Goal: Task Accomplishment & Management: Use online tool/utility

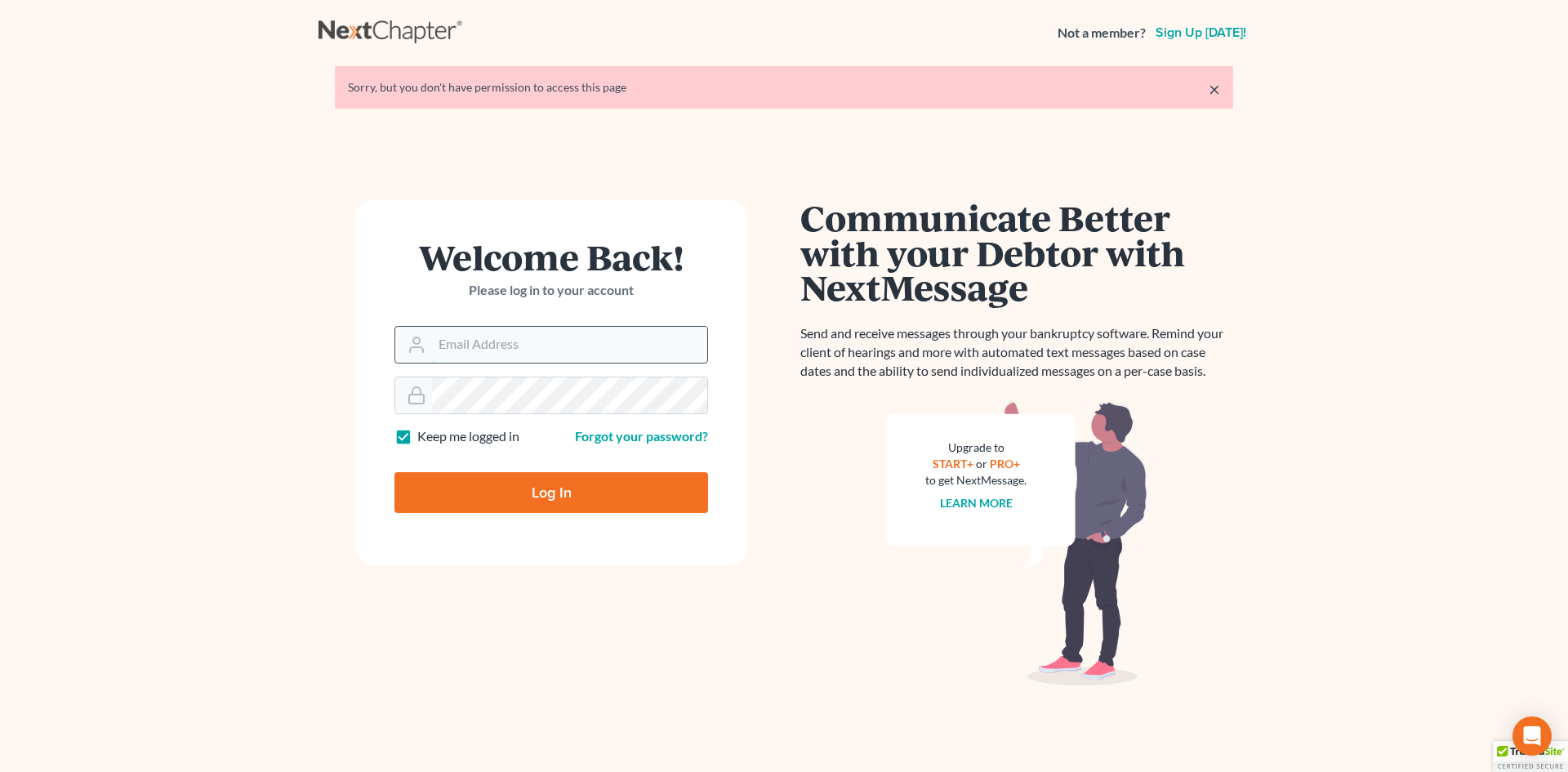
click at [450, 345] on input "Email Address" at bounding box center [570, 344] width 276 height 36
type input "[EMAIL_ADDRESS][DOMAIN_NAME]"
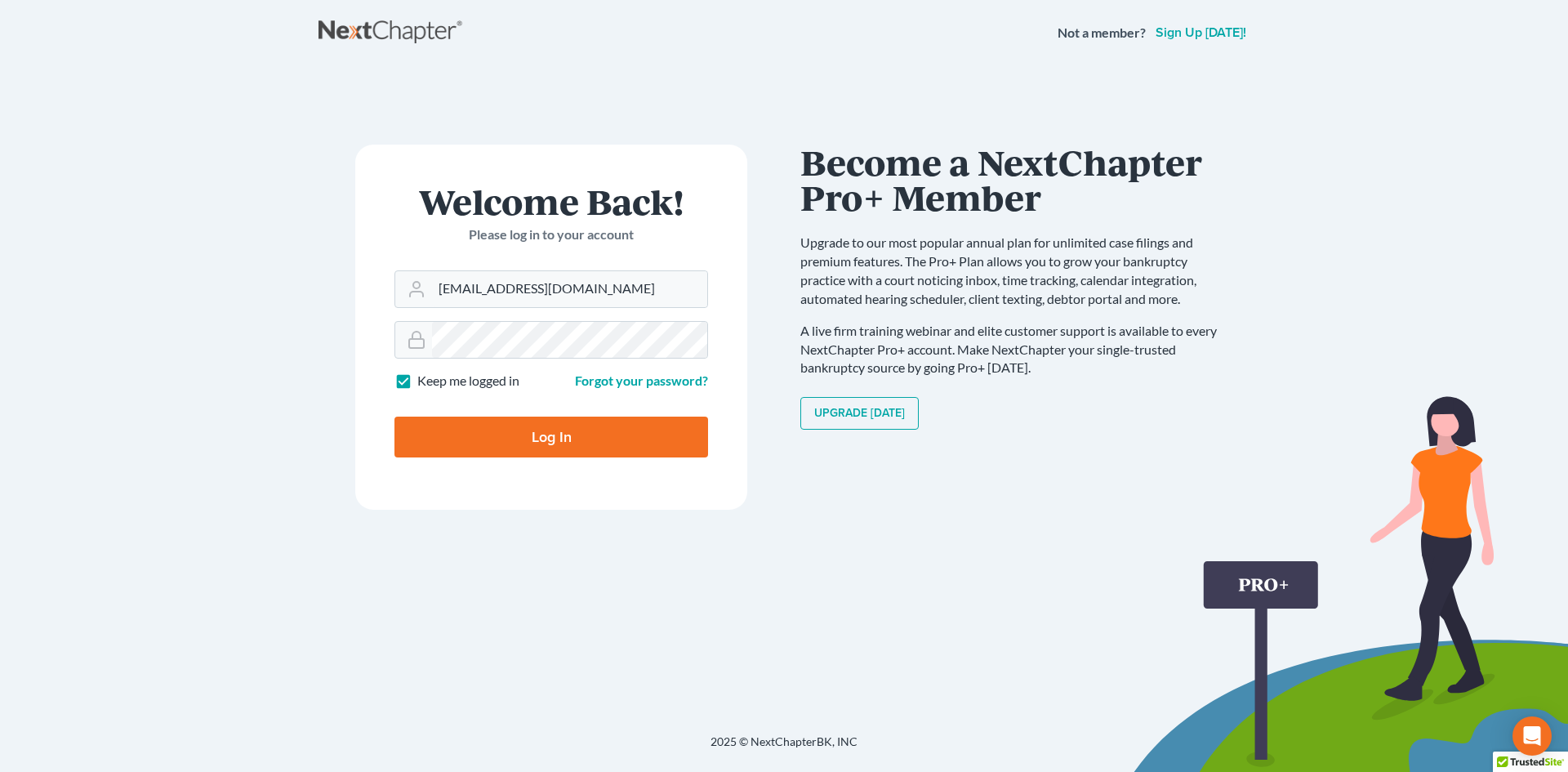
click at [566, 430] on input "Log In" at bounding box center [551, 437] width 314 height 41
type input "Thinking..."
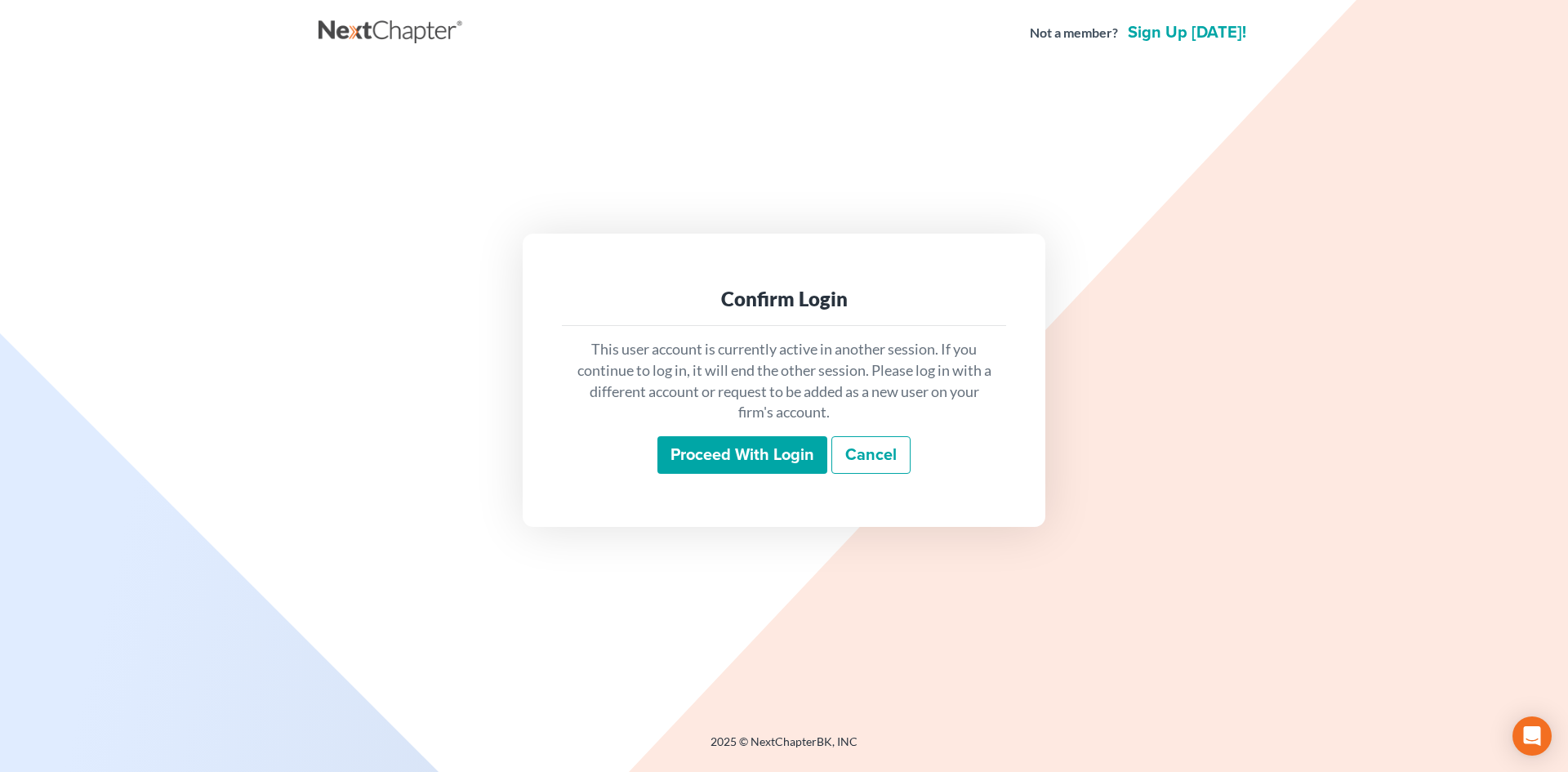
click at [772, 457] on input "Proceed with login" at bounding box center [742, 455] width 170 height 38
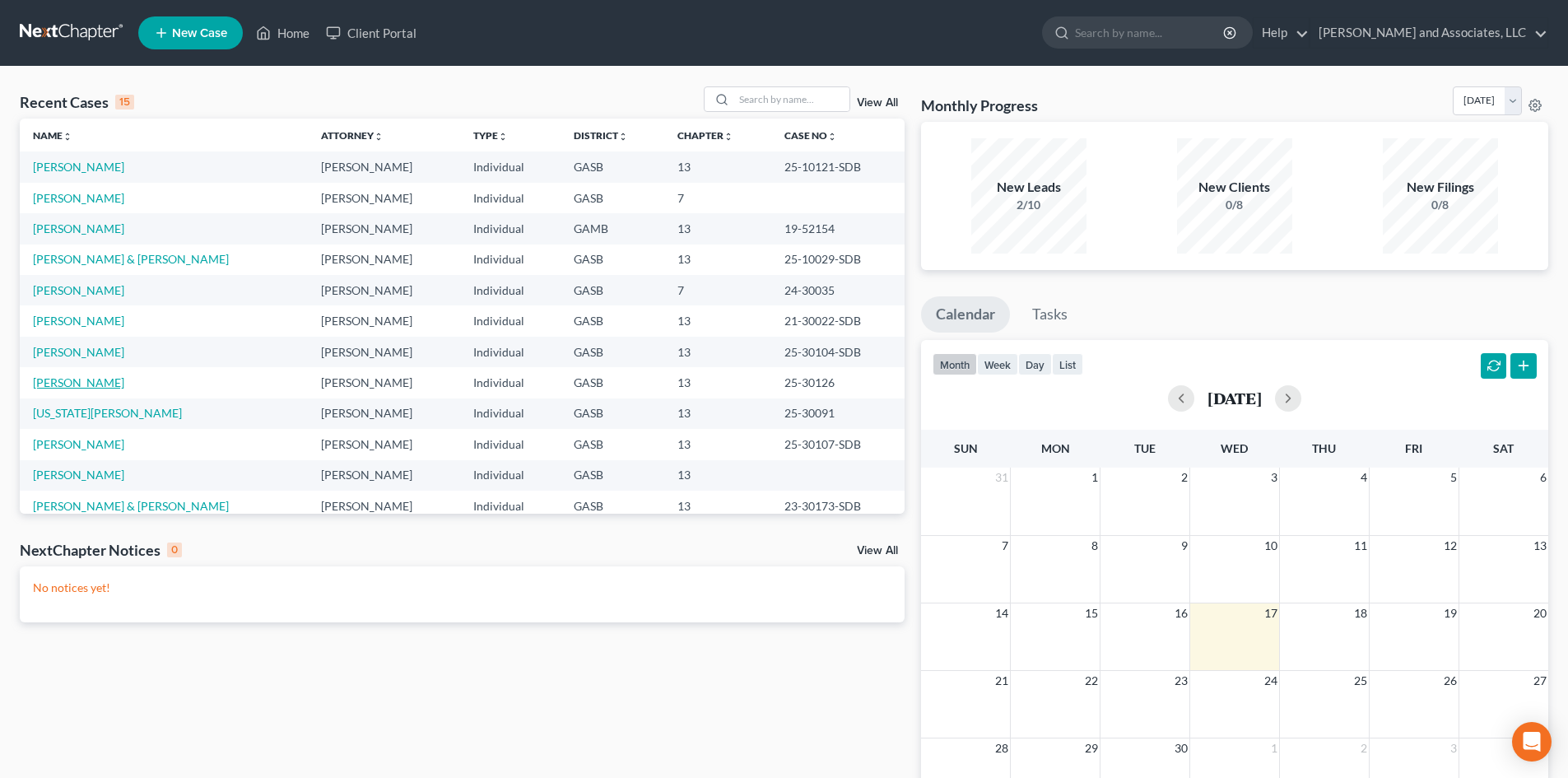
click at [106, 381] on link "[PERSON_NAME]" at bounding box center [78, 383] width 92 height 14
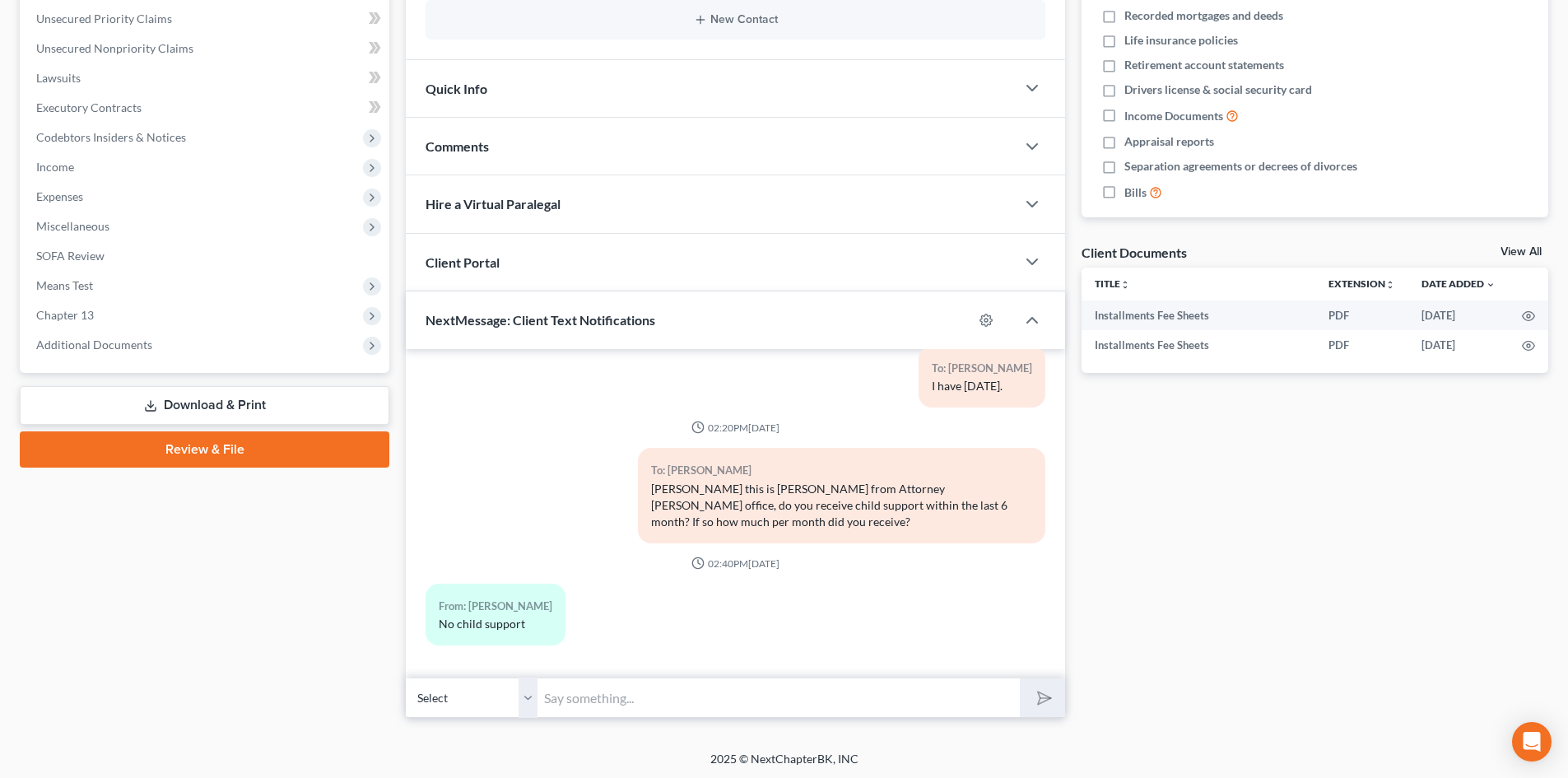
scroll to position [377, 0]
click at [529, 697] on select "Select [PHONE_NUMBER] - [PERSON_NAME]" at bounding box center [472, 694] width 132 height 40
click at [406, 675] on select "Select [PHONE_NUMBER] - [PERSON_NAME]" at bounding box center [472, 694] width 132 height 40
click at [568, 691] on input "text" at bounding box center [779, 694] width 483 height 40
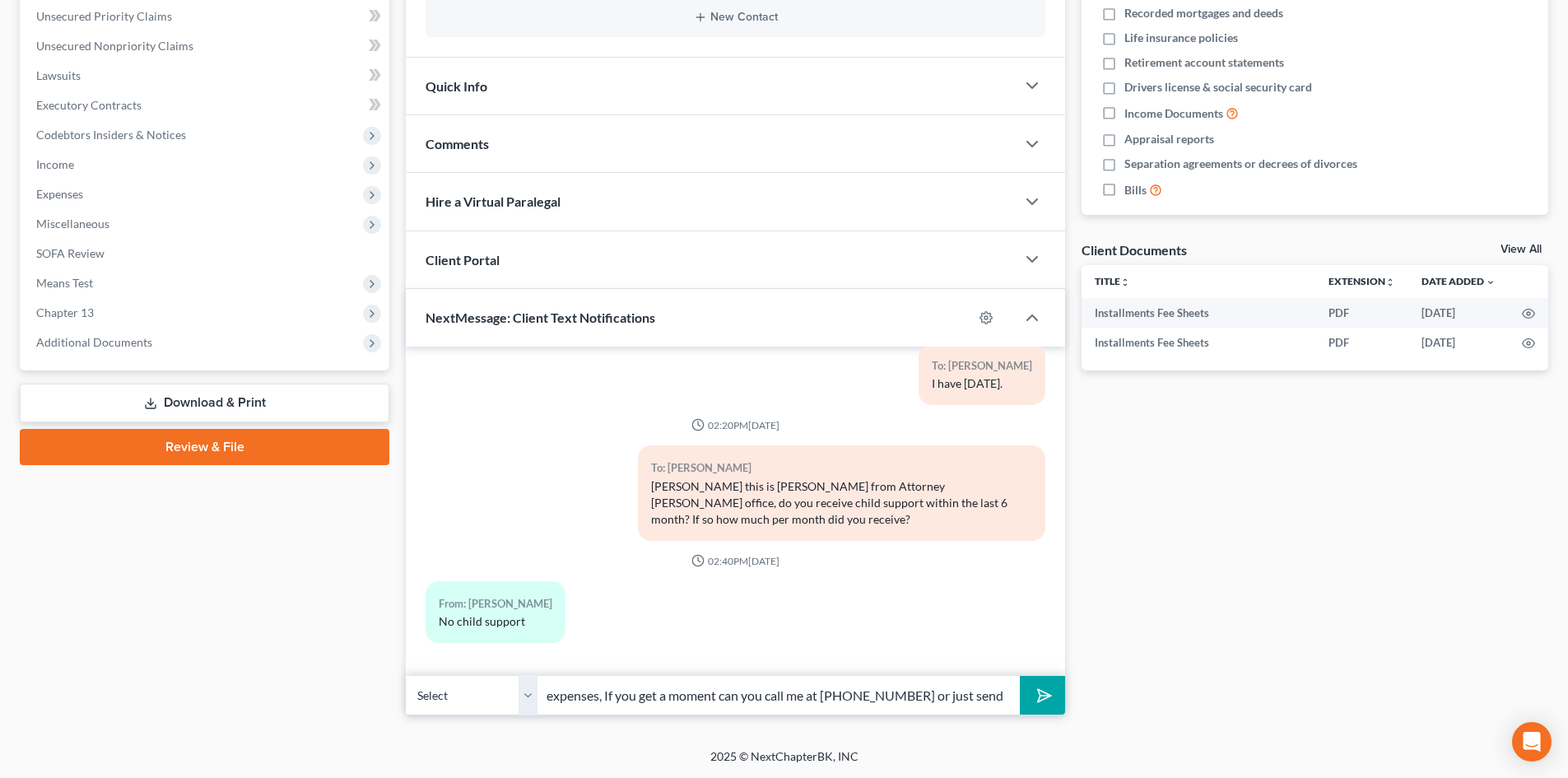
scroll to position [0, 390]
type input "[PERSON_NAME] this is [PERSON_NAME], we failed to do your living expenses, If y…"
click at [1020, 676] on button "submit" at bounding box center [1042, 694] width 45 height 38
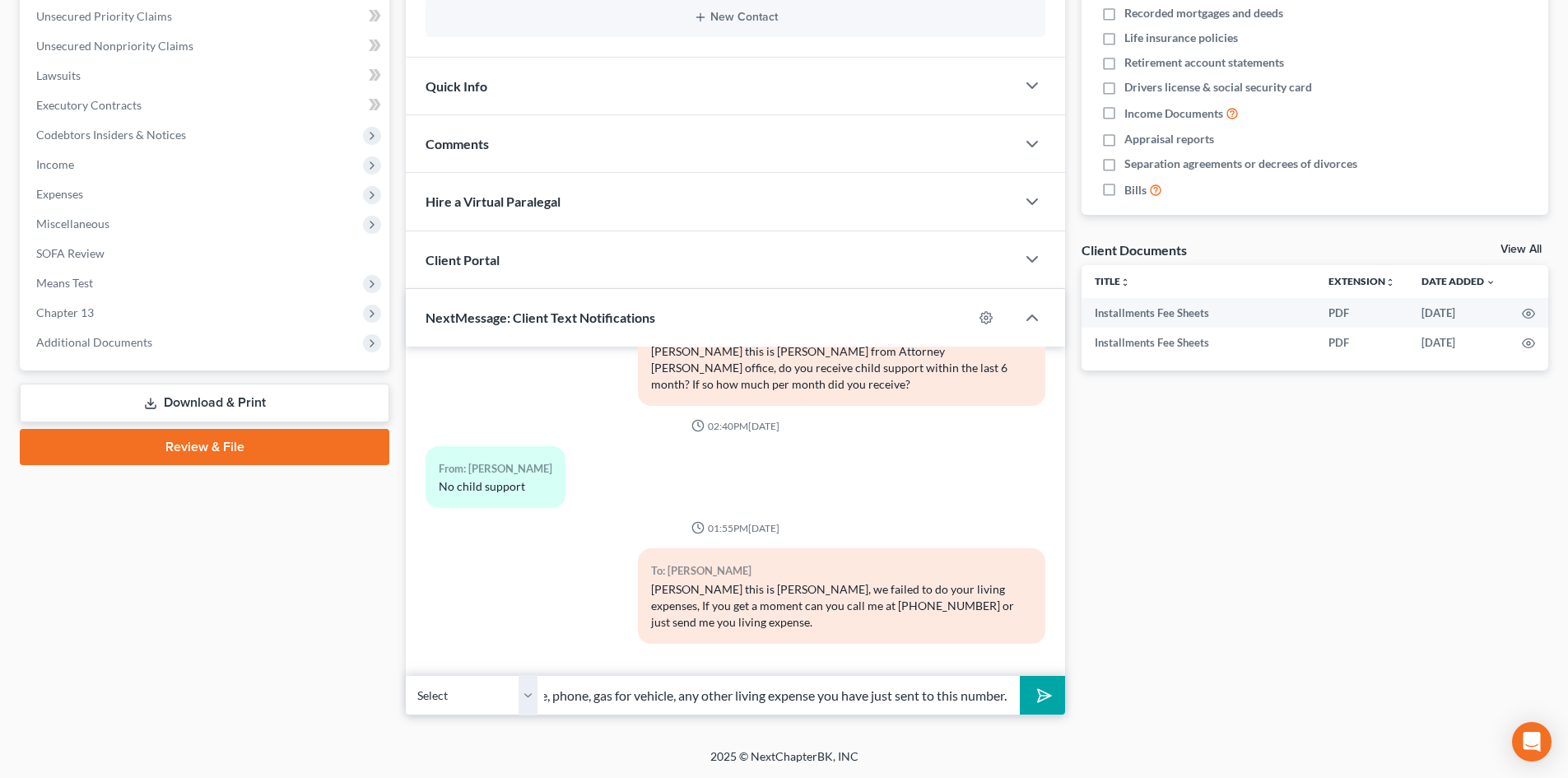
scroll to position [0, 319]
type input "For example: Rent, electricity, food, car insurance, cable, phone, gas for vehi…"
click at [1020, 676] on button "submit" at bounding box center [1042, 694] width 45 height 38
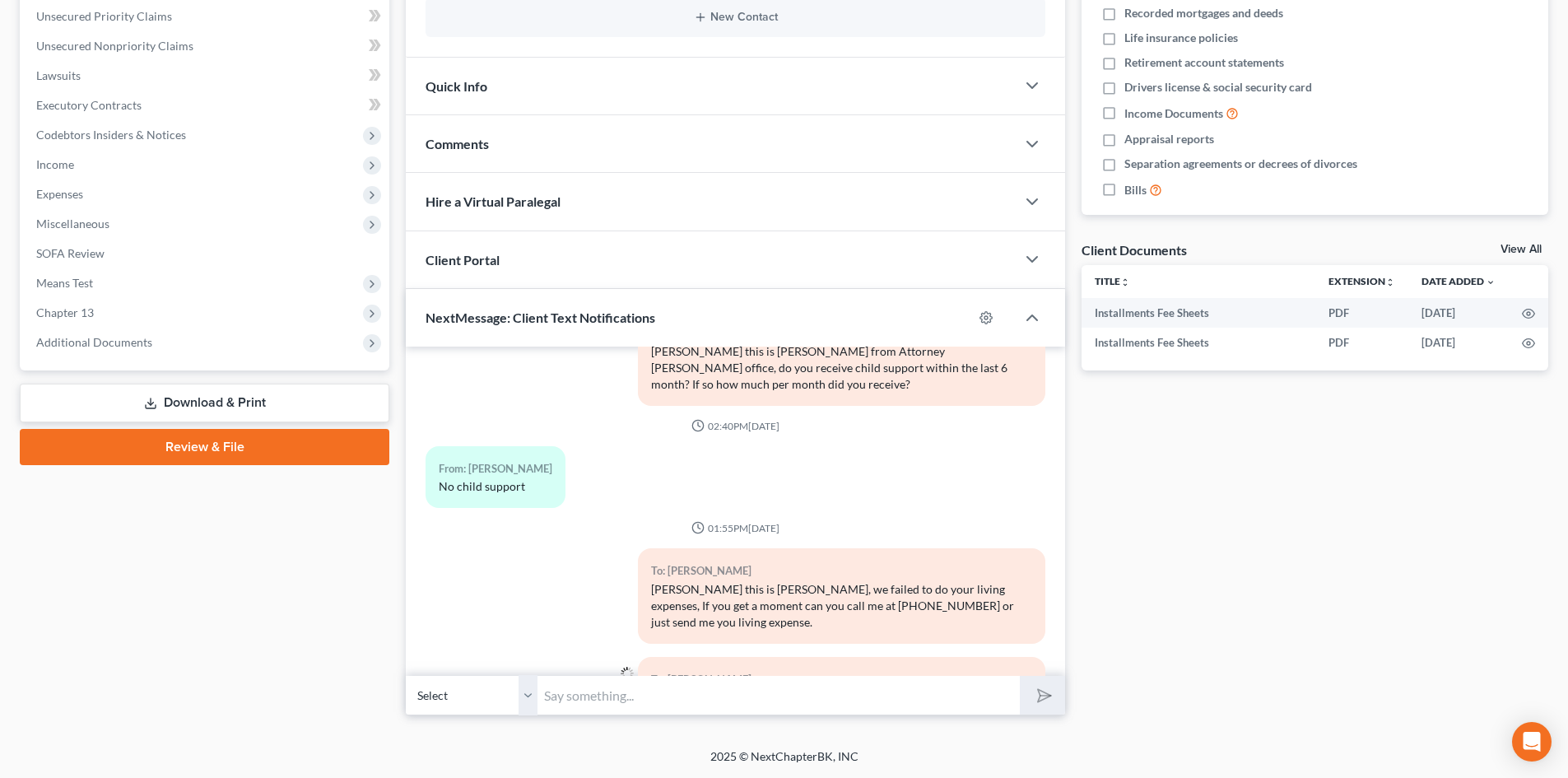
scroll to position [1228, 0]
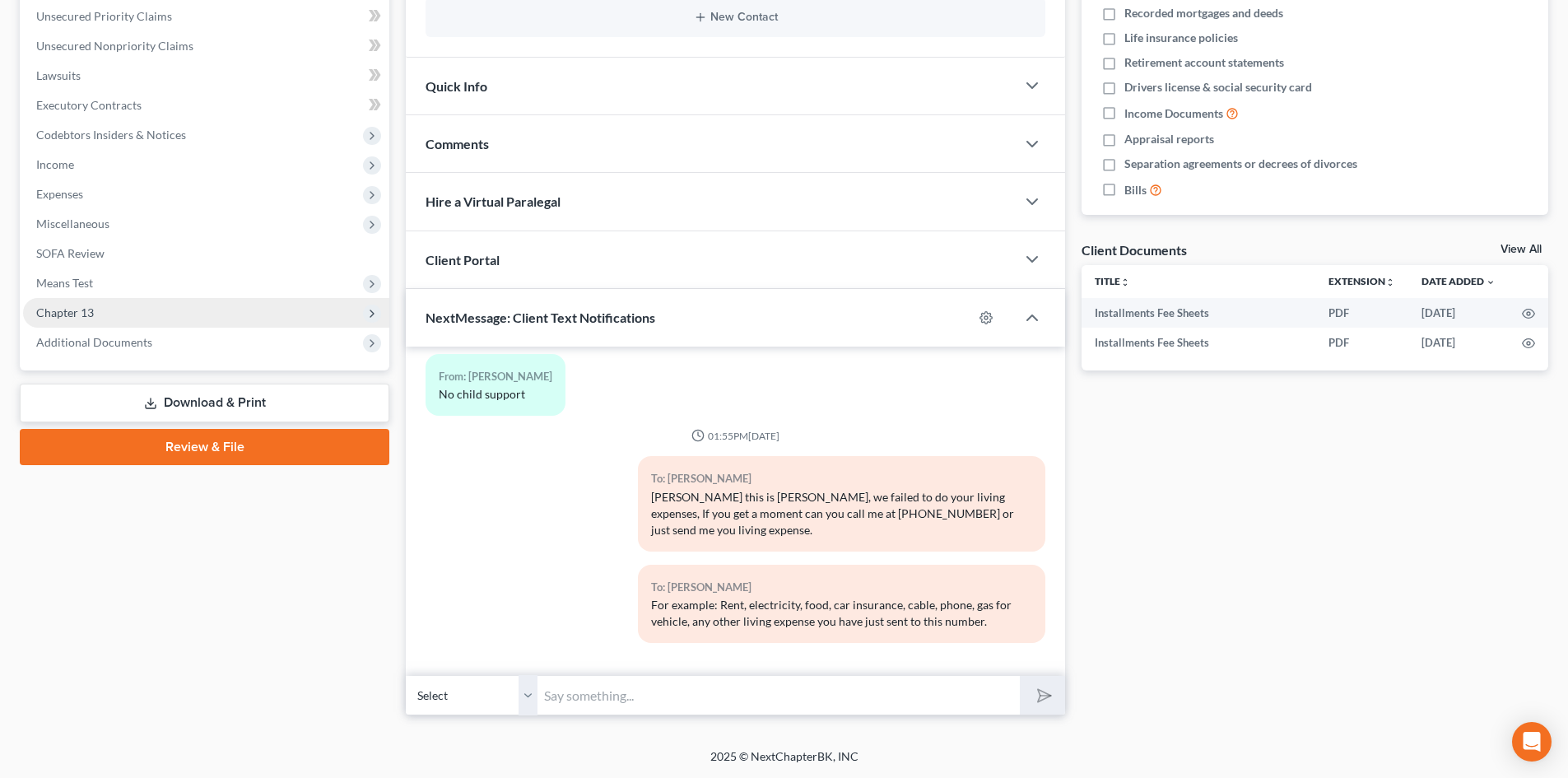
click at [92, 307] on span "Chapter 13" at bounding box center [65, 312] width 58 height 14
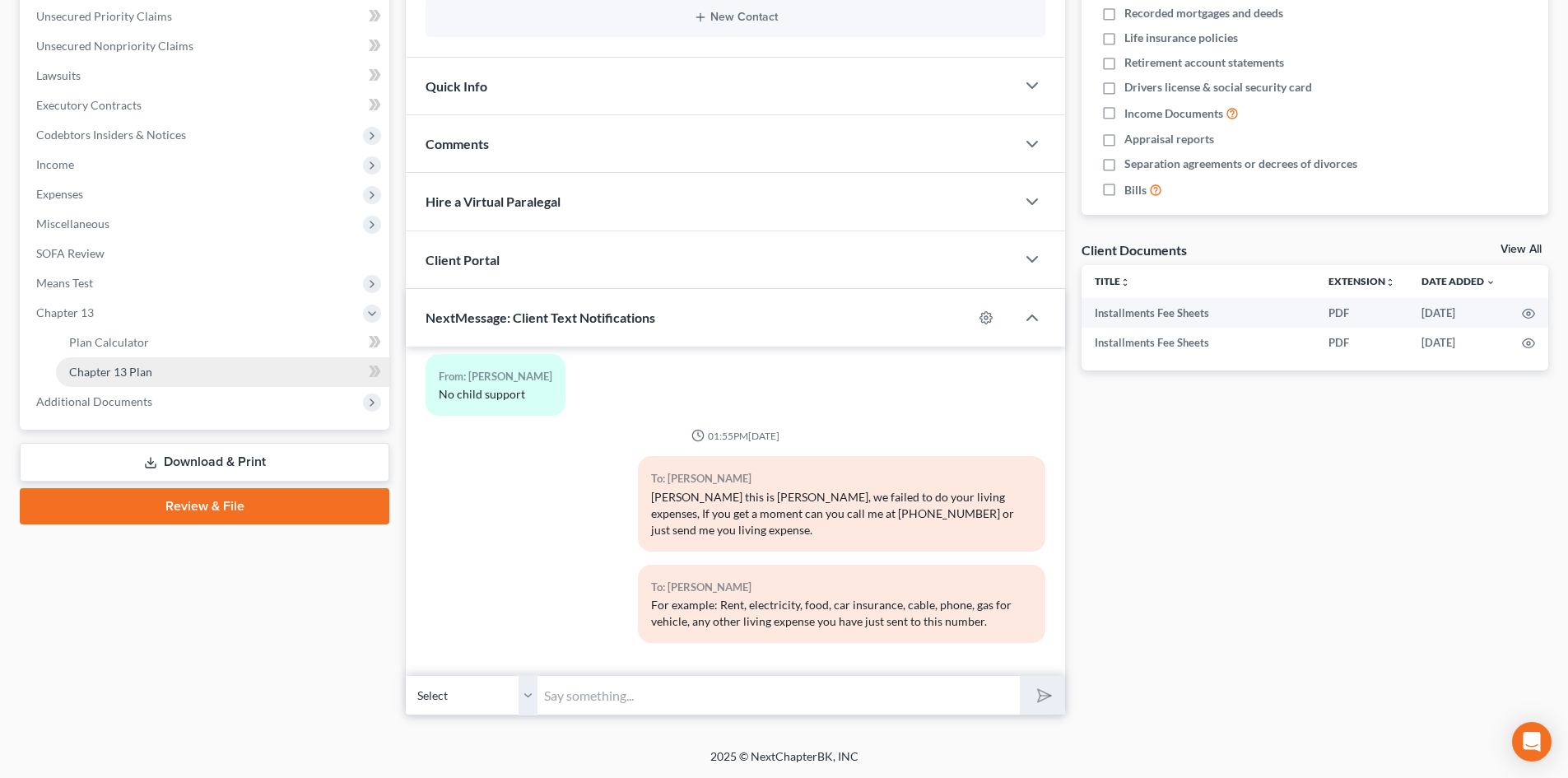
click at [144, 375] on span "Chapter 13 Plan" at bounding box center [110, 372] width 83 height 14
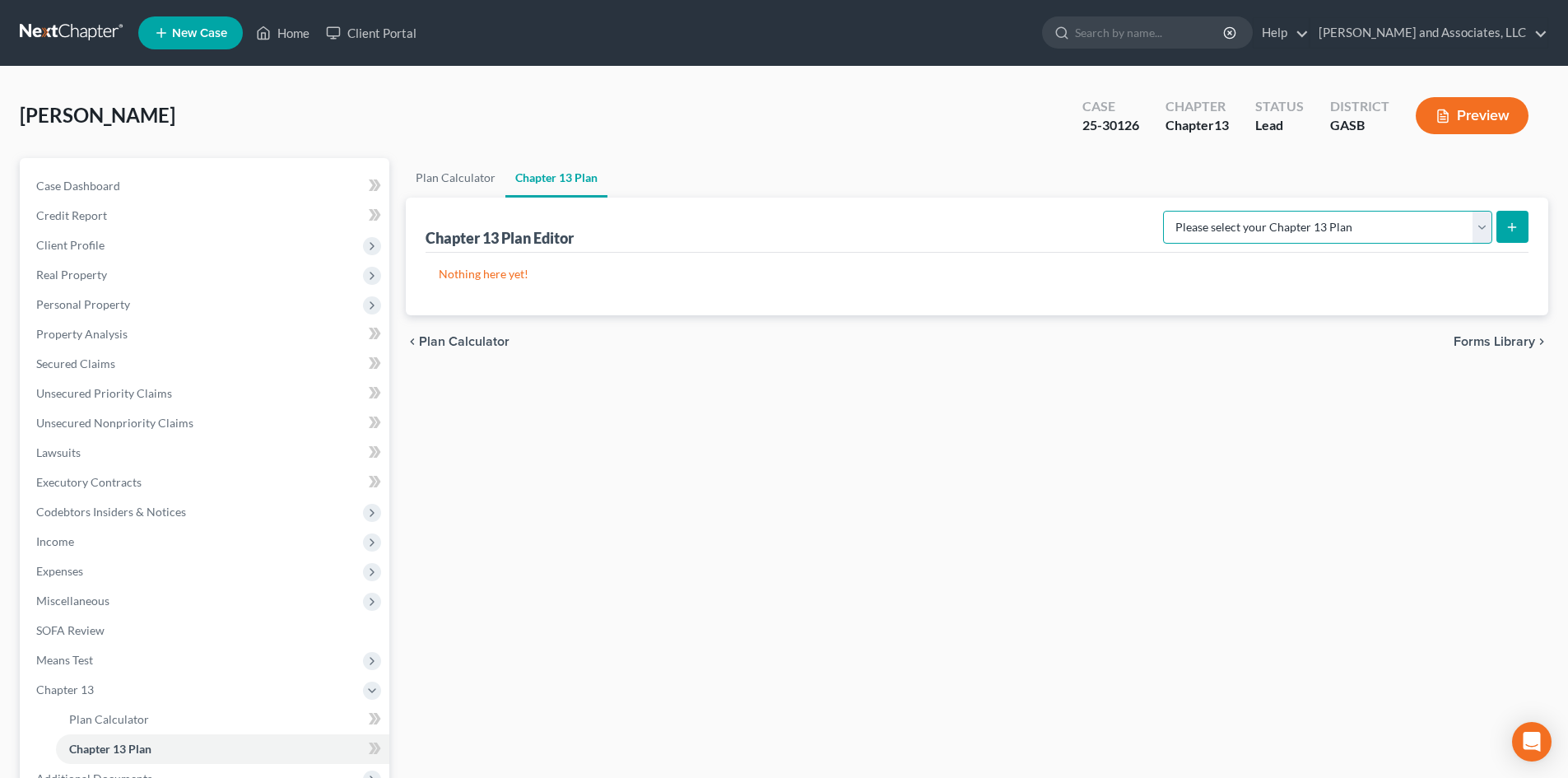
click at [1489, 231] on select "Please select your Chapter 13 Plan [US_STATE] Southern Chapter 13 Plan - Effect…" at bounding box center [1328, 227] width 329 height 33
select select "0"
click at [1177, 211] on select "Please select your Chapter 13 Plan [US_STATE] Southern Chapter 13 Plan - Effect…" at bounding box center [1328, 227] width 329 height 33
click at [1511, 224] on icon "submit" at bounding box center [1512, 227] width 13 height 13
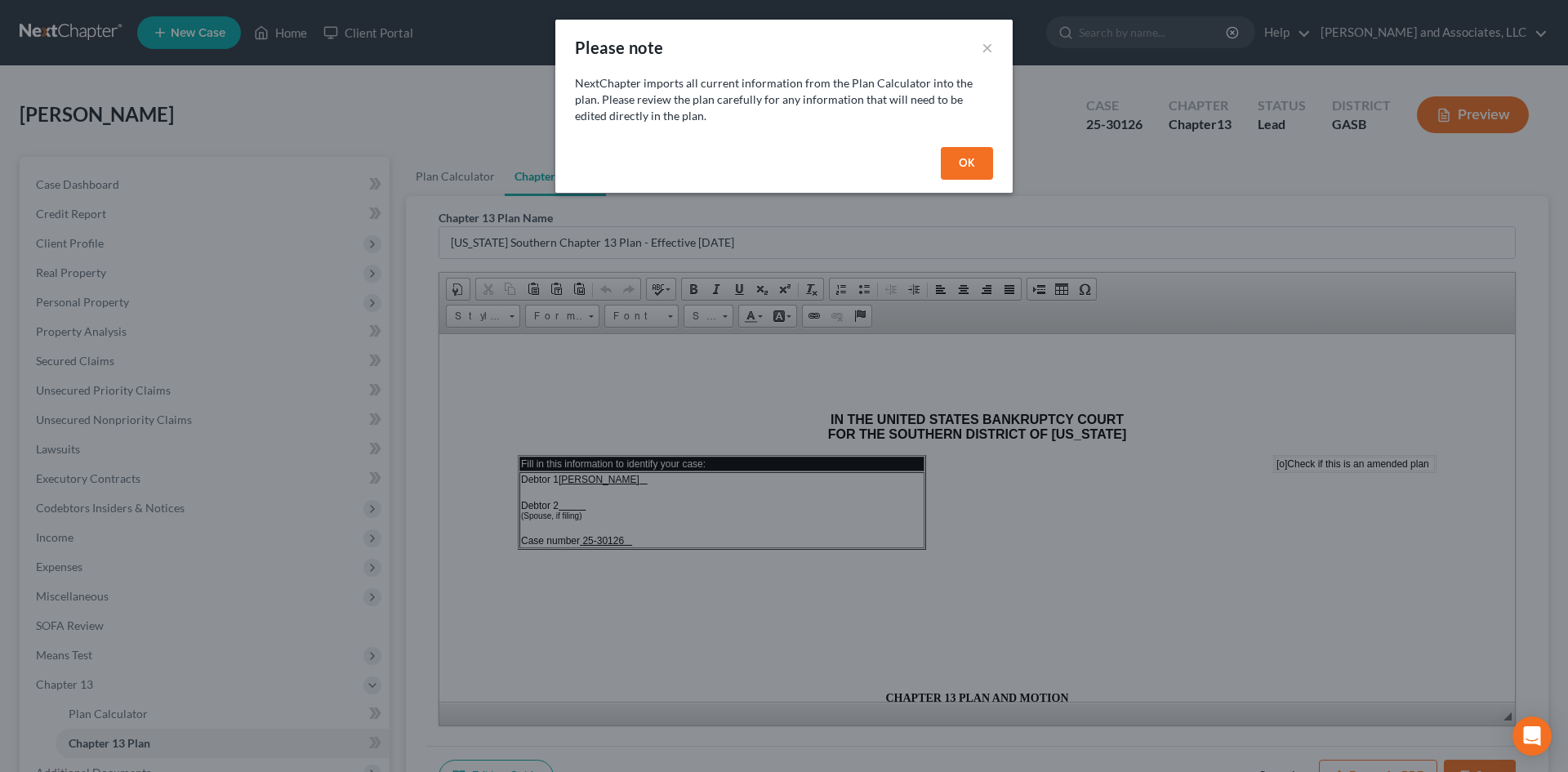
click at [975, 163] on button "OK" at bounding box center [966, 163] width 52 height 33
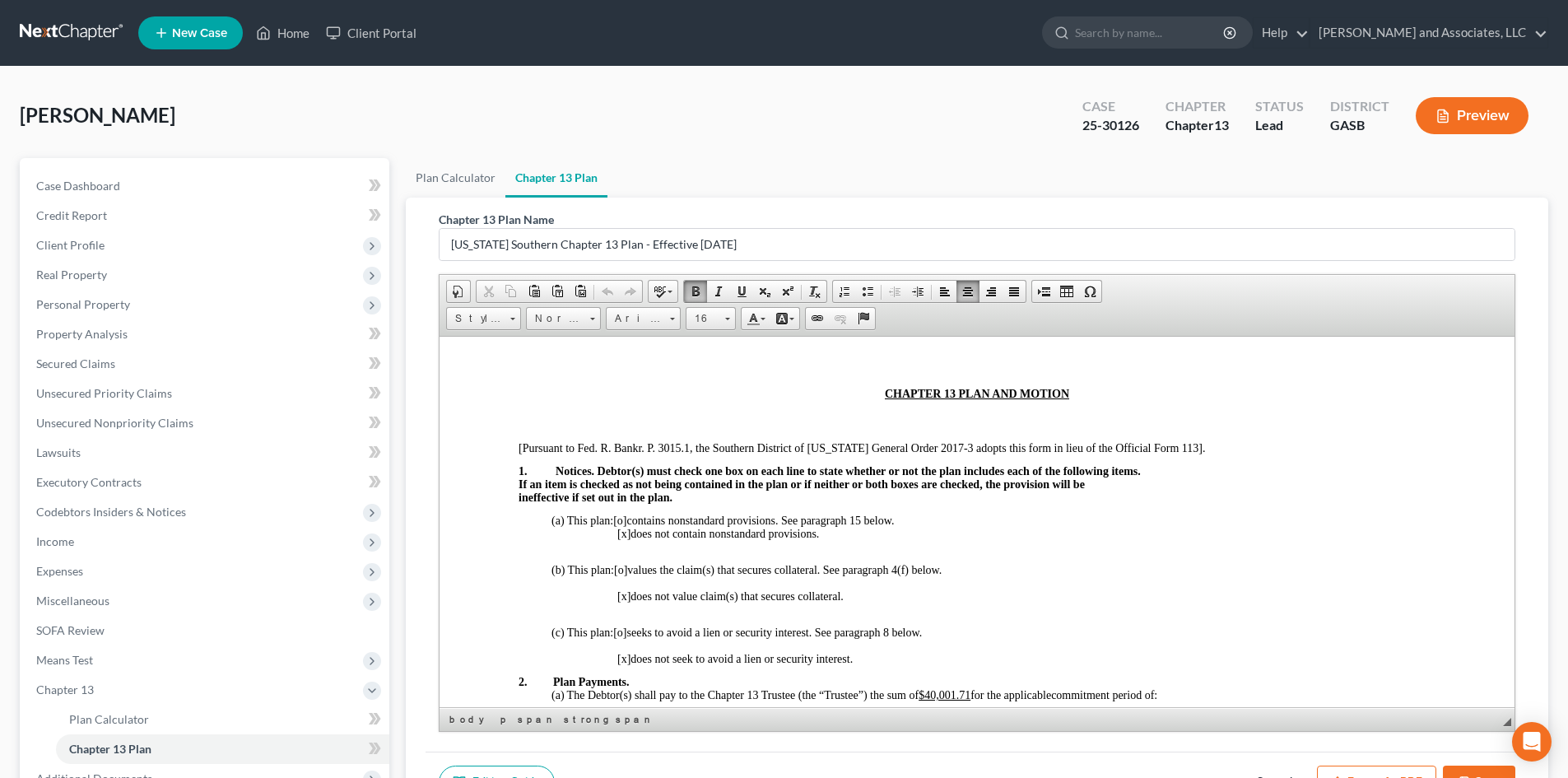
scroll to position [323, 0]
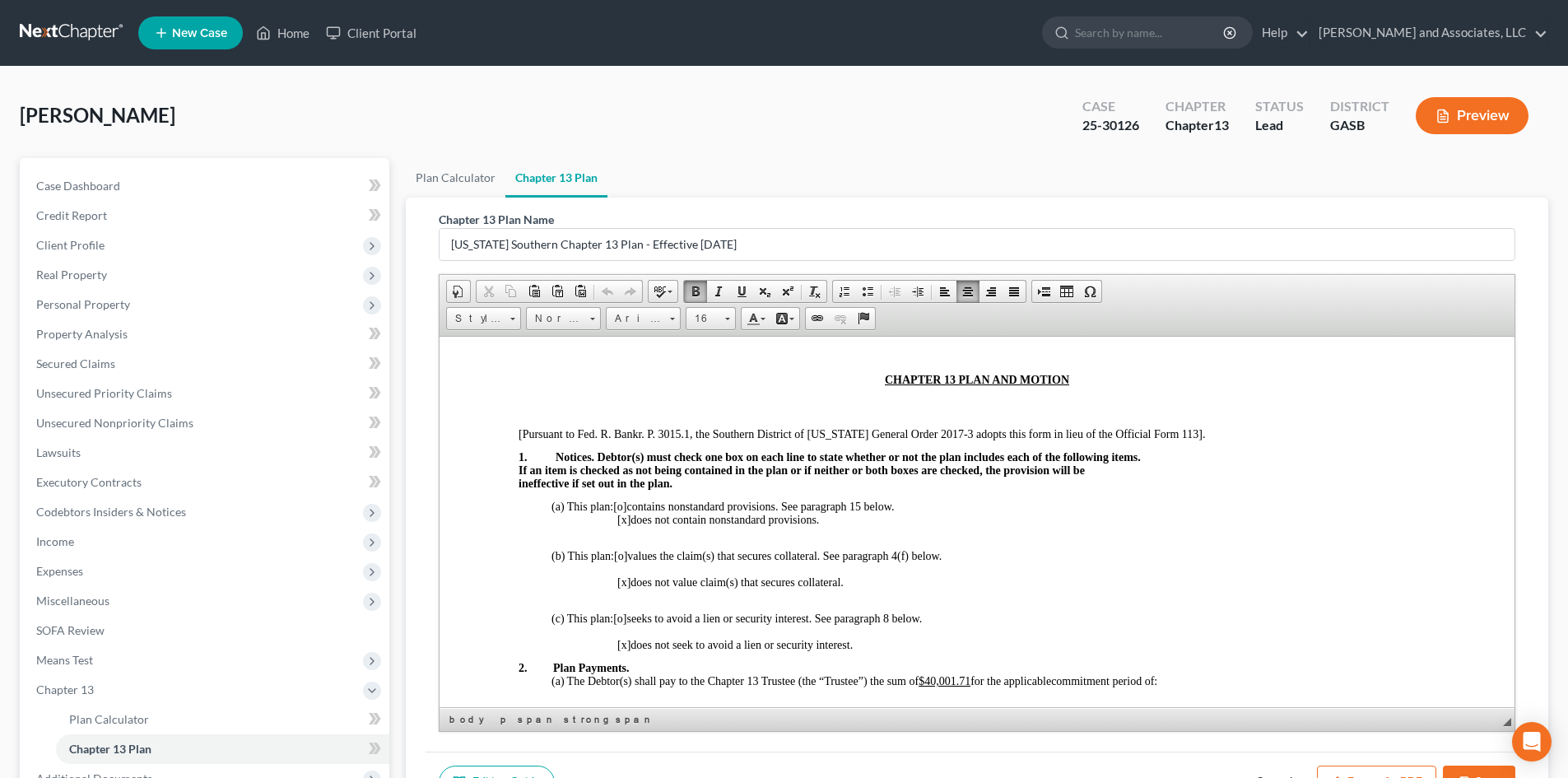
click at [623, 504] on span "[o]" at bounding box center [620, 506] width 13 height 12
click at [627, 522] on span "[x]" at bounding box center [623, 519] width 13 height 12
click at [907, 505] on p "(a) This plan: [X ] contains nonstandard provisions. See paragraph 15 below." at bounding box center [993, 506] width 884 height 13
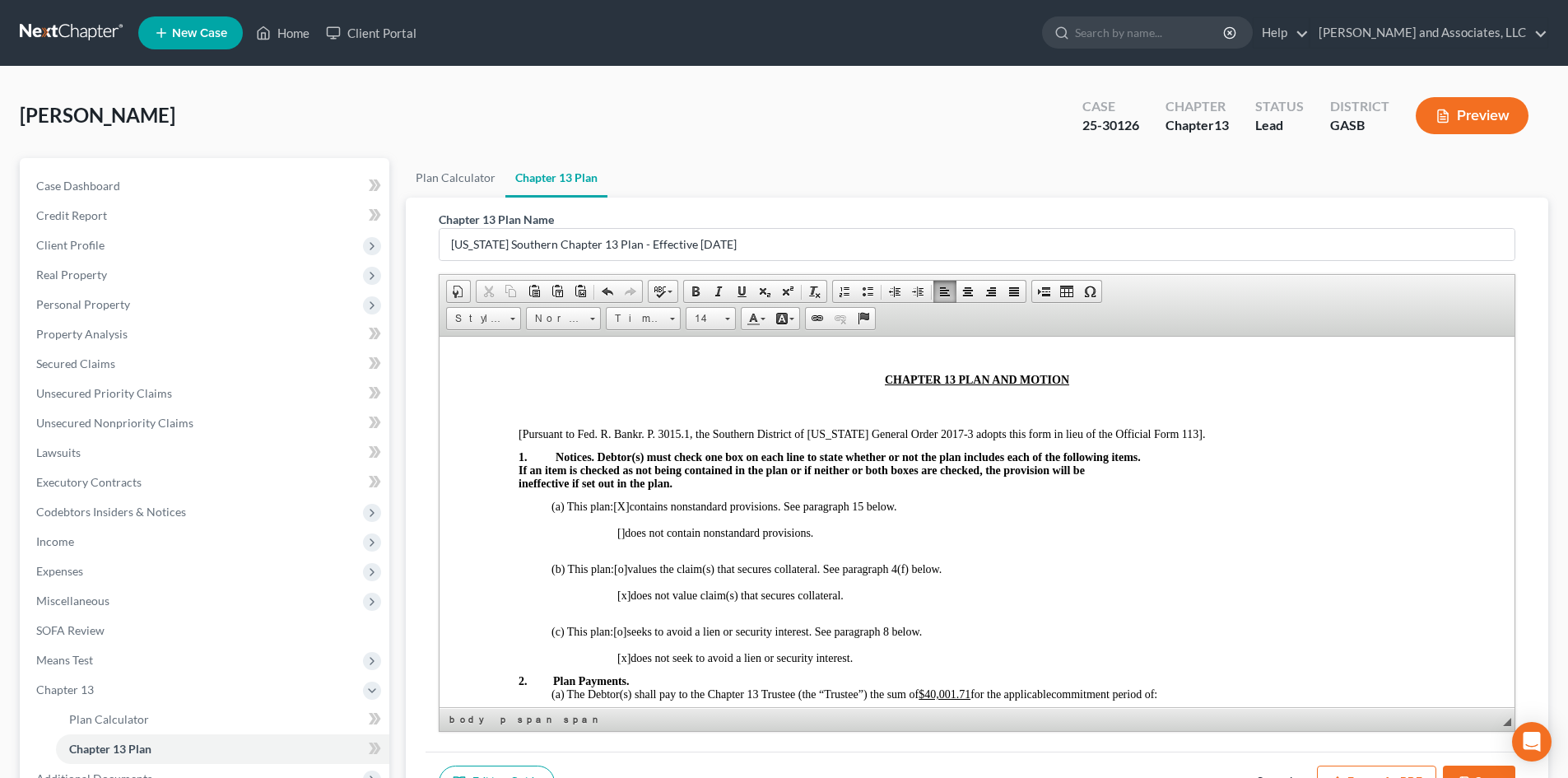
click at [627, 563] on span "[o]" at bounding box center [621, 568] width 13 height 12
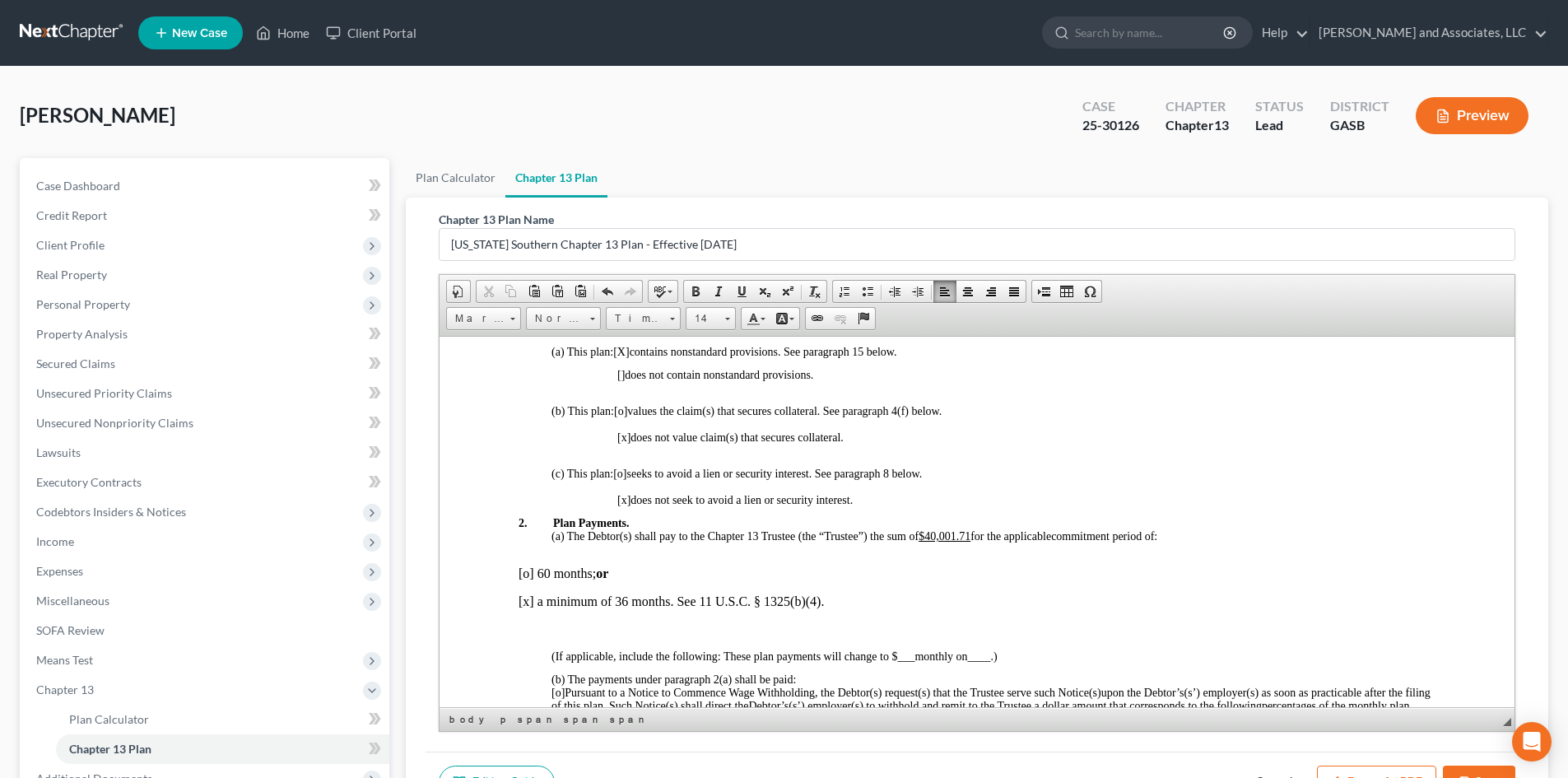
drag, startPoint x: 977, startPoint y: 582, endPoint x: 1140, endPoint y: 815, distance: 284.4
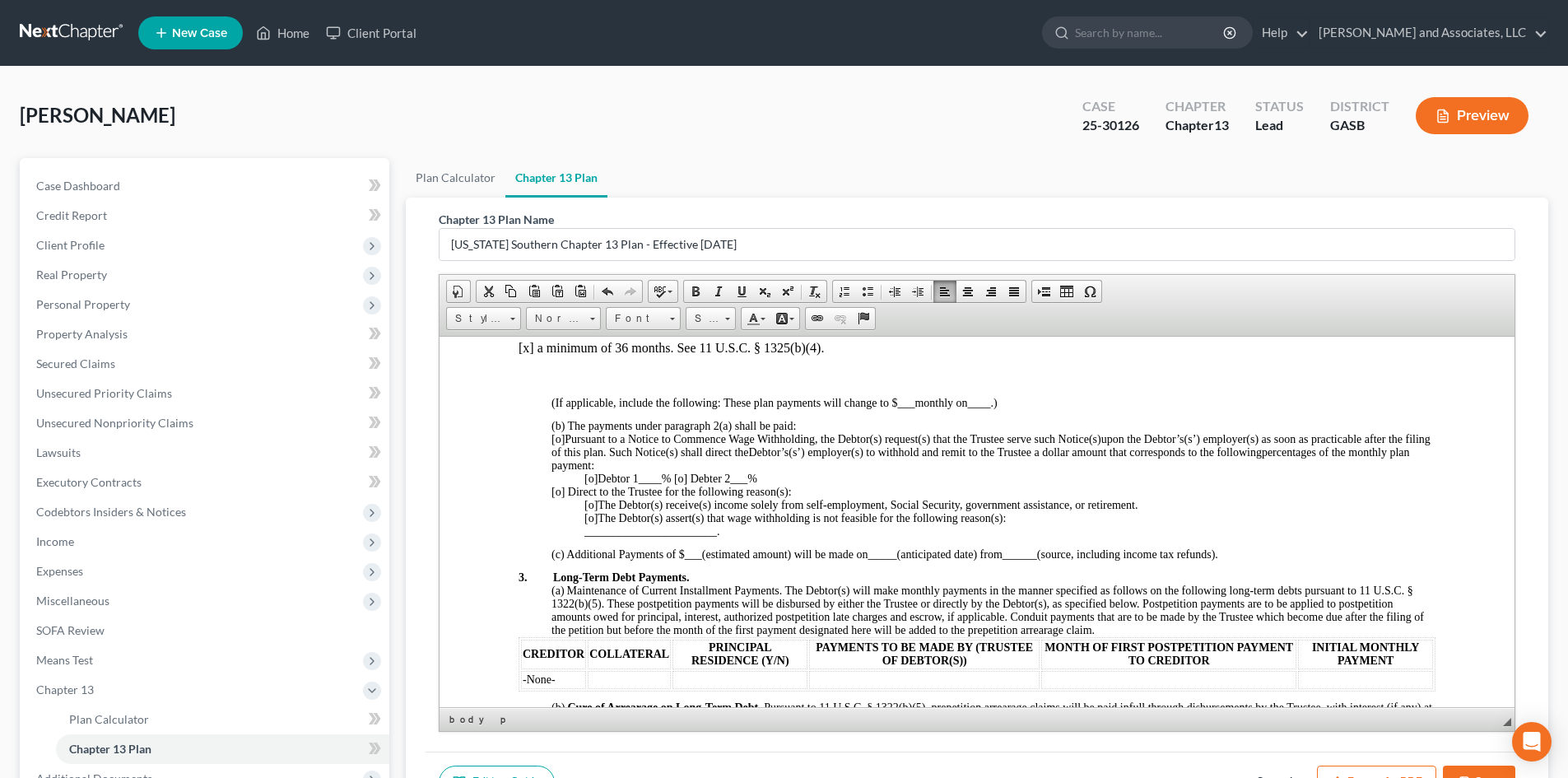
drag, startPoint x: 1261, startPoint y: 369, endPoint x: 1253, endPoint y: 374, distance: 9.4
click at [1260, 371] on p at bounding box center [977, 375] width 917 height 15
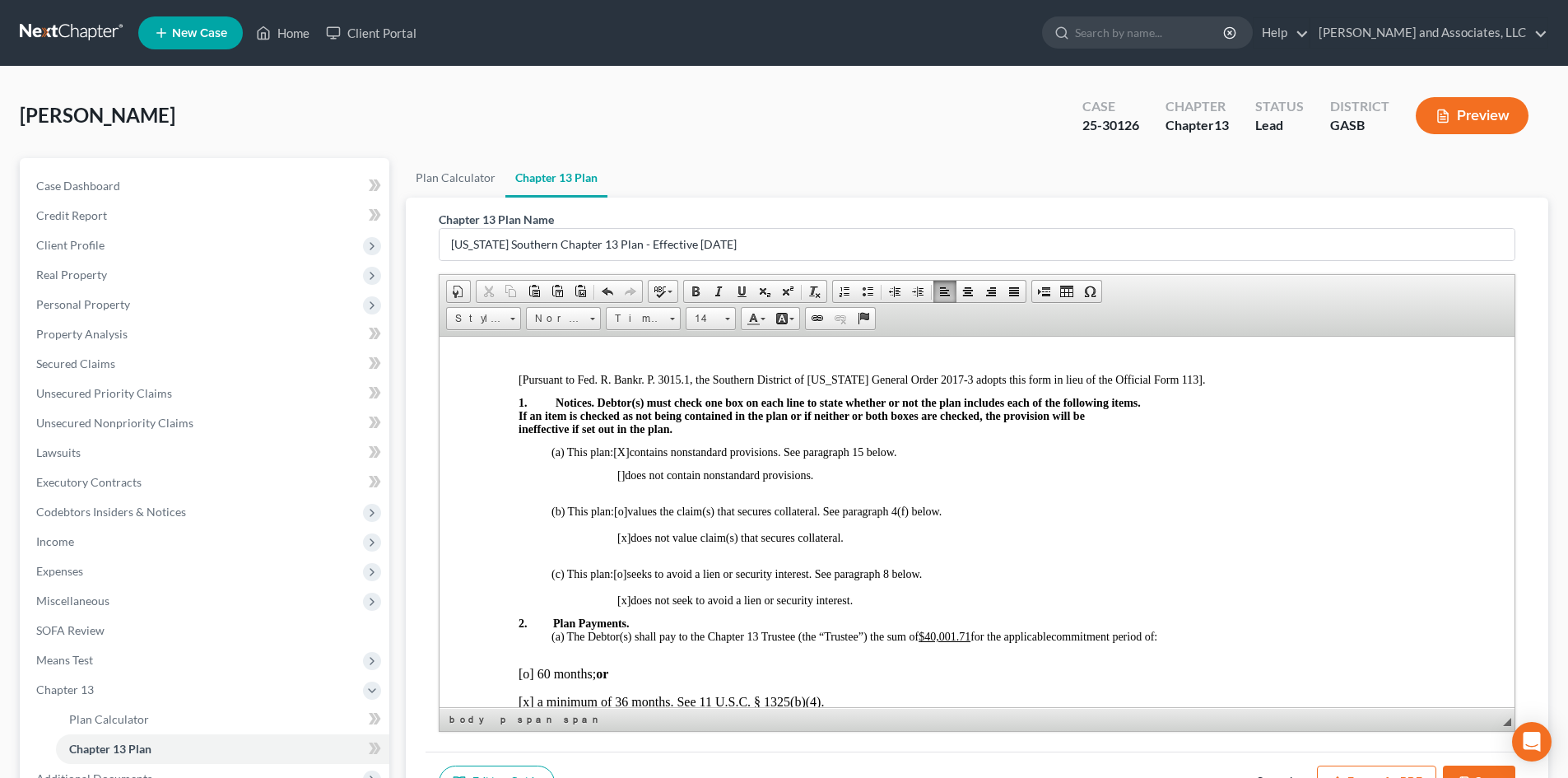
drag, startPoint x: 1508, startPoint y: 455, endPoint x: 1957, endPoint y: 765, distance: 545.6
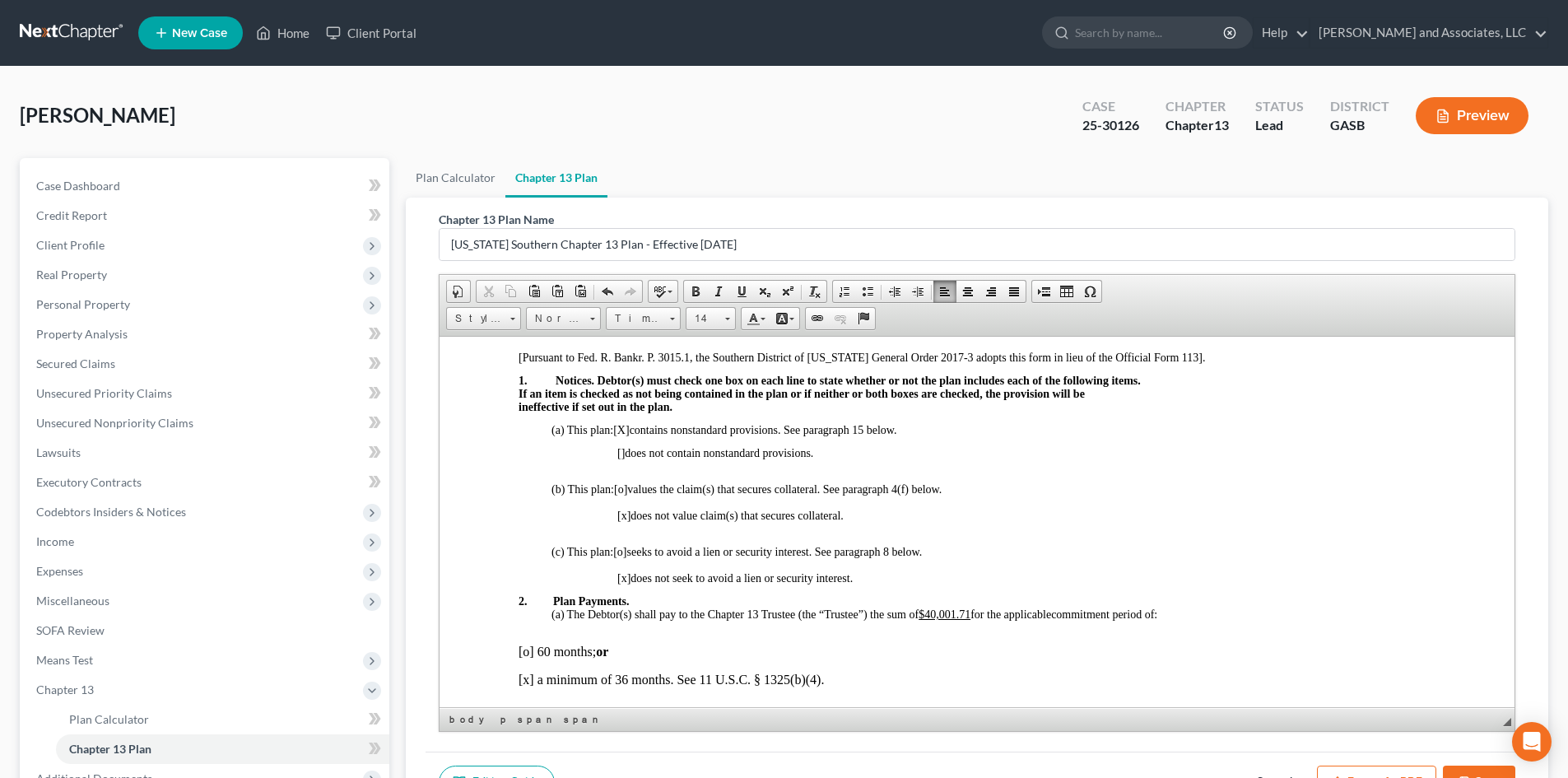
scroll to position [434, 0]
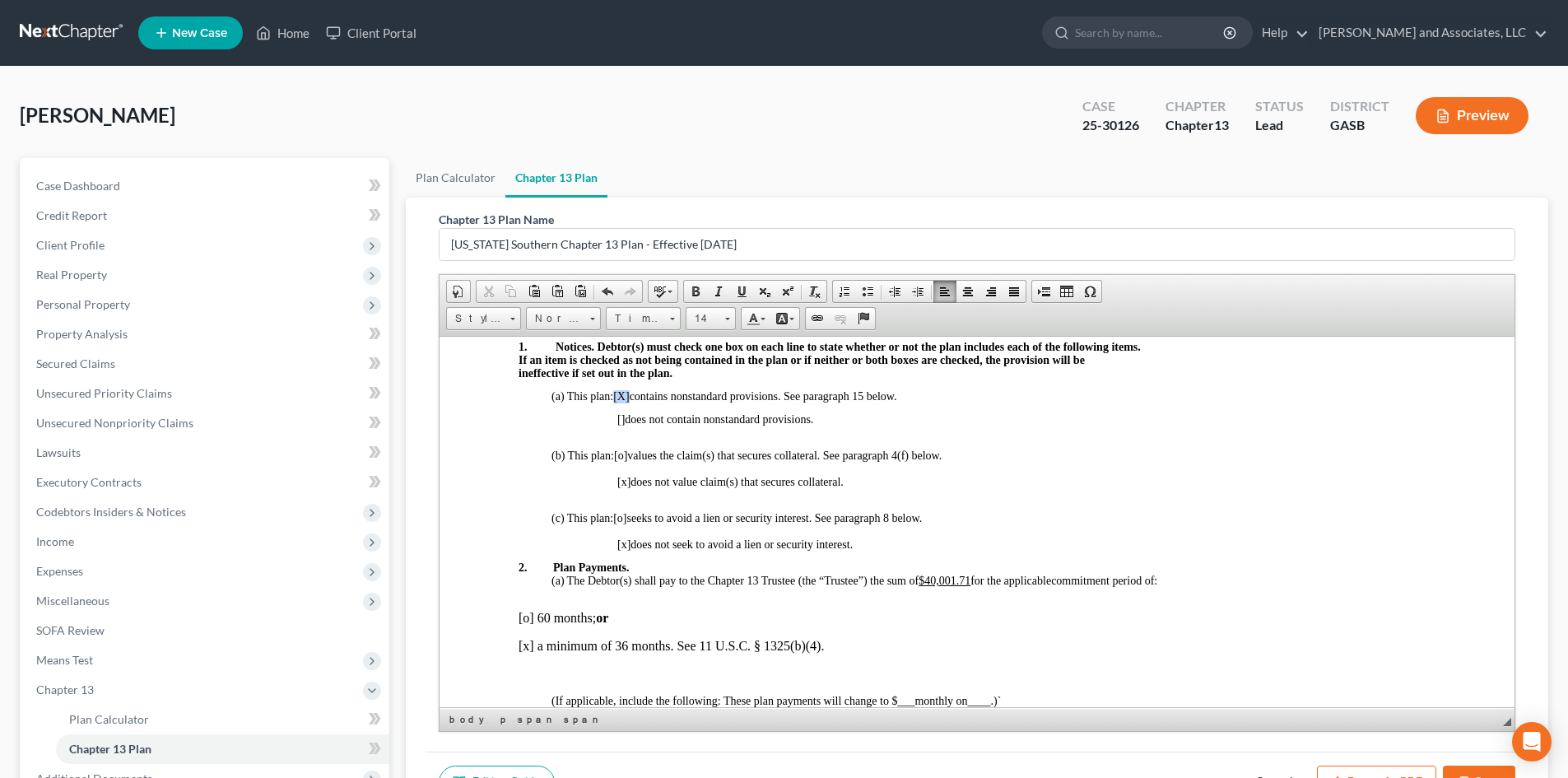
drag, startPoint x: 615, startPoint y: 393, endPoint x: 631, endPoint y: 393, distance: 16.0
click at [631, 393] on span "(a) This plan: [X ] contains nonstandard provisions. See paragraph 15 below." at bounding box center [724, 395] width 345 height 12
click at [696, 288] on span at bounding box center [695, 291] width 13 height 13
click at [731, 320] on link "14" at bounding box center [711, 319] width 50 height 23
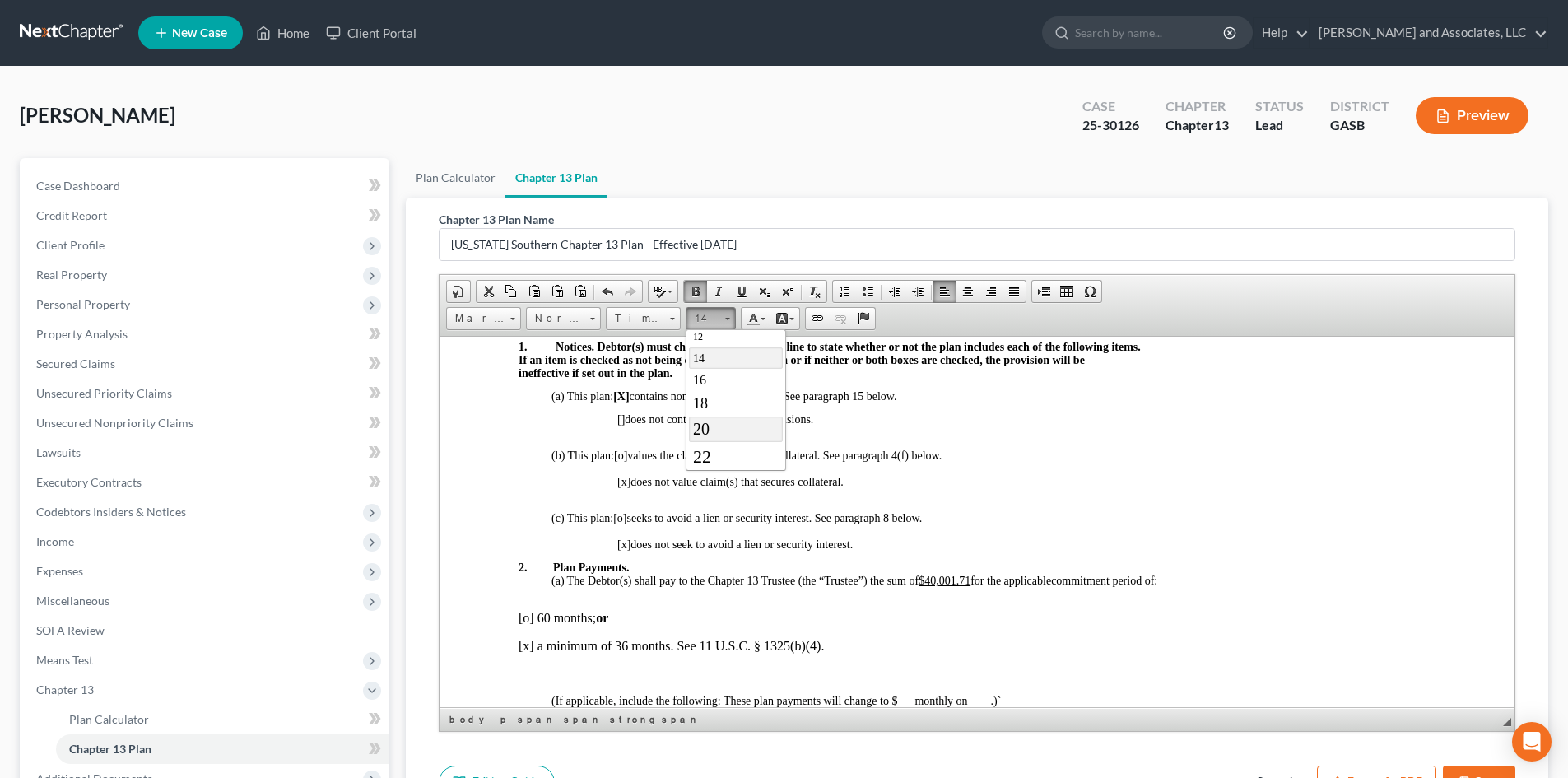
click at [705, 432] on span "20" at bounding box center [701, 428] width 16 height 18
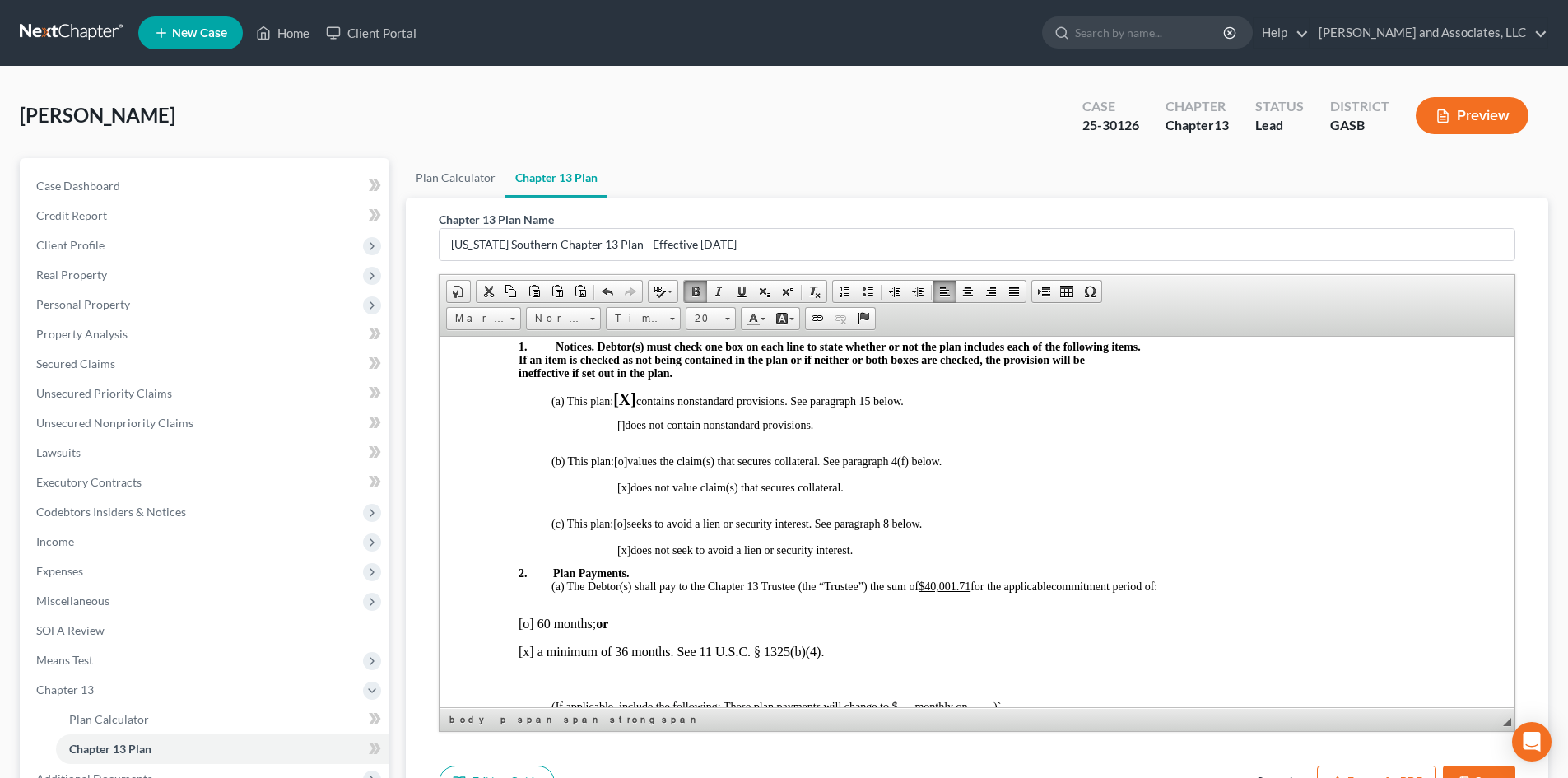
click at [998, 434] on p at bounding box center [1026, 435] width 818 height 10
click at [611, 290] on span at bounding box center [607, 291] width 13 height 13
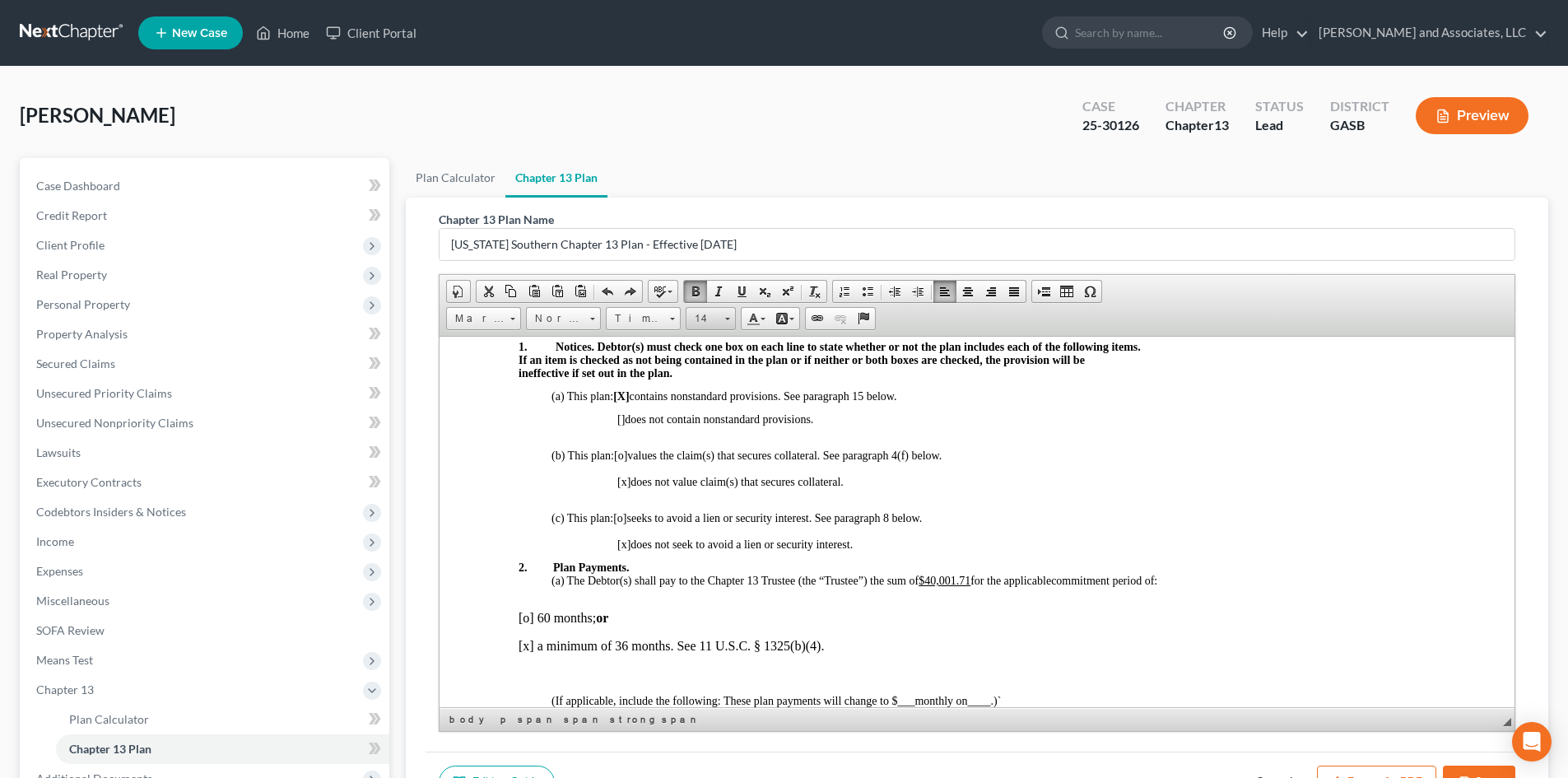
click at [727, 322] on span at bounding box center [727, 317] width 4 height 16
click at [699, 437] on span "18" at bounding box center [700, 439] width 15 height 16
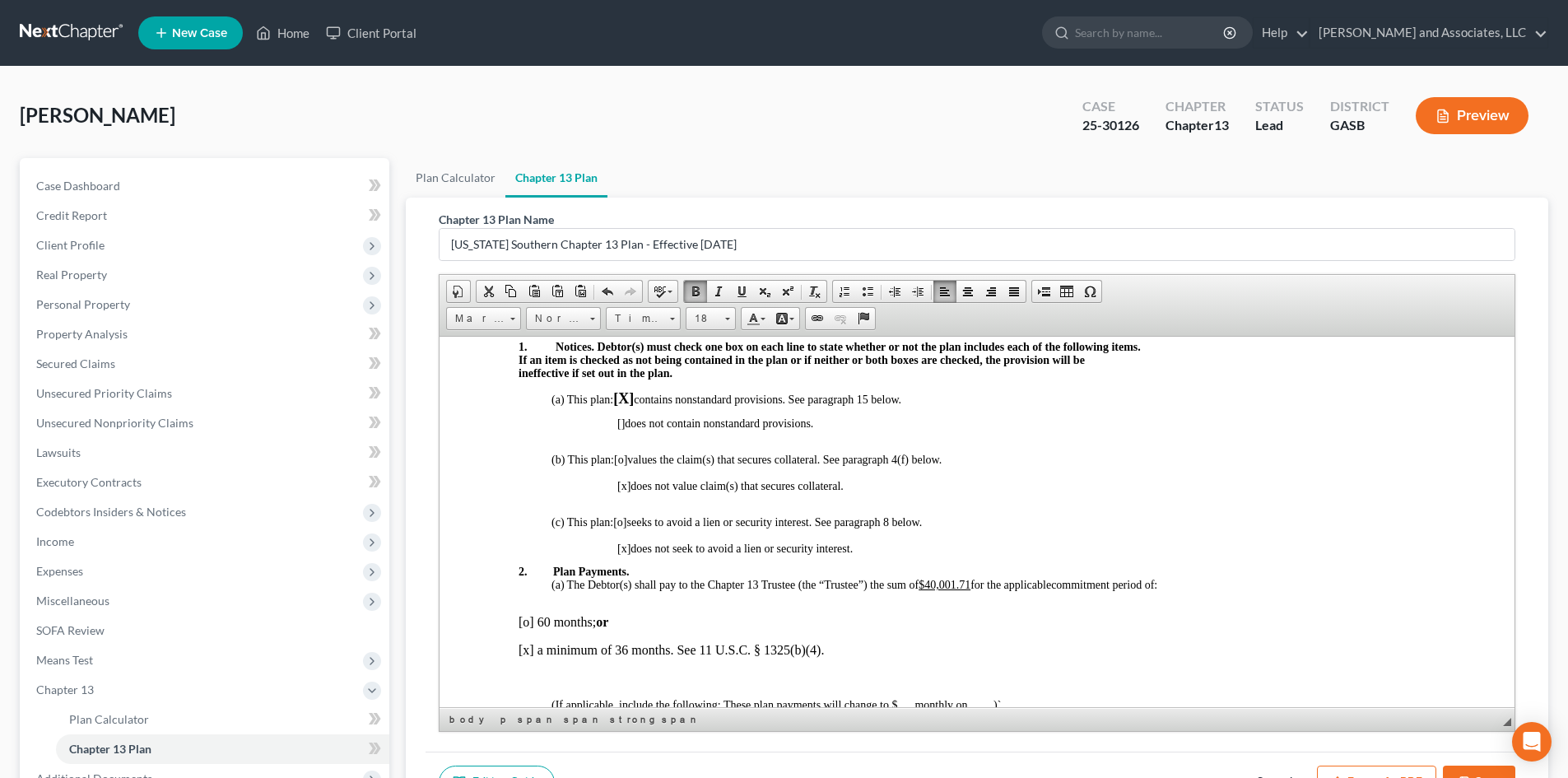
click at [1061, 417] on p "[] does not contain nonstandard provisions." at bounding box center [1026, 423] width 818 height 13
drag, startPoint x: 630, startPoint y: 485, endPoint x: 607, endPoint y: 484, distance: 23.0
click at [696, 285] on span at bounding box center [695, 291] width 13 height 13
click at [729, 321] on span at bounding box center [727, 317] width 4 height 16
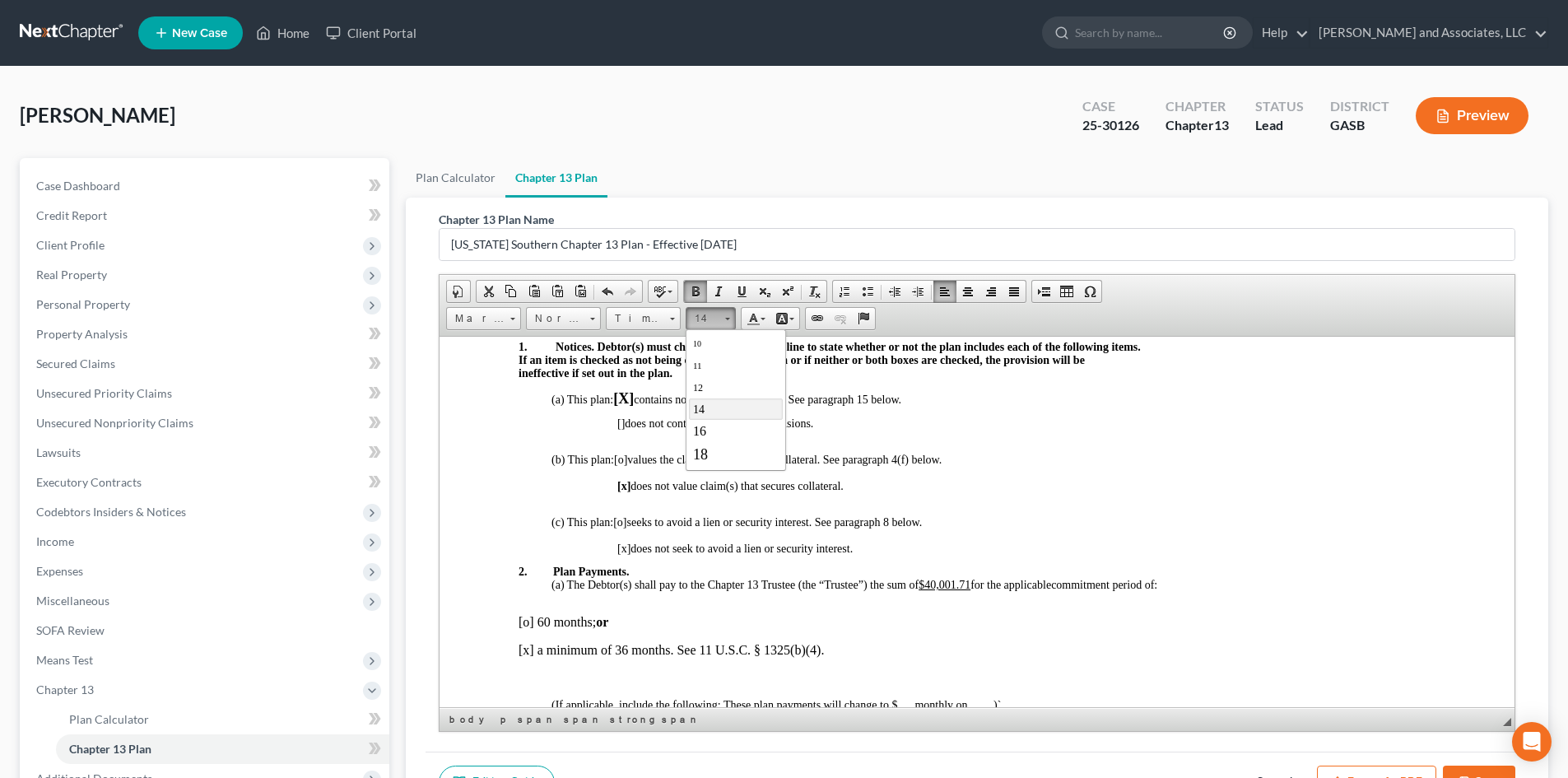
scroll to position [77, 0]
click at [702, 435] on span "18" at bounding box center [700, 439] width 15 height 16
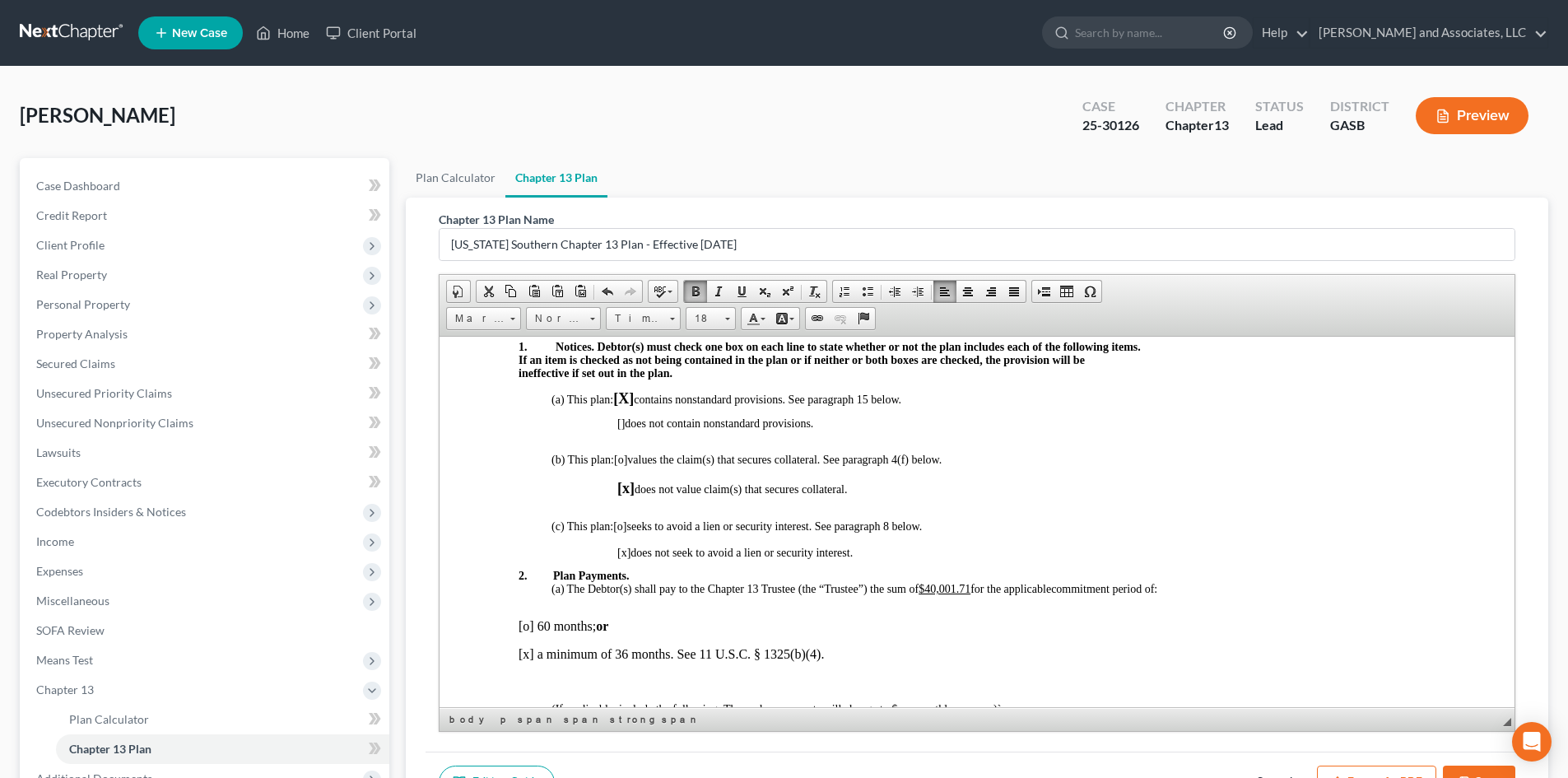
click at [626, 491] on span "[x]" at bounding box center [625, 487] width 17 height 16
click at [625, 459] on span "[o]" at bounding box center [621, 458] width 13 height 12
drag, startPoint x: 638, startPoint y: 489, endPoint x: 606, endPoint y: 489, distance: 32.0
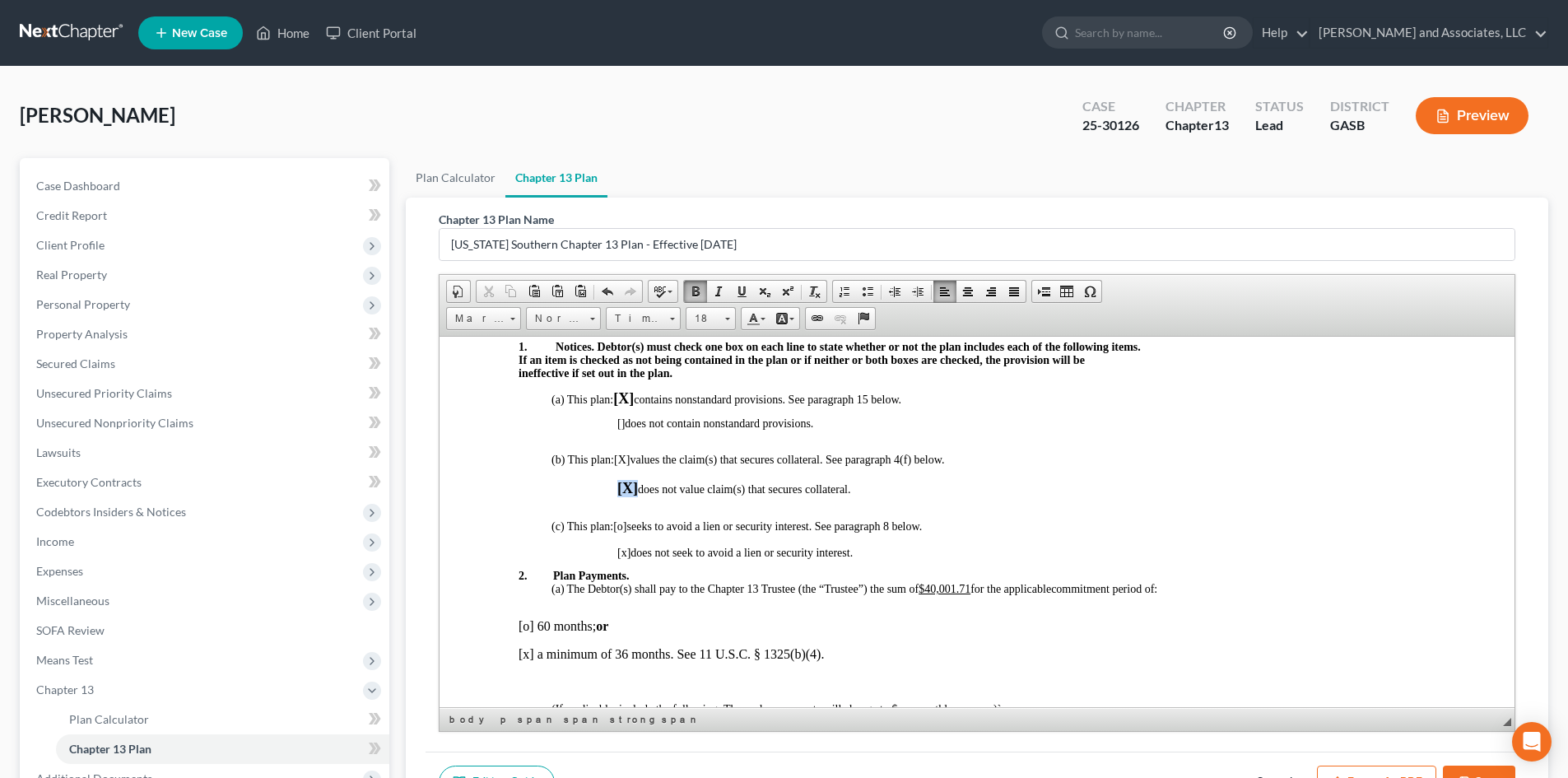
drag, startPoint x: 638, startPoint y: 490, endPoint x: 608, endPoint y: 485, distance: 30.4
click at [701, 288] on span at bounding box center [695, 291] width 13 height 13
click at [731, 318] on link "18" at bounding box center [711, 319] width 50 height 23
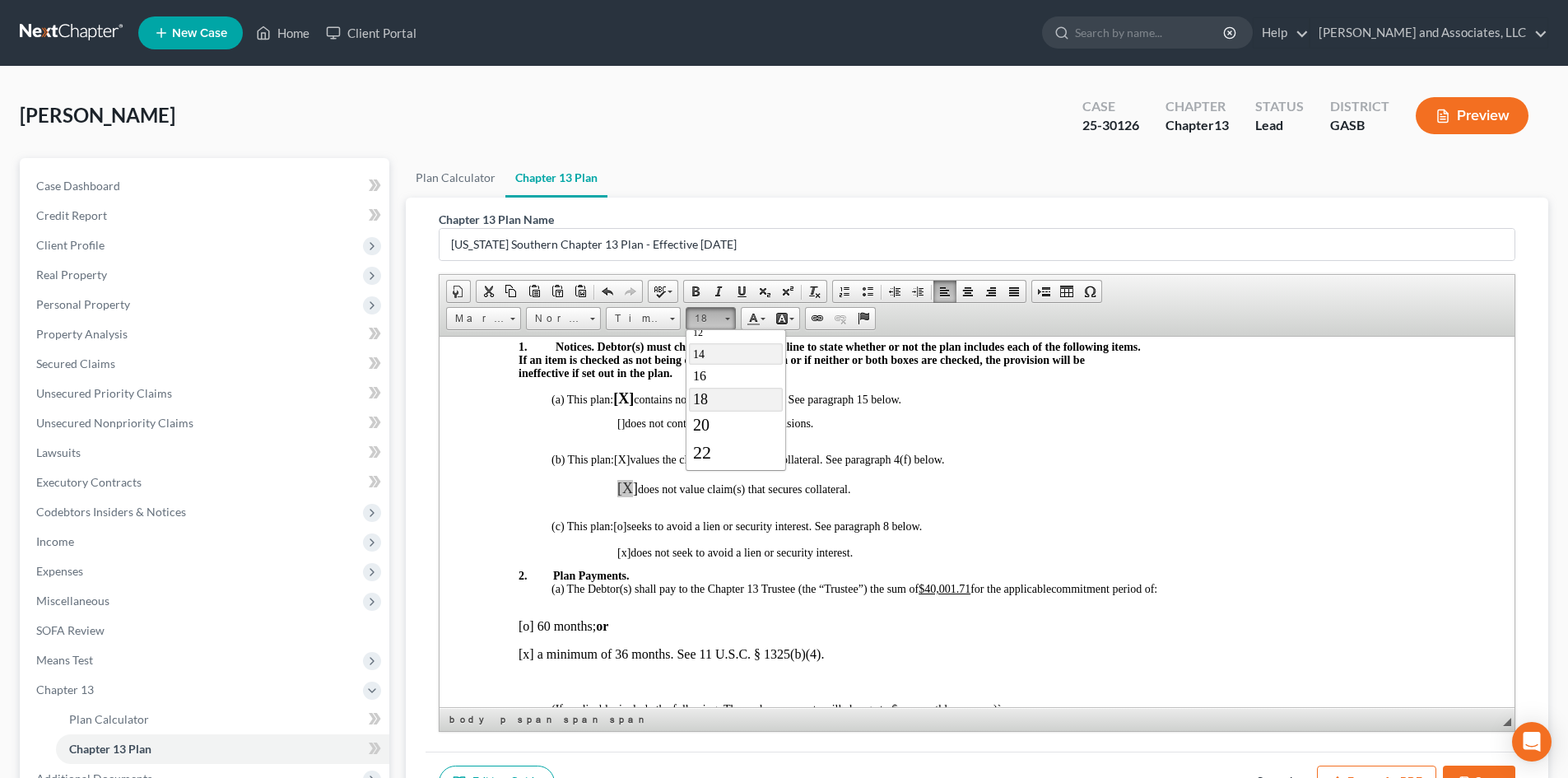
click at [701, 351] on span "14" at bounding box center [698, 353] width 12 height 12
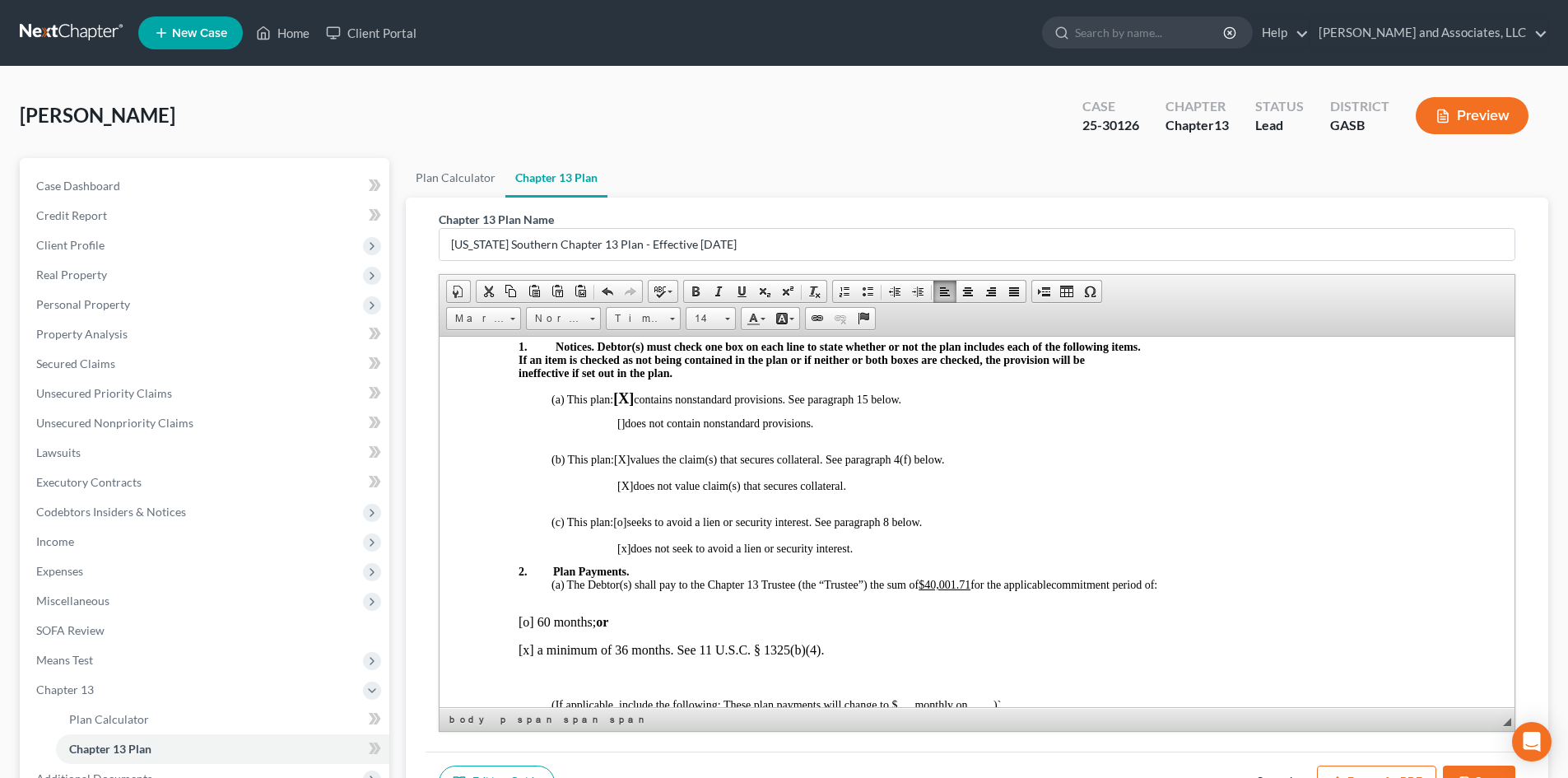
drag, startPoint x: 1201, startPoint y: 558, endPoint x: 1125, endPoint y: 557, distance: 76.0
click at [1200, 557] on p at bounding box center [1026, 559] width 818 height 10
click at [627, 485] on span "[X]" at bounding box center [625, 485] width 16 height 12
drag, startPoint x: 633, startPoint y: 459, endPoint x: 617, endPoint y: 458, distance: 16.0
click at [617, 458] on span "(b) This plan: [X ] values the claim(s) that secures collateral. See paragraph …" at bounding box center [747, 458] width 393 height 12
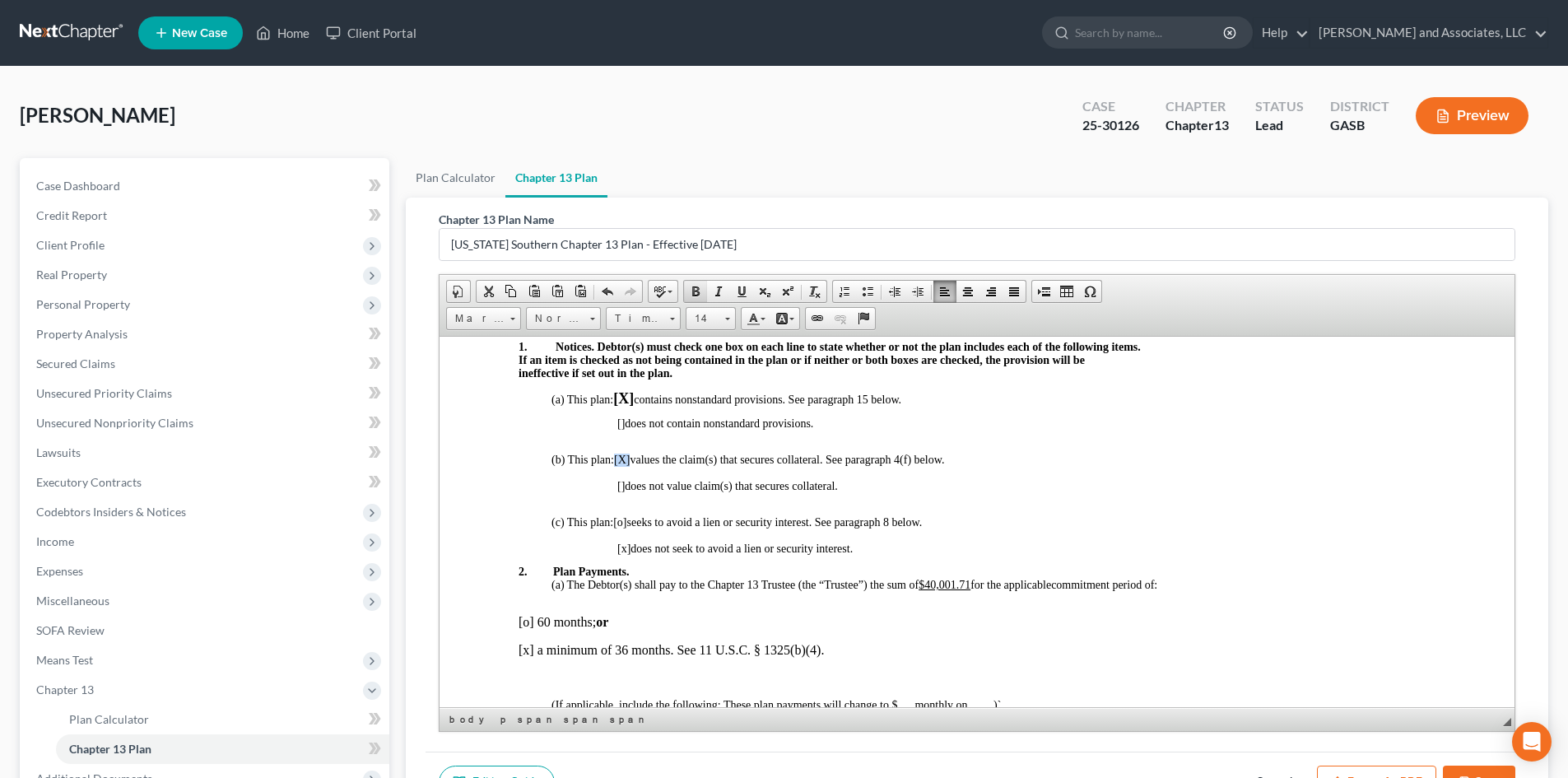
click at [695, 293] on span at bounding box center [695, 291] width 13 height 13
click at [726, 320] on span at bounding box center [728, 319] width 5 height 3
click at [703, 441] on span "18" at bounding box center [700, 439] width 15 height 16
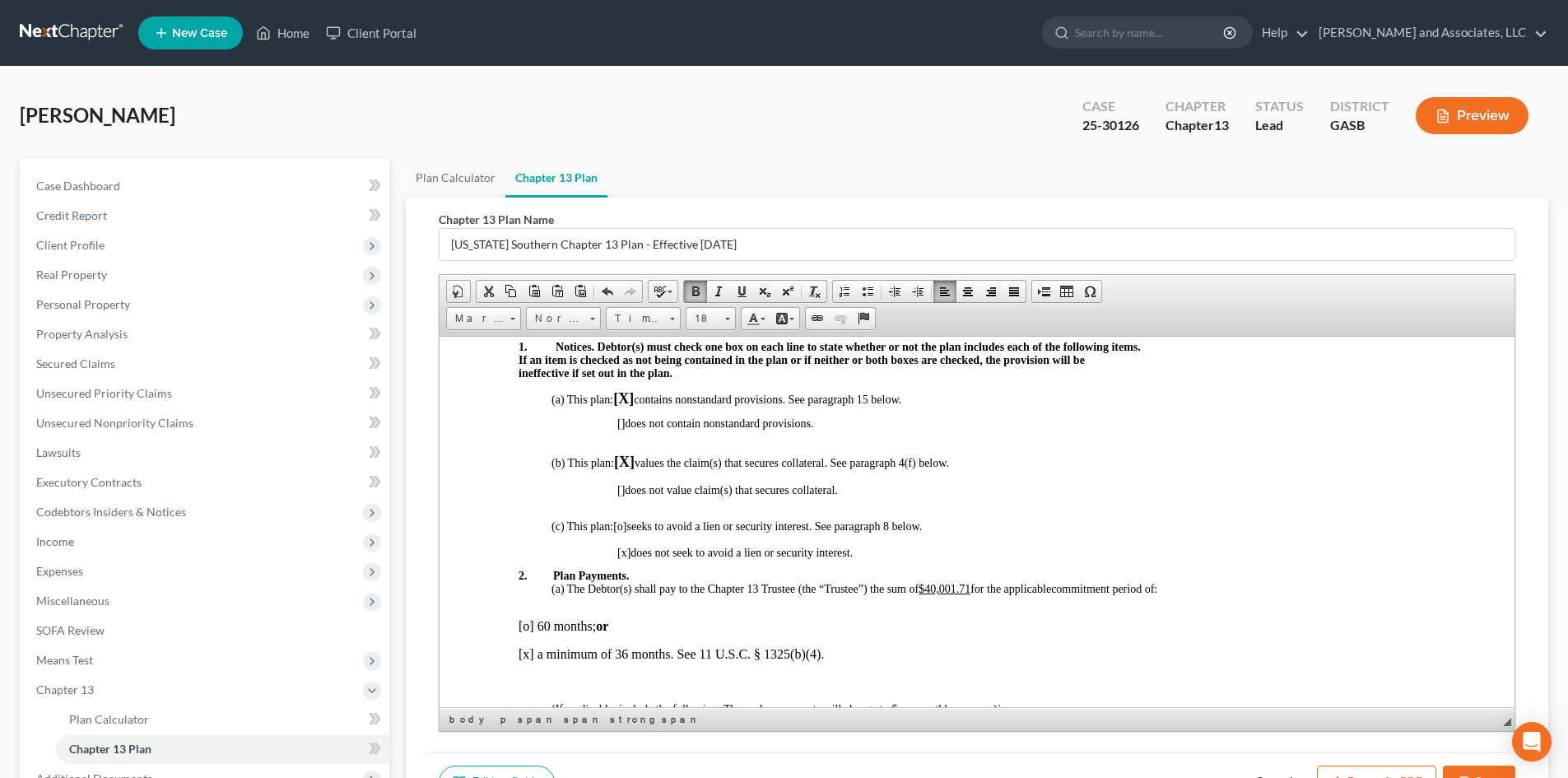
click at [625, 527] on span "[o]" at bounding box center [620, 525] width 13 height 12
click at [626, 551] on span "[x]" at bounding box center [623, 552] width 13 height 12
drag, startPoint x: 634, startPoint y: 551, endPoint x: 589, endPoint y: 545, distance: 45.4
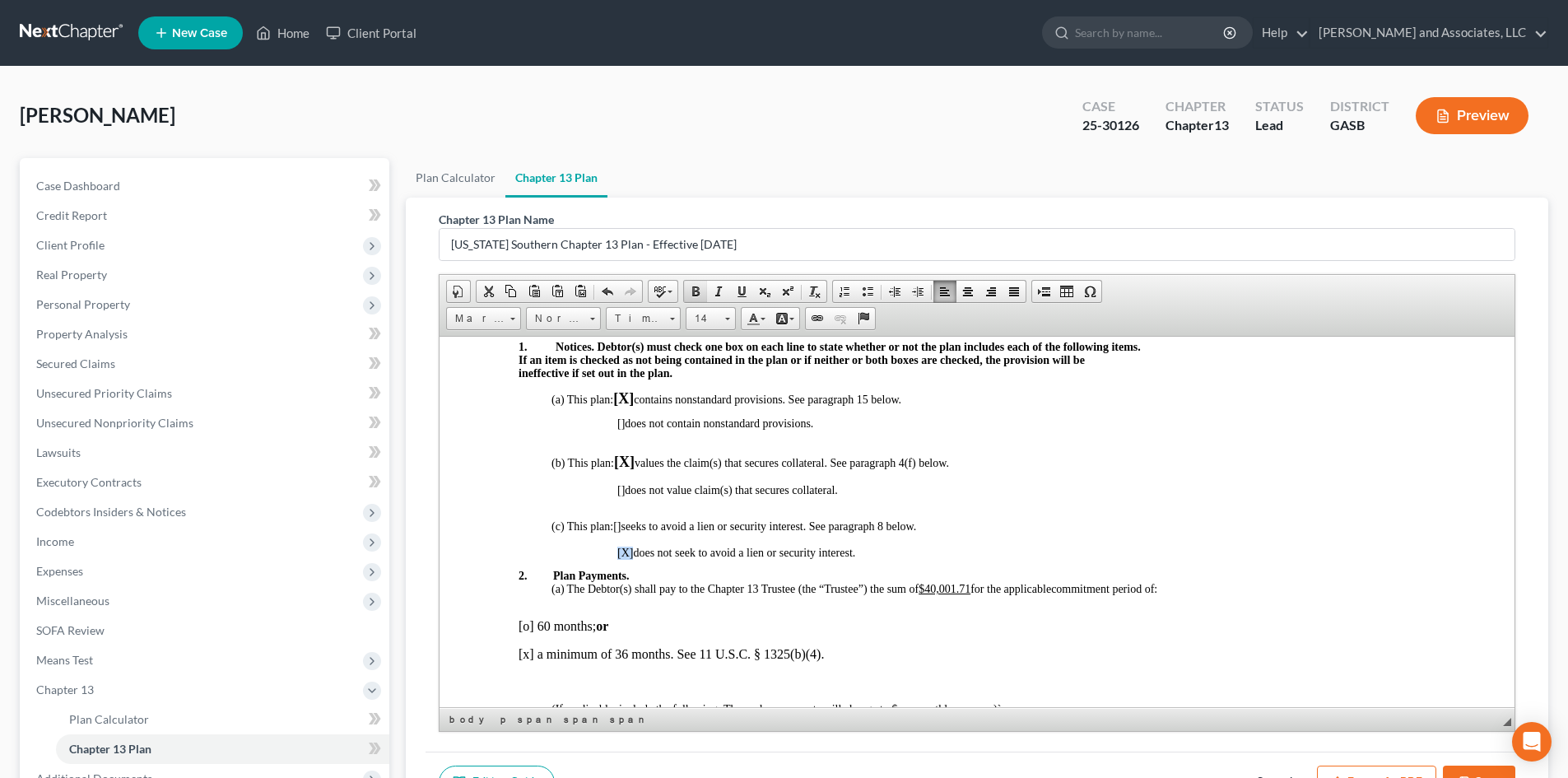
click at [694, 291] on span at bounding box center [695, 291] width 13 height 13
click at [725, 321] on link "14" at bounding box center [711, 319] width 50 height 23
click at [701, 436] on span "18" at bounding box center [700, 439] width 15 height 16
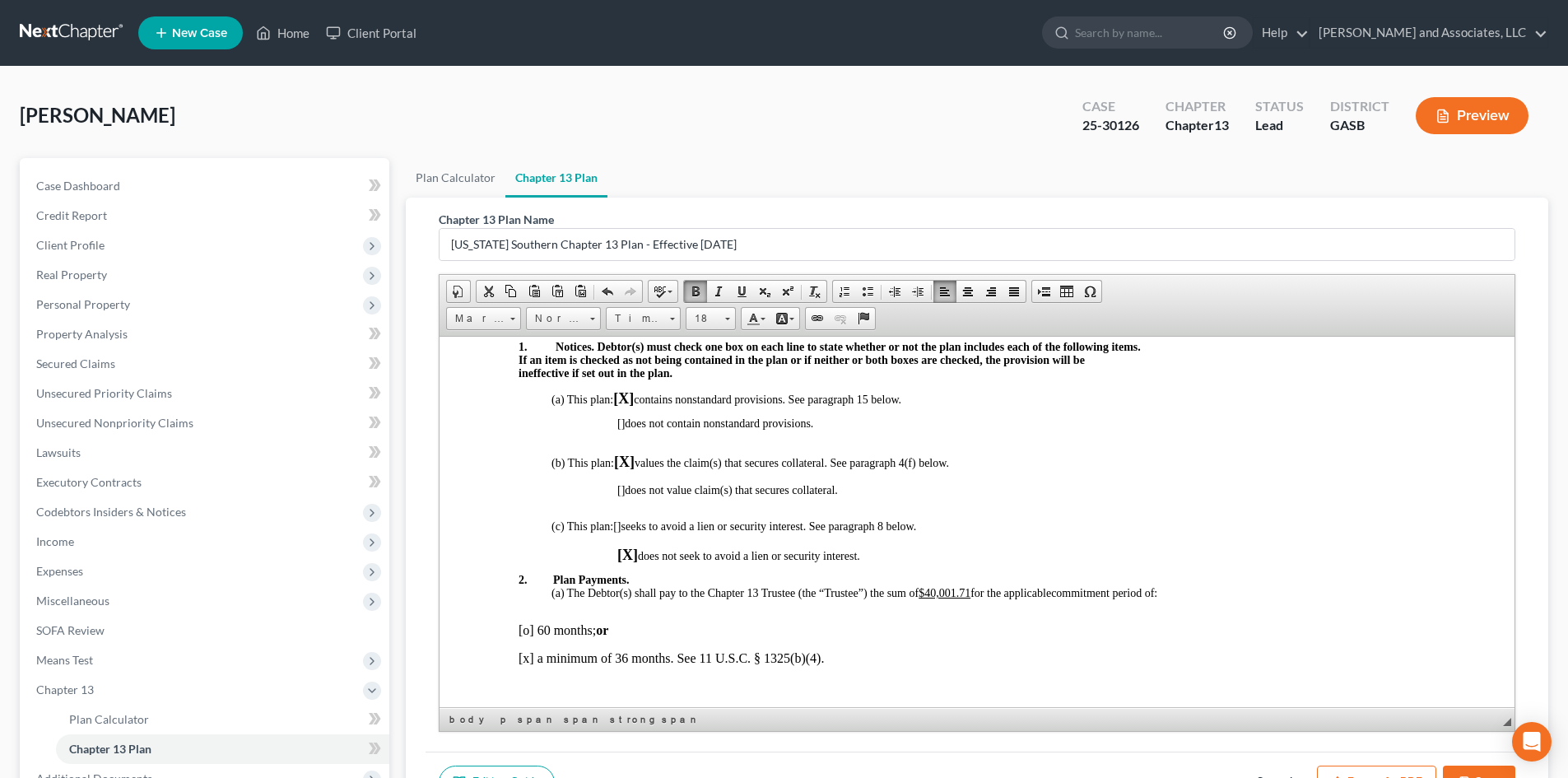
click at [1105, 521] on p "(c) This plan: [ ] seeks to avoid a lien or security interest. See paragraph 8 …" at bounding box center [993, 525] width 884 height 13
click at [977, 589] on span "The Debtor(s) shall pay to the Chapter 13 Trustee (the “Trustee”) the sum of $4…" at bounding box center [809, 592] width 485 height 12
click at [922, 592] on span "The Debtor(s) shall pay to the Chapter 13 Trustee (the “Trustee”) the sum of $1…" at bounding box center [802, 592] width 470 height 12
drag, startPoint x: 965, startPoint y: 588, endPoint x: 928, endPoint y: 588, distance: 37.0
click at [928, 588] on span "The Debtor(s) shall pay to the Chapter 13 Trustee (the “Trustee”) the sum of $1…" at bounding box center [802, 592] width 470 height 12
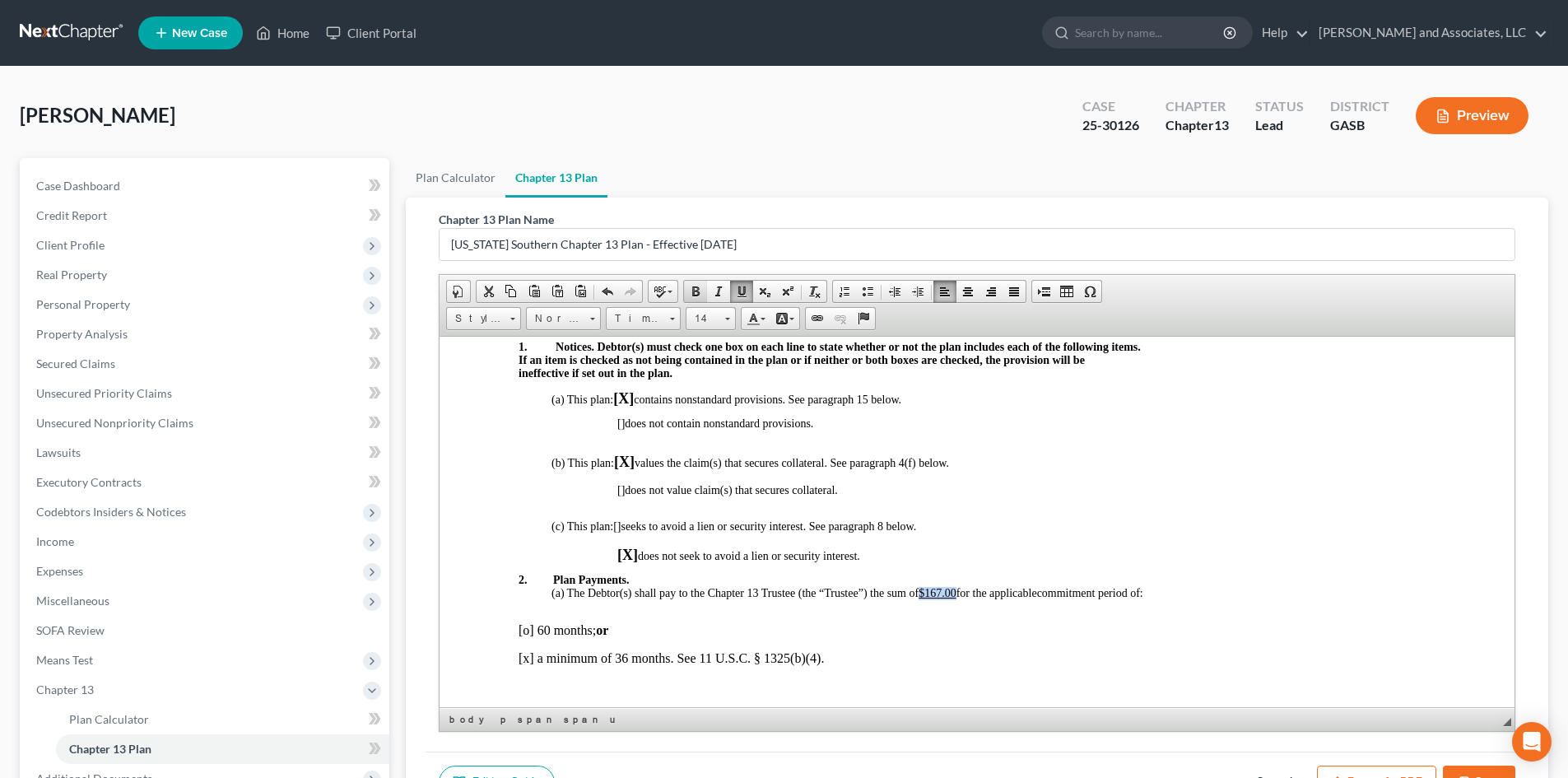
click at [698, 291] on span at bounding box center [695, 291] width 13 height 13
click at [727, 316] on span at bounding box center [727, 317] width 4 height 16
drag, startPoint x: 702, startPoint y: 405, endPoint x: 947, endPoint y: 398, distance: 245.1
click at [702, 405] on span "18" at bounding box center [700, 406] width 15 height 16
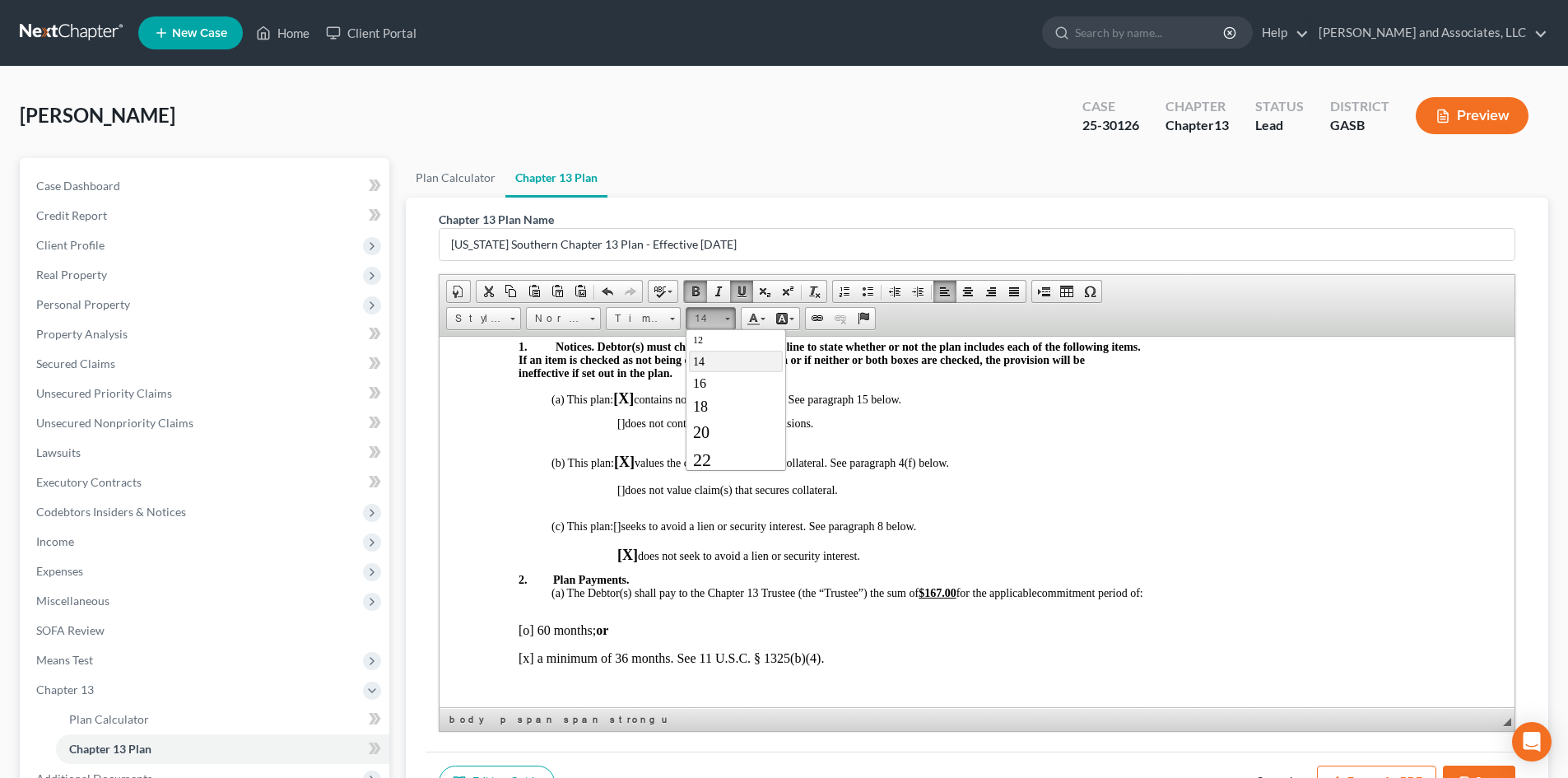
scroll to position [0, 0]
click at [1052, 483] on p "[ ] does not value claim(s) that secures collateral." at bounding box center [1026, 490] width 818 height 13
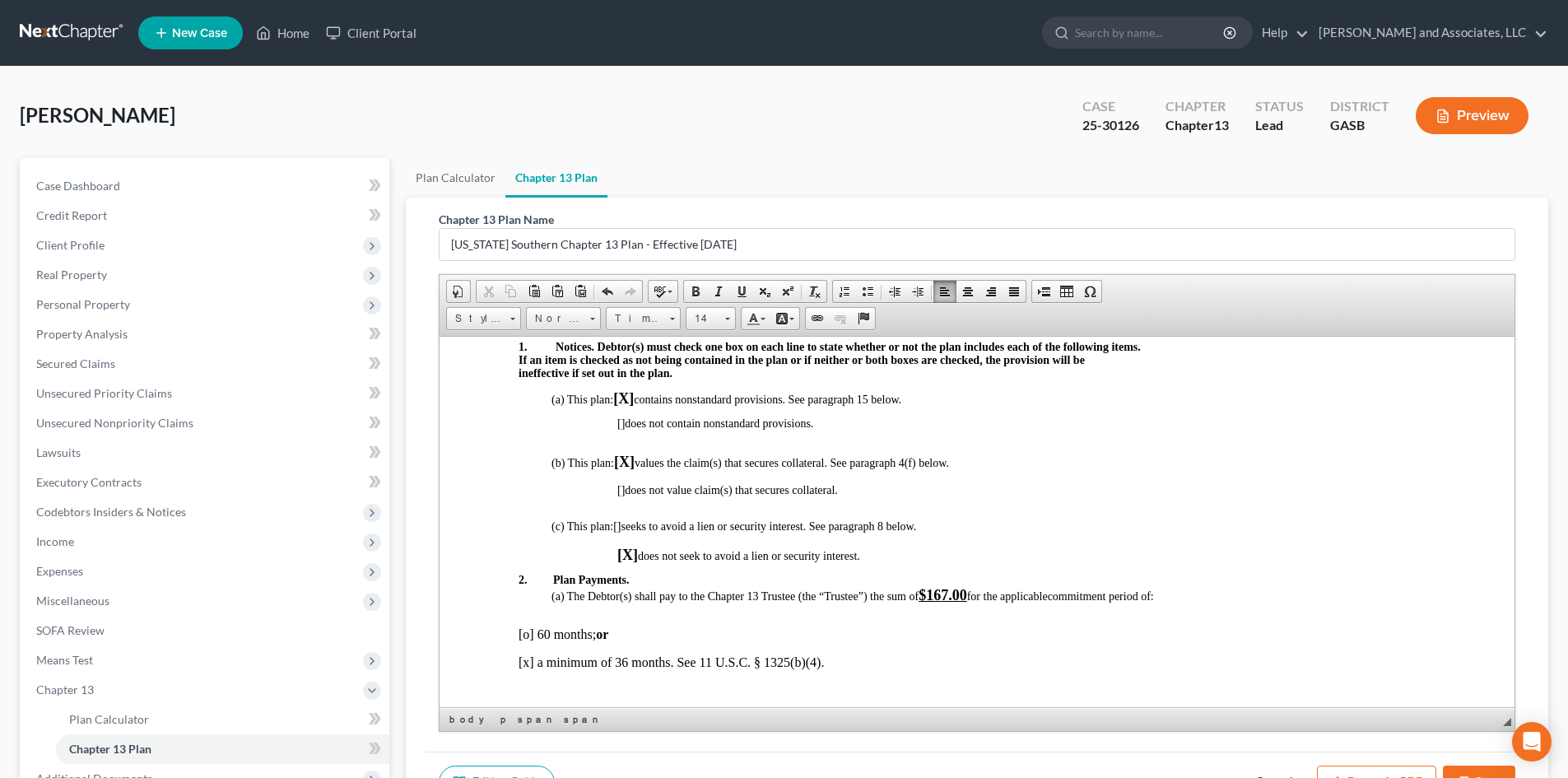
click at [527, 661] on p "[x] a minimum of 36 months. See 11 U.S.C. § 1325(b)(4)." at bounding box center [977, 661] width 917 height 15
drag, startPoint x: 538, startPoint y: 660, endPoint x: 496, endPoint y: 660, distance: 42.0
click at [698, 289] on span at bounding box center [695, 291] width 13 height 13
click at [727, 320] on span at bounding box center [727, 317] width 4 height 16
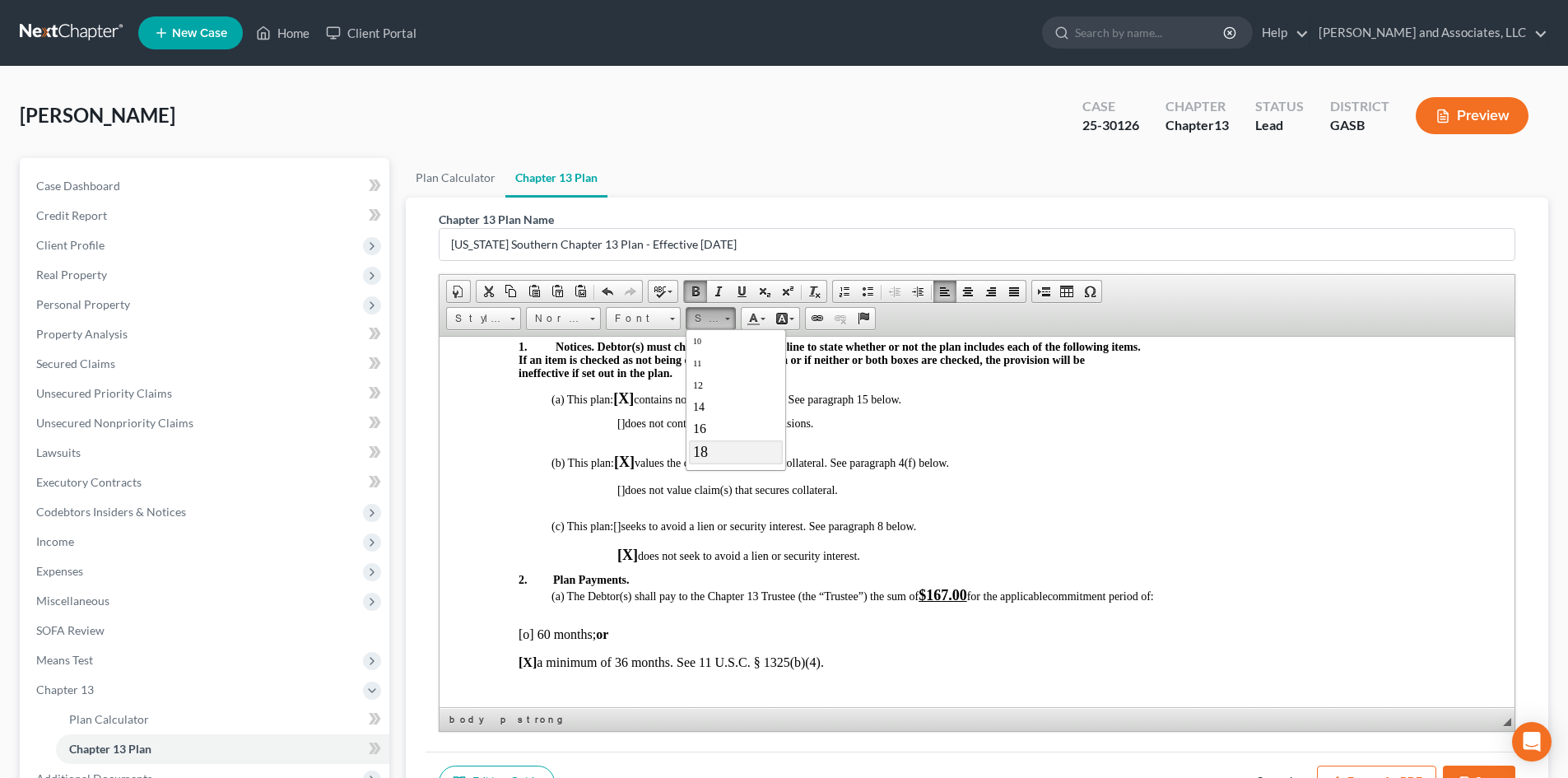
scroll to position [66, 0]
click at [703, 451] on span "18" at bounding box center [700, 450] width 15 height 16
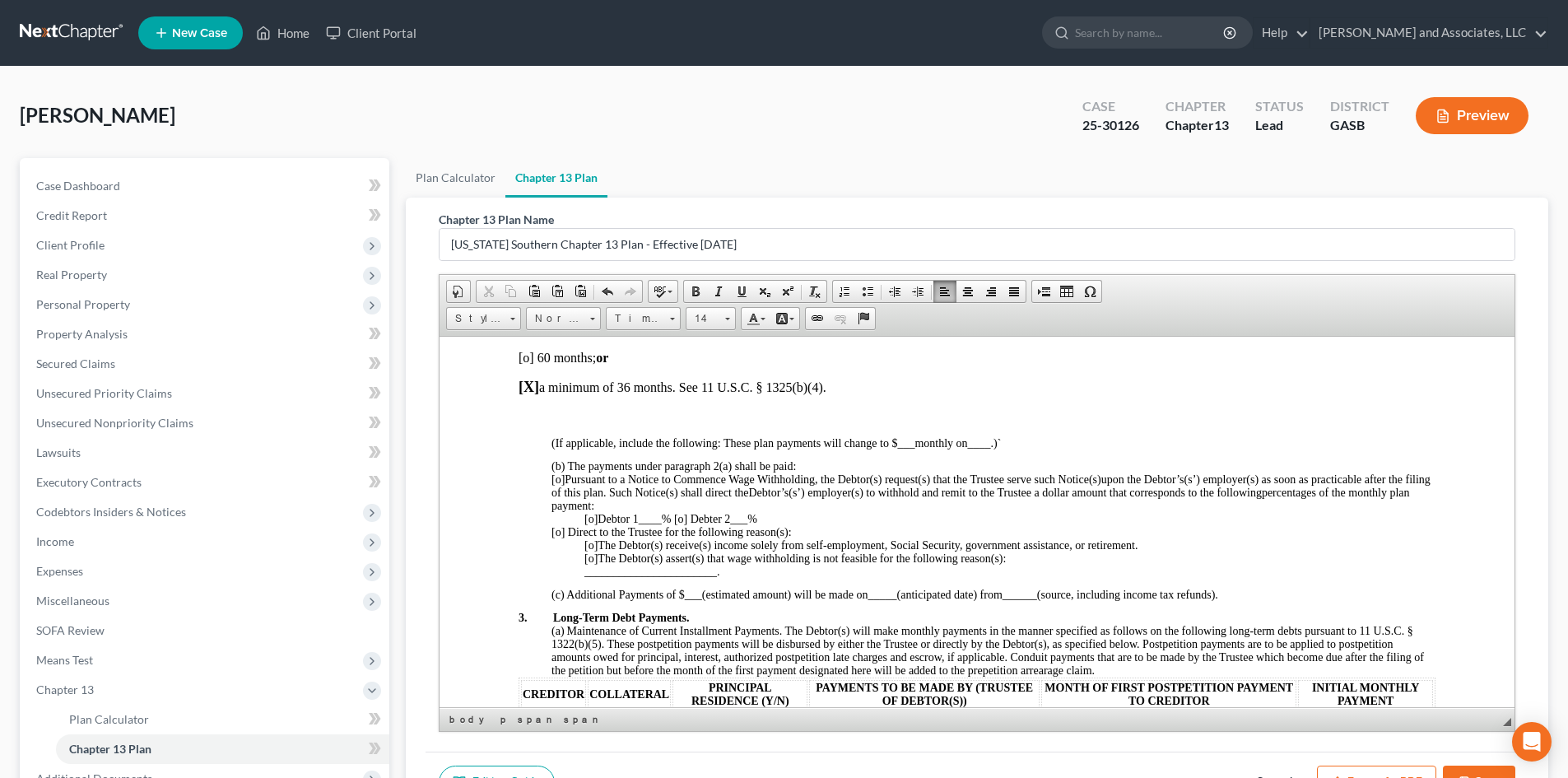
scroll to position [717, 0]
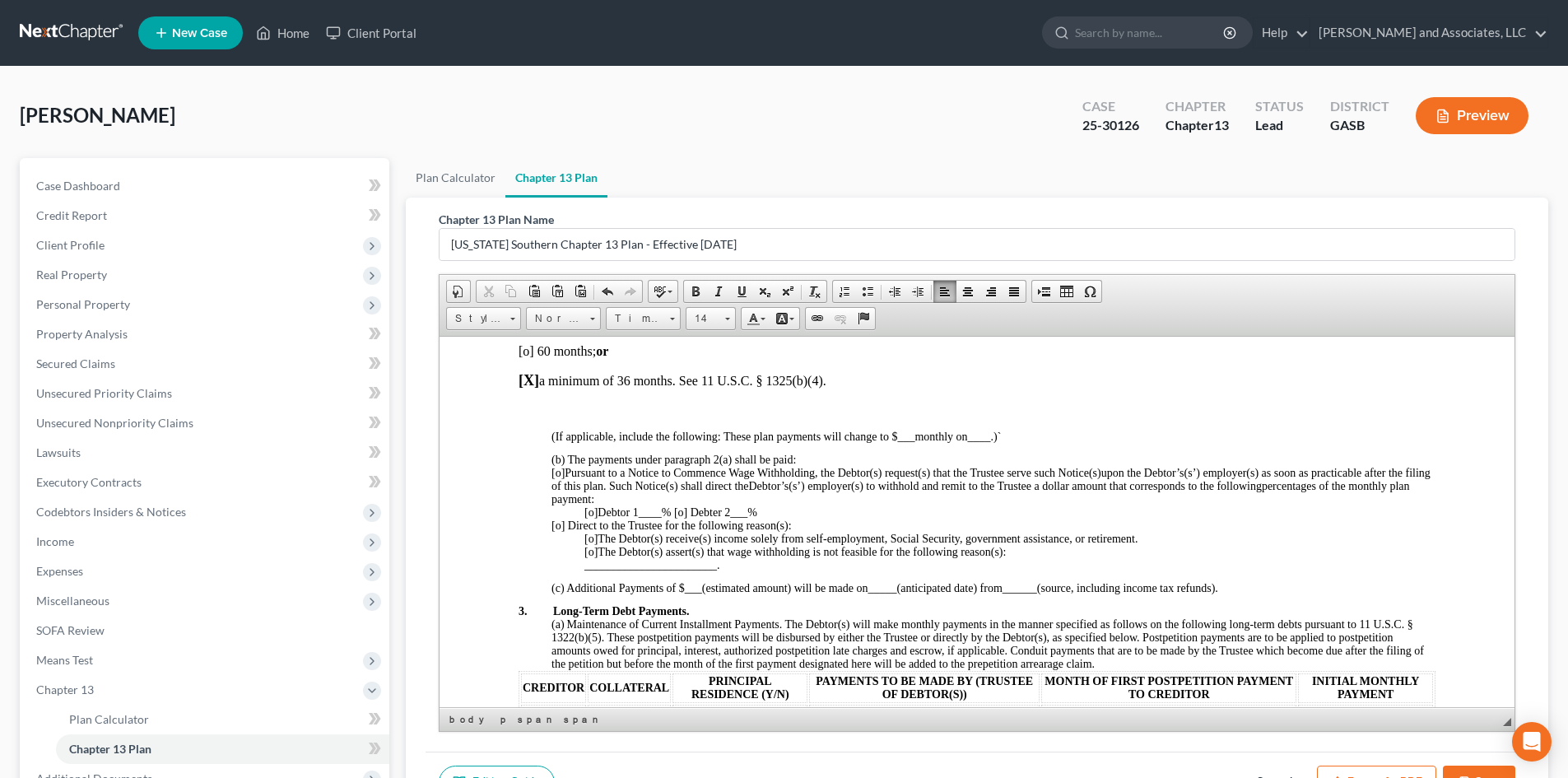
click at [627, 496] on p "[o] Pursuant to a Notice to Commence Wage Withholding, the Debtor(s) request(s)…" at bounding box center [993, 485] width 884 height 39
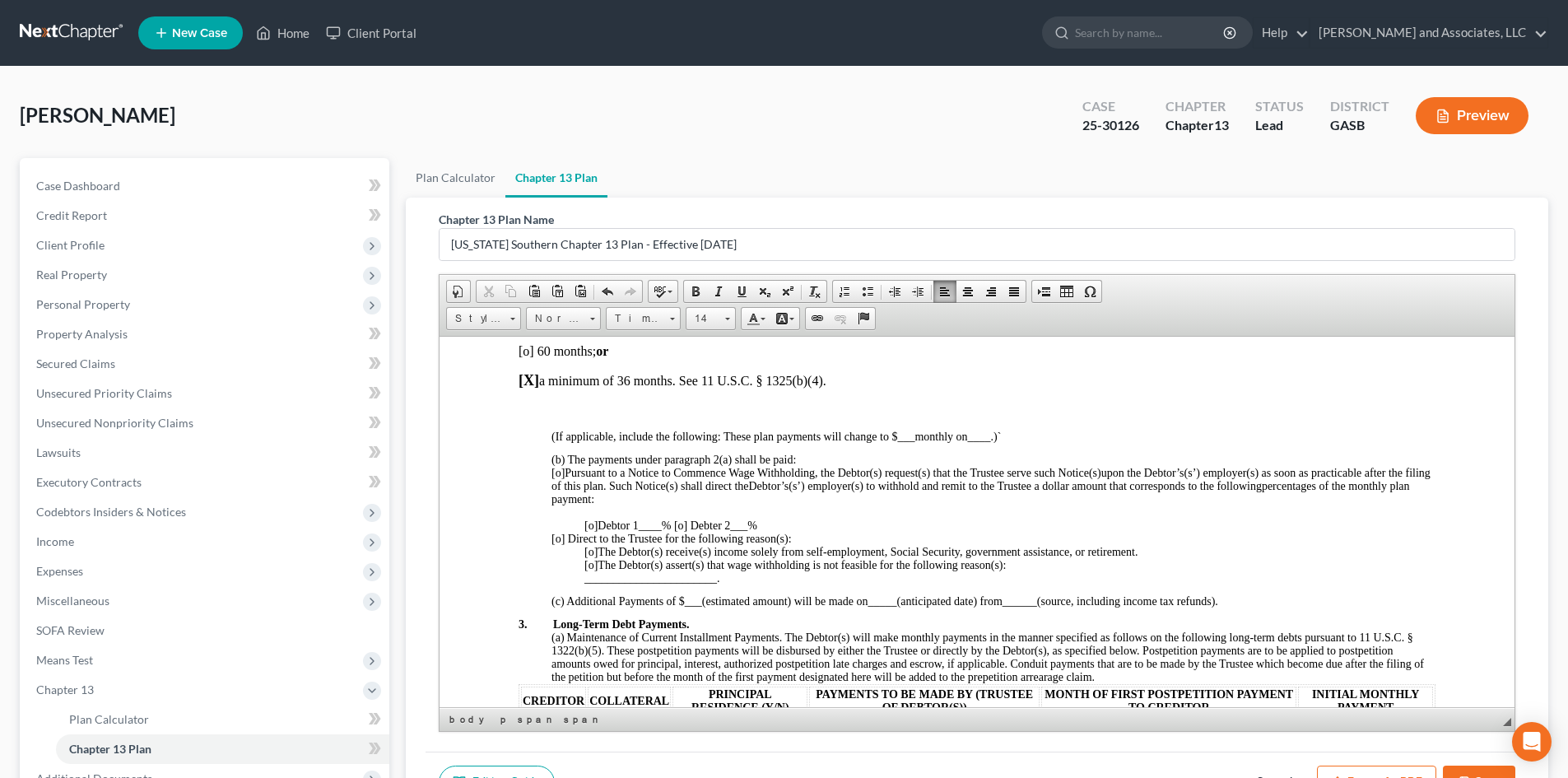
click at [768, 526] on p "[o] Debtor 1 ____ % [o] Debter 2 ___ %" at bounding box center [1010, 524] width 851 height 13
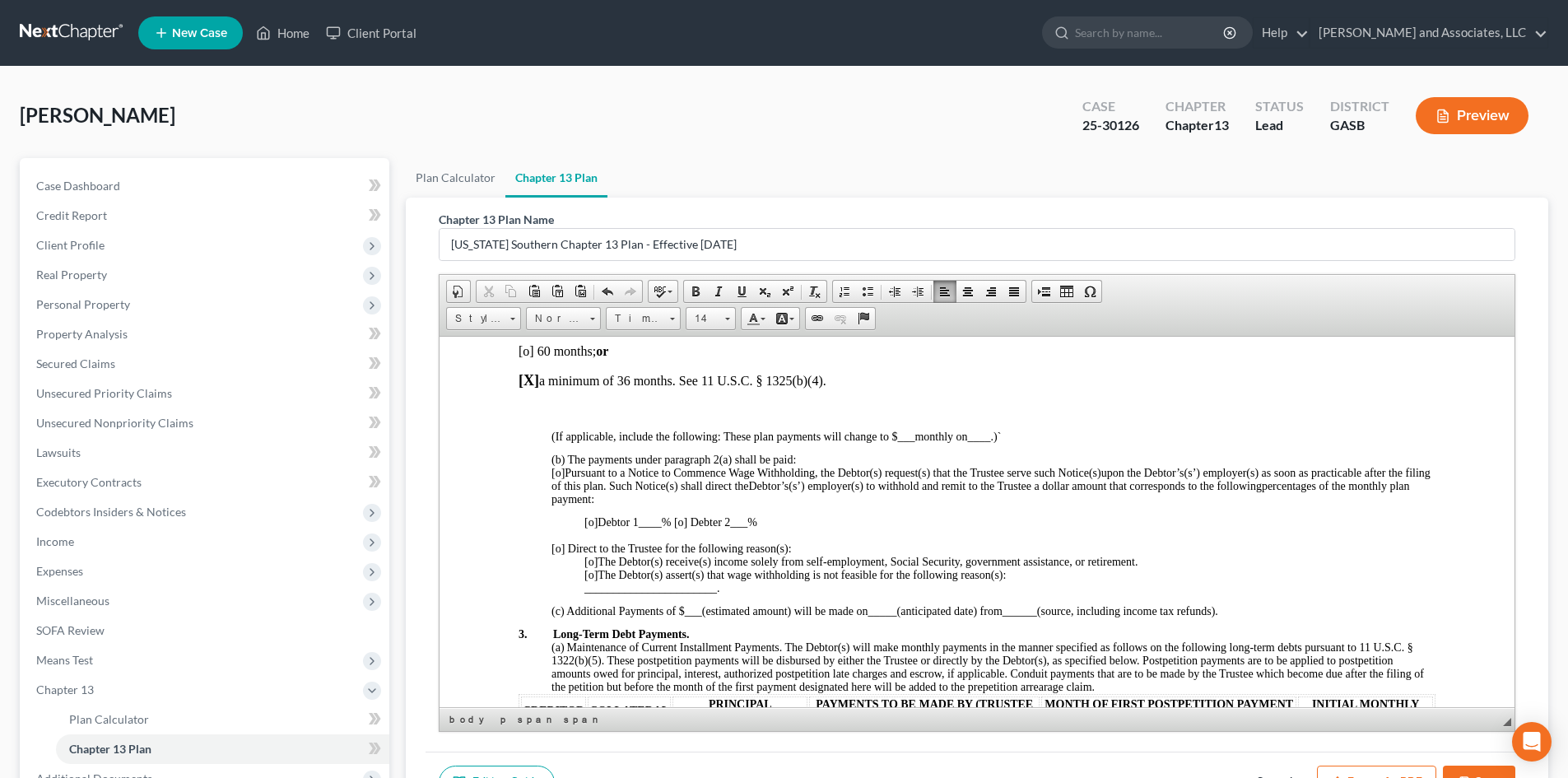
click at [799, 543] on p "[o] Direct to the Trustee for the following reason(s):" at bounding box center [993, 547] width 884 height 13
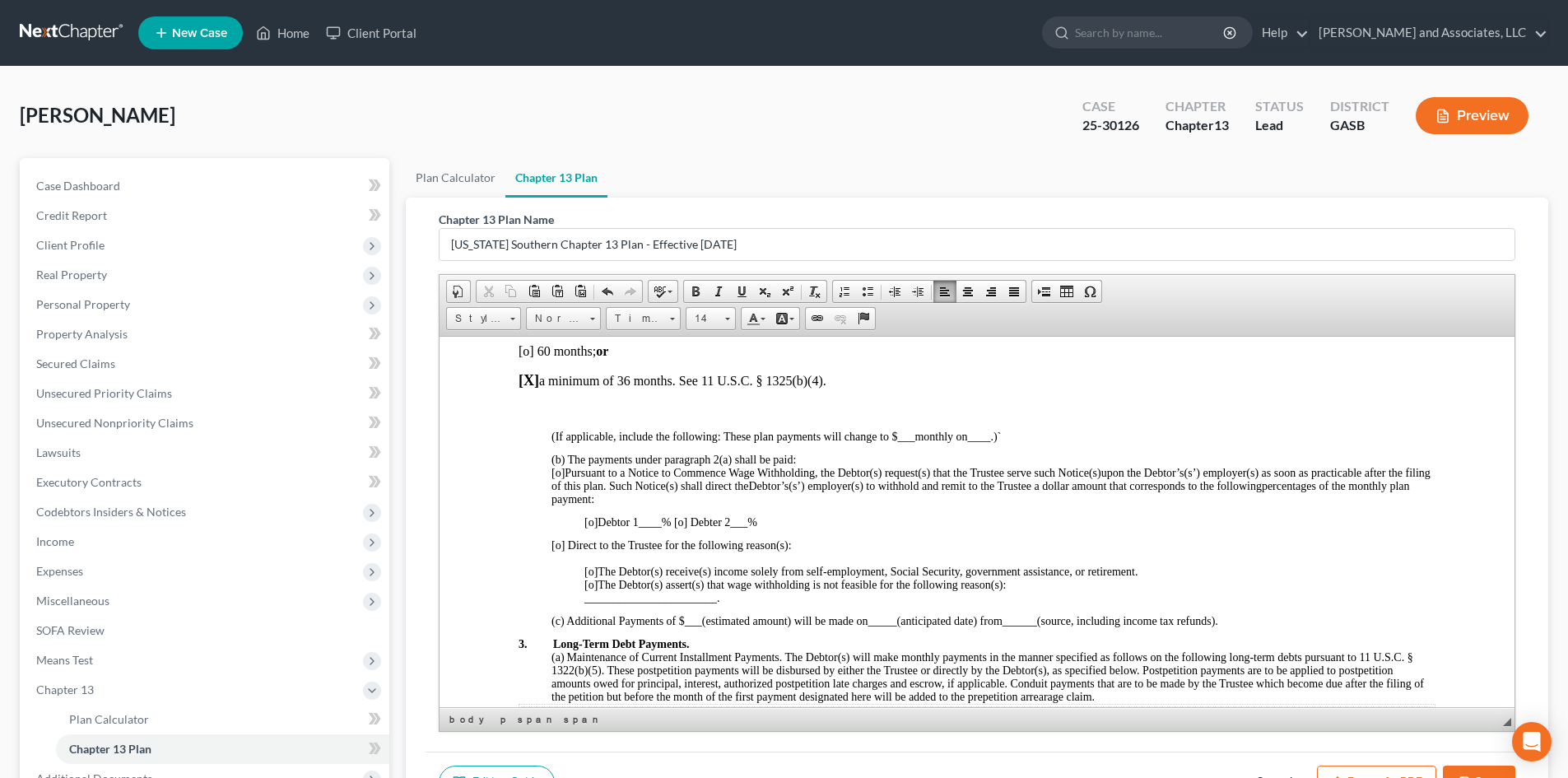
click at [813, 461] on p "(b) The payments under paragraph 2(a) shall be paid:" at bounding box center [993, 458] width 884 height 13
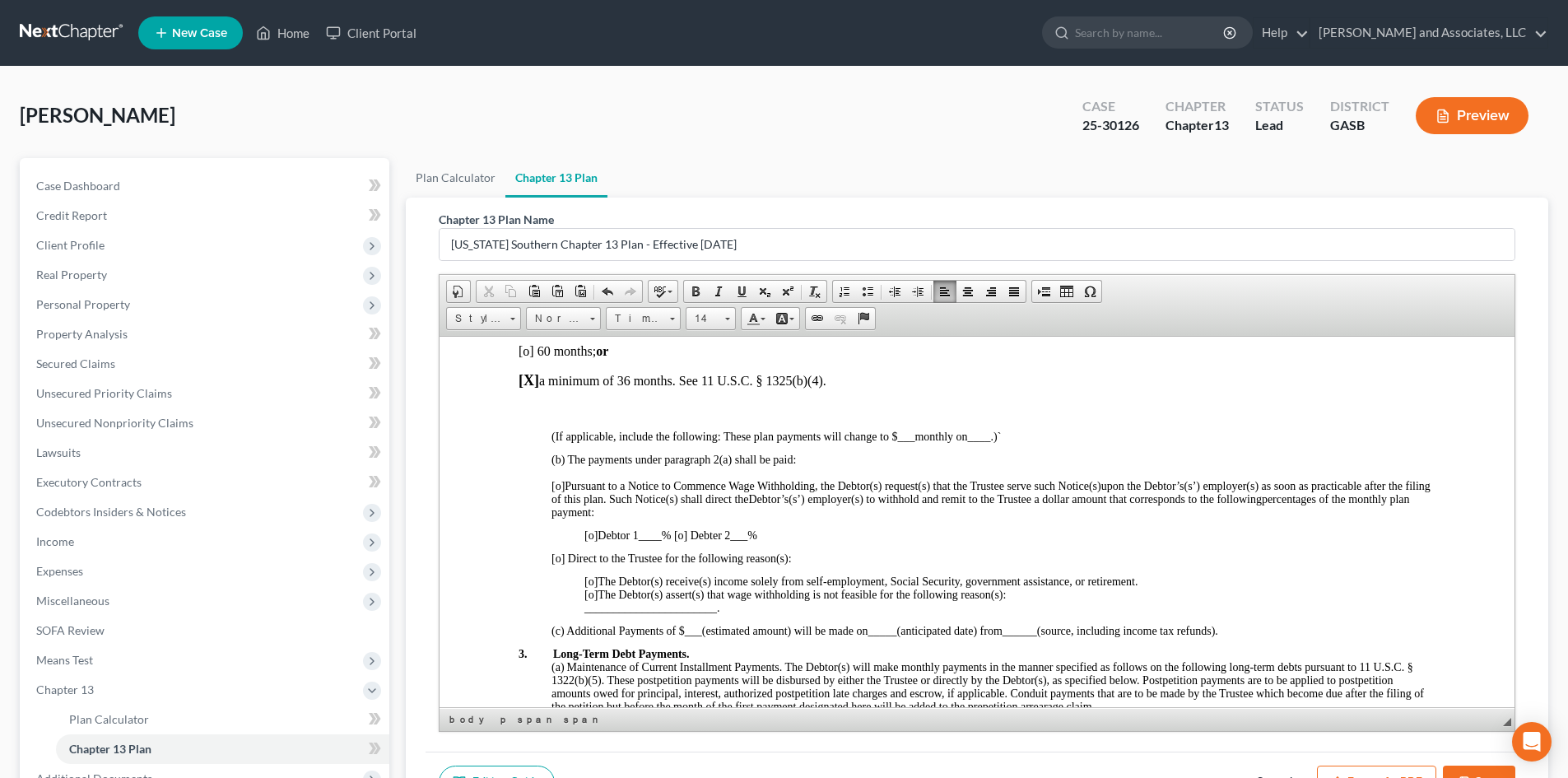
click at [560, 485] on span "[o]" at bounding box center [557, 485] width 13 height 12
drag, startPoint x: 569, startPoint y: 481, endPoint x: 496, endPoint y: 472, distance: 73.6
click at [693, 288] on span at bounding box center [695, 291] width 13 height 13
click at [730, 319] on span at bounding box center [728, 319] width 5 height 3
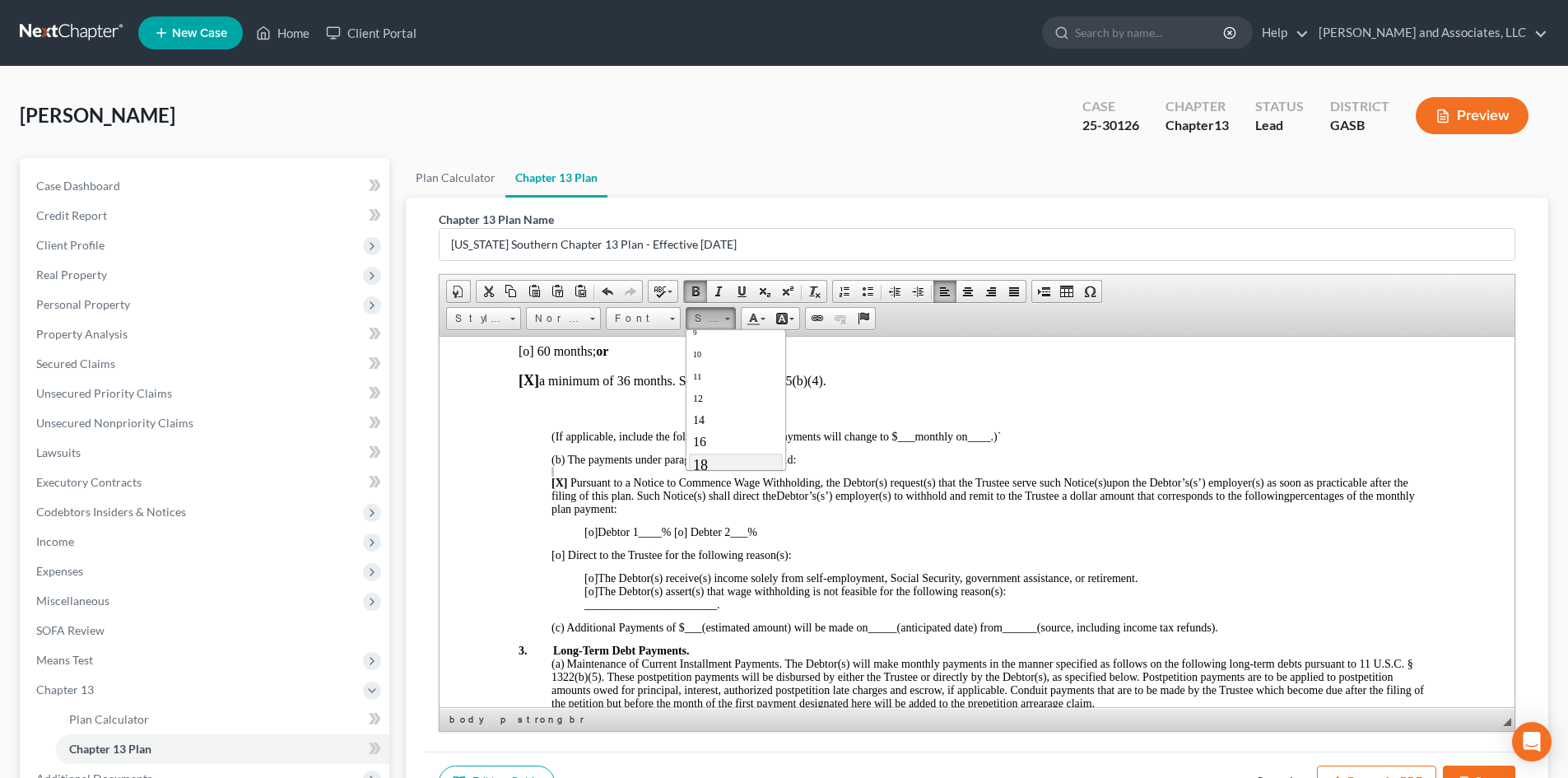
scroll to position [66, 0]
drag, startPoint x: 703, startPoint y: 452, endPoint x: 955, endPoint y: 445, distance: 252.1
click at [703, 452] on span "18" at bounding box center [700, 450] width 15 height 16
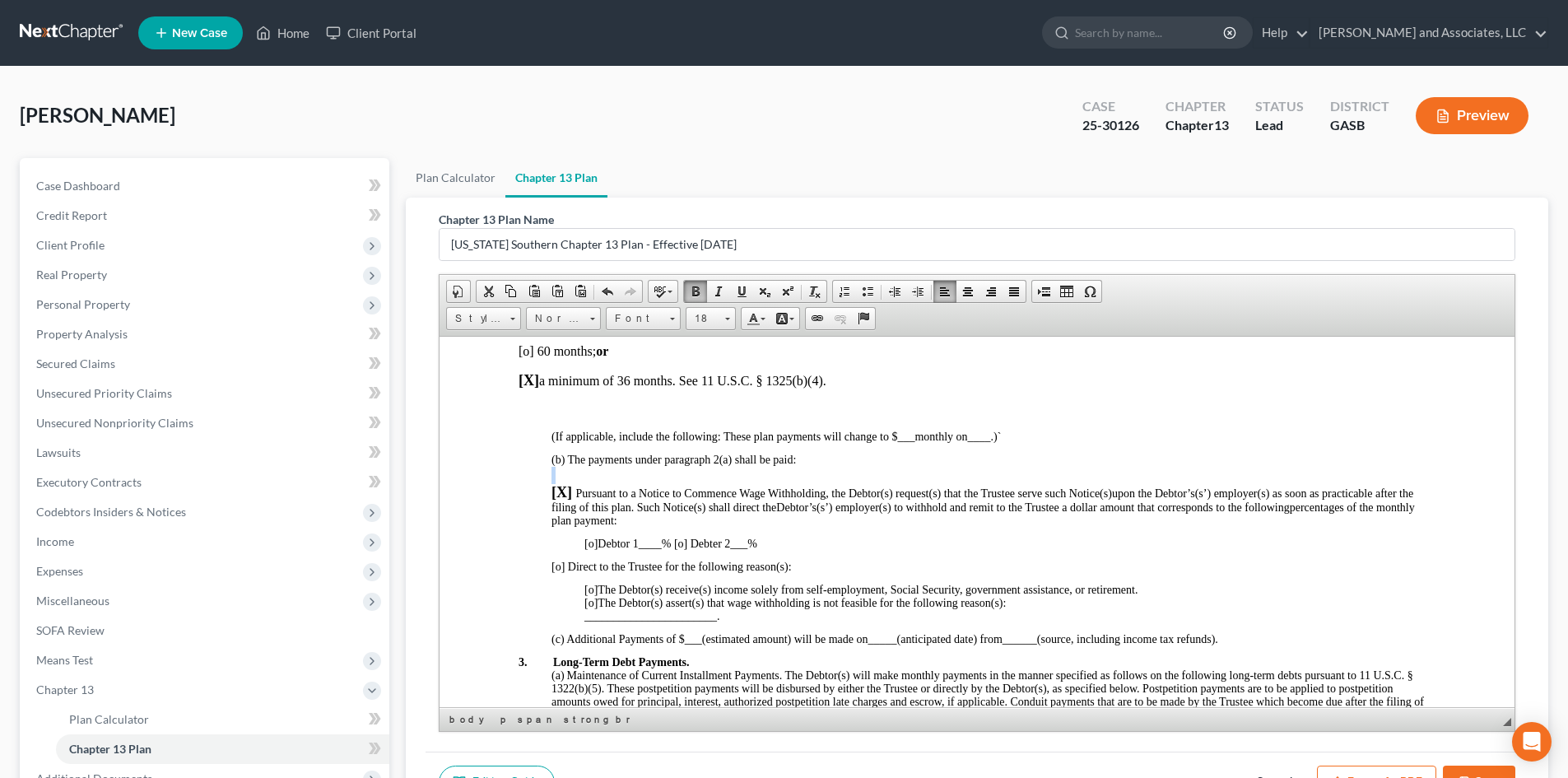
click at [915, 471] on p at bounding box center [993, 474] width 884 height 17
click at [669, 540] on span "[o] Debtor 1 ____ % [o] Debter 2 ___ %" at bounding box center [670, 543] width 173 height 12
click at [670, 545] on span "[o] Debtor 1 100 % [o] Debter 2 ___ %" at bounding box center [669, 543] width 169 height 12
drag, startPoint x: 642, startPoint y: 539, endPoint x: 670, endPoint y: 539, distance: 28.0
click at [670, 539] on span "[o] Debtor 1 100 % [o] Debter 2 ___ %" at bounding box center [670, 543] width 173 height 12
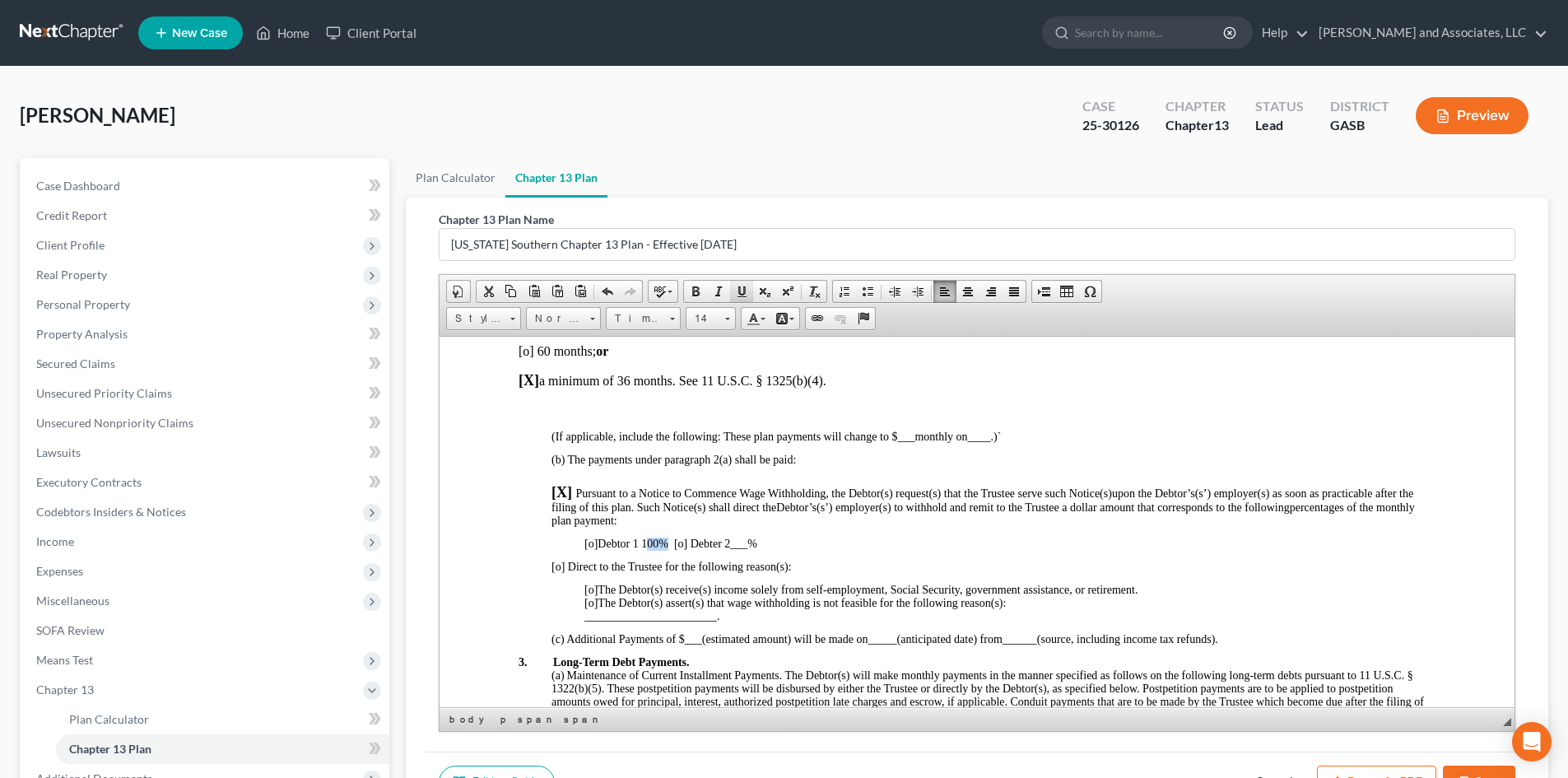
click at [743, 289] on span at bounding box center [742, 291] width 13 height 13
click at [693, 289] on span at bounding box center [695, 291] width 13 height 13
drag, startPoint x: 727, startPoint y: 316, endPoint x: 724, endPoint y: 323, distance: 7.6
click at [728, 316] on span at bounding box center [727, 317] width 4 height 16
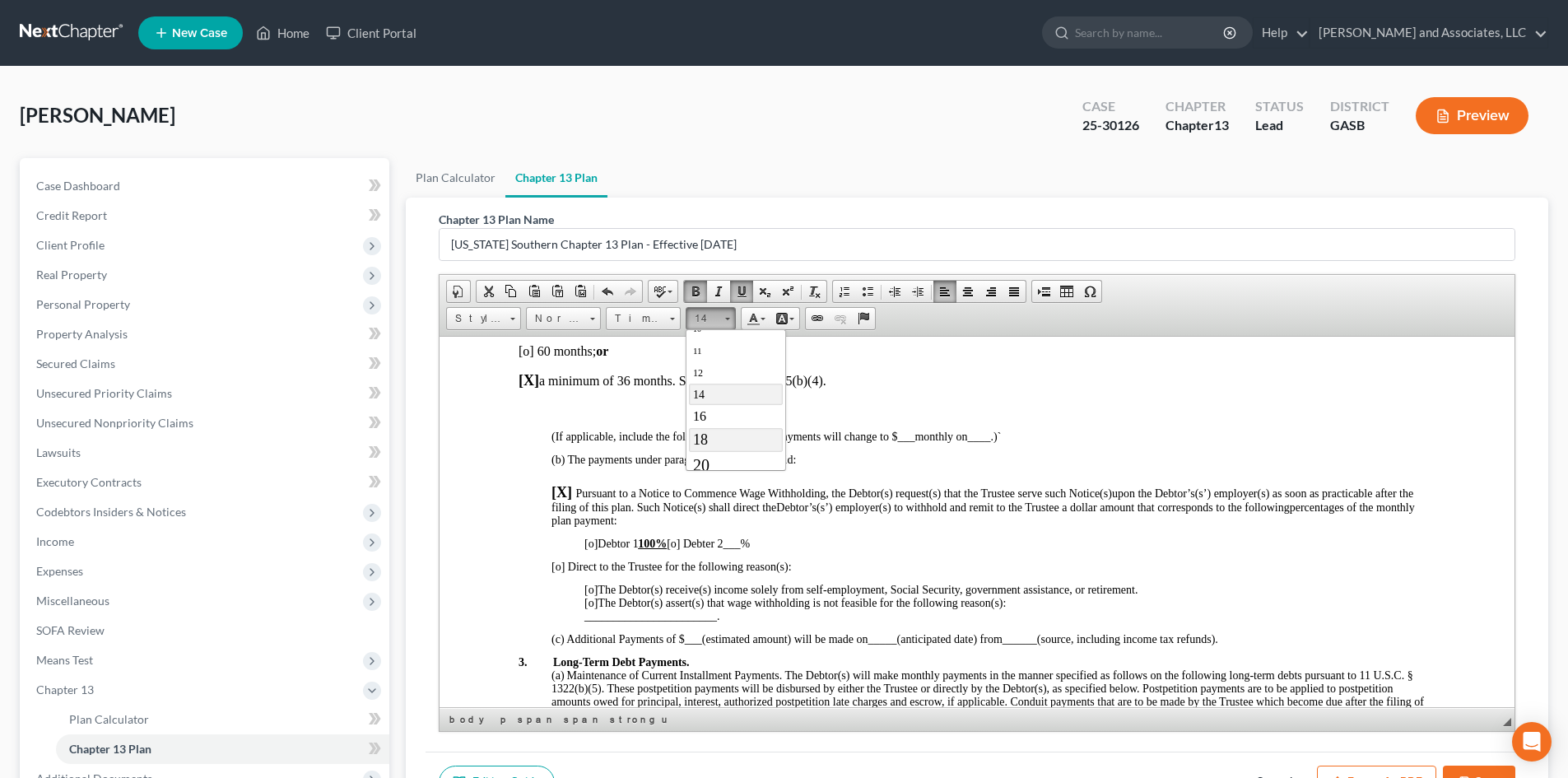
drag, startPoint x: 703, startPoint y: 437, endPoint x: 959, endPoint y: 442, distance: 256.0
click at [703, 437] on span "18" at bounding box center [700, 439] width 15 height 16
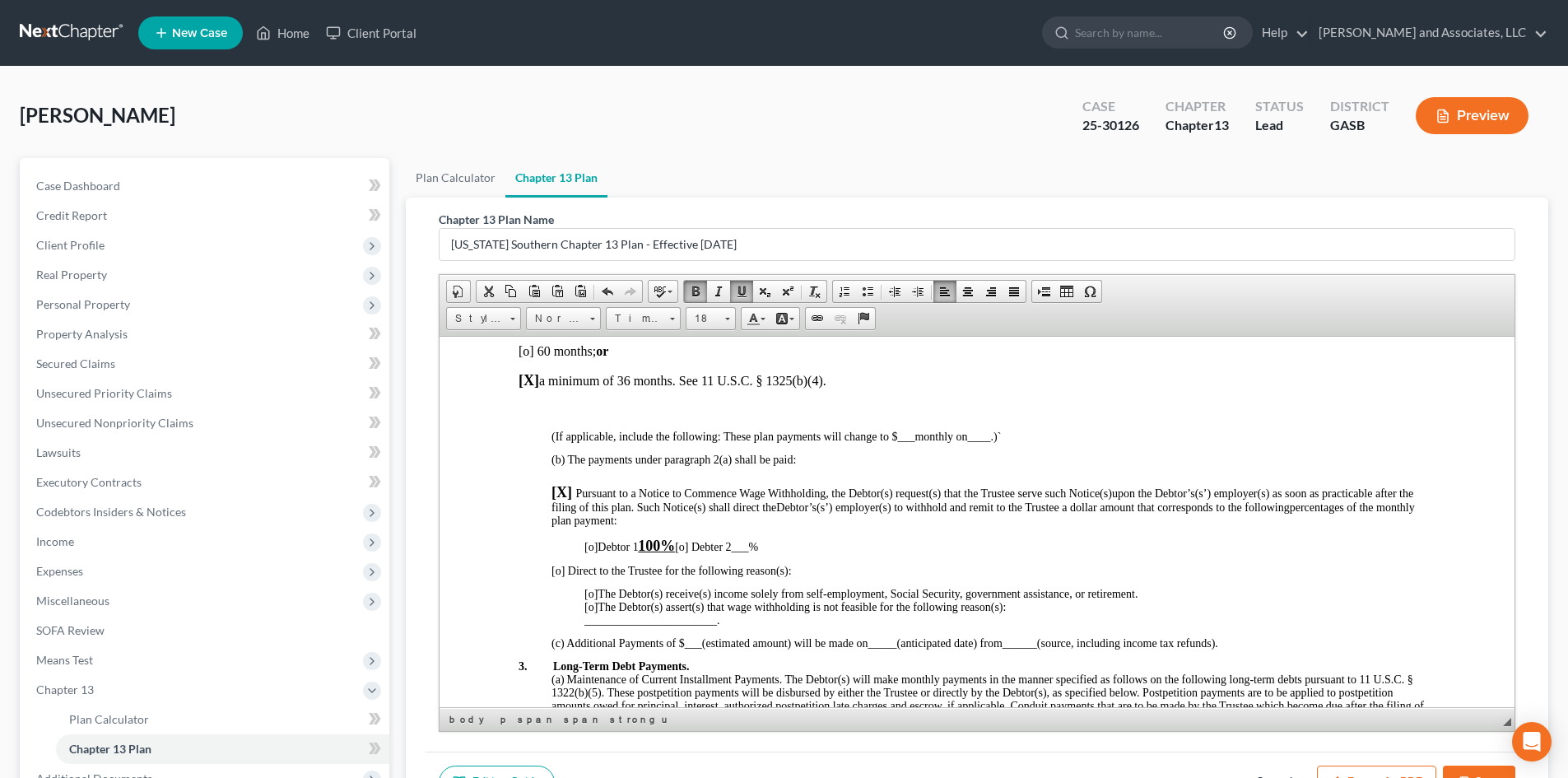
click at [822, 523] on p "[X] Pursuant to a Notice to Commence Wage Withholding, the Debtor(s) request(s)…" at bounding box center [993, 505] width 884 height 44
click at [592, 547] on span "[o]" at bounding box center [590, 546] width 13 height 12
drag, startPoint x: 598, startPoint y: 545, endPoint x: 565, endPoint y: 545, distance: 33.0
click at [696, 288] on span at bounding box center [695, 291] width 13 height 13
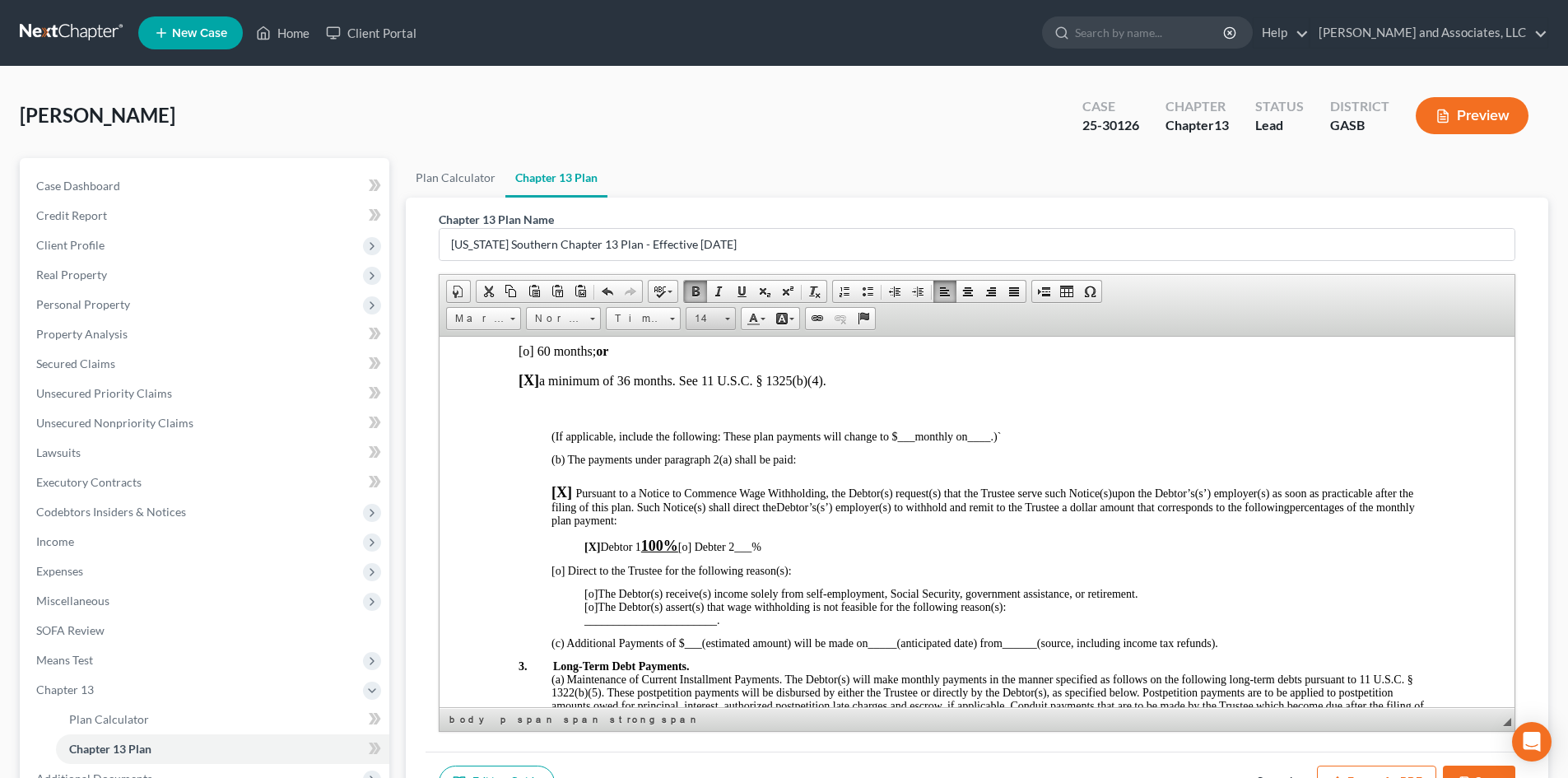
click at [726, 323] on span at bounding box center [727, 317] width 4 height 16
click at [703, 439] on span "18" at bounding box center [700, 439] width 15 height 16
drag, startPoint x: 865, startPoint y: 520, endPoint x: 810, endPoint y: 548, distance: 61.7
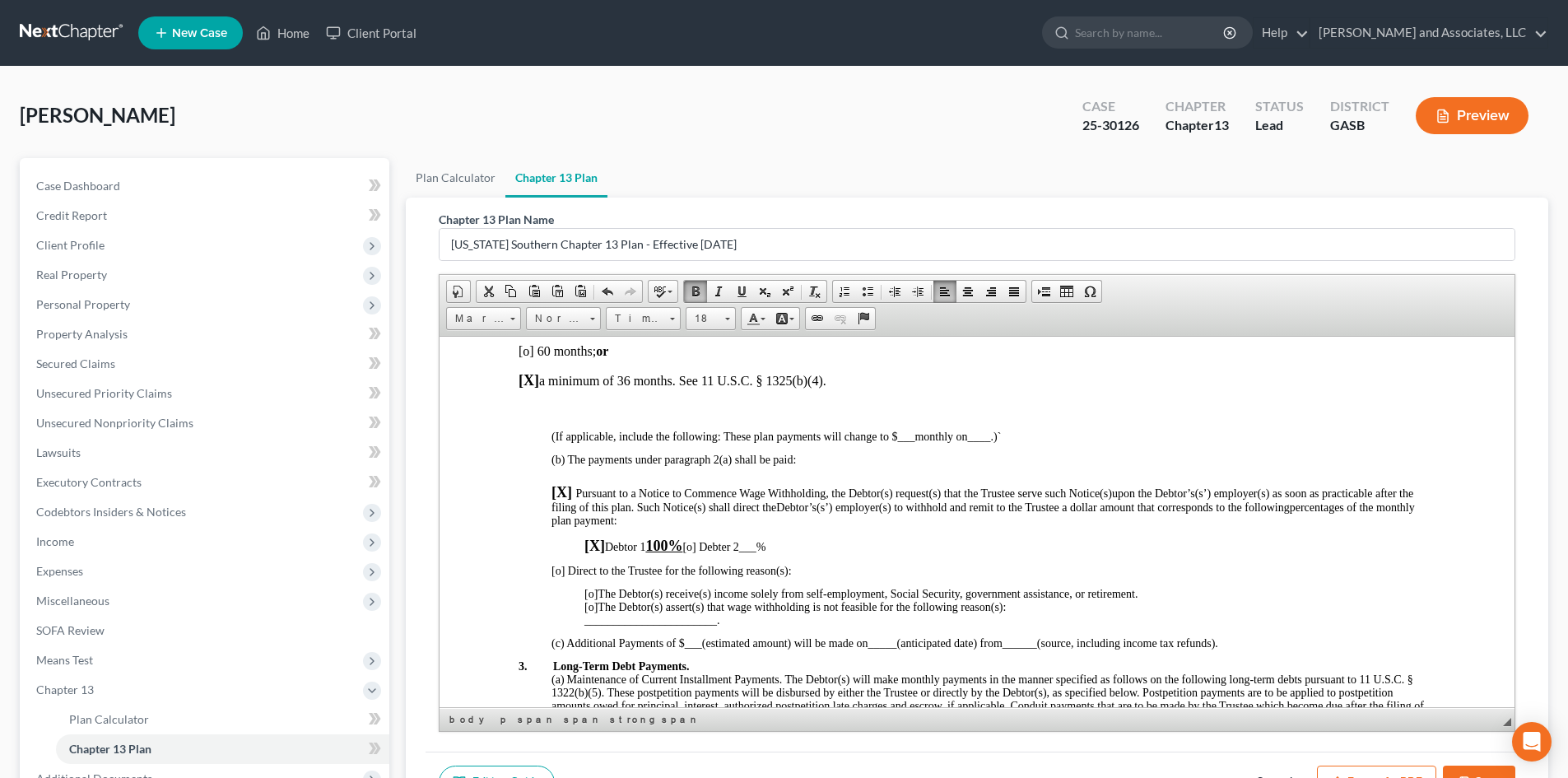
click at [865, 520] on p "[X] Pursuant to a Notice to Commence Wage Withholding, the Debtor(s) request(s)…" at bounding box center [993, 505] width 884 height 44
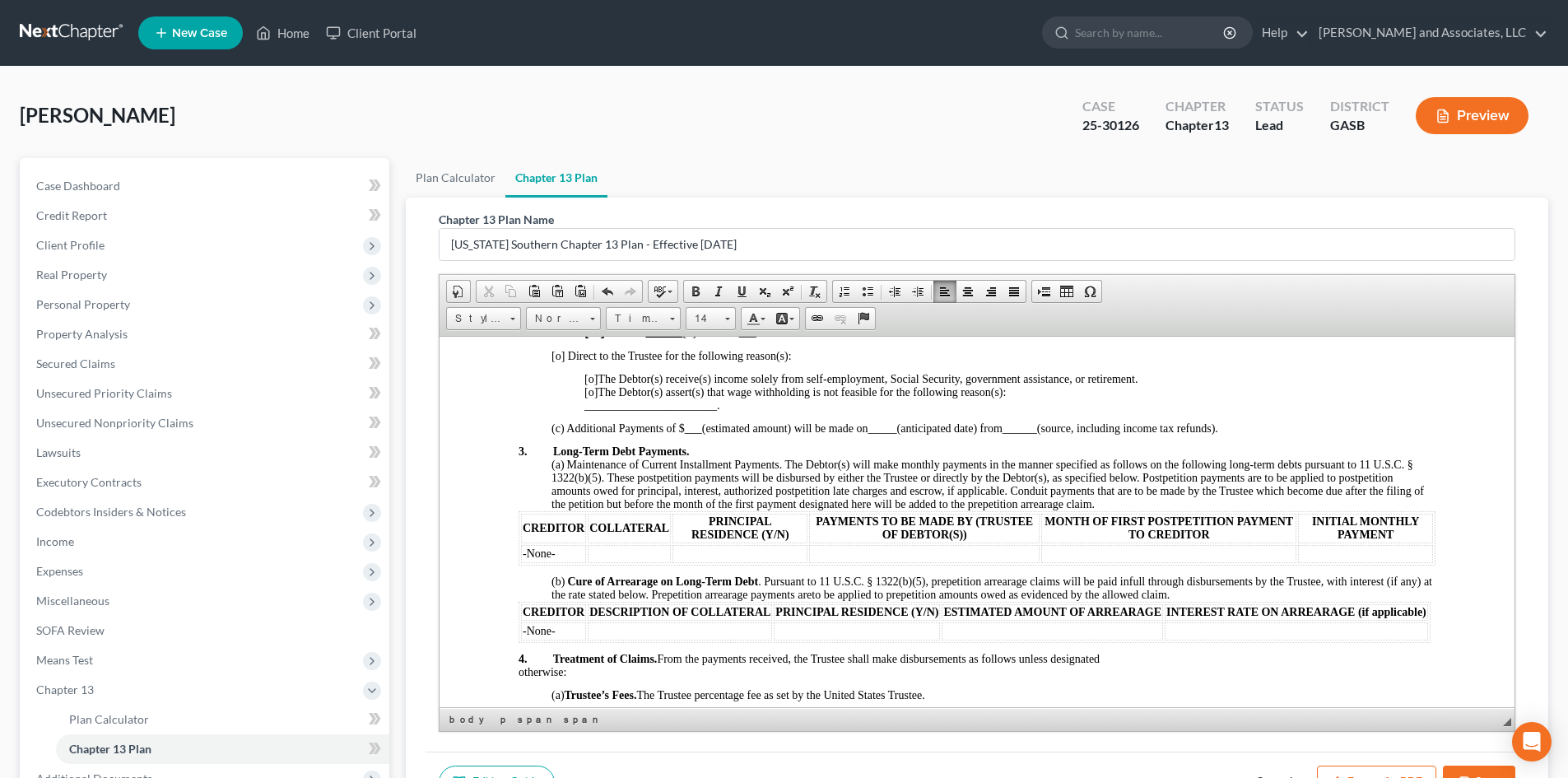
scroll to position [939, 0]
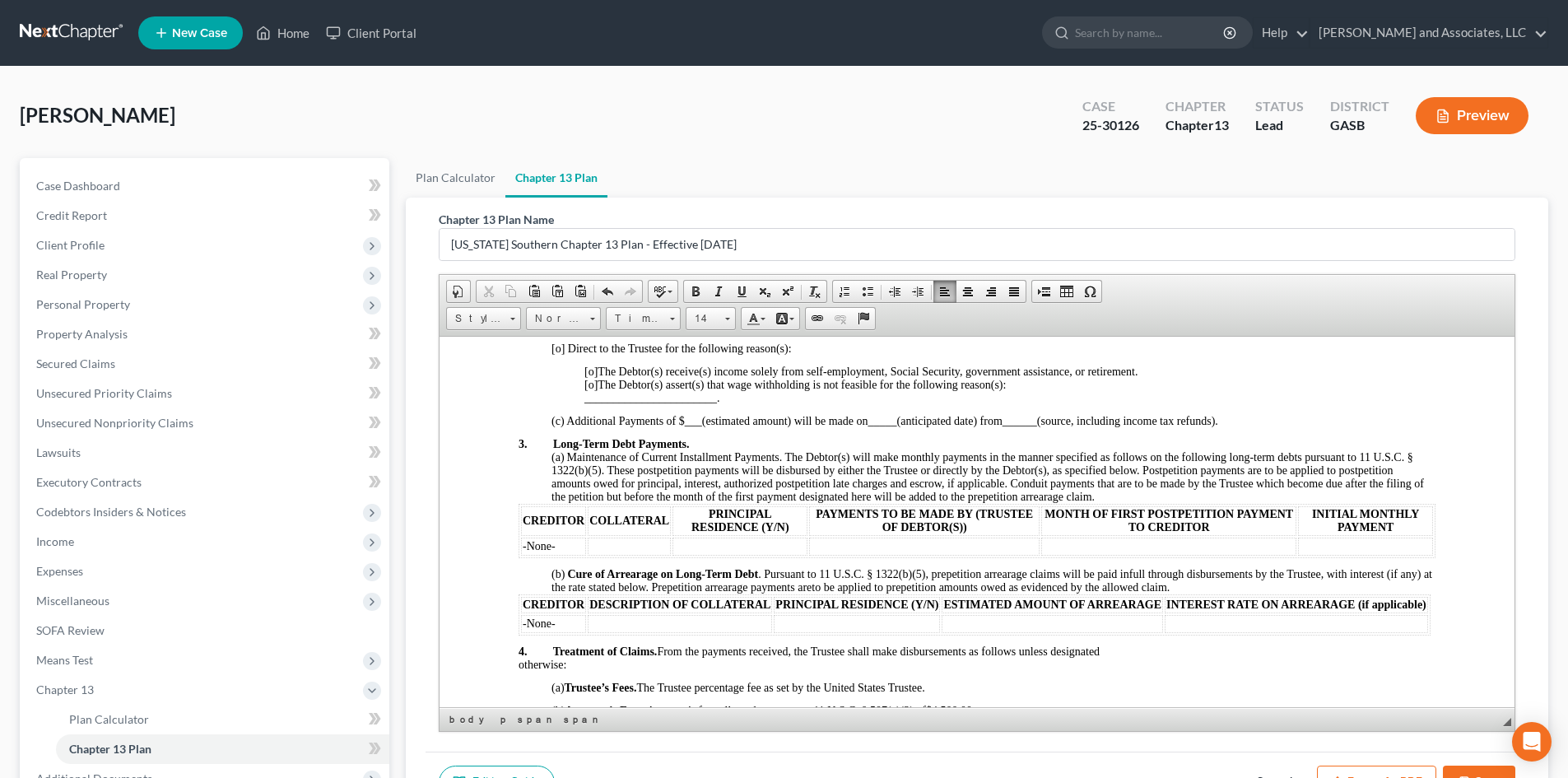
click at [1237, 417] on p "(c) Additional Payments of $ ___ (estimated amount) will be made on _____ (anti…" at bounding box center [993, 420] width 884 height 13
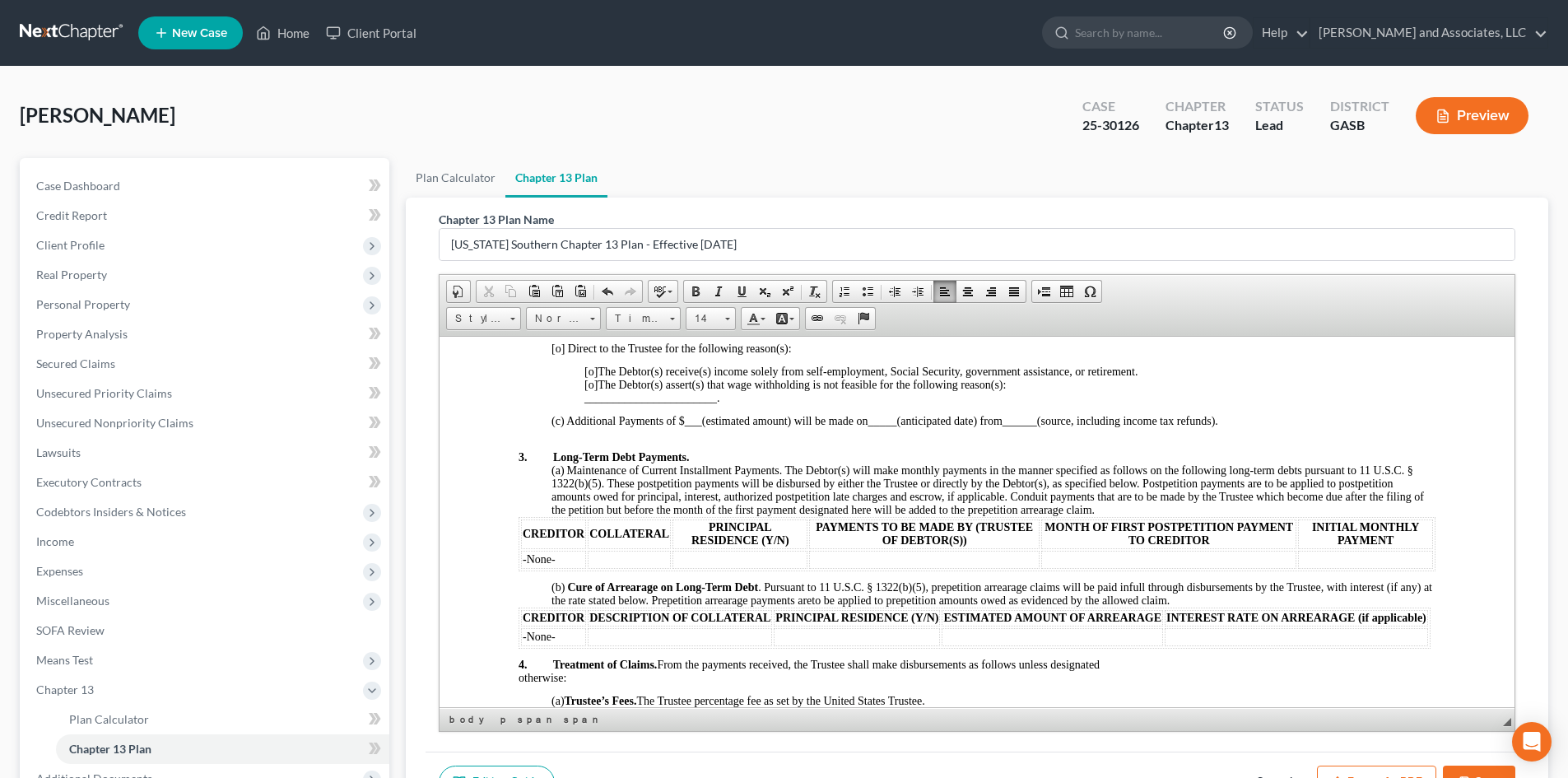
click at [543, 576] on p at bounding box center [977, 575] width 917 height 10
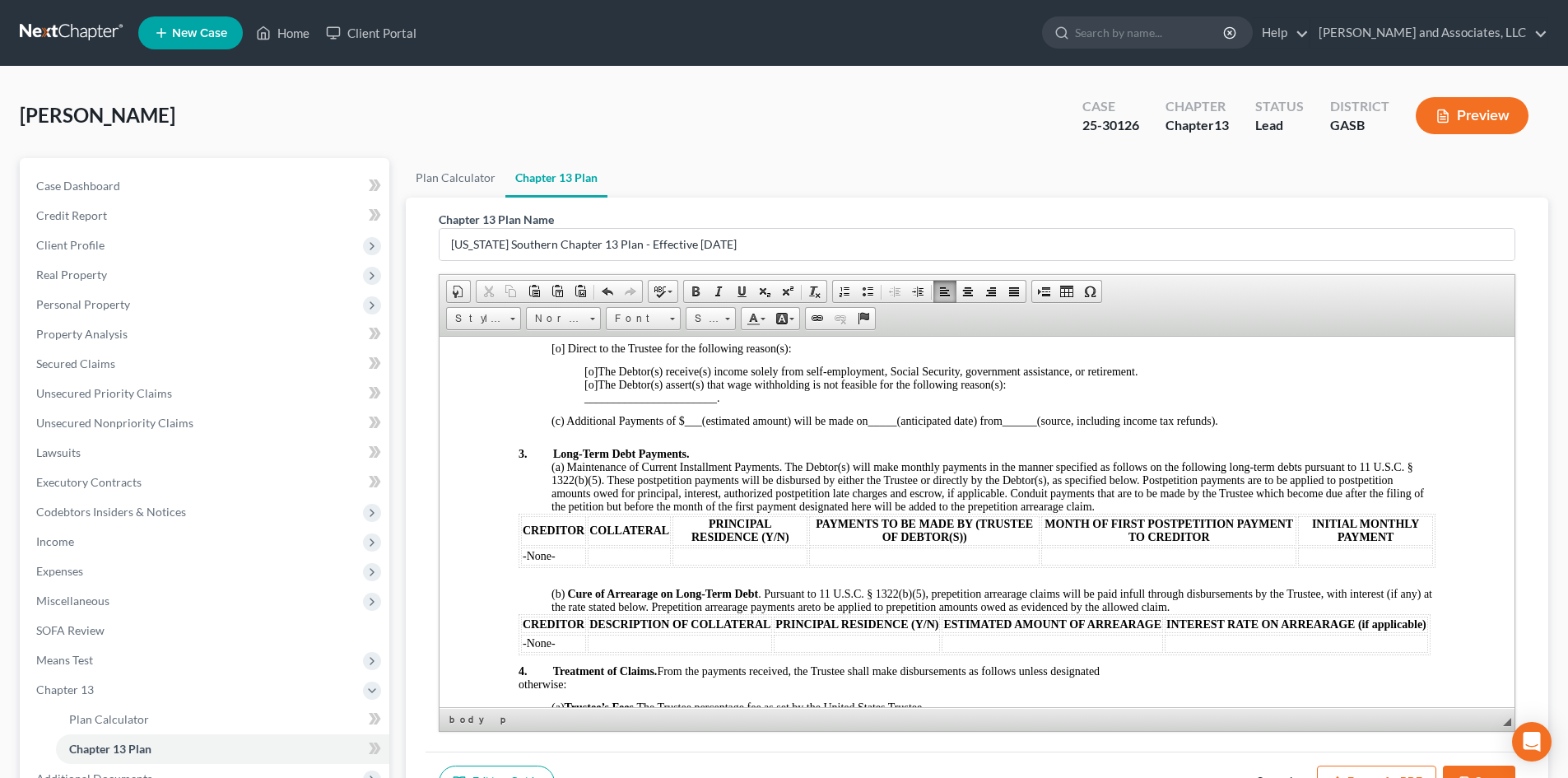
click at [529, 664] on p at bounding box center [977, 659] width 917 height 10
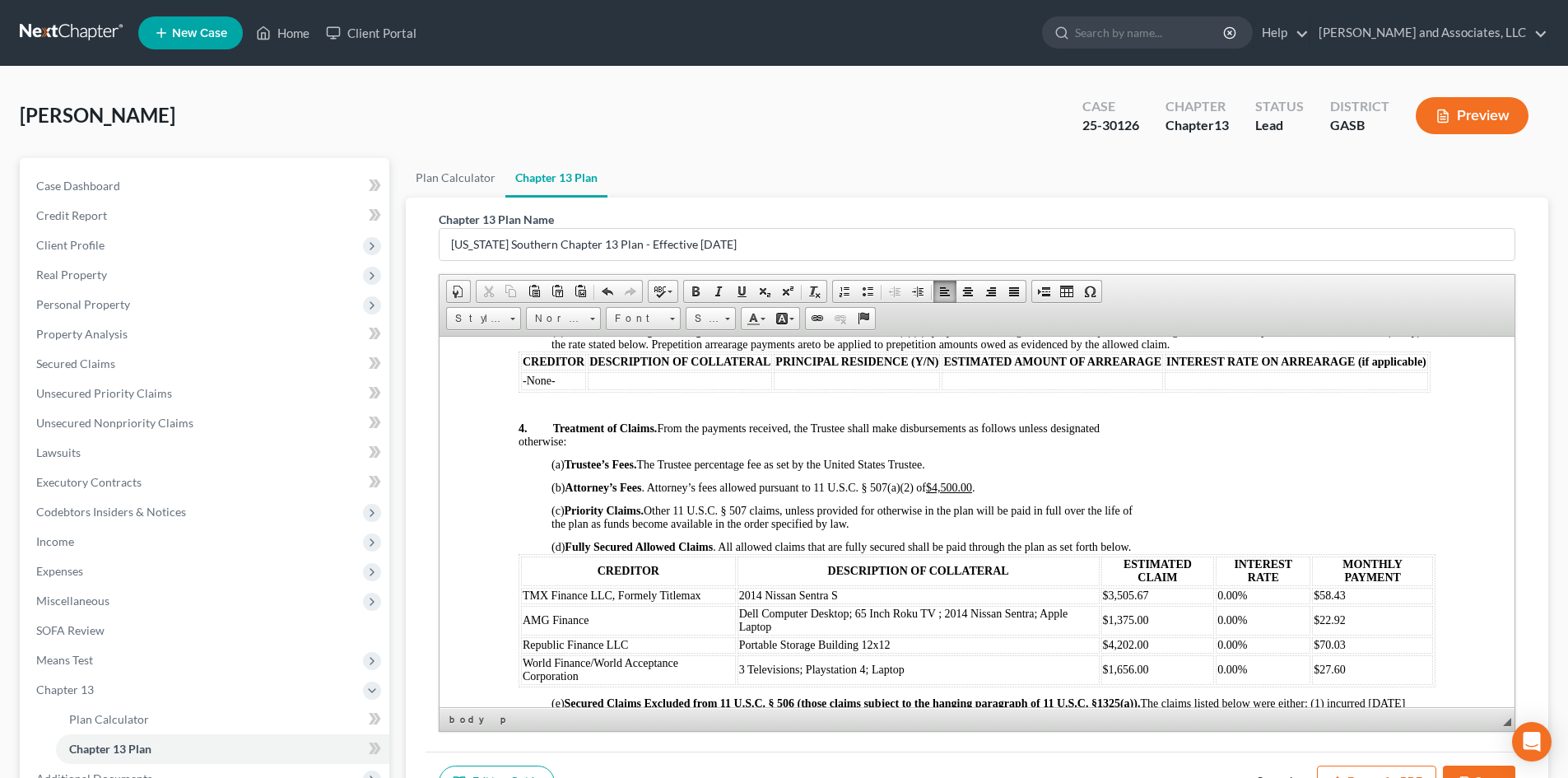
scroll to position [1209, 0]
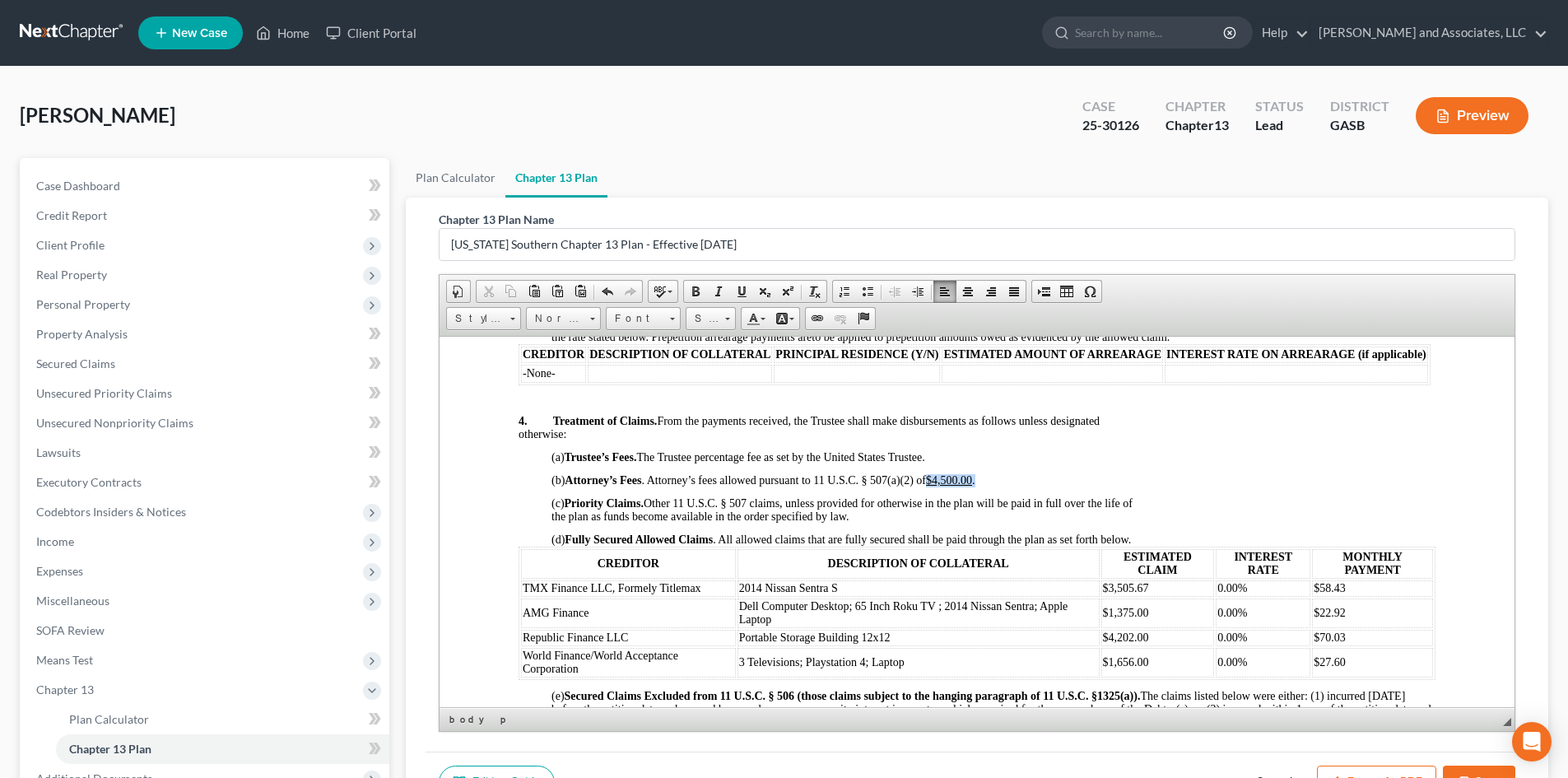
drag, startPoint x: 935, startPoint y: 489, endPoint x: 994, endPoint y: 486, distance: 59.1
click at [994, 486] on p "(b) Attorney’s Fees . Attorney’s fees allowed pursuant to 11 U.S.C. § 507(a)(2)…" at bounding box center [993, 475] width 884 height 23
click at [698, 292] on span at bounding box center [695, 291] width 13 height 13
click at [734, 324] on link "14" at bounding box center [711, 319] width 50 height 23
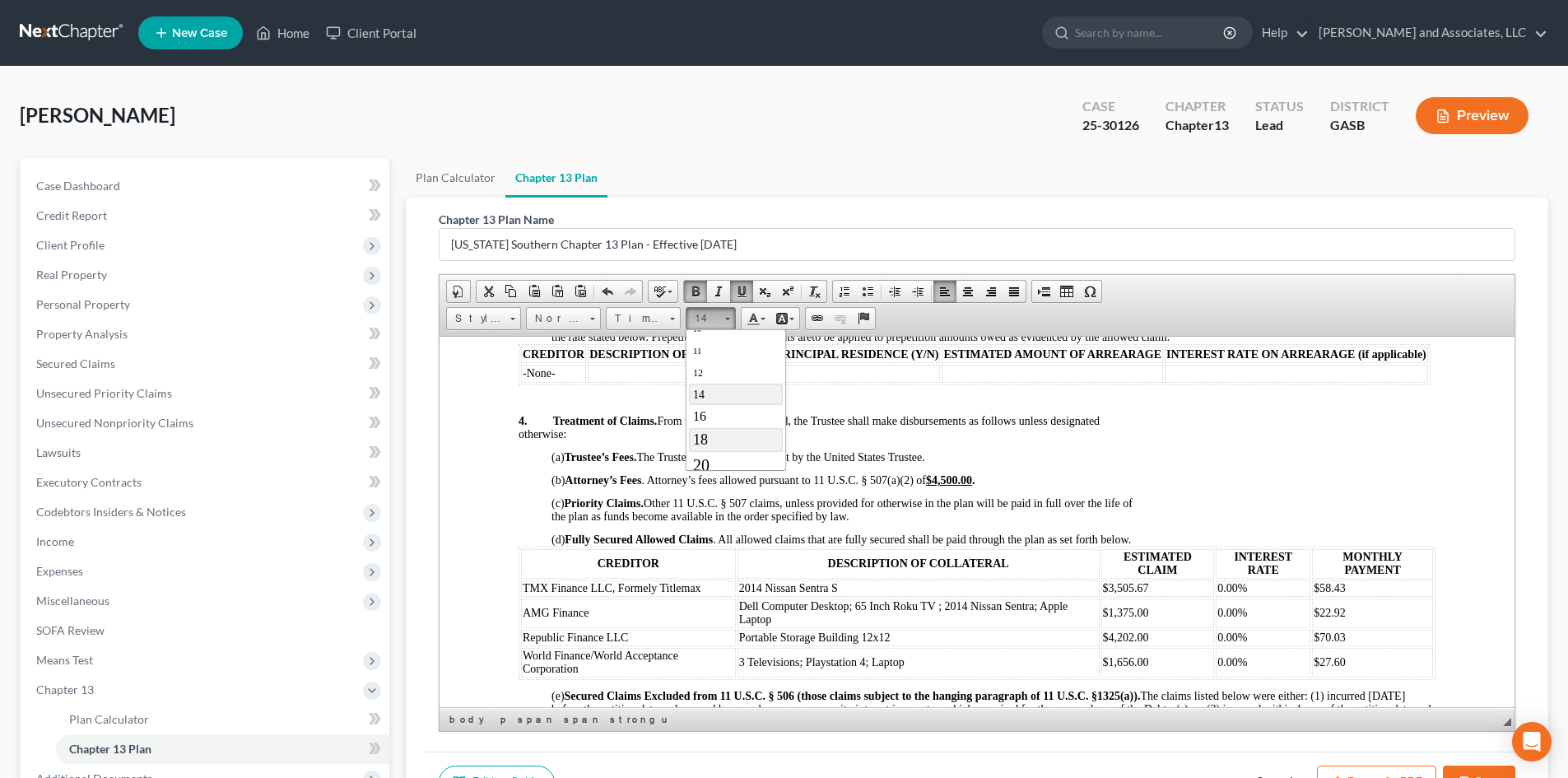
drag, startPoint x: 701, startPoint y: 434, endPoint x: 1052, endPoint y: 444, distance: 351.1
click at [701, 434] on span "18" at bounding box center [700, 439] width 15 height 16
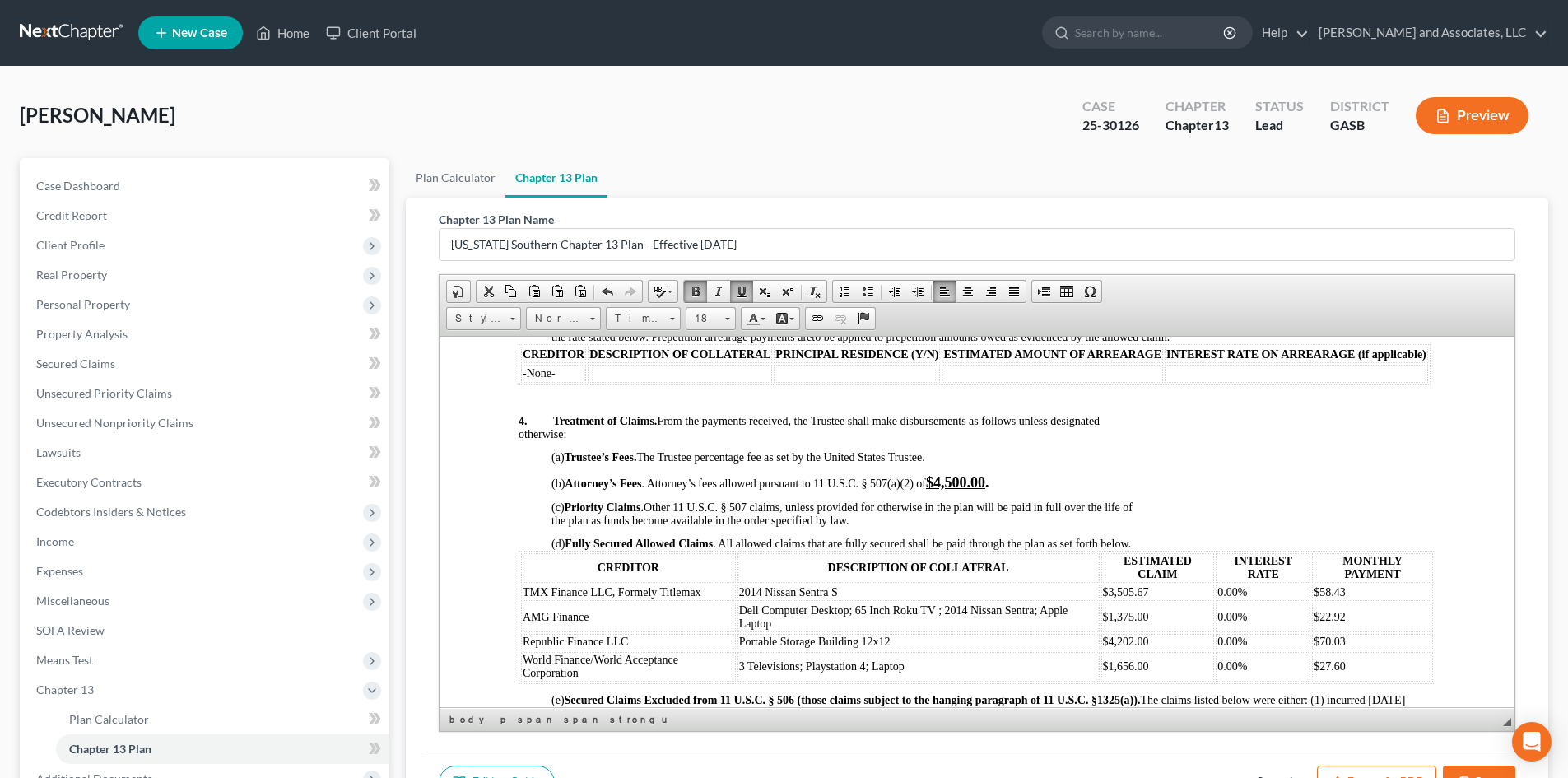
click at [1141, 478] on p "(b) Attorney’s Fees . Attorney’s fees allowed pursuant to 11 U.S.C. § 507(a)(2)…" at bounding box center [993, 477] width 884 height 28
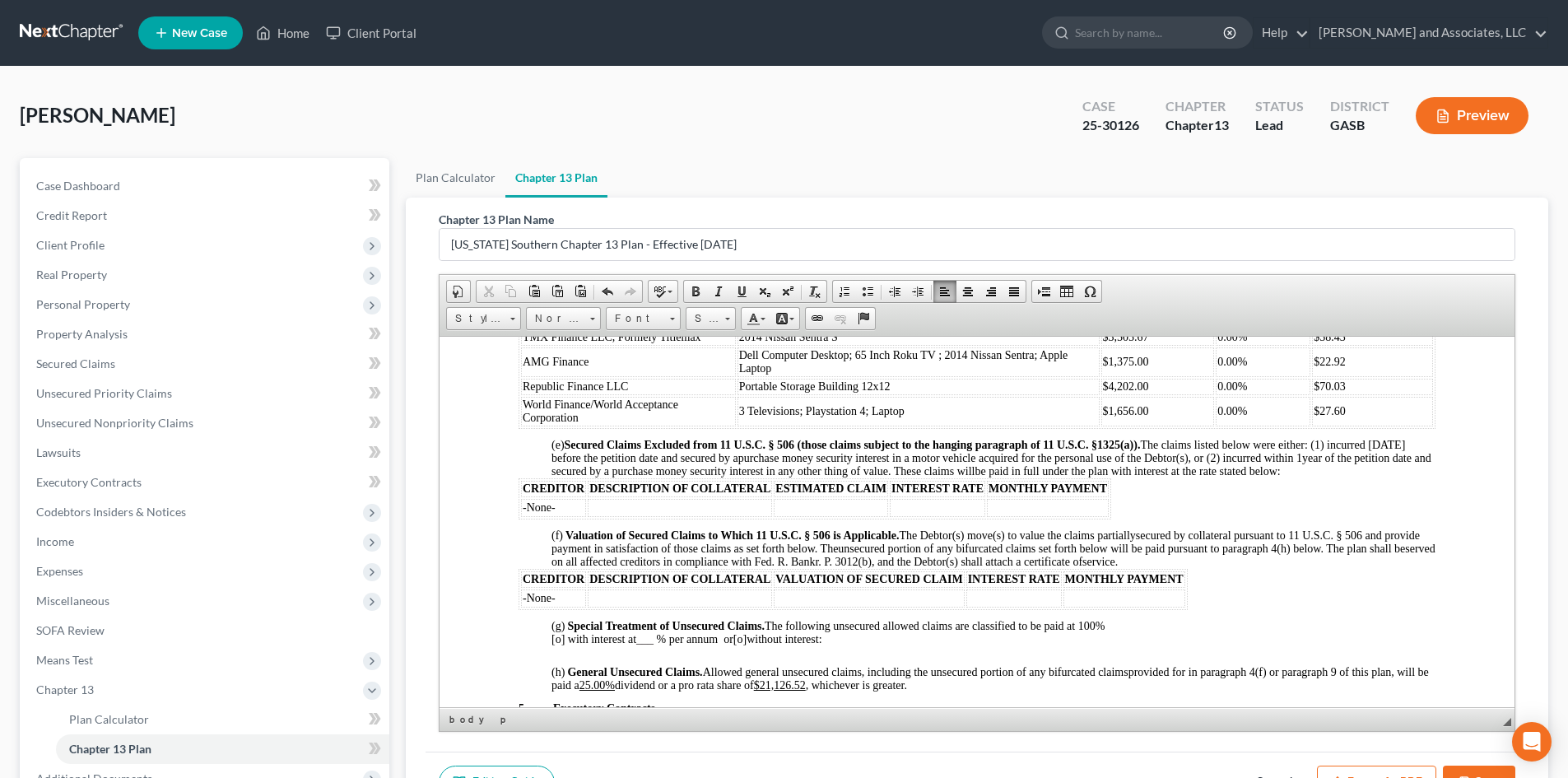
scroll to position [1471, 0]
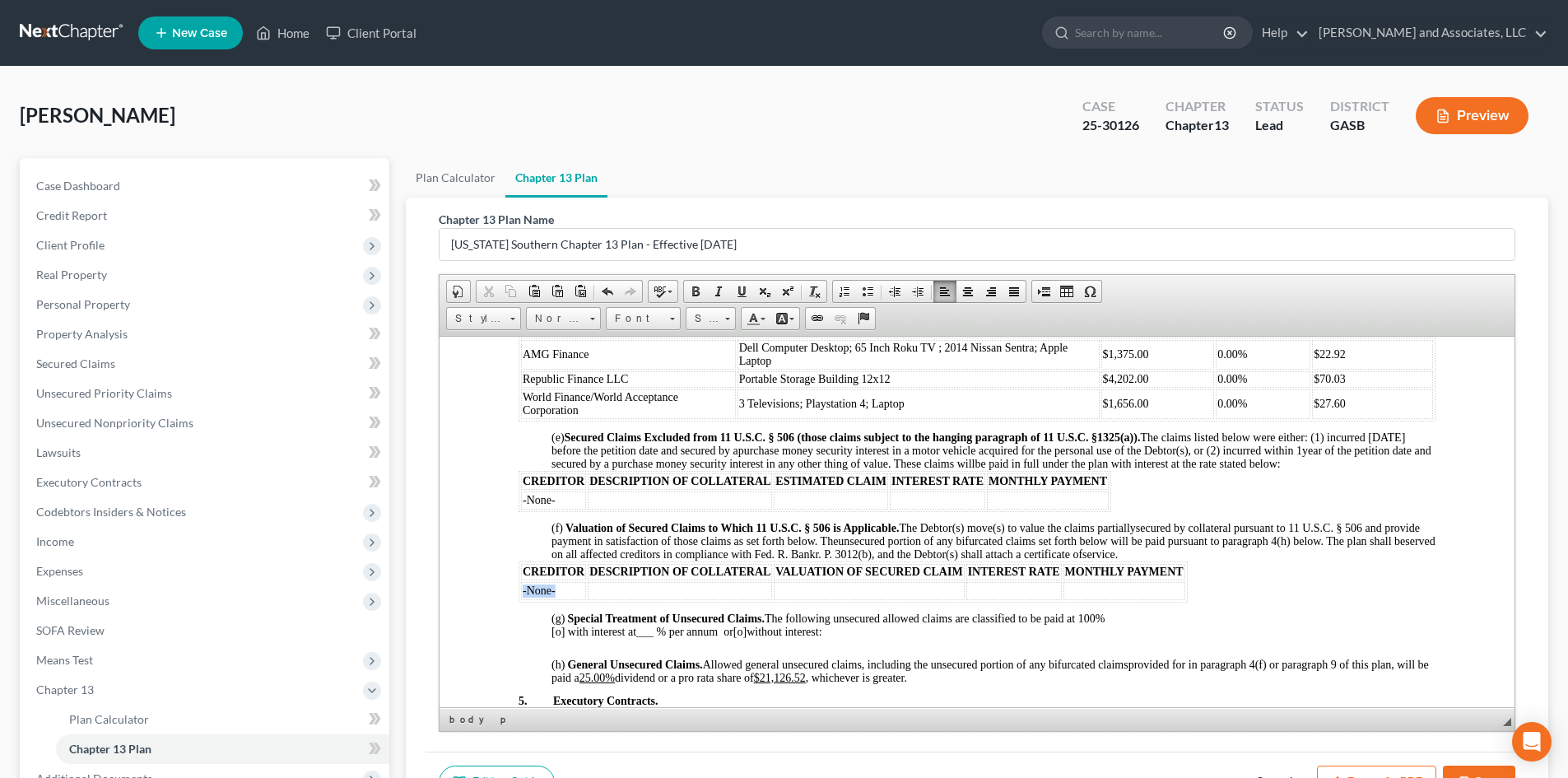
drag, startPoint x: 561, startPoint y: 602, endPoint x: 520, endPoint y: 602, distance: 41.0
click at [521, 599] on td "-None-" at bounding box center [553, 590] width 65 height 18
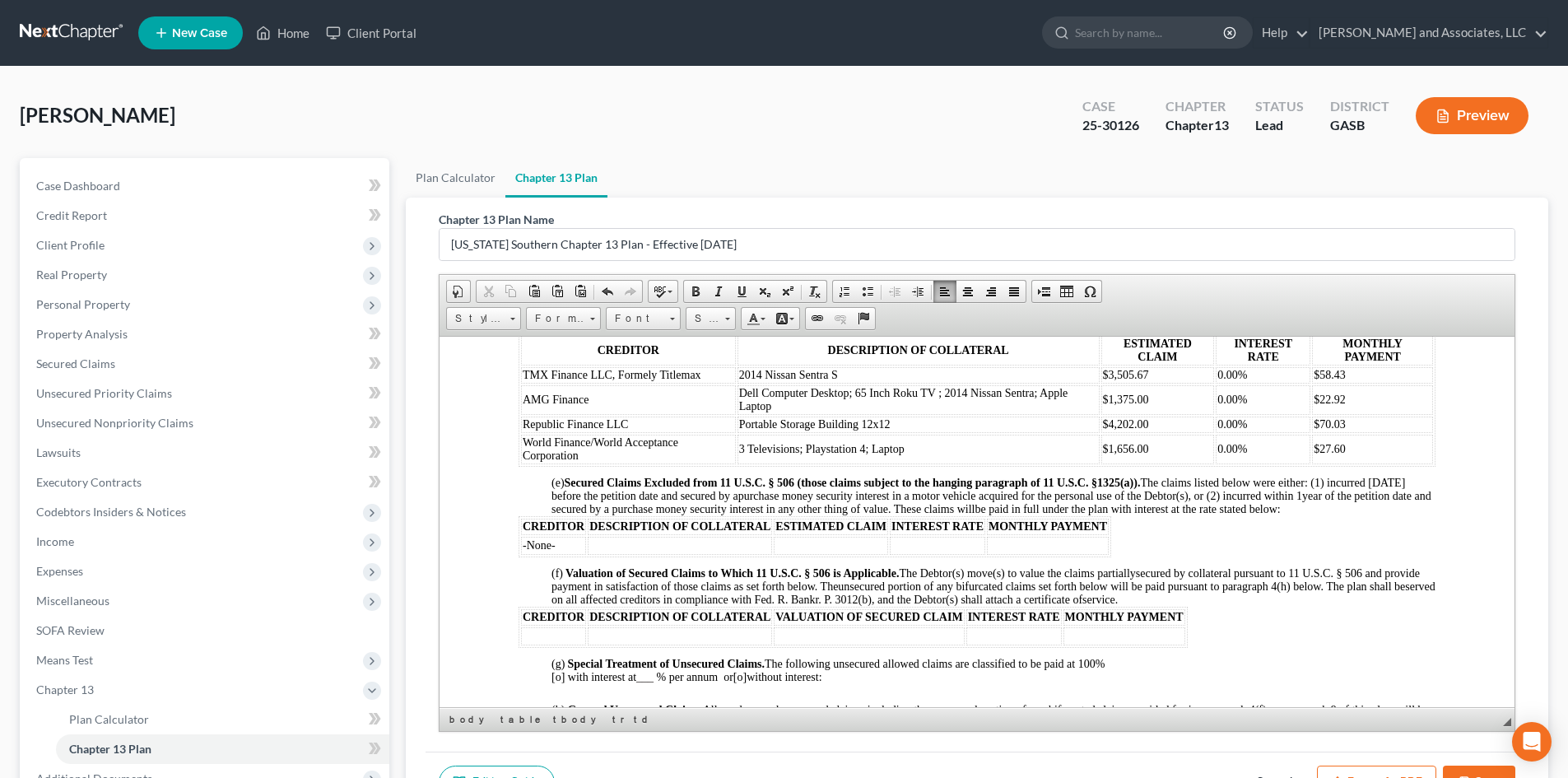
scroll to position [0, 0]
click at [1329, 649] on body "IN THE UNITED STATES BANKRUPTCY COURT FOR THE SOUTHERN DISTRICT OF [US_STATE] F…" at bounding box center [977, 451] width 917 height 2925
drag, startPoint x: 520, startPoint y: 386, endPoint x: 1383, endPoint y: 381, distance: 863.0
click at [1383, 381] on tr "TMX Finance LLC, Formely Titlemax 2014 Nissan Sentra S $3,505.67 0.00% $58.43" at bounding box center [977, 374] width 912 height 16
click at [454, 380] on html "IN THE UNITED STATES BANKRUPTCY COURT FOR THE SOUTHERN DISTRICT OF [US_STATE] F…" at bounding box center [977, 450] width 1075 height 3083
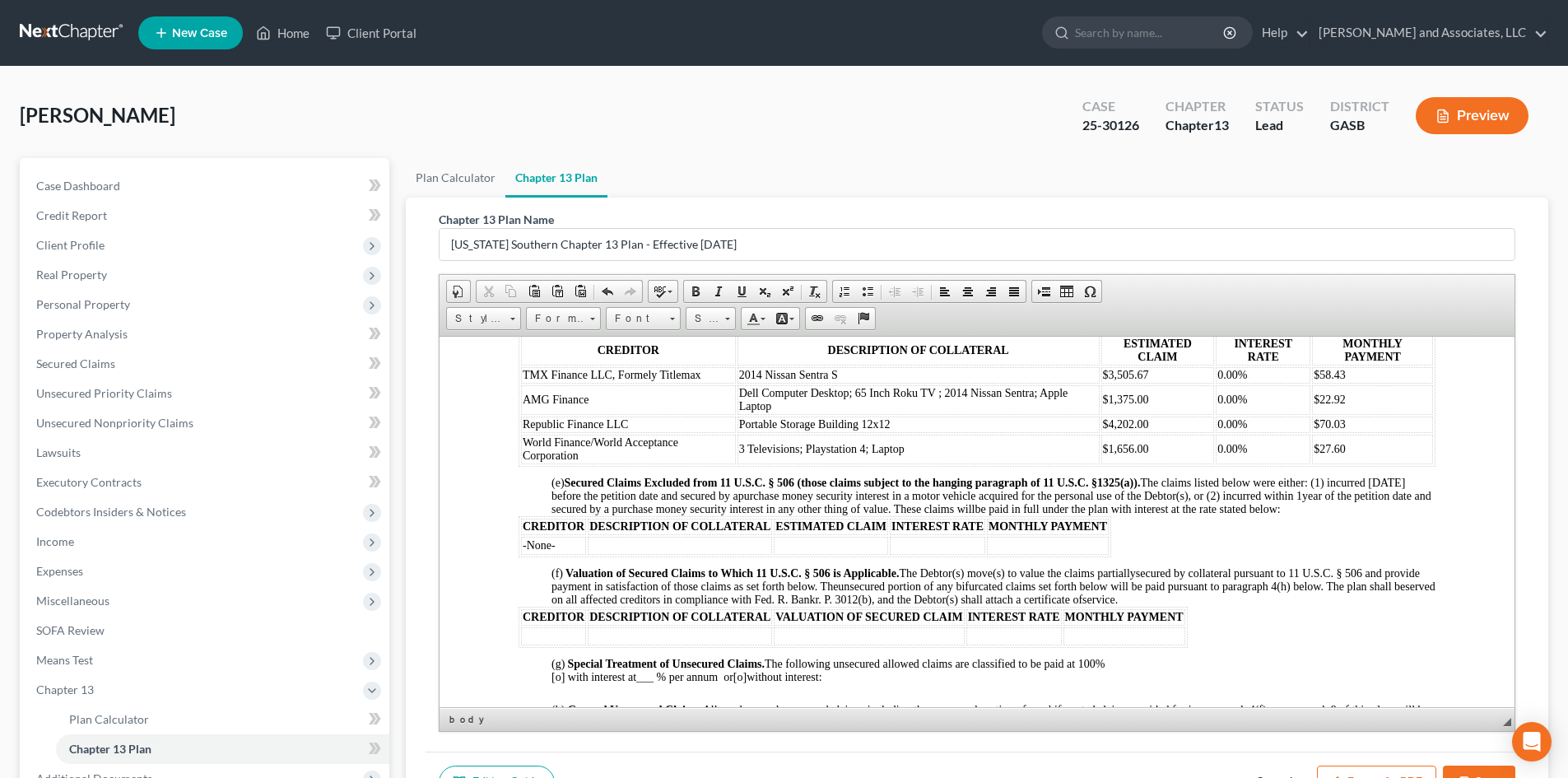
click at [541, 644] on td at bounding box center [553, 636] width 65 height 18
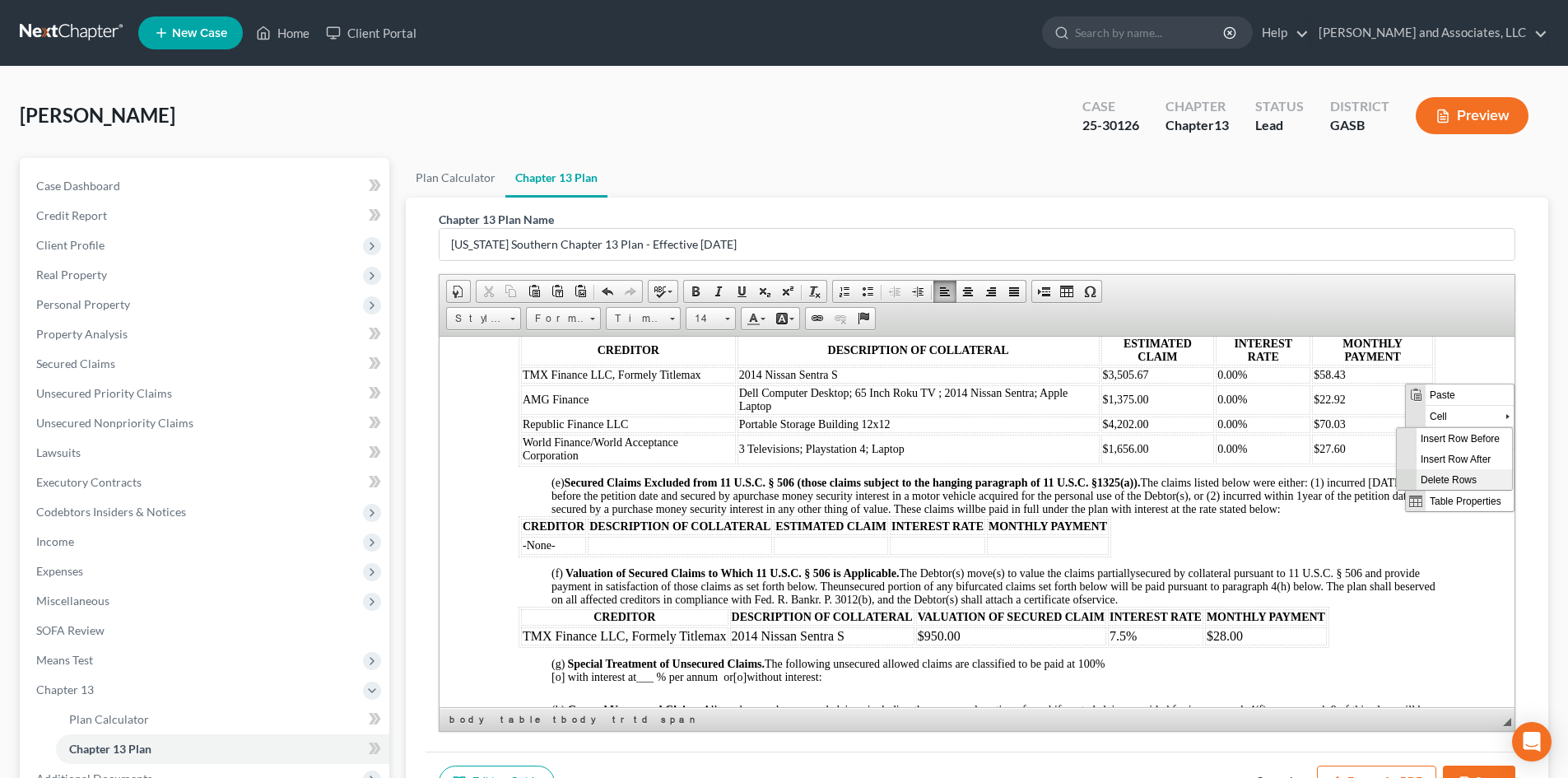
click at [1439, 476] on span "Delete Rows" at bounding box center [1464, 478] width 95 height 20
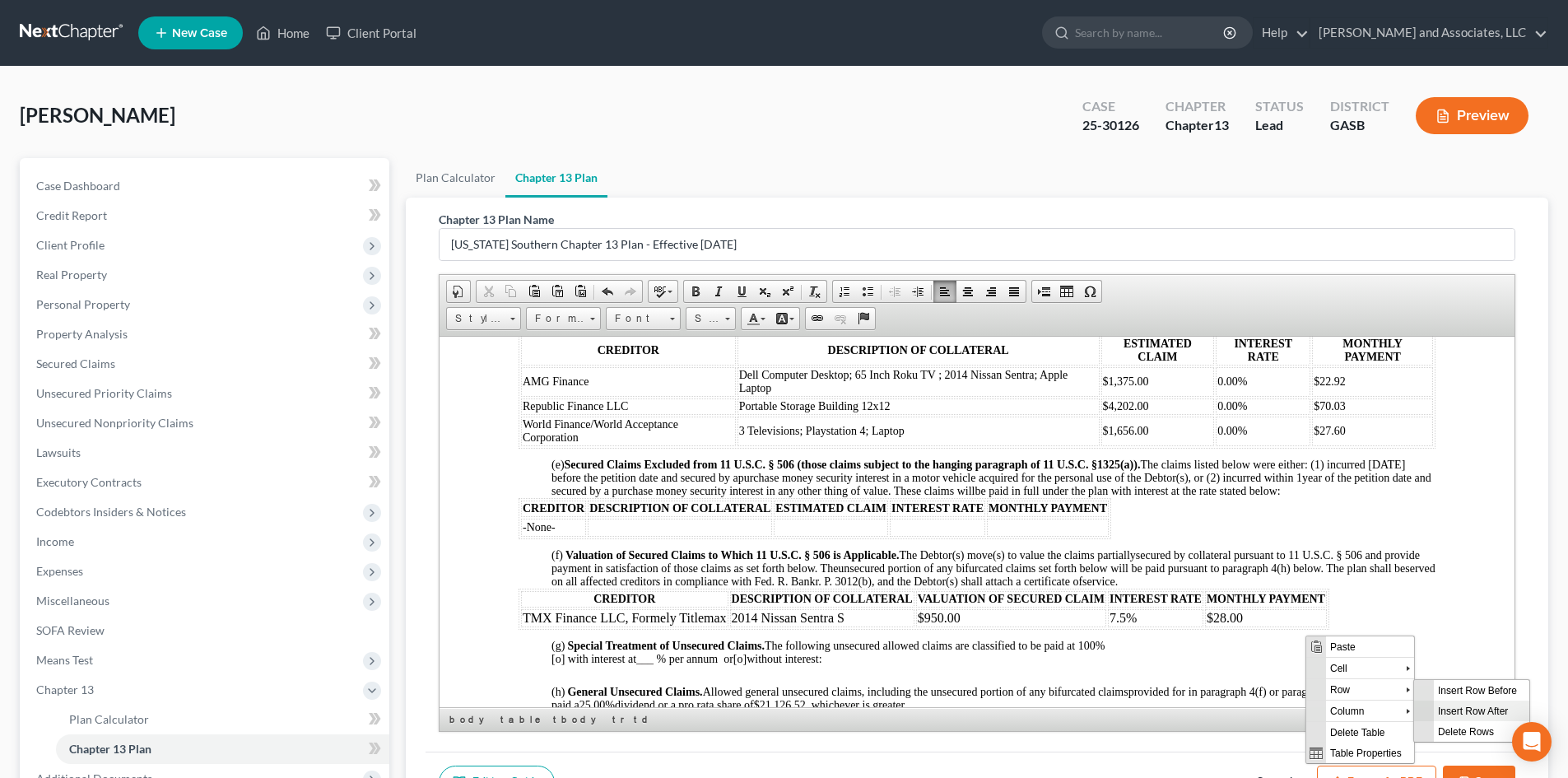
click at [1442, 708] on span "Insert Row After" at bounding box center [1482, 709] width 95 height 20
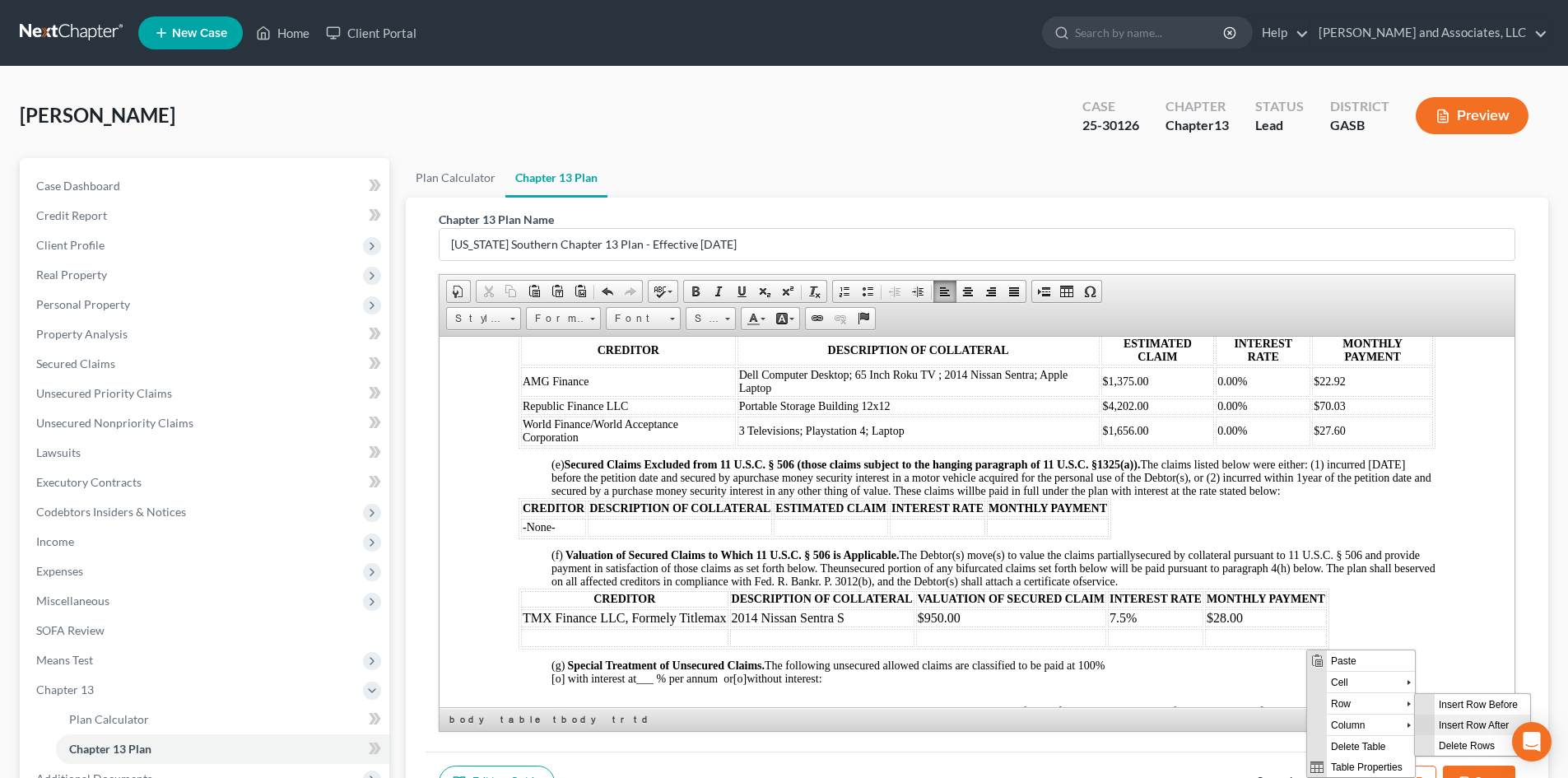
click at [1479, 722] on span "Insert Row After" at bounding box center [1482, 724] width 95 height 20
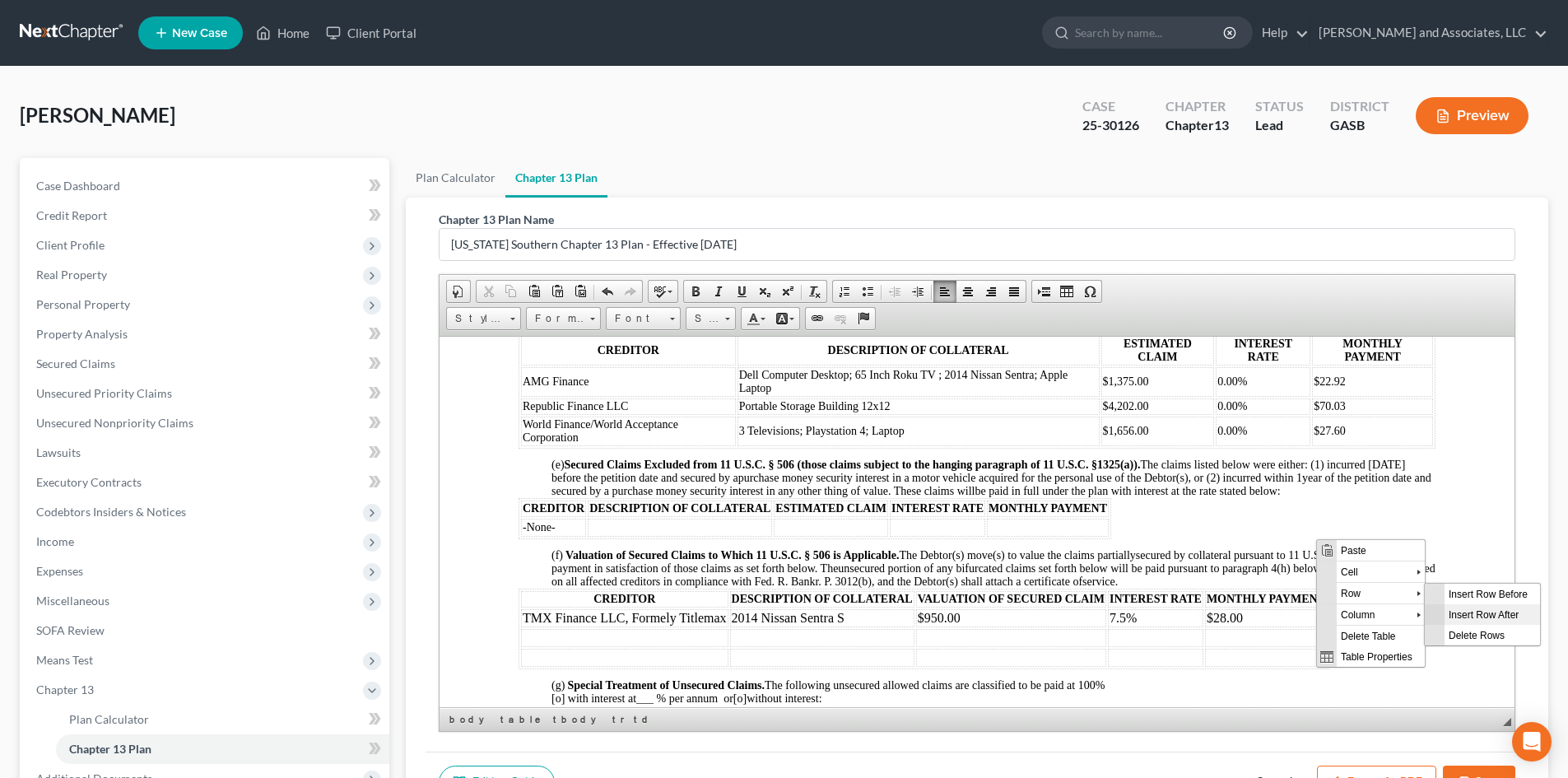
click at [1450, 613] on span "Insert Row After" at bounding box center [1492, 613] width 95 height 20
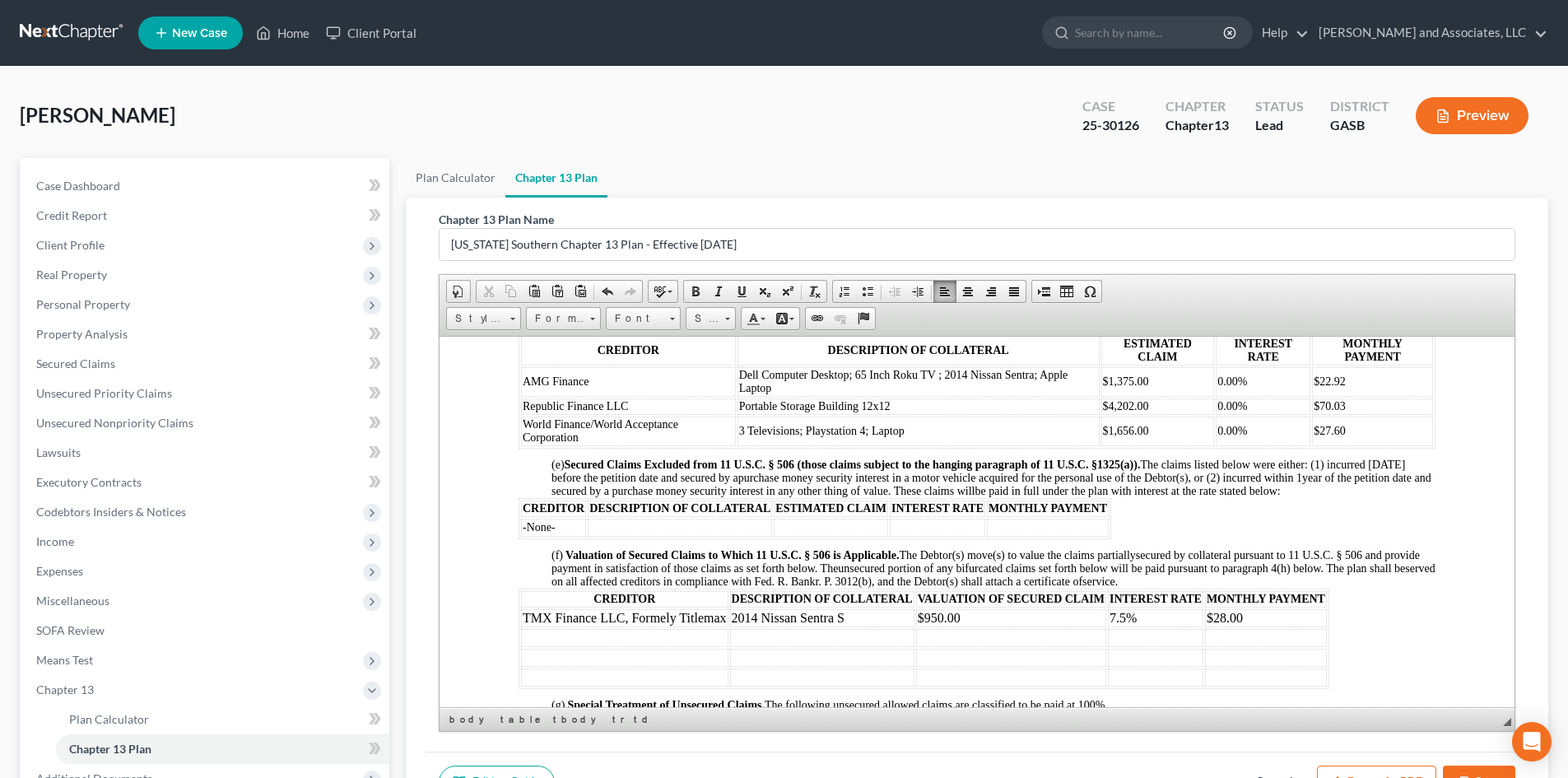
click at [535, 646] on td at bounding box center [624, 636] width 207 height 18
click at [614, 646] on td "AMG Finance" at bounding box center [624, 636] width 207 height 18
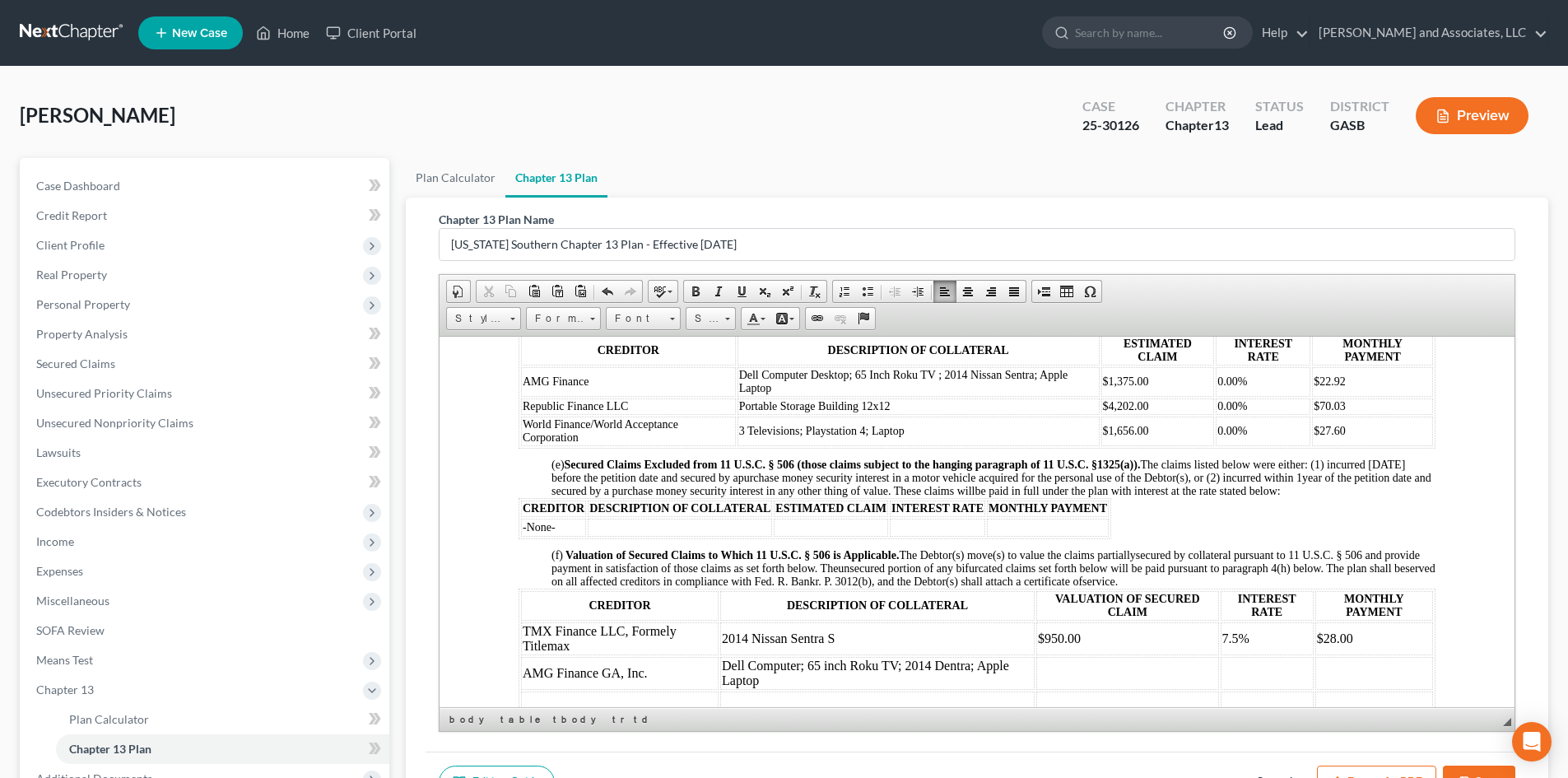
click at [939, 677] on td "Dell Computer; 65 inch Roku TV; 2014 Dentra; Apple Laptop" at bounding box center [877, 672] width 314 height 33
click at [823, 678] on td "Dell Computer; 65 inch Roku TV; 2014 Sentra; Apple Laptop" at bounding box center [877, 672] width 313 height 33
click at [815, 679] on td "Dell Computer; 65Inch Roku TV; 2014 Sentra; Apple Laptop" at bounding box center [877, 672] width 312 height 33
click at [1042, 680] on td at bounding box center [1126, 672] width 183 height 33
click at [1427, 488] on span "Delete Rows" at bounding box center [1423, 487] width 95 height 20
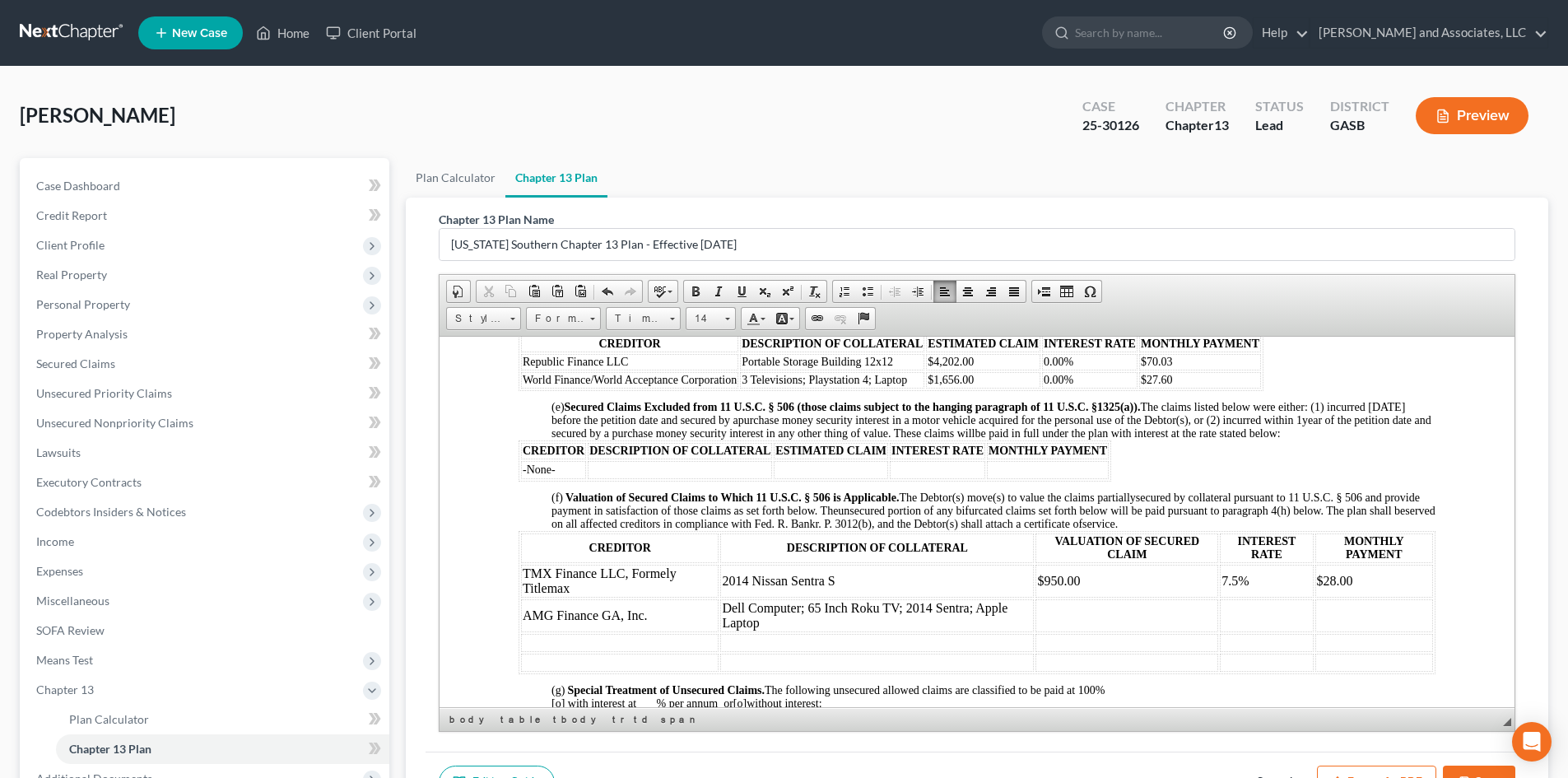
click at [1036, 627] on td at bounding box center [1126, 614] width 183 height 33
click at [1223, 628] on td at bounding box center [1266, 614] width 93 height 33
click at [1086, 627] on td "$1,350.00" at bounding box center [1126, 614] width 183 height 33
click at [1320, 631] on td "$" at bounding box center [1374, 614] width 118 height 33
click at [538, 650] on td at bounding box center [620, 642] width 198 height 18
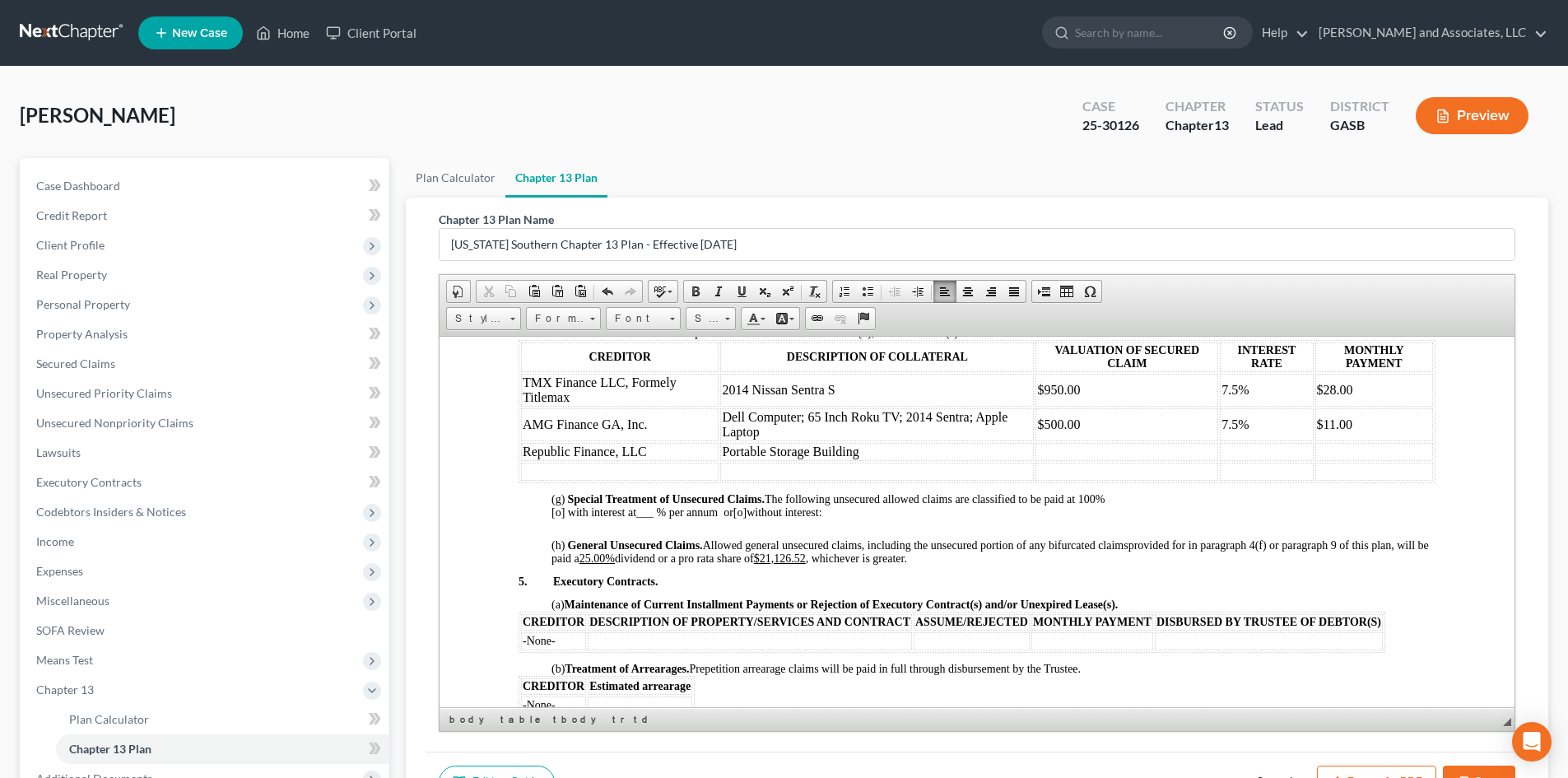
scroll to position [1632, 0]
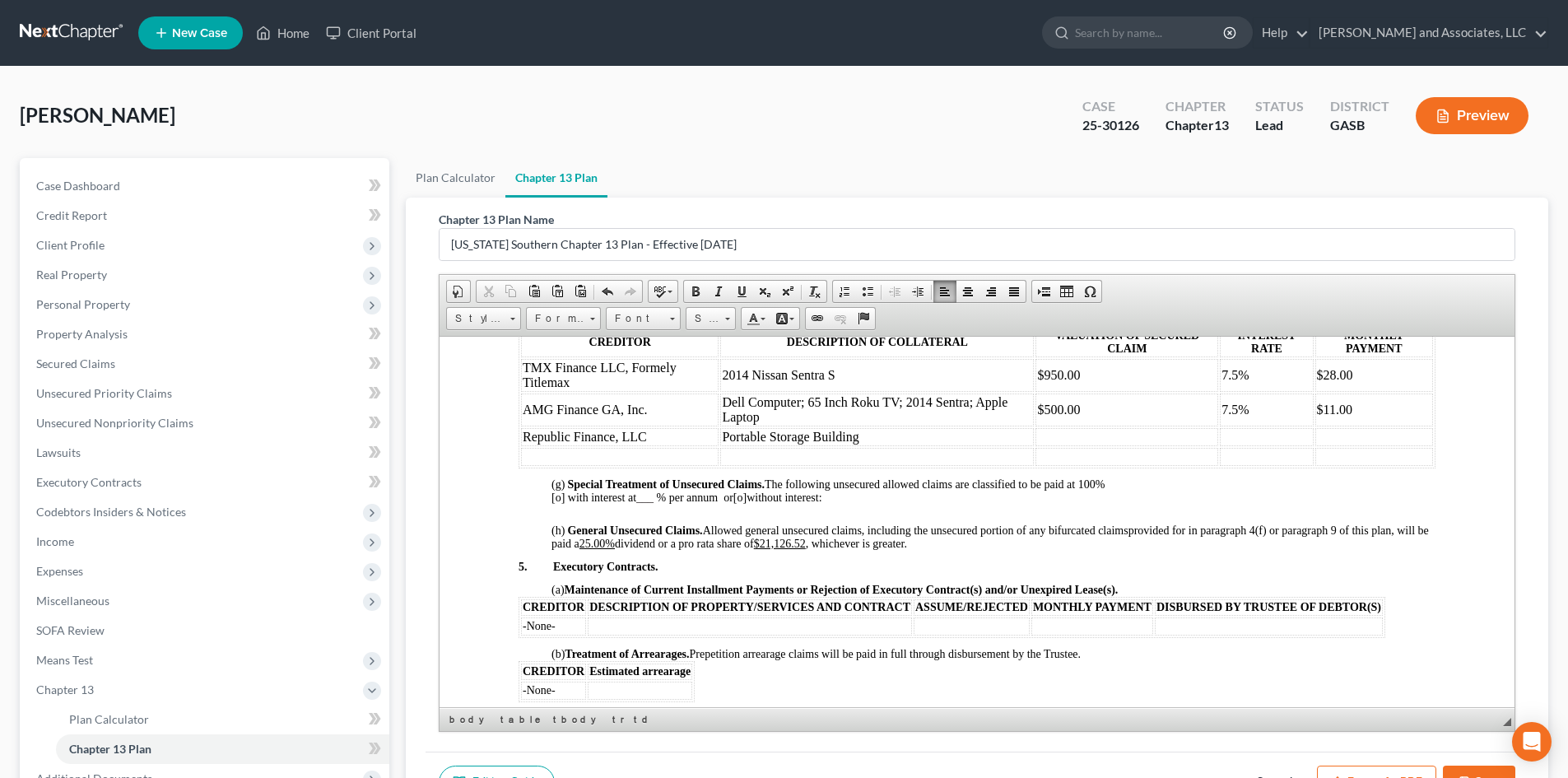
click at [720, 445] on td "Portable Storage Building" at bounding box center [877, 436] width 313 height 18
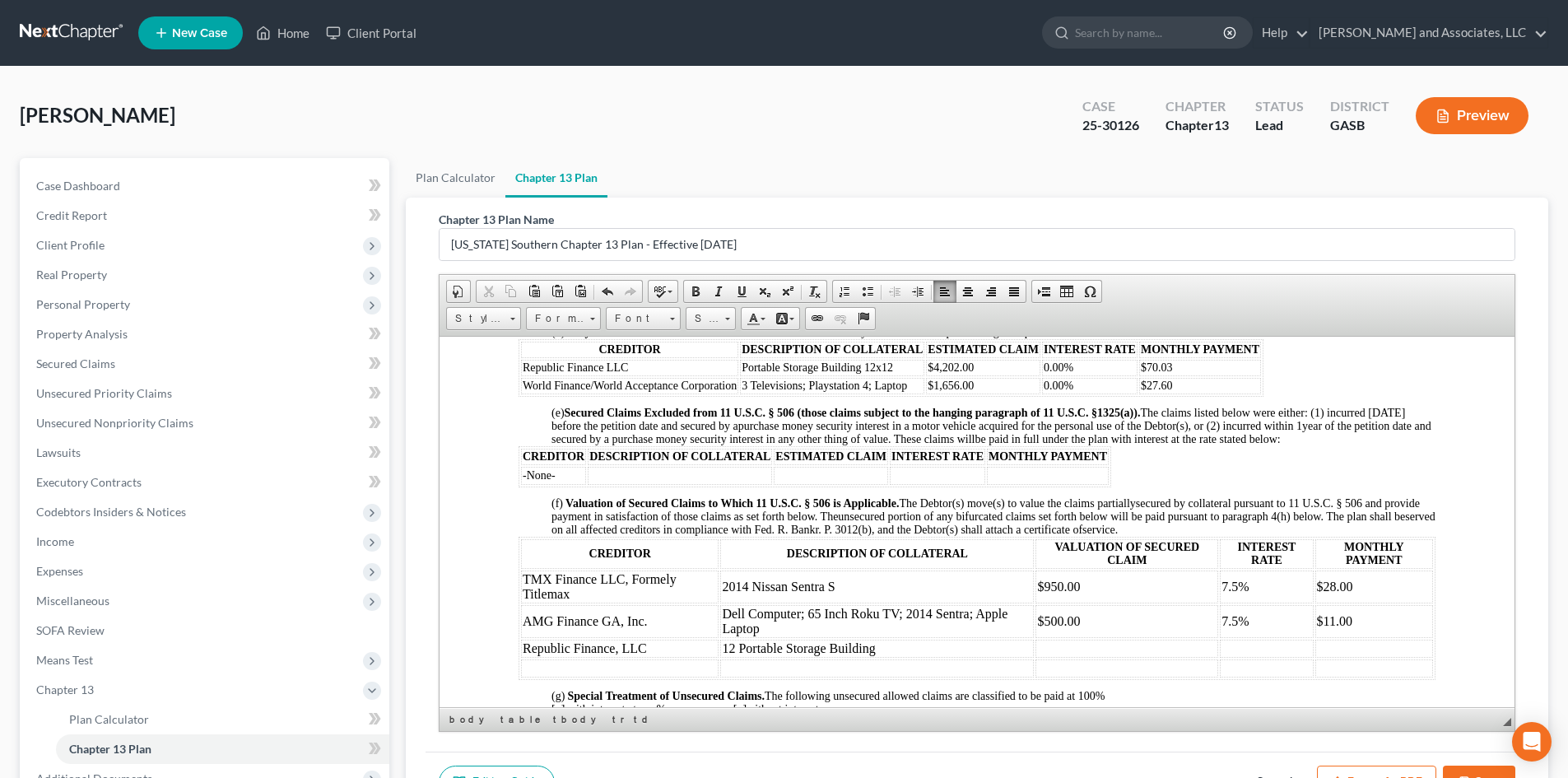
scroll to position [1405, 0]
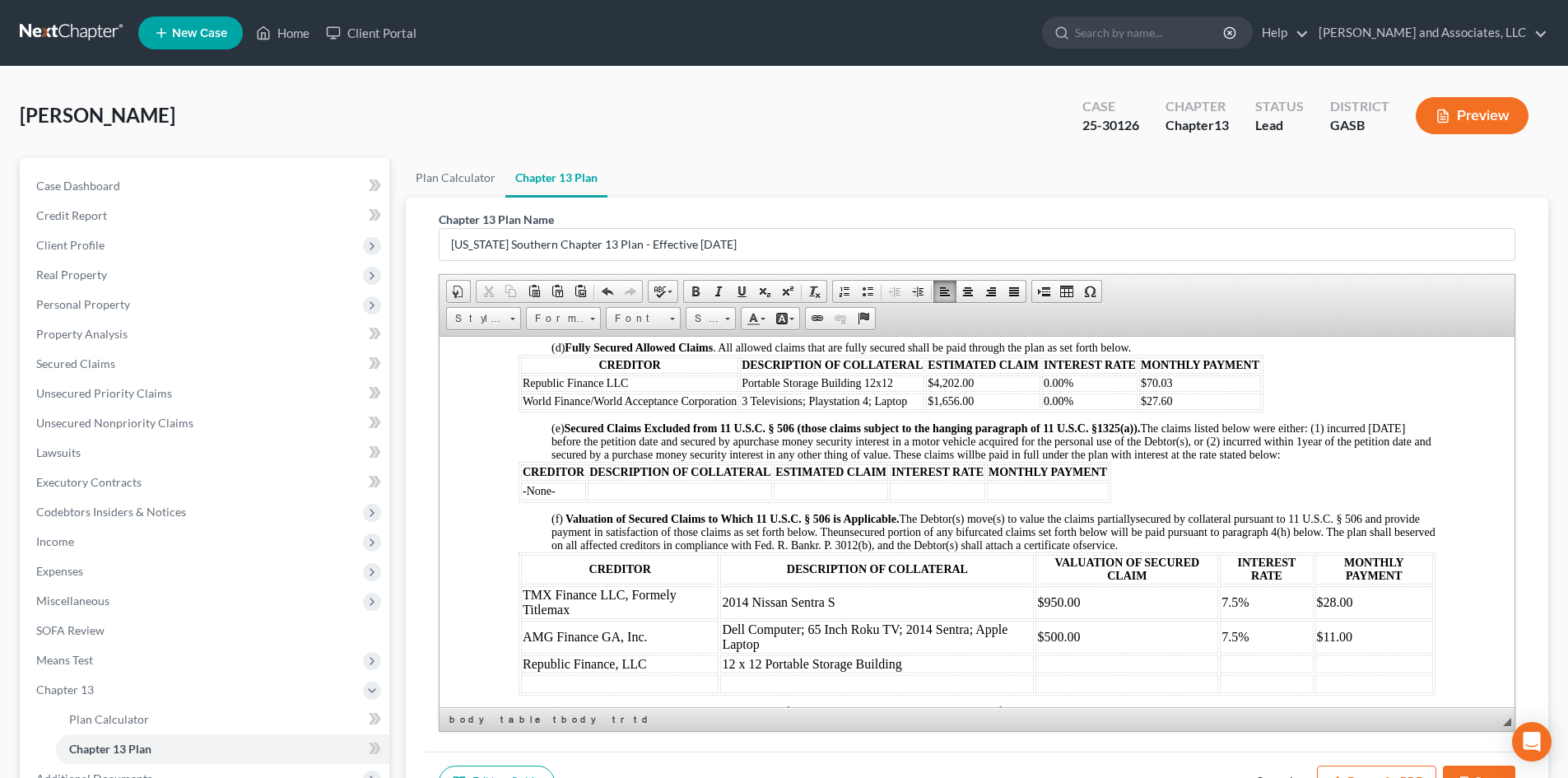
drag, startPoint x: 1215, startPoint y: 394, endPoint x: 1223, endPoint y: 393, distance: 8.1
click at [1377, 492] on span "Delete Rows" at bounding box center [1393, 490] width 95 height 20
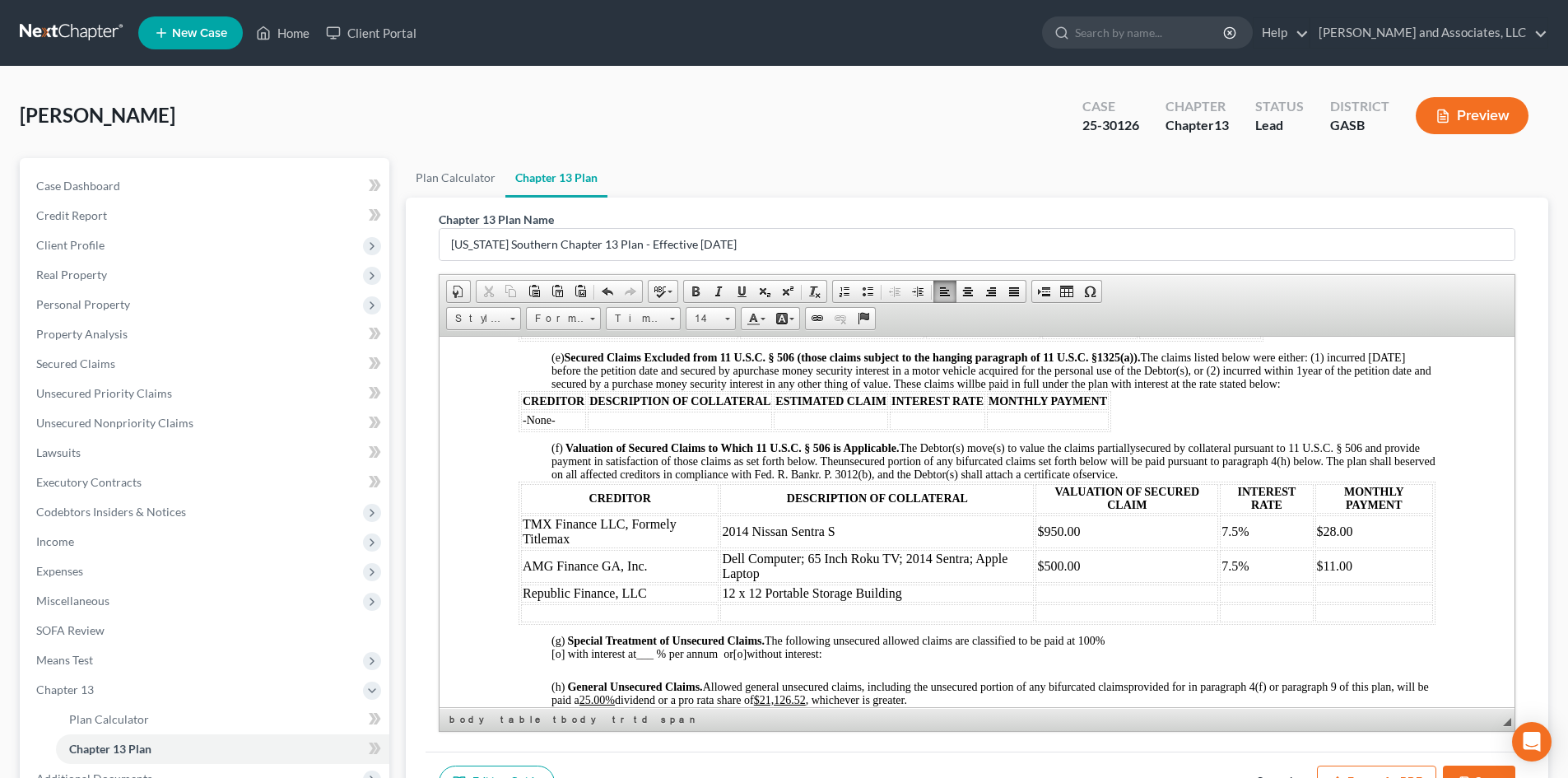
scroll to position [1472, 0]
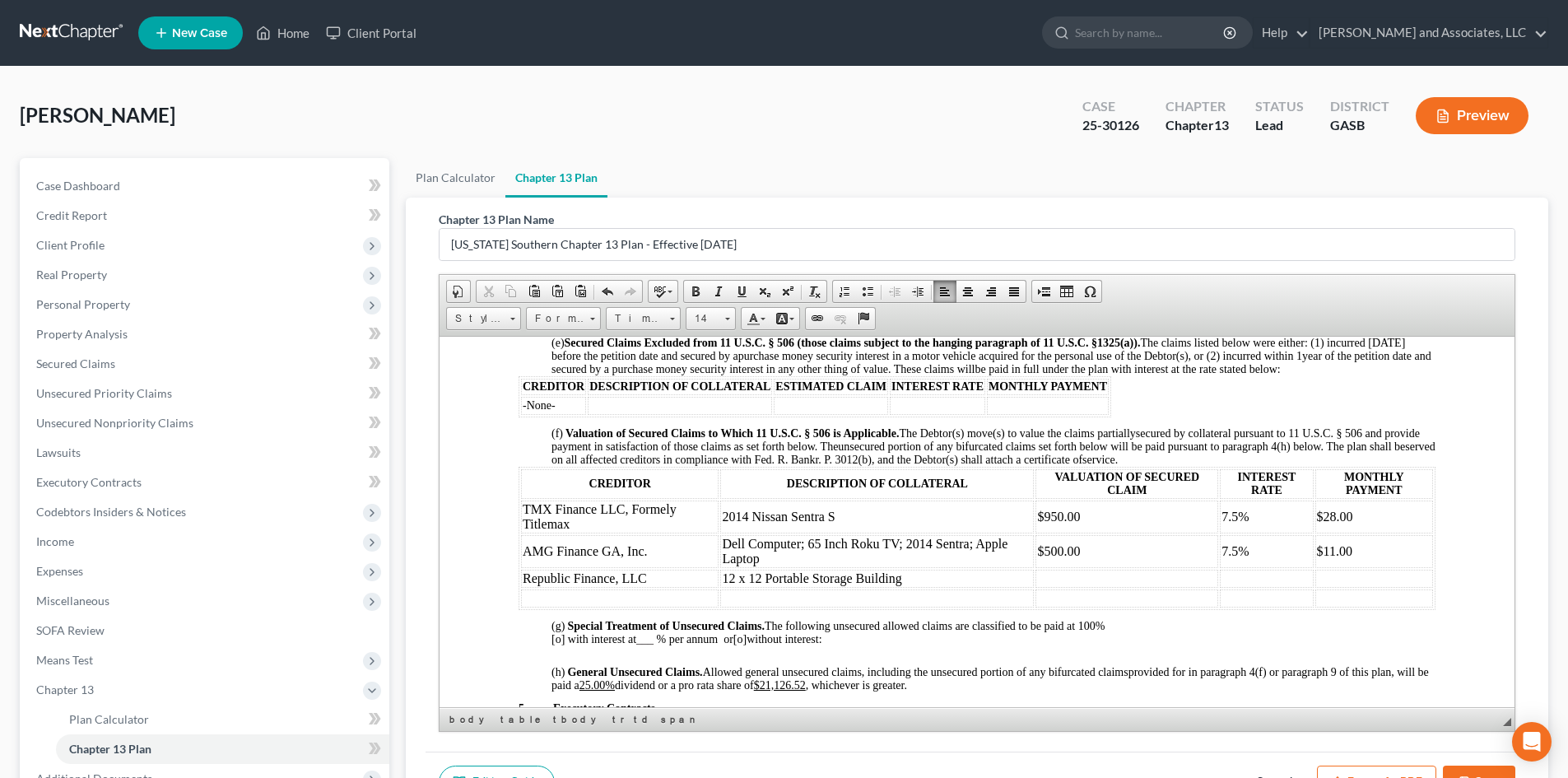
click at [1044, 587] on td at bounding box center [1126, 578] width 183 height 18
click at [1237, 586] on td at bounding box center [1266, 578] width 93 height 18
click at [1321, 587] on td at bounding box center [1374, 578] width 118 height 18
click at [536, 606] on td at bounding box center [620, 597] width 198 height 18
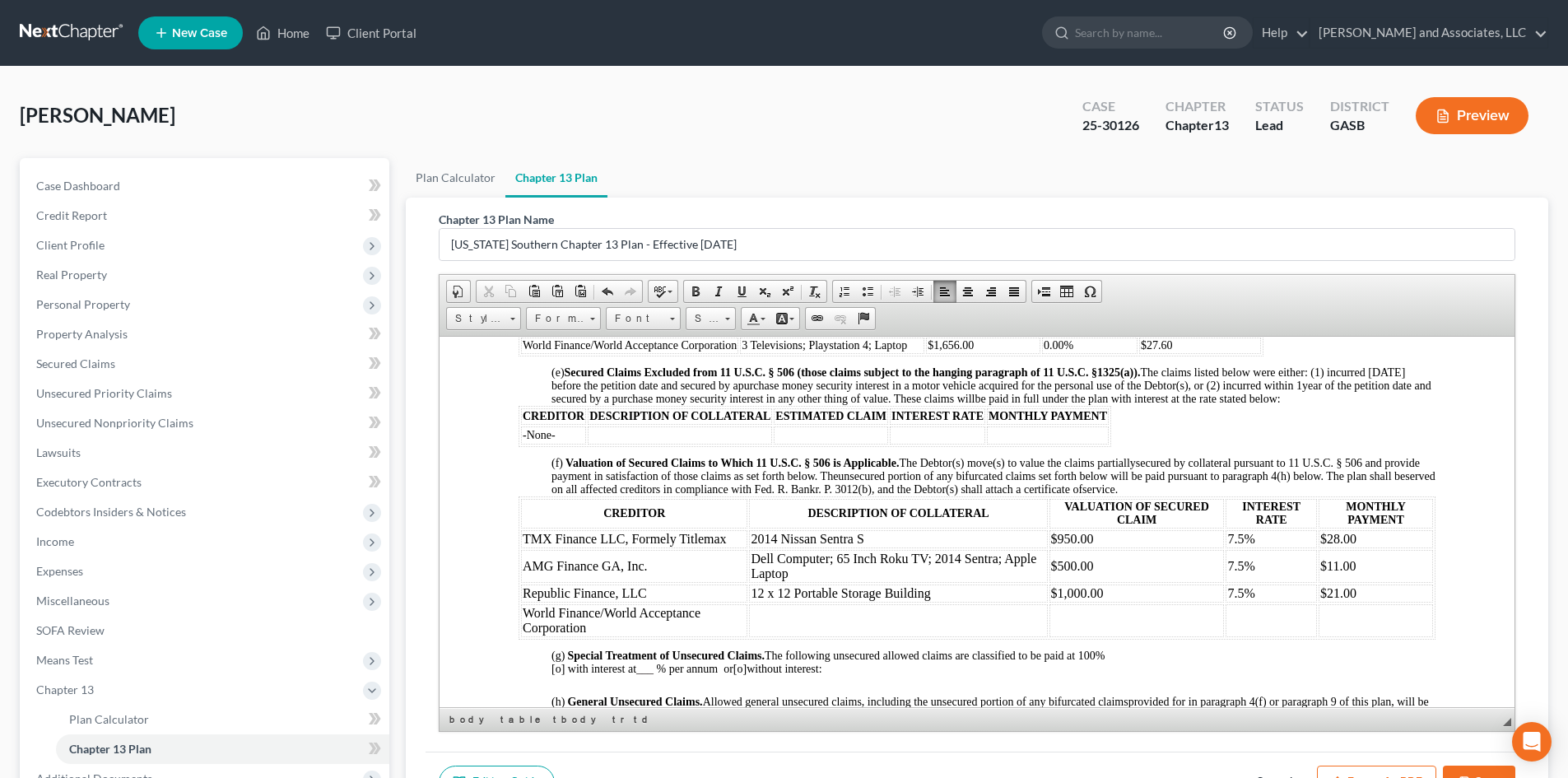
scroll to position [1428, 0]
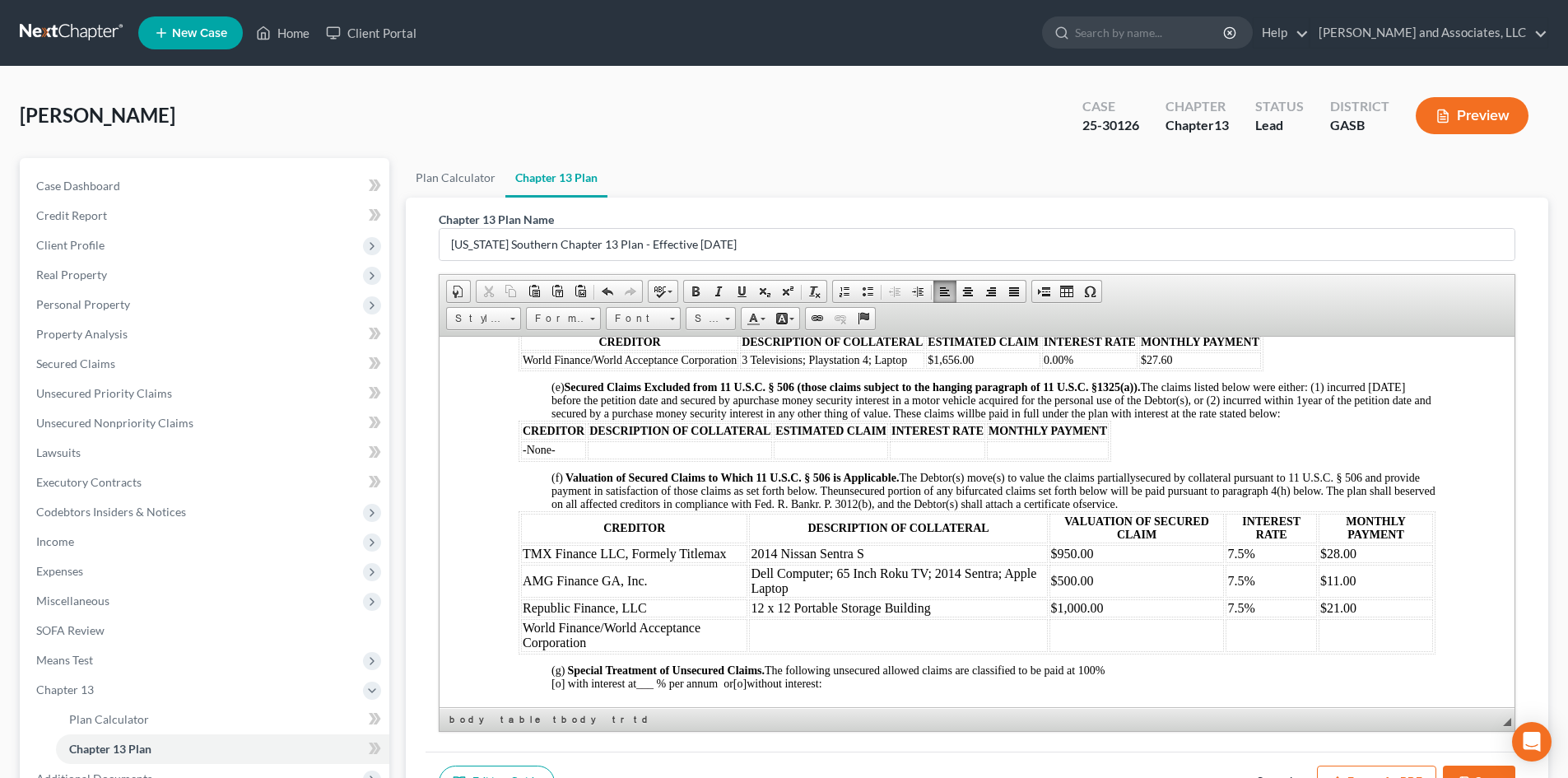
click at [756, 641] on td at bounding box center [898, 634] width 298 height 33
click at [1235, 649] on td at bounding box center [1271, 634] width 92 height 33
click at [1249, 649] on td "20.00" at bounding box center [1271, 634] width 92 height 33
drag, startPoint x: 1232, startPoint y: 374, endPoint x: 1673, endPoint y: 710, distance: 554.4
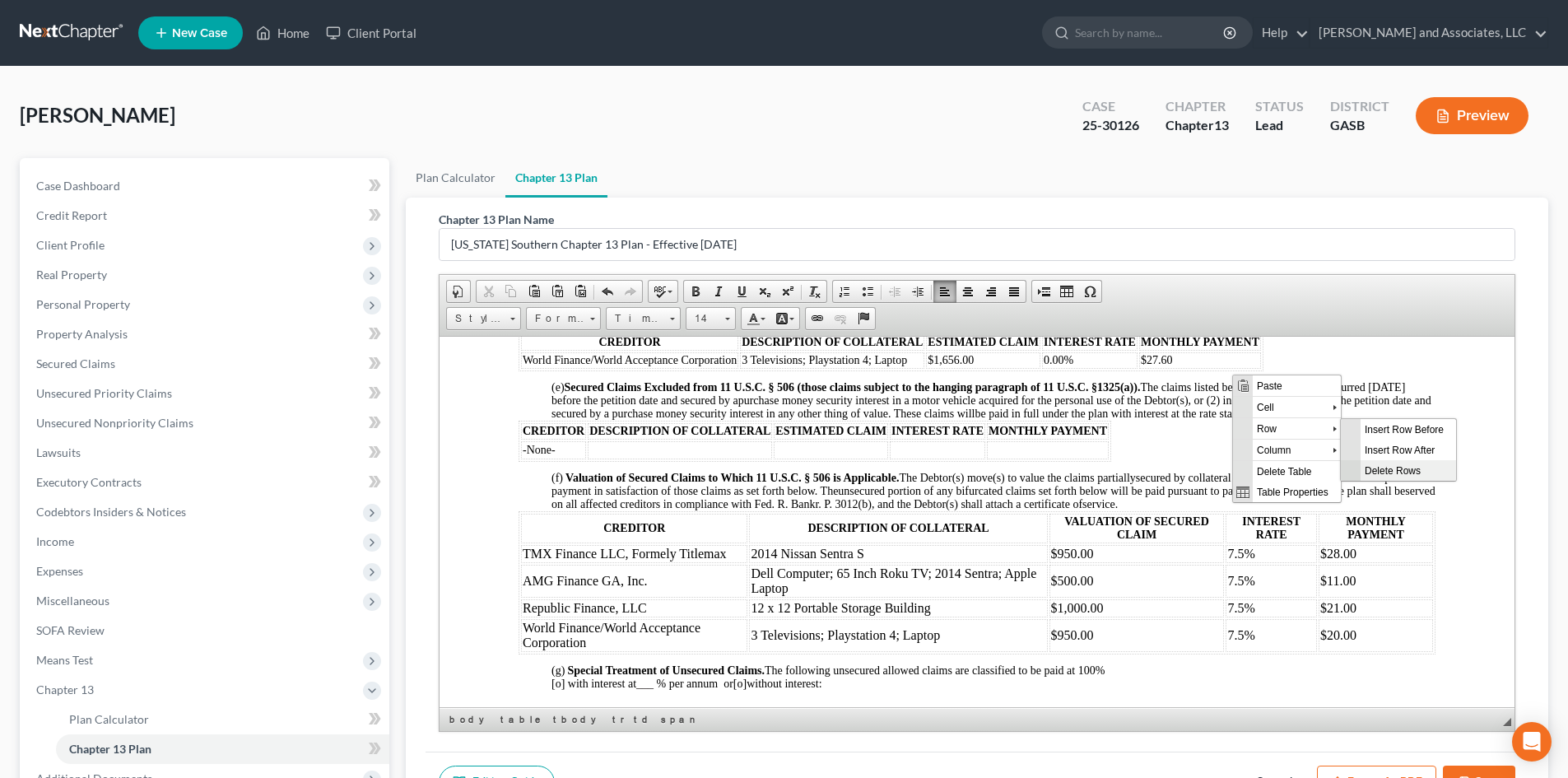
click at [1389, 470] on span "Delete Rows" at bounding box center [1408, 469] width 95 height 20
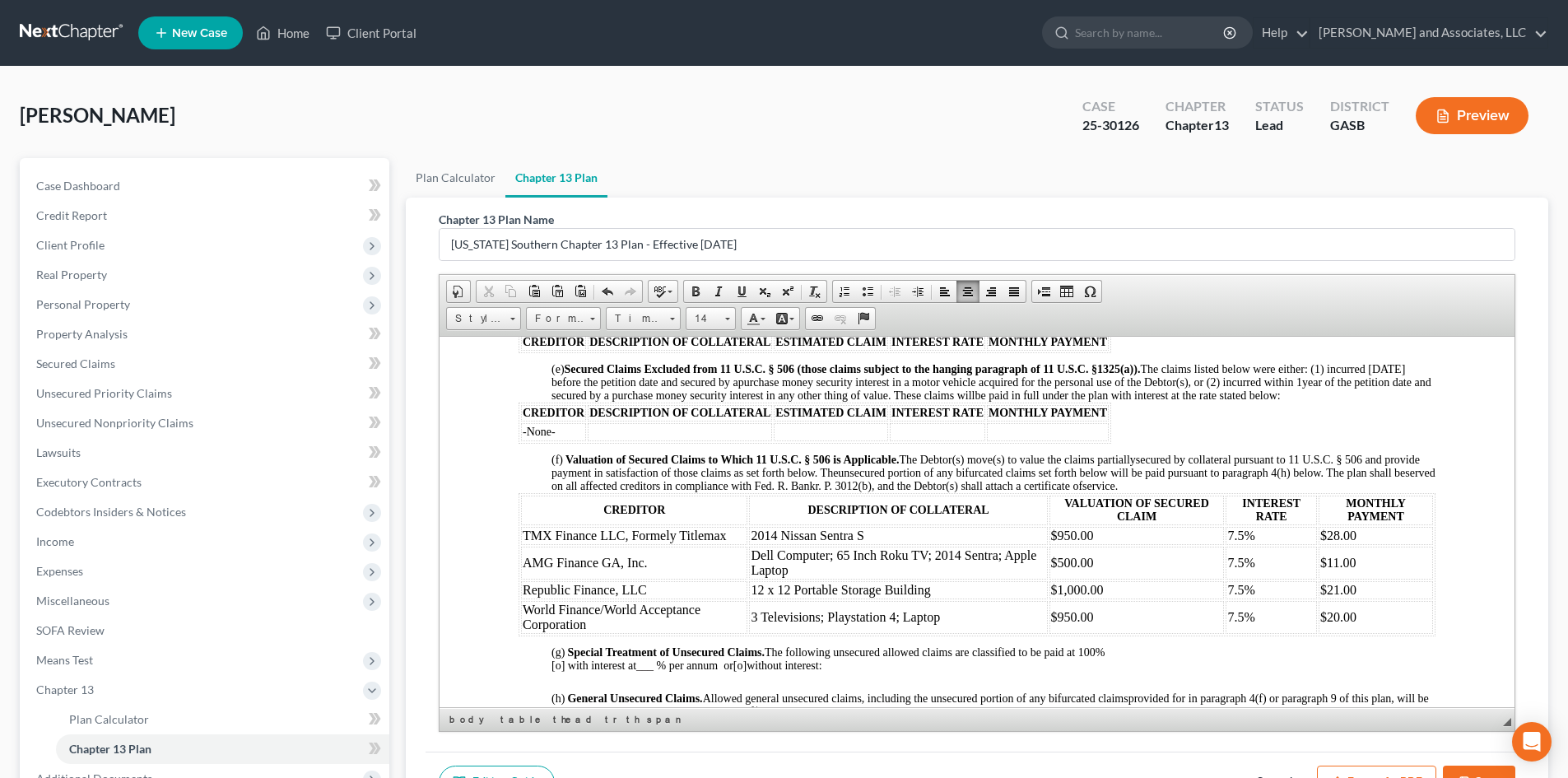
click at [551, 350] on th "CREDITOR" at bounding box center [553, 341] width 65 height 16
click at [544, 362] on p at bounding box center [977, 357] width 917 height 10
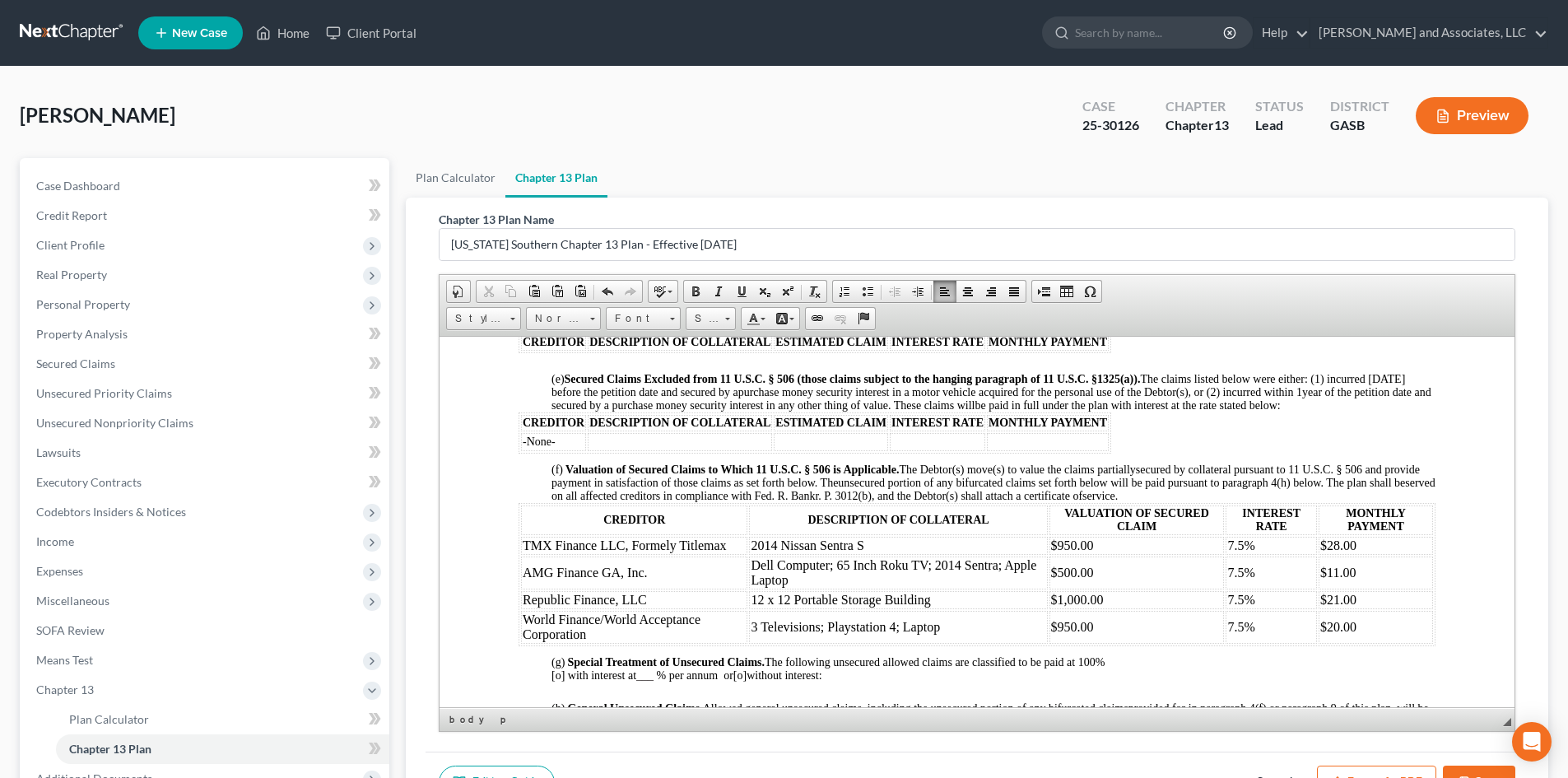
click at [540, 463] on p at bounding box center [977, 457] width 917 height 10
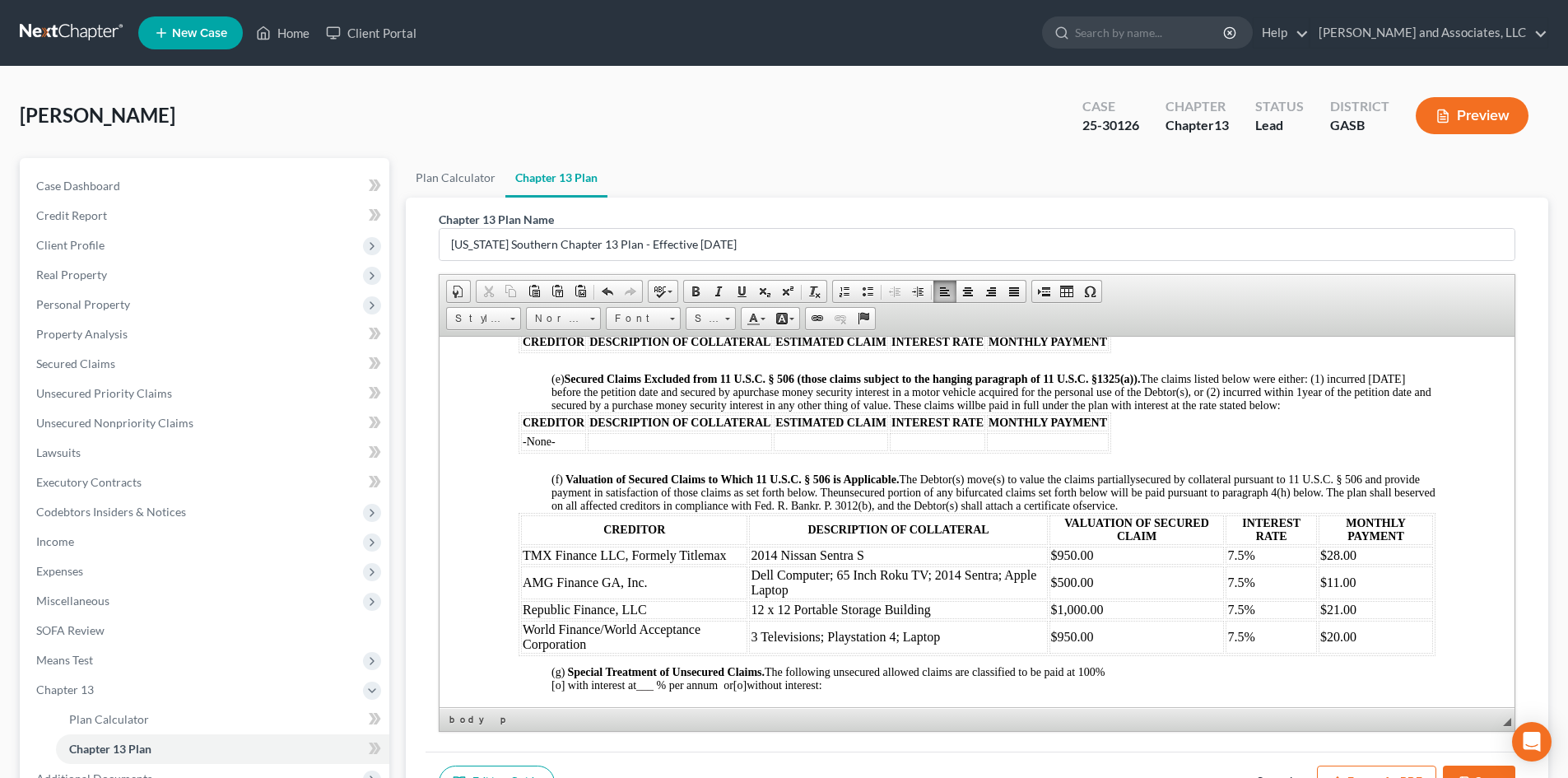
click at [548, 665] on p at bounding box center [977, 660] width 917 height 10
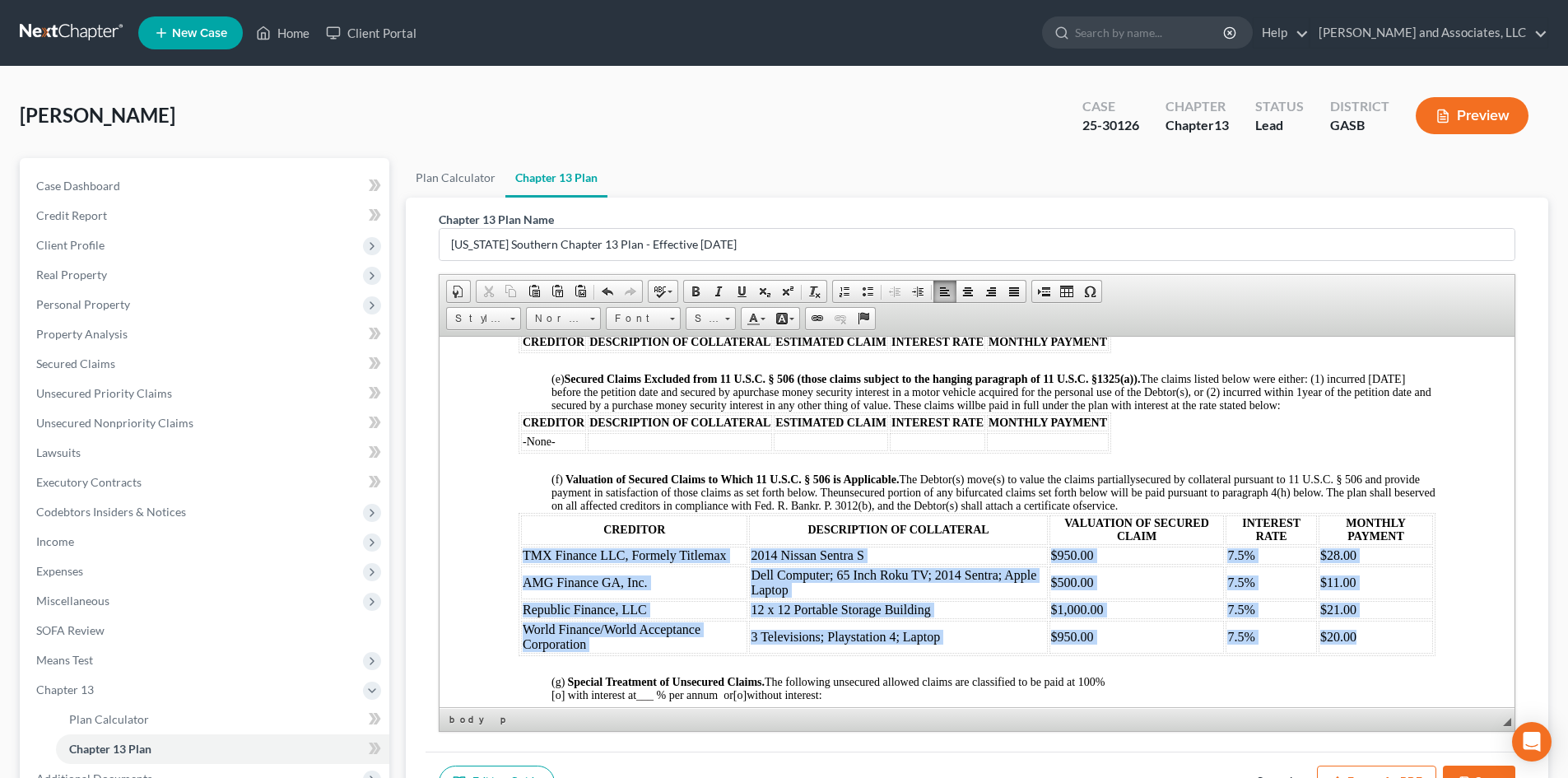
drag, startPoint x: 523, startPoint y: 568, endPoint x: 1361, endPoint y: 649, distance: 841.9
click at [1361, 649] on tbody "TMX Finance LLC, Formely Titlemax 2014 Nissan Sentra S $950.00 7.5% $28.00 AMG …" at bounding box center [977, 599] width 912 height 107
click at [697, 289] on span at bounding box center [695, 291] width 13 height 13
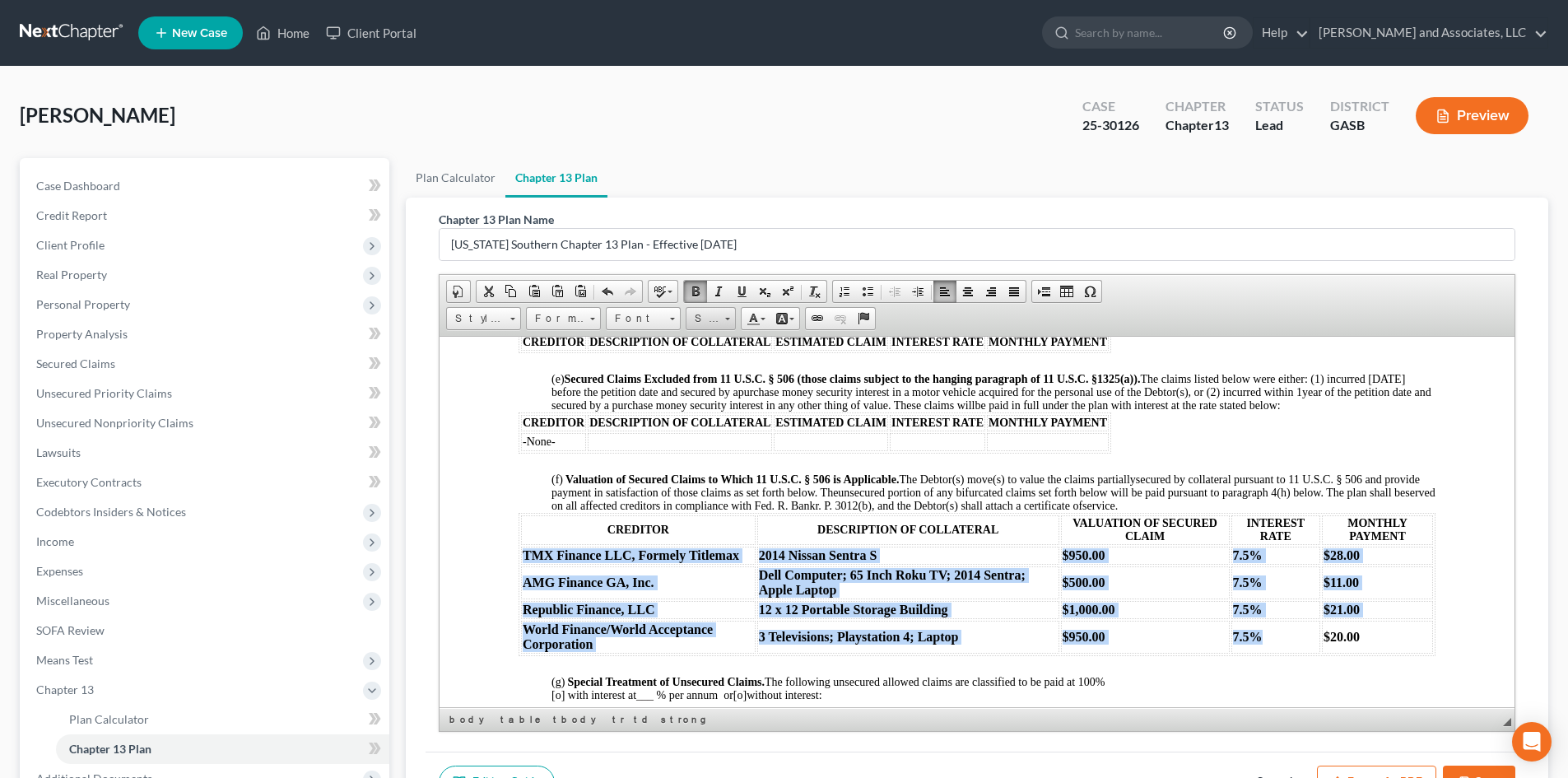
click at [726, 320] on span at bounding box center [727, 317] width 4 height 16
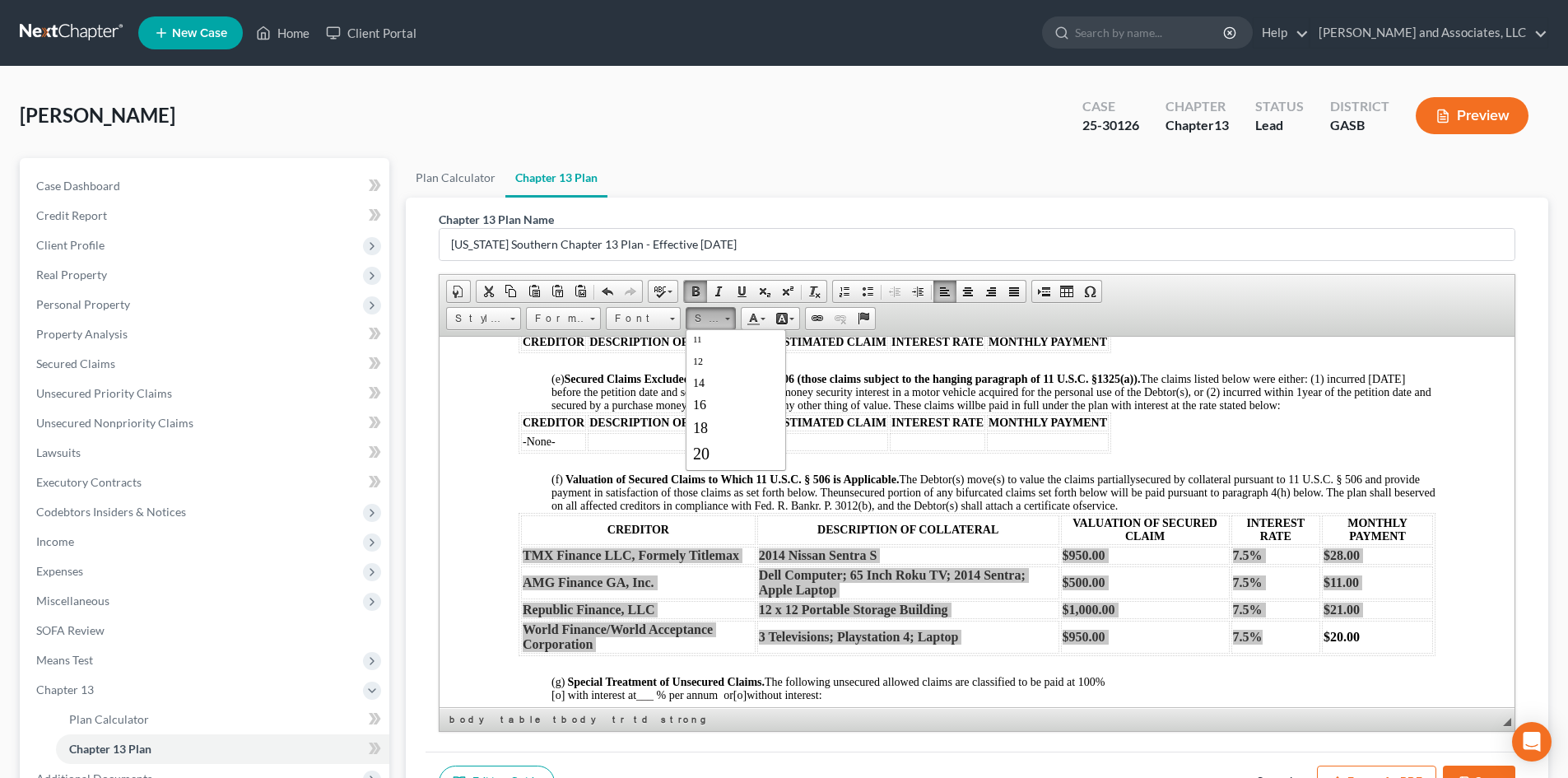
scroll to position [99, 0]
click at [703, 419] on span "18" at bounding box center [700, 417] width 15 height 16
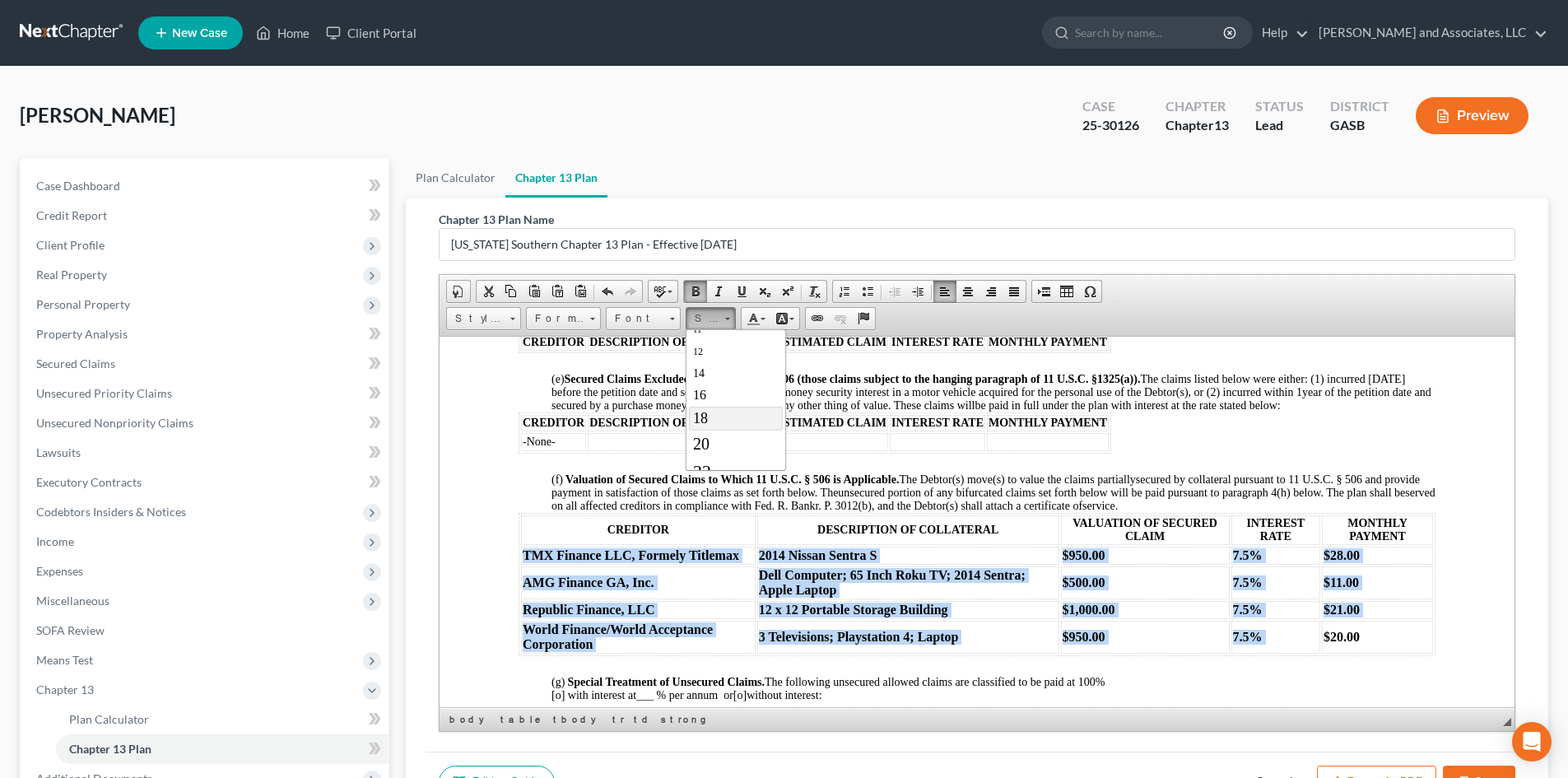
scroll to position [0, 0]
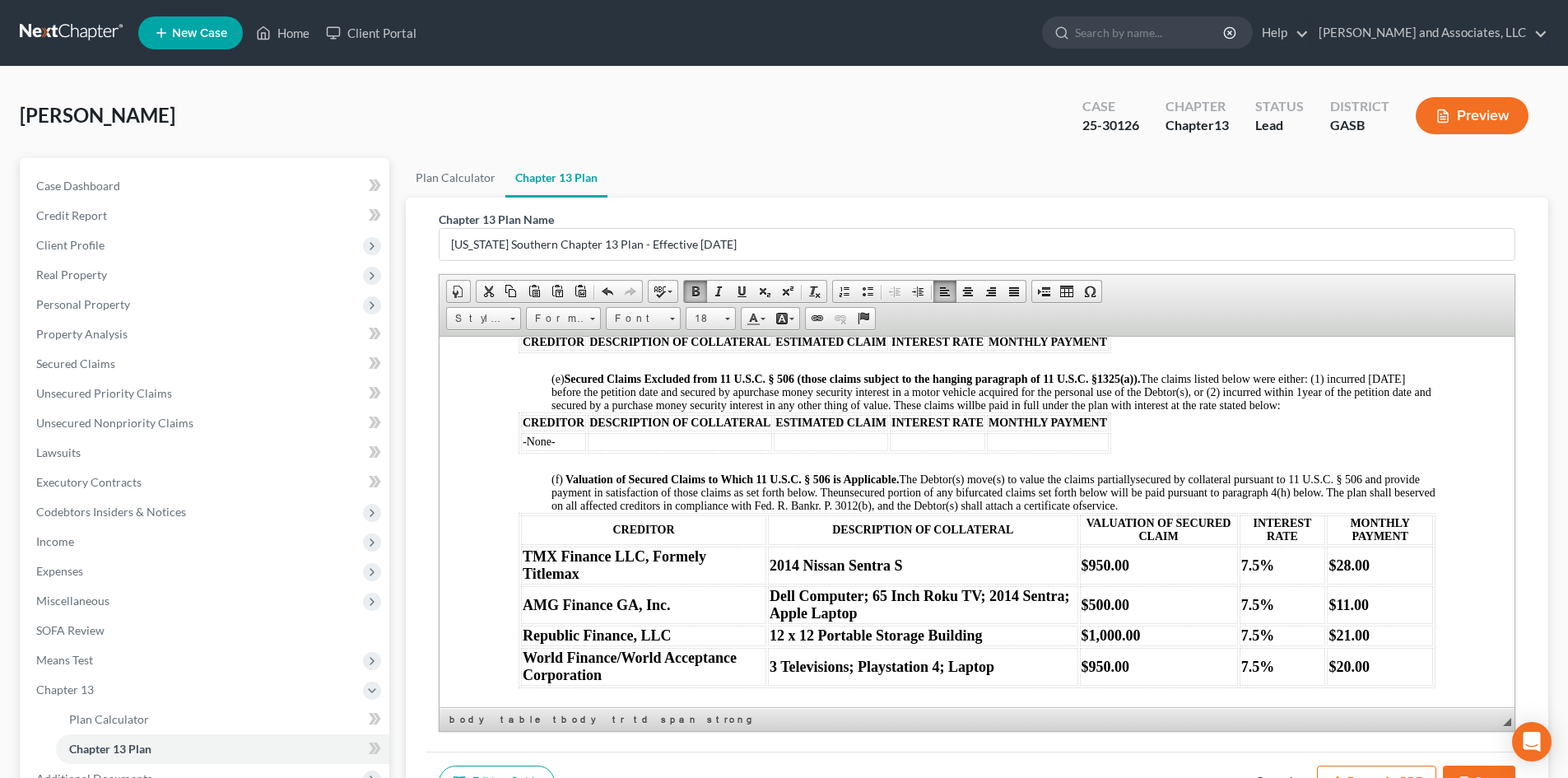
drag, startPoint x: 1255, startPoint y: 461, endPoint x: 1269, endPoint y: 461, distance: 14.0
click at [1260, 461] on body "IN THE UNITED STATES BANKRUPTCY COURT FOR THE SOUTHERN DISTRICT OF [US_STATE] F…" at bounding box center [977, 475] width 917 height 2977
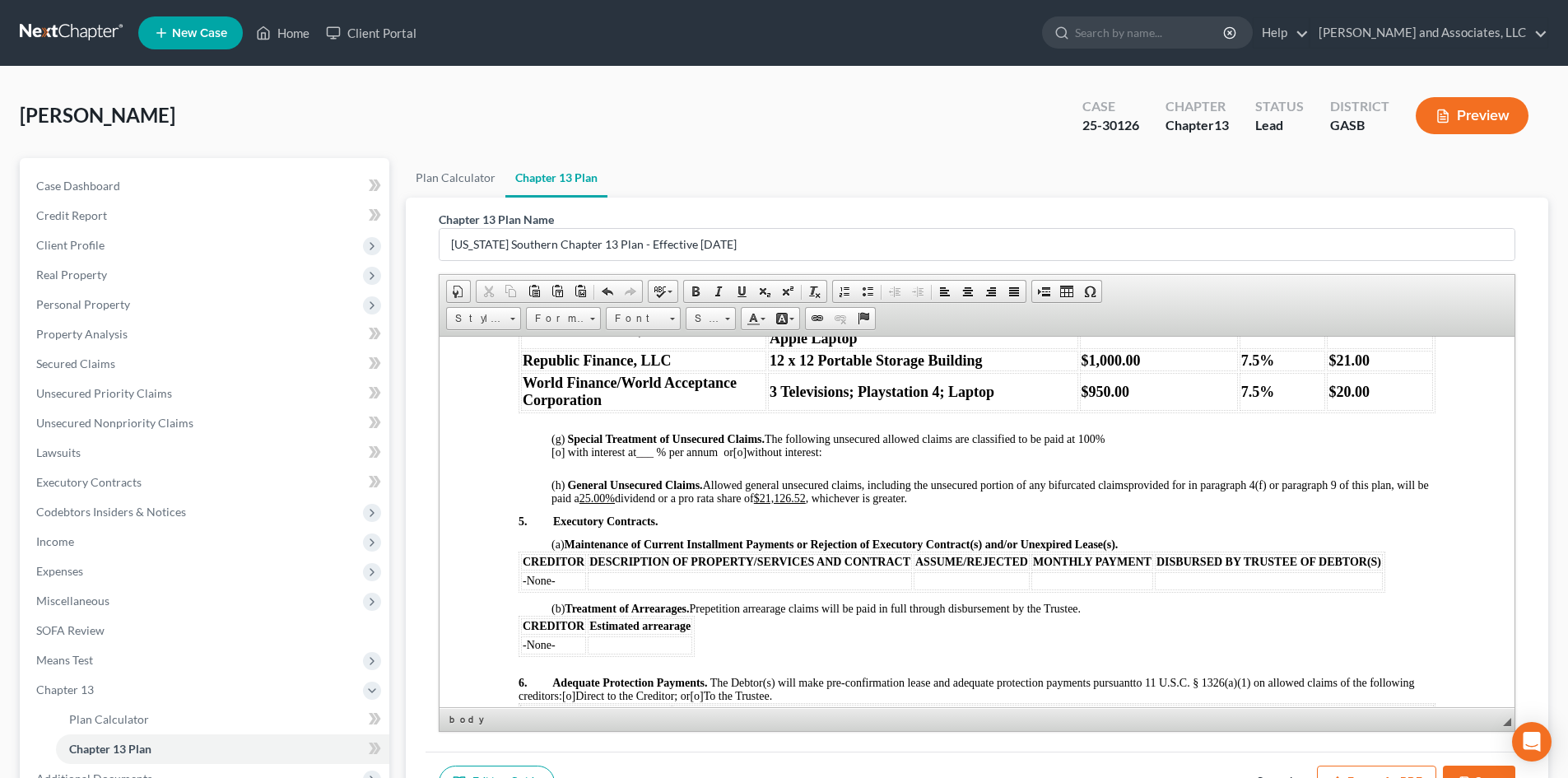
scroll to position [1710, 0]
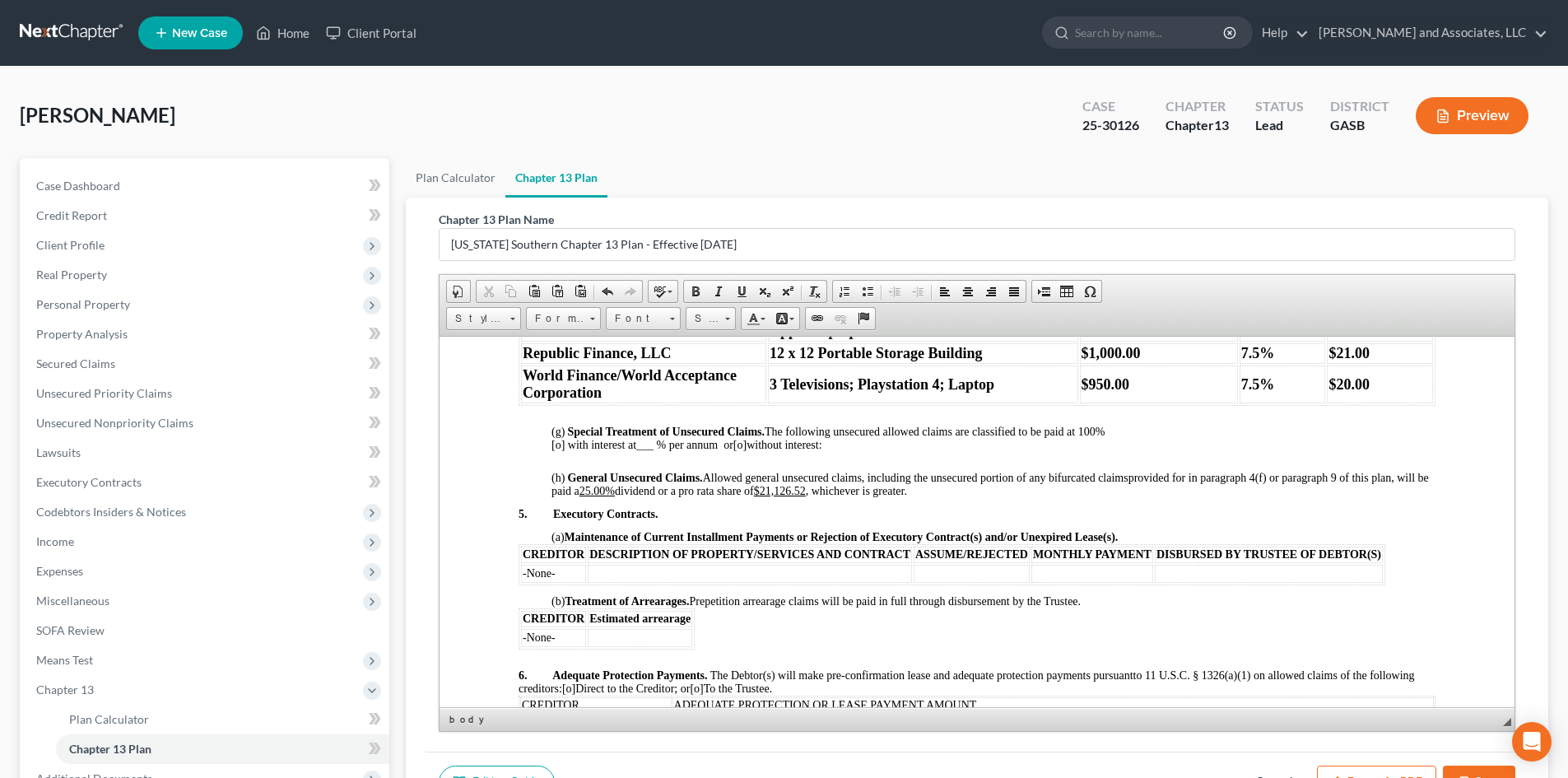
click at [615, 496] on u "25.00%" at bounding box center [597, 490] width 36 height 12
click at [743, 293] on span at bounding box center [742, 291] width 13 height 13
click at [654, 496] on span "provided for in paragraph 4(f) or paragraph 9 of this plan, will be paid a ​ 0 …" at bounding box center [990, 483] width 878 height 26
click at [800, 496] on u "$21,126.52" at bounding box center [774, 490] width 52 height 12
click at [609, 496] on u ".00%" at bounding box center [597, 490] width 24 height 12
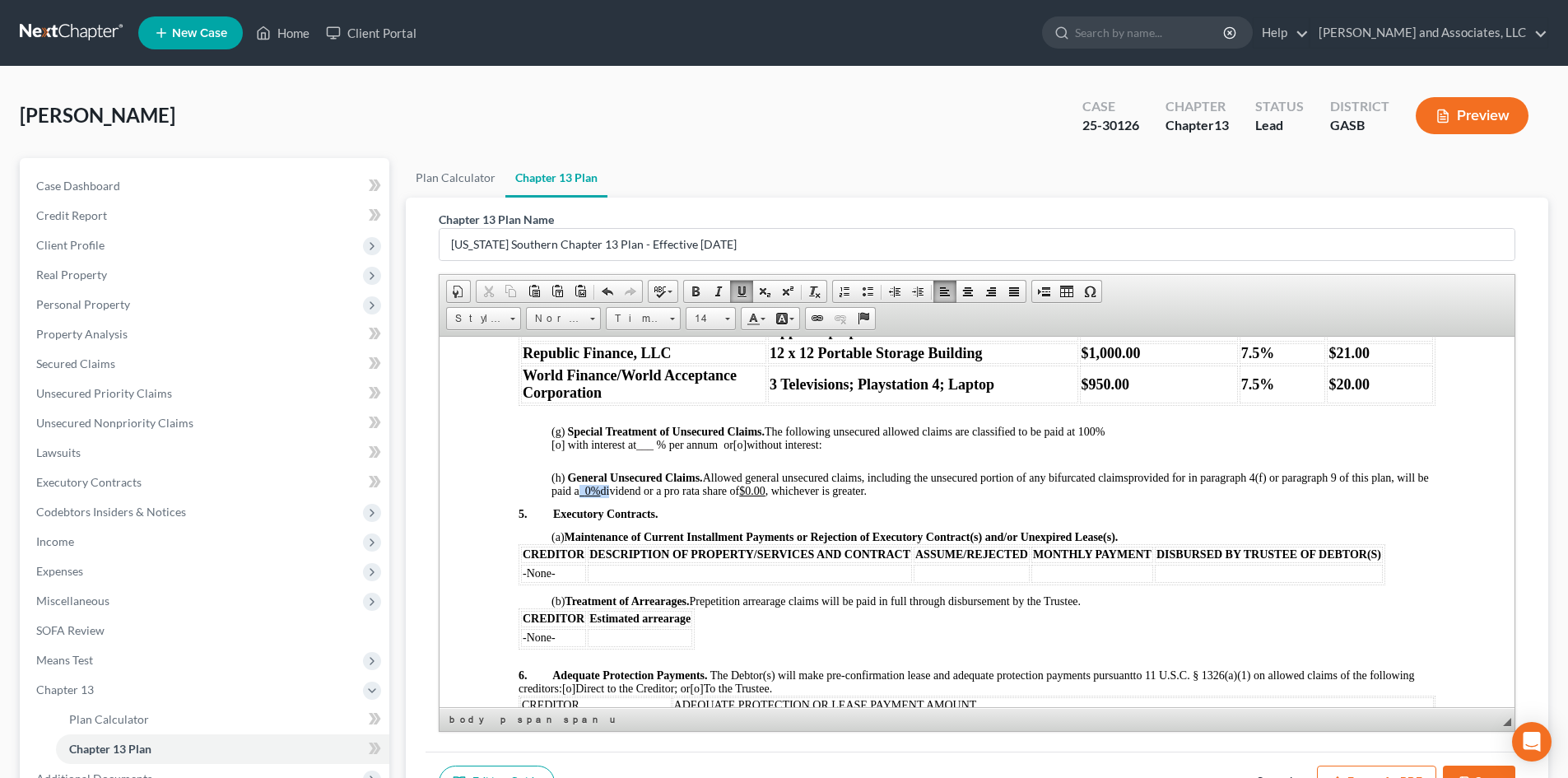
drag, startPoint x: 642, startPoint y: 502, endPoint x: 615, endPoint y: 504, distance: 27.1
click at [615, 496] on span "provided for in paragraph 4(f) or paragraph 9 of this plan, will be paid a 0% d…" at bounding box center [990, 483] width 878 height 26
click at [697, 289] on span at bounding box center [695, 291] width 13 height 13
click at [726, 320] on span at bounding box center [727, 317] width 4 height 16
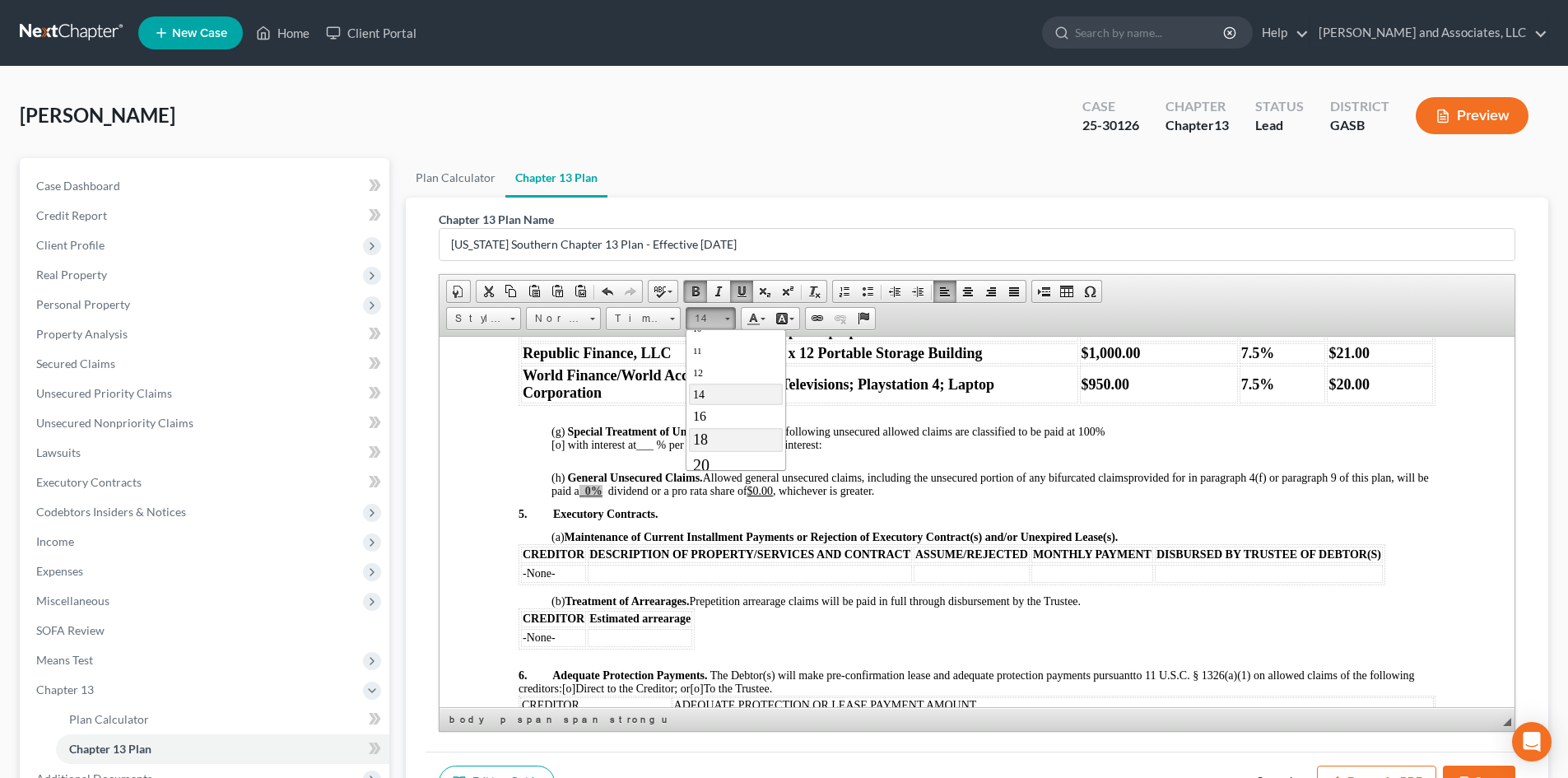
click at [703, 437] on span "18" at bounding box center [700, 439] width 15 height 16
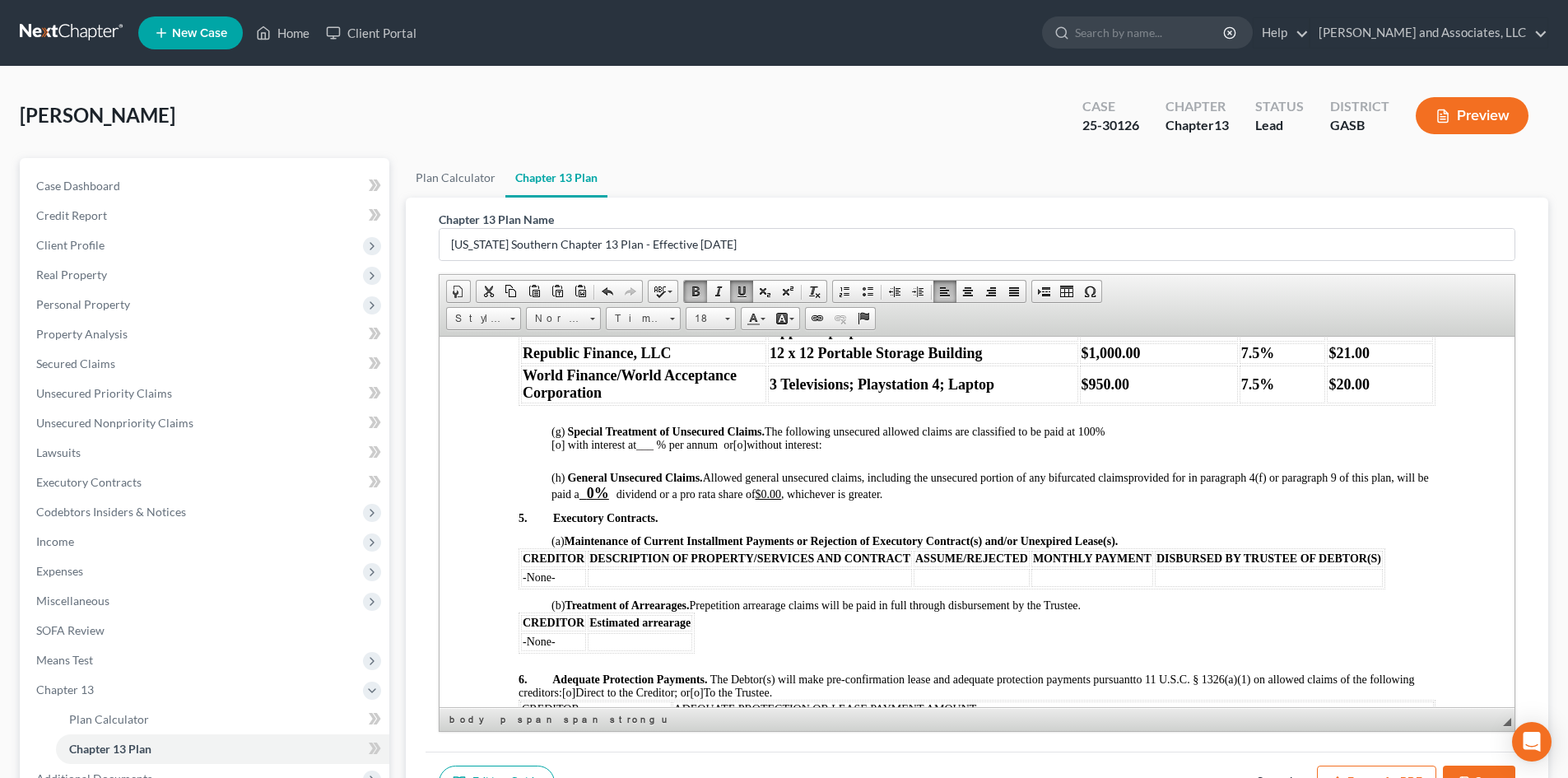
click at [973, 501] on p "(h) General Unsecured Claims. Allowed general unsecured claims, including the u…" at bounding box center [993, 486] width 884 height 30
click at [781, 499] on span "dividend or a pro rata share of $0.00" at bounding box center [698, 493] width 165 height 12
drag, startPoint x: 792, startPoint y: 504, endPoint x: 827, endPoint y: 505, distance: 35.0
click at [827, 501] on p "(h) General Unsecured Claims. Allowed general unsecured claims, including the u…" at bounding box center [993, 486] width 884 height 30
click at [694, 295] on span at bounding box center [695, 291] width 13 height 13
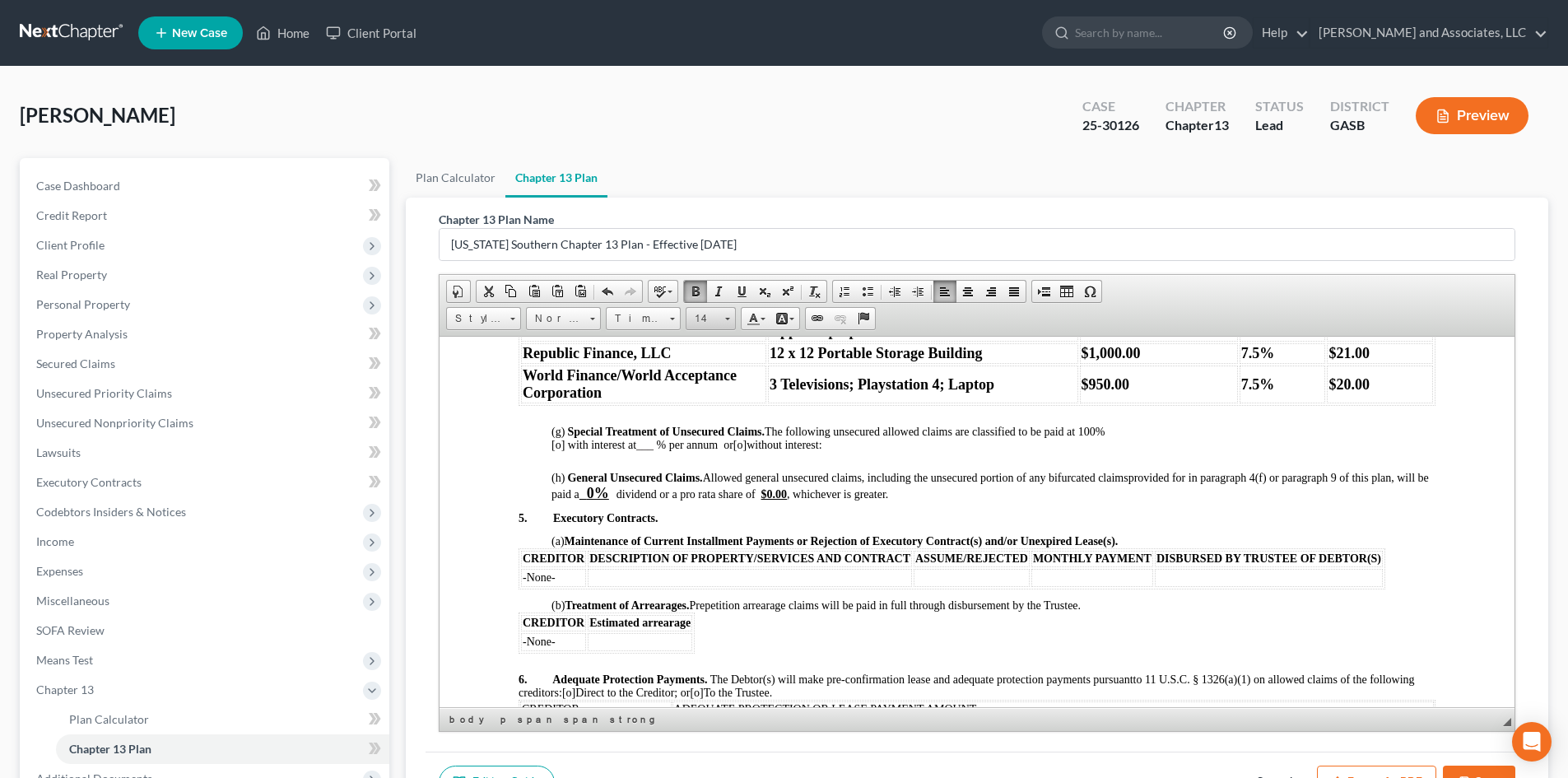
click at [726, 318] on span at bounding box center [728, 319] width 5 height 3
click at [695, 433] on span "18" at bounding box center [700, 439] width 15 height 16
click at [1007, 524] on p "5. Executory Contracts." at bounding box center [977, 517] width 917 height 13
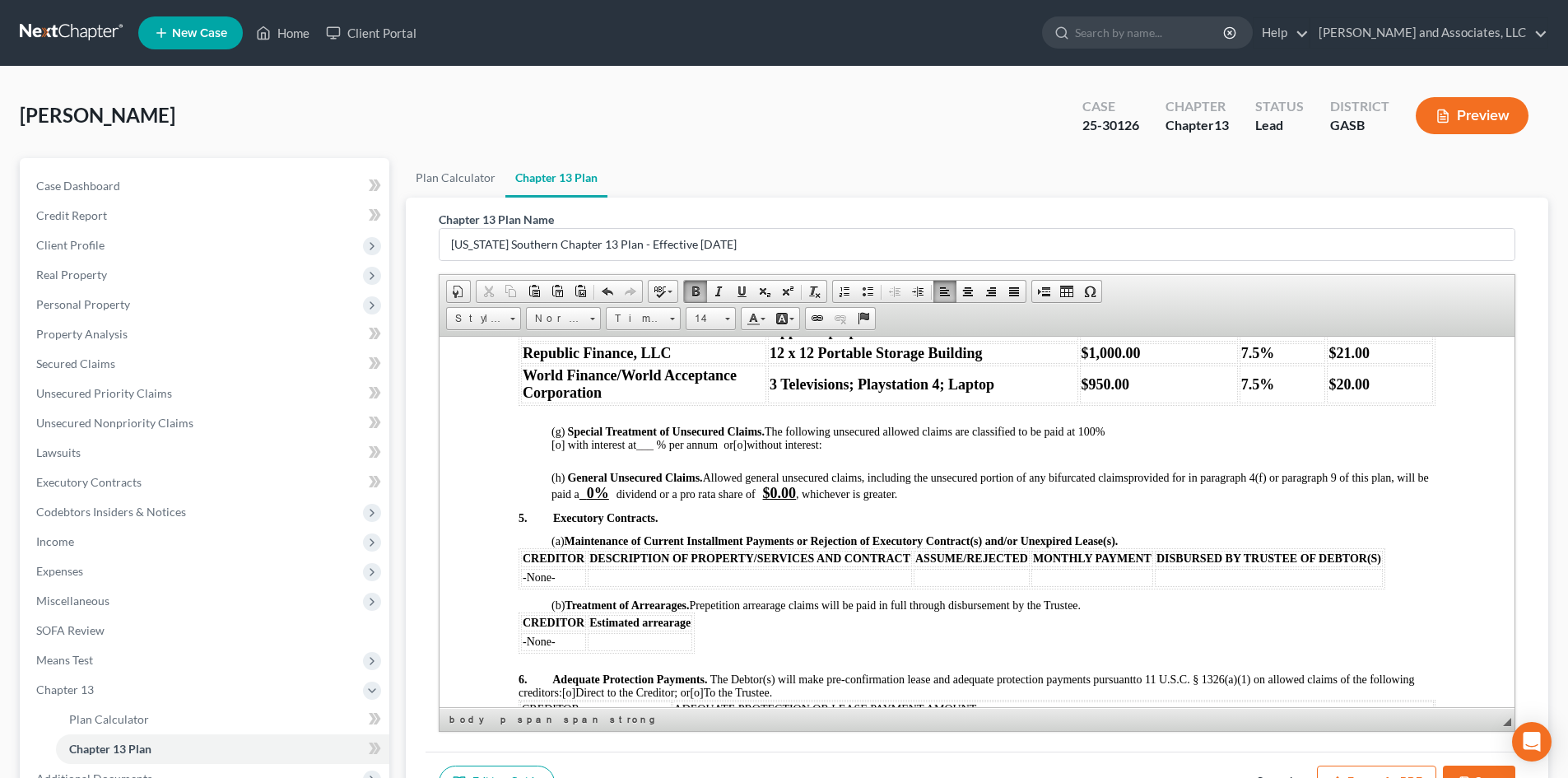
click at [551, 511] on p at bounding box center [993, 506] width 884 height 10
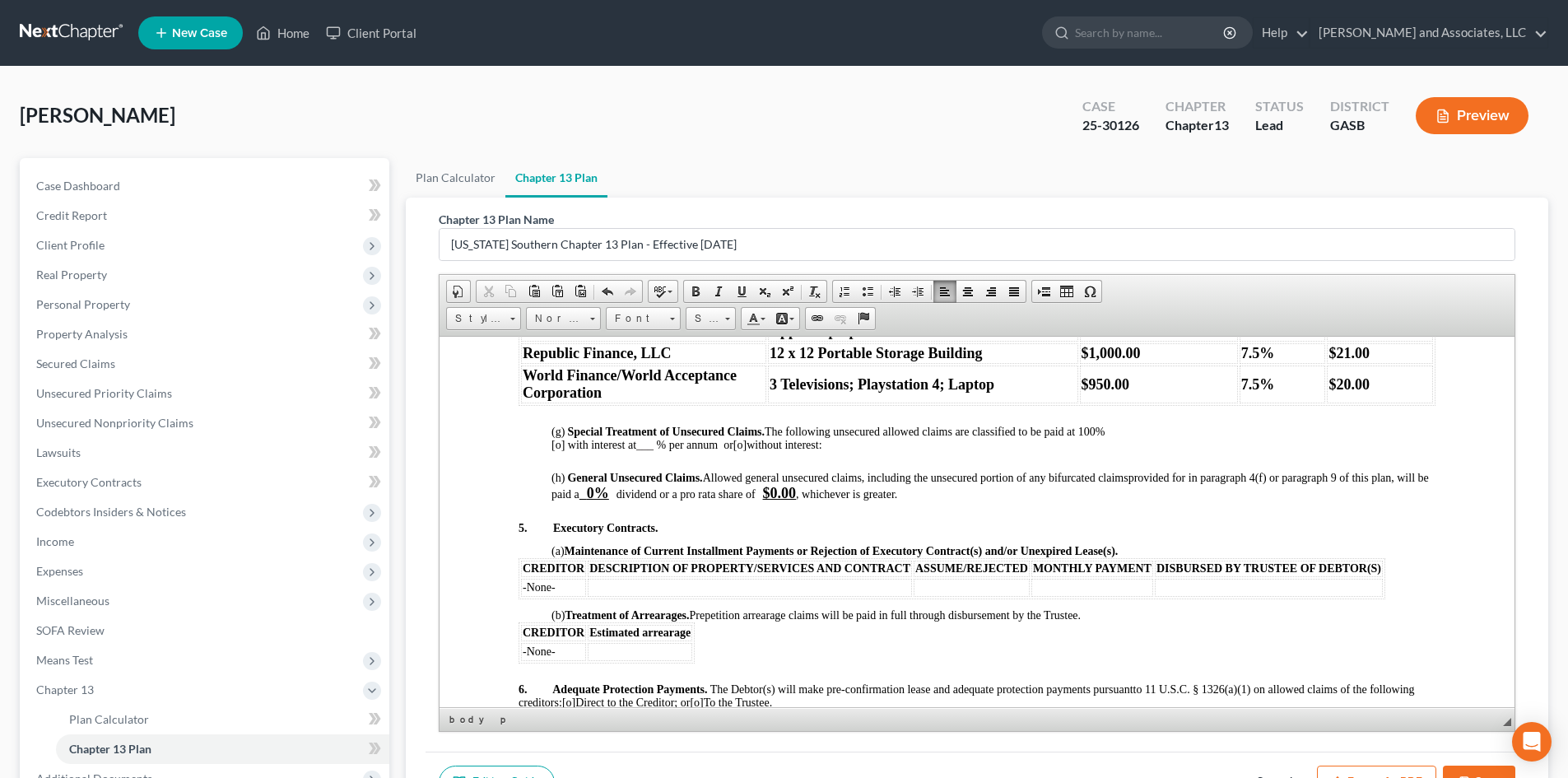
click at [538, 618] on body "IN THE UNITED STATES BANKRUPTCY COURT FOR THE SOUTHERN DISTRICT OF [US_STATE] F…" at bounding box center [977, 200] width 917 height 2991
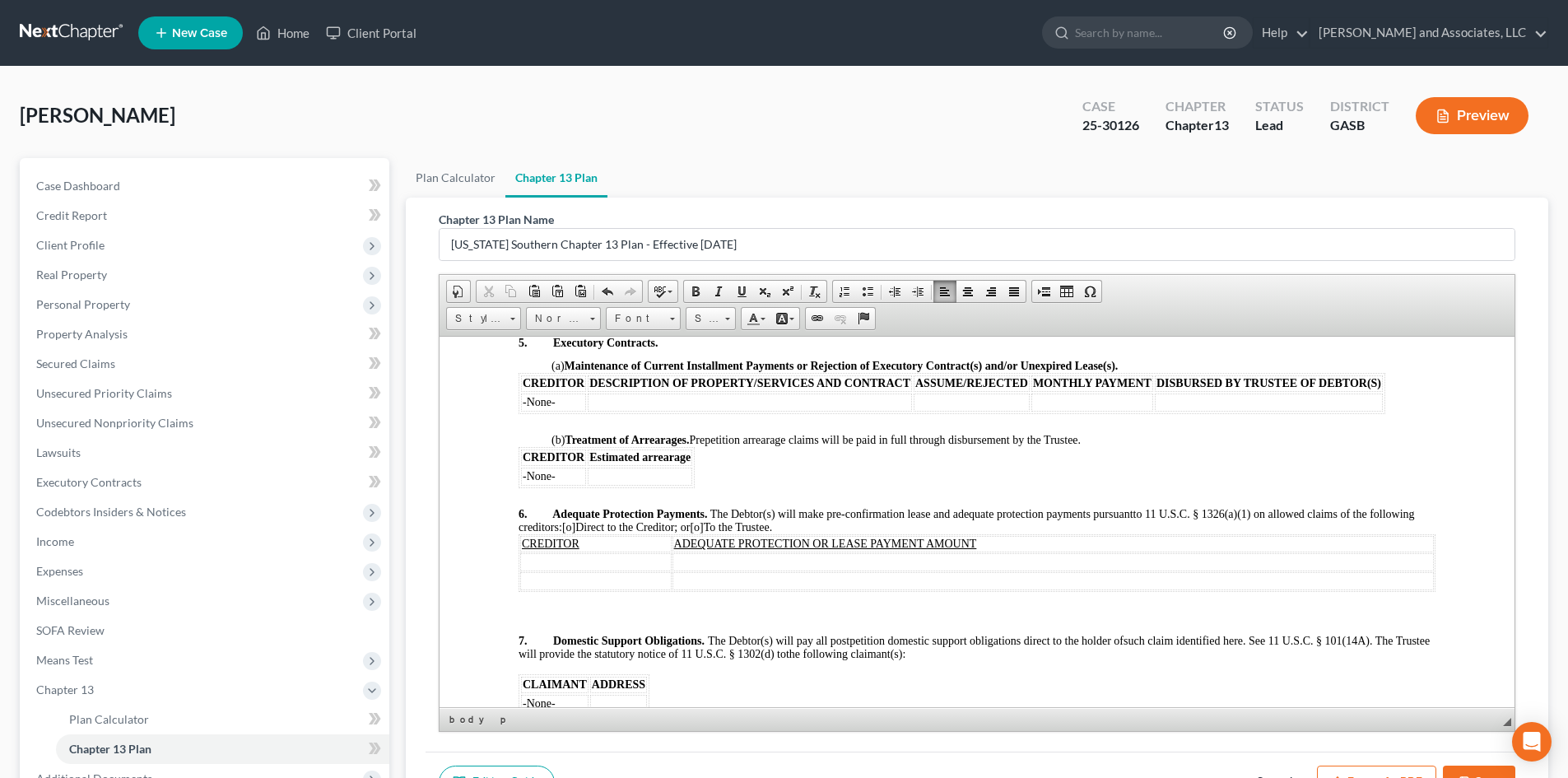
scroll to position [1903, 0]
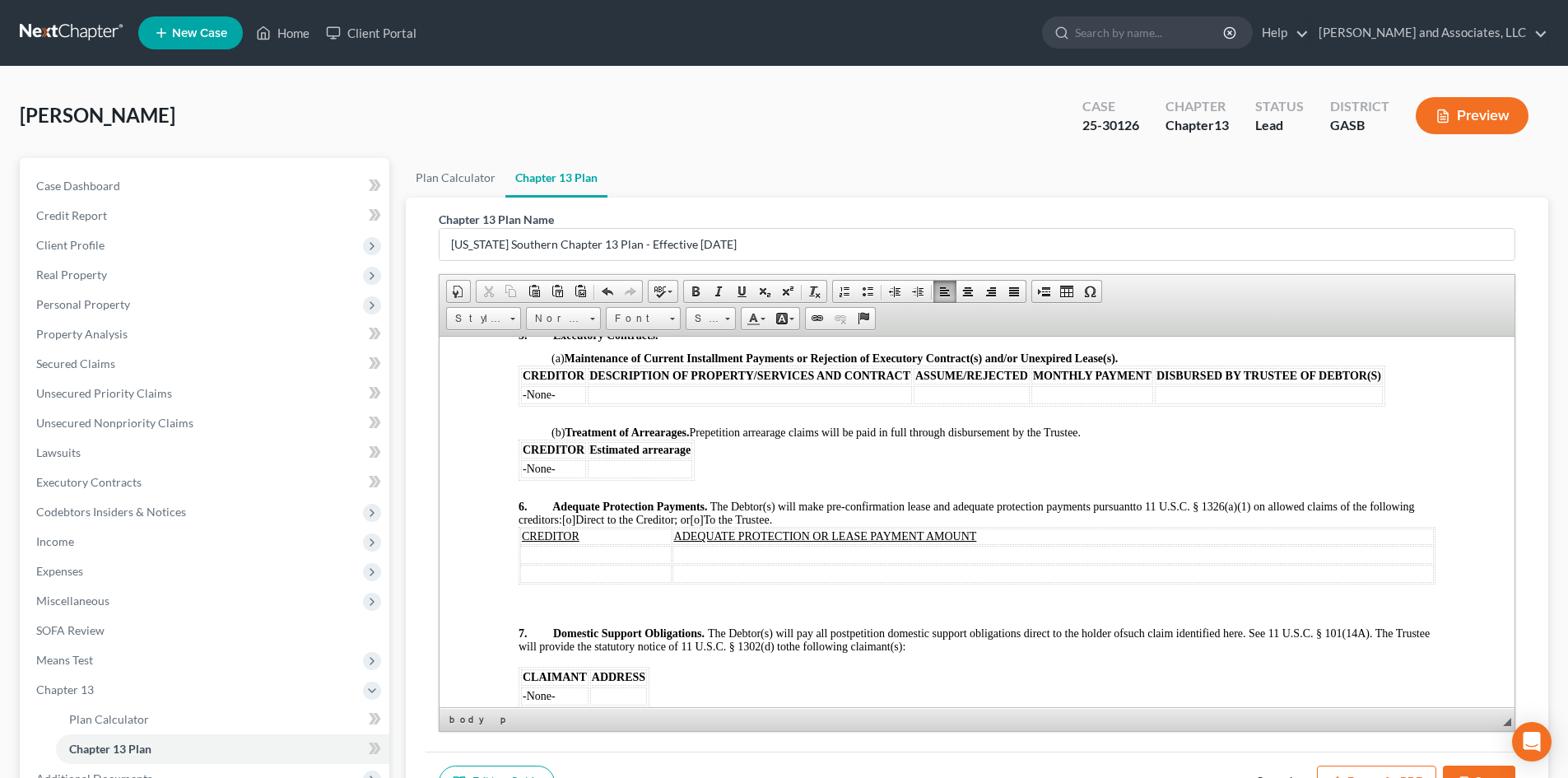
click at [529, 490] on p at bounding box center [977, 484] width 917 height 10
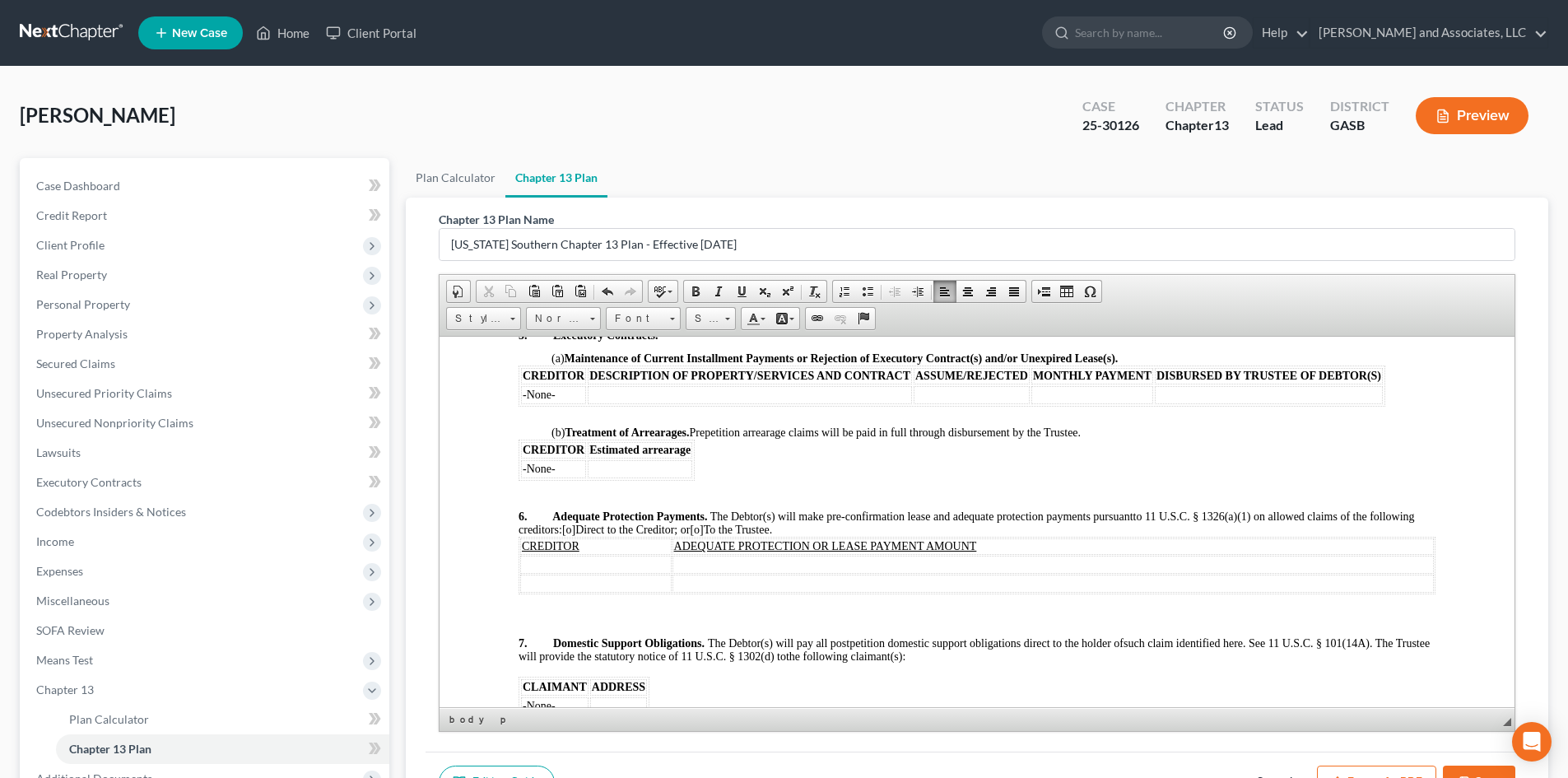
click at [703, 535] on span "[o]" at bounding box center [696, 529] width 13 height 12
drag, startPoint x: 745, startPoint y: 539, endPoint x: 838, endPoint y: 541, distance: 93.0
click at [838, 536] on p "6. Adequate Protection Payments. The Debtor(s) will make pre-confirmation lease…" at bounding box center [977, 523] width 917 height 27
click at [696, 285] on span at bounding box center [695, 291] width 13 height 13
click at [727, 316] on span at bounding box center [727, 317] width 4 height 16
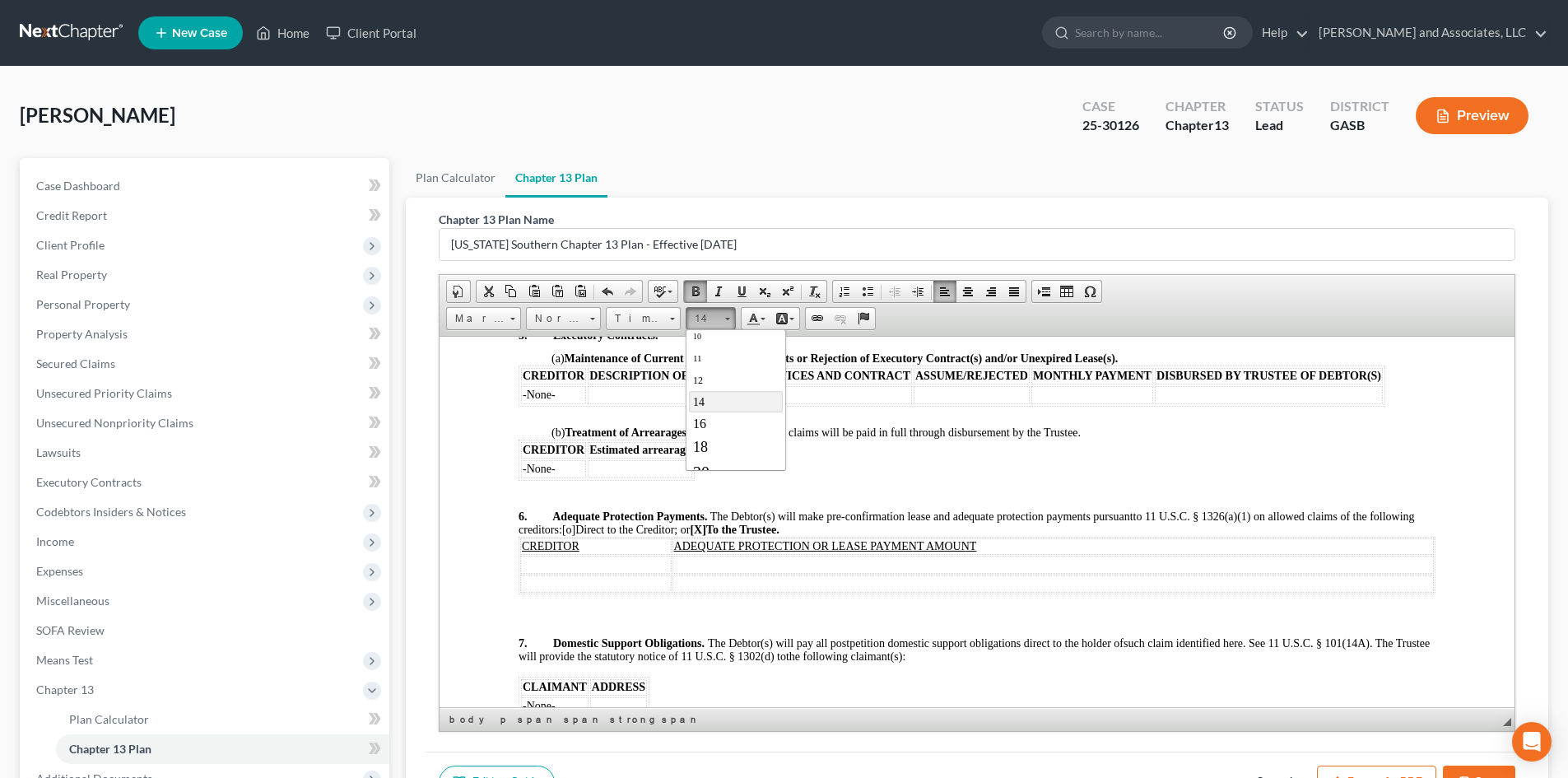
scroll to position [77, 0]
drag, startPoint x: 701, startPoint y: 416, endPoint x: 1011, endPoint y: 445, distance: 311.4
click at [701, 416] on span "16" at bounding box center [699, 416] width 13 height 14
click at [857, 490] on p at bounding box center [977, 484] width 917 height 10
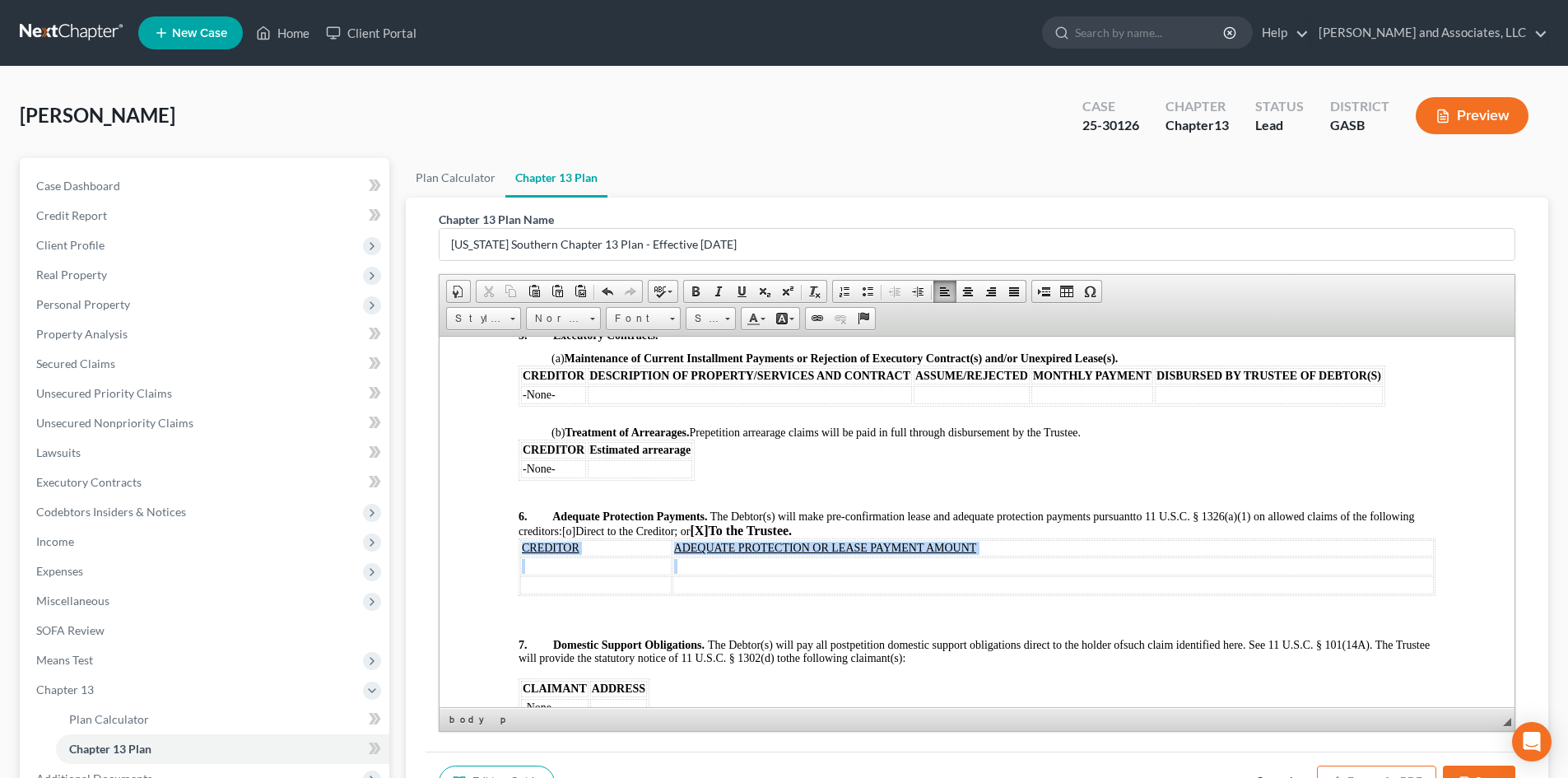
drag, startPoint x: 519, startPoint y: 559, endPoint x: 1011, endPoint y: 569, distance: 492.1
click at [1011, 569] on table "CREDITOR ADEQUATE PROTECTION OR LEASE PAYMENT AMOUNT" at bounding box center [977, 566] width 917 height 58
click at [697, 290] on span at bounding box center [695, 291] width 13 height 13
click at [545, 574] on td at bounding box center [597, 565] width 153 height 18
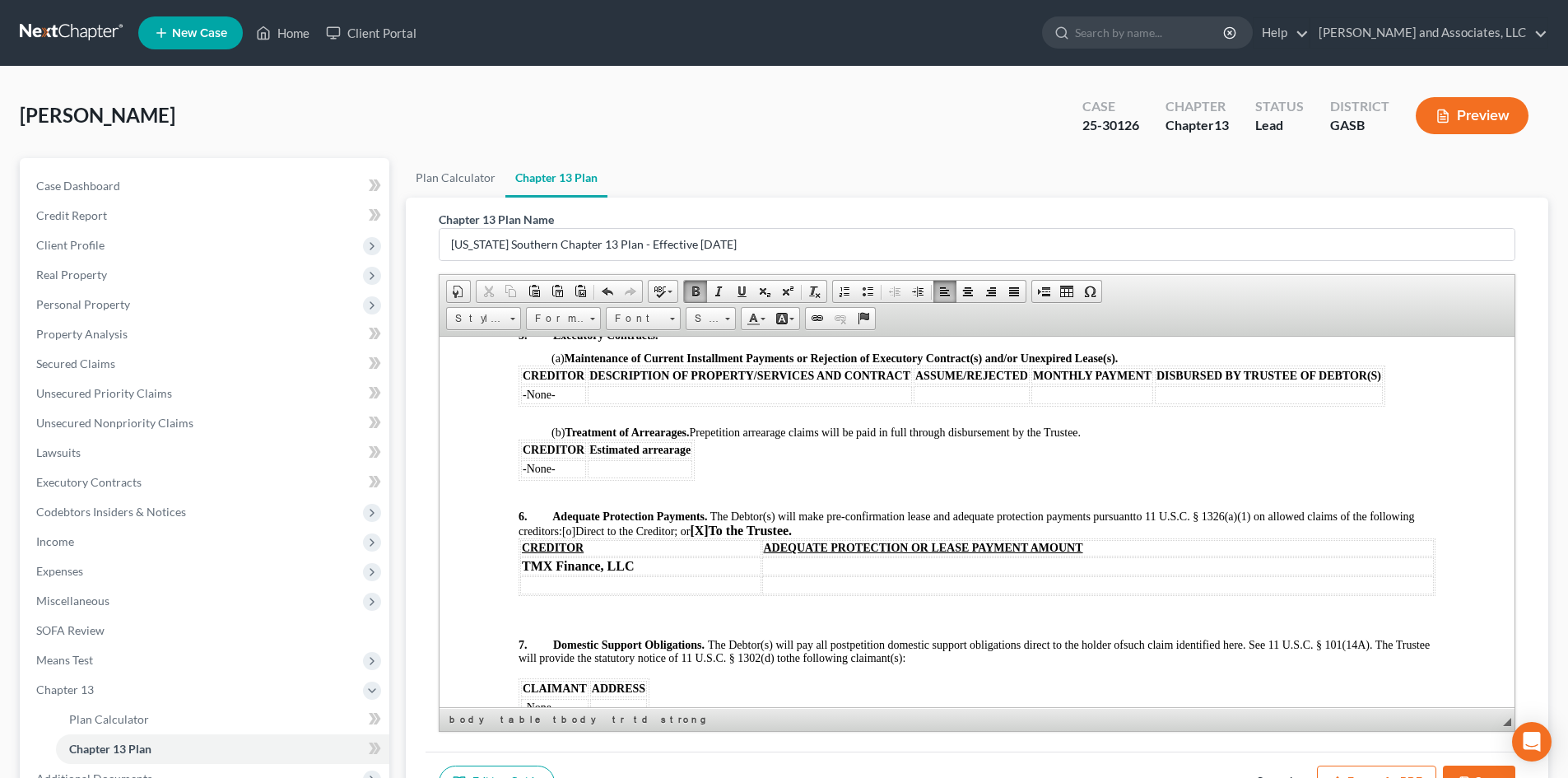
click at [530, 594] on td at bounding box center [640, 584] width 241 height 18
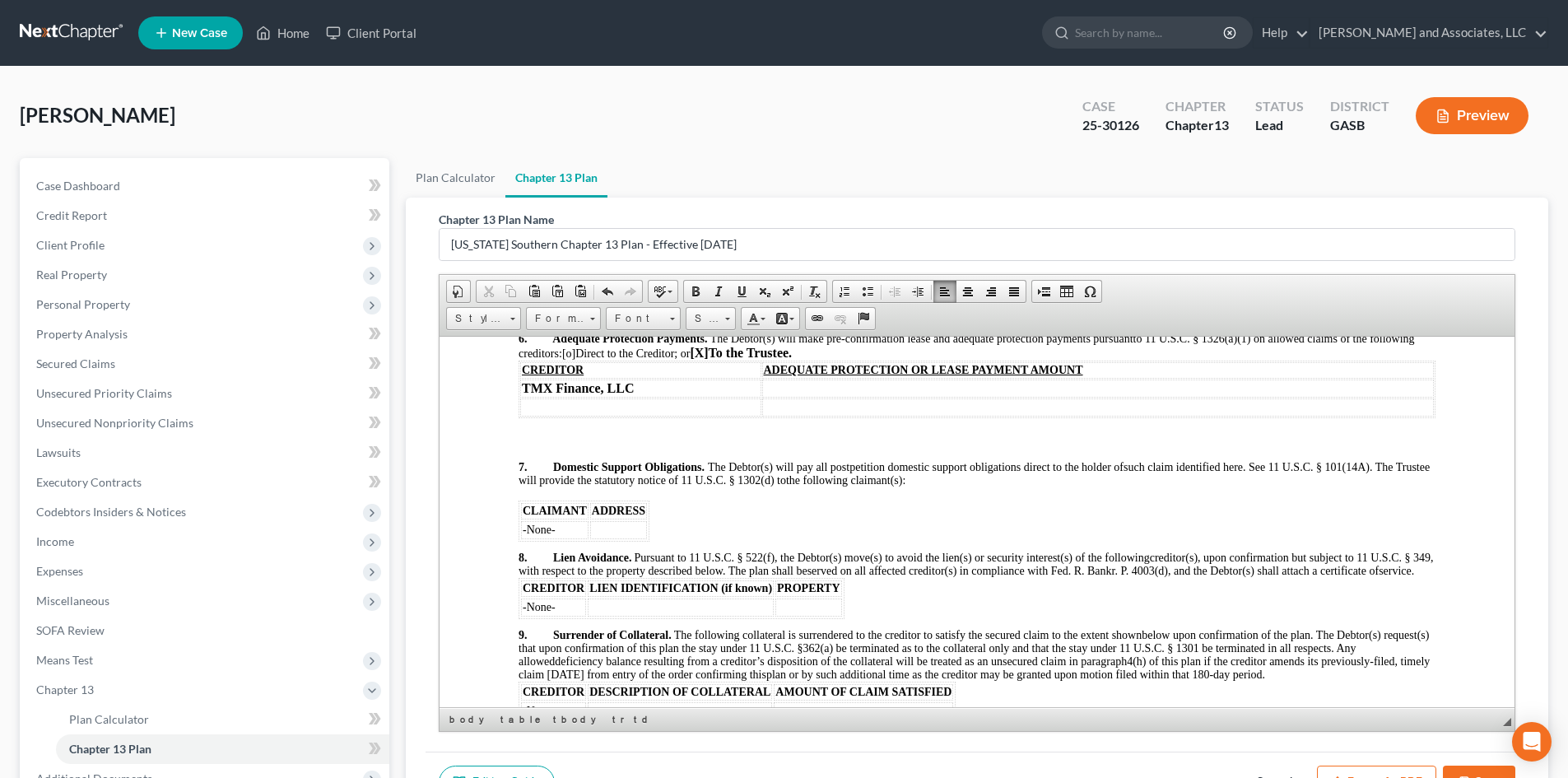
scroll to position [2065, 0]
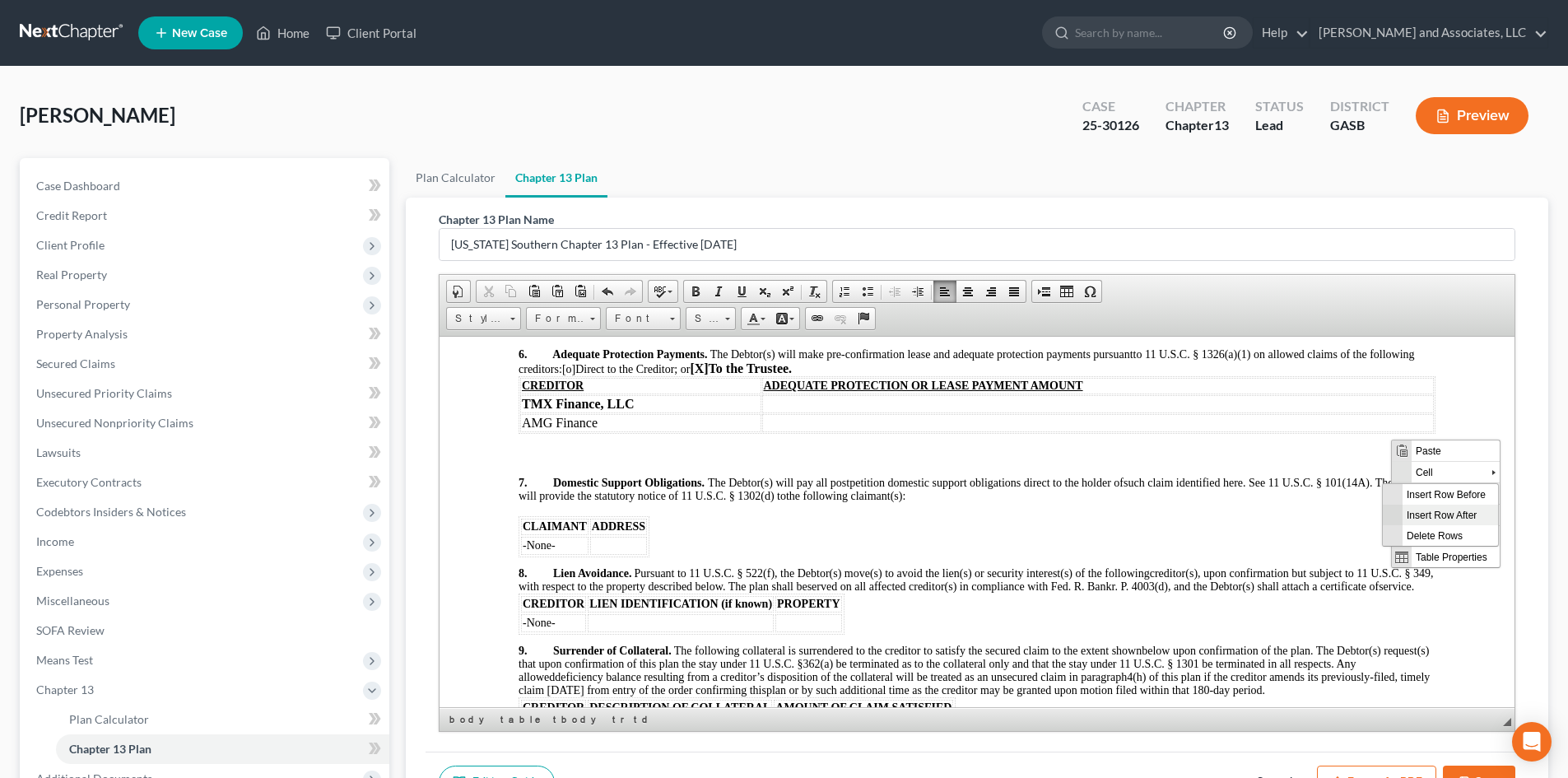
click at [1479, 515] on span "Insert Row After" at bounding box center [1450, 514] width 95 height 20
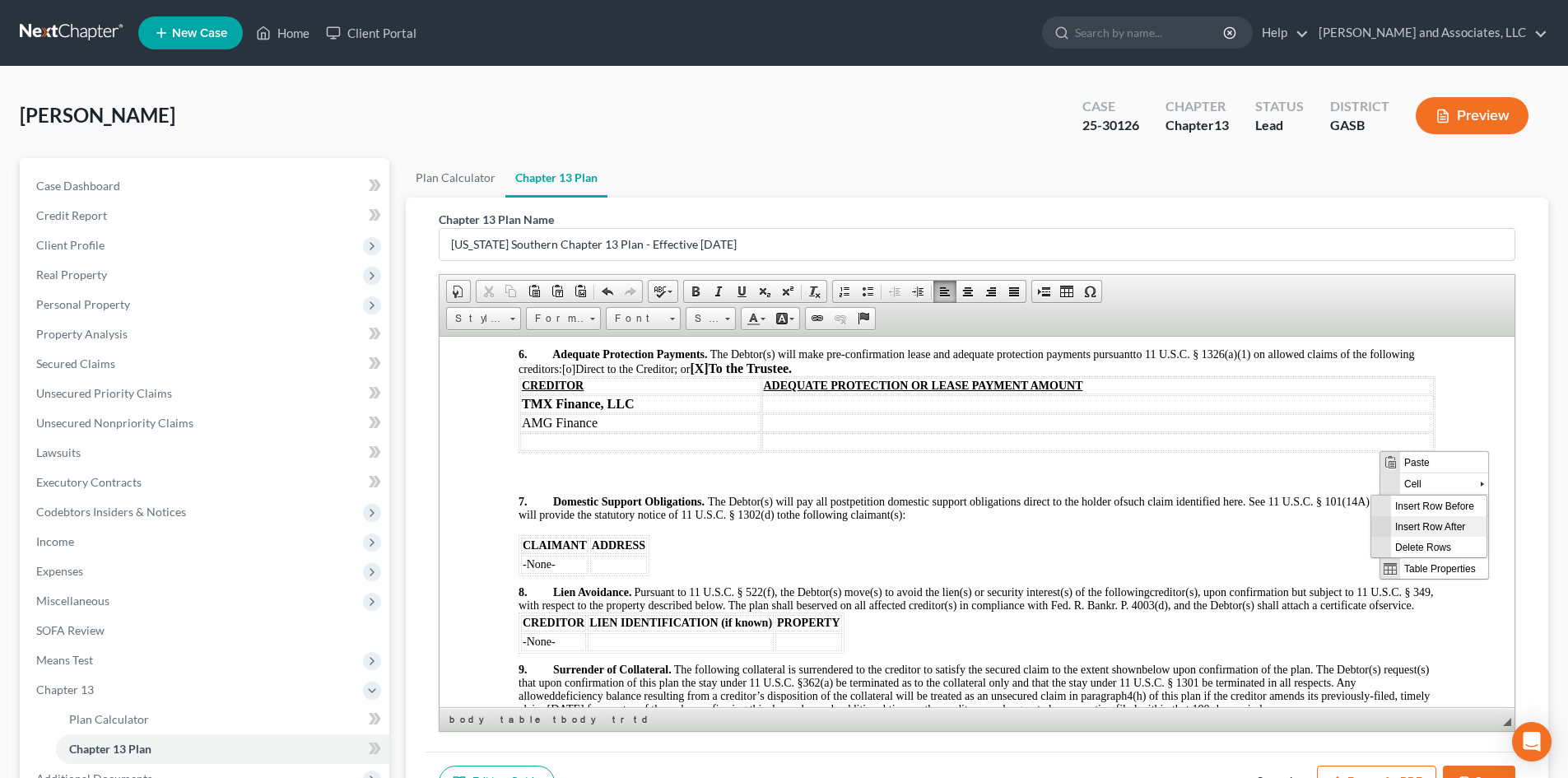
click at [1456, 524] on span "Insert Row After" at bounding box center [1438, 525] width 95 height 20
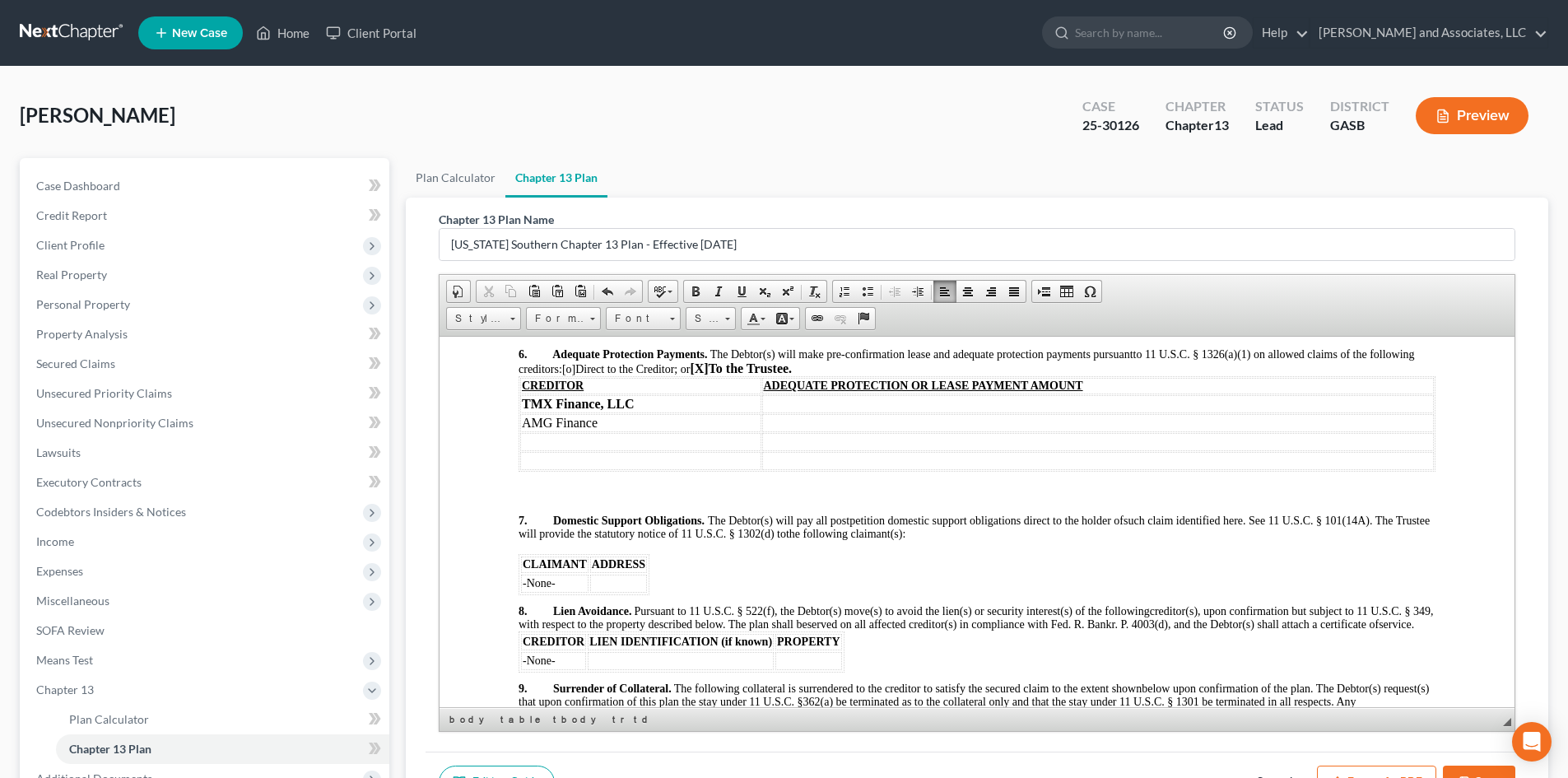
click at [532, 450] on td at bounding box center [640, 441] width 241 height 18
click at [536, 465] on td at bounding box center [640, 460] width 241 height 18
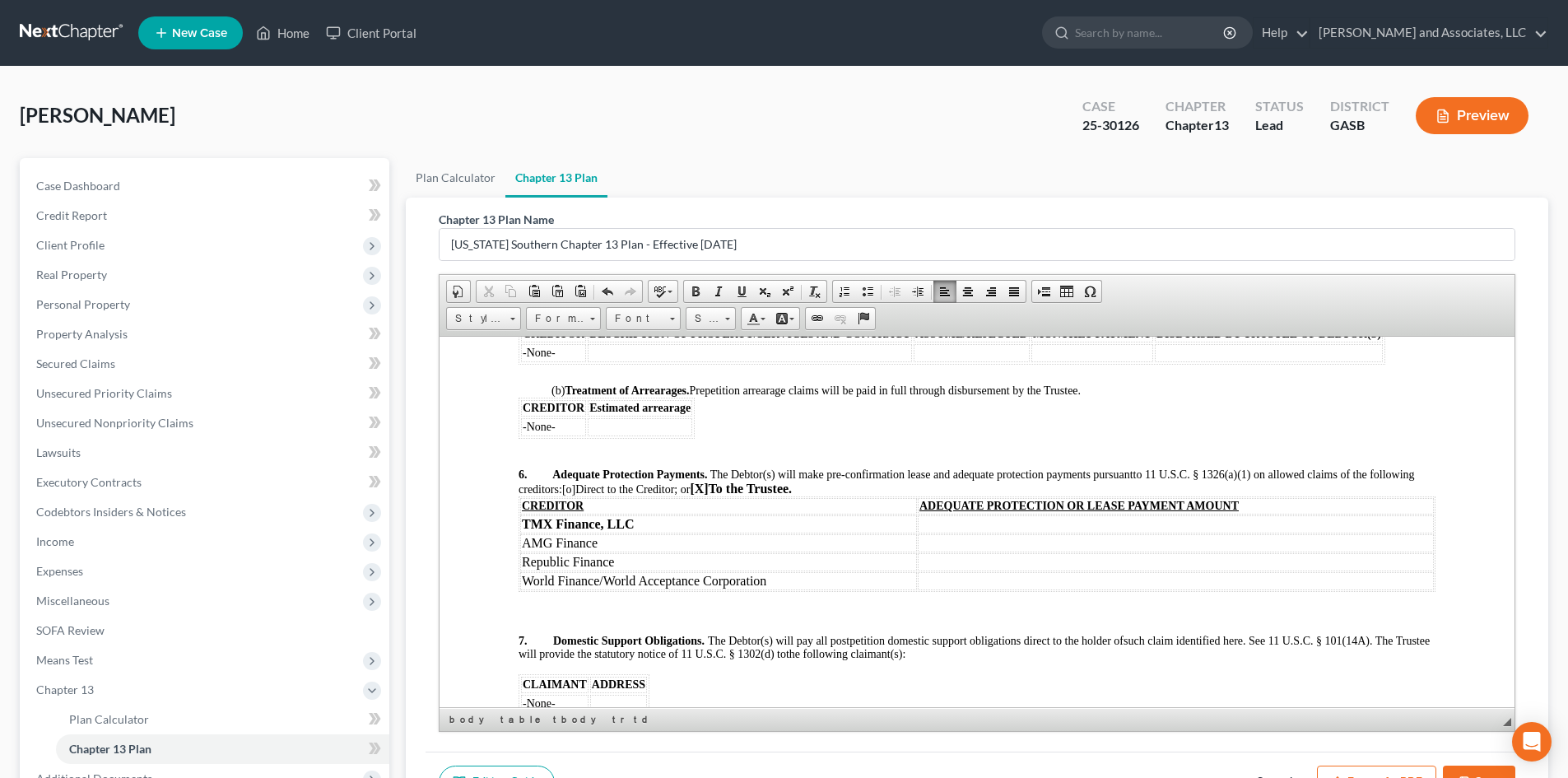
scroll to position [1976, 0]
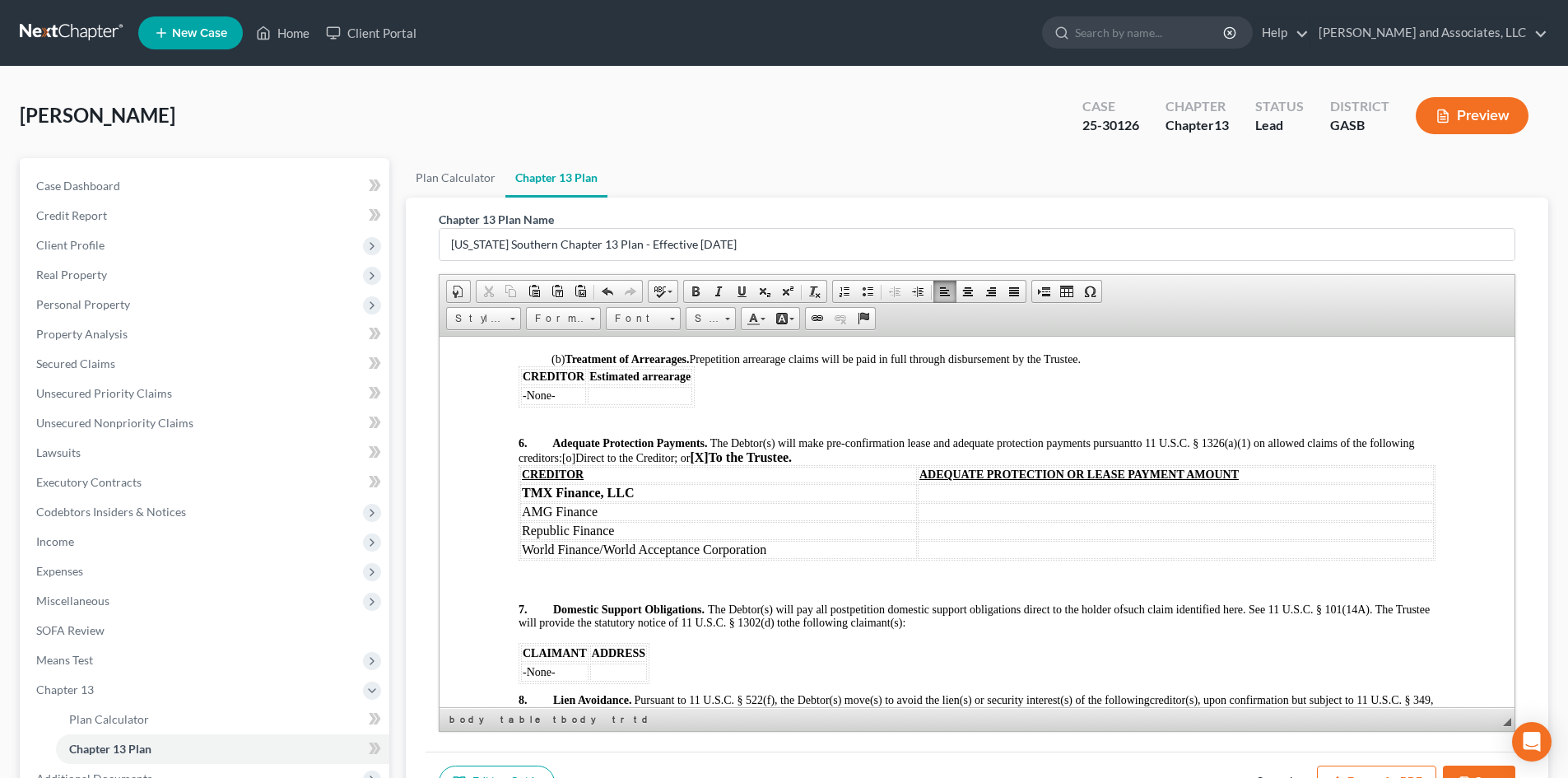
click at [605, 520] on td "AMG Finance" at bounding box center [719, 511] width 397 height 18
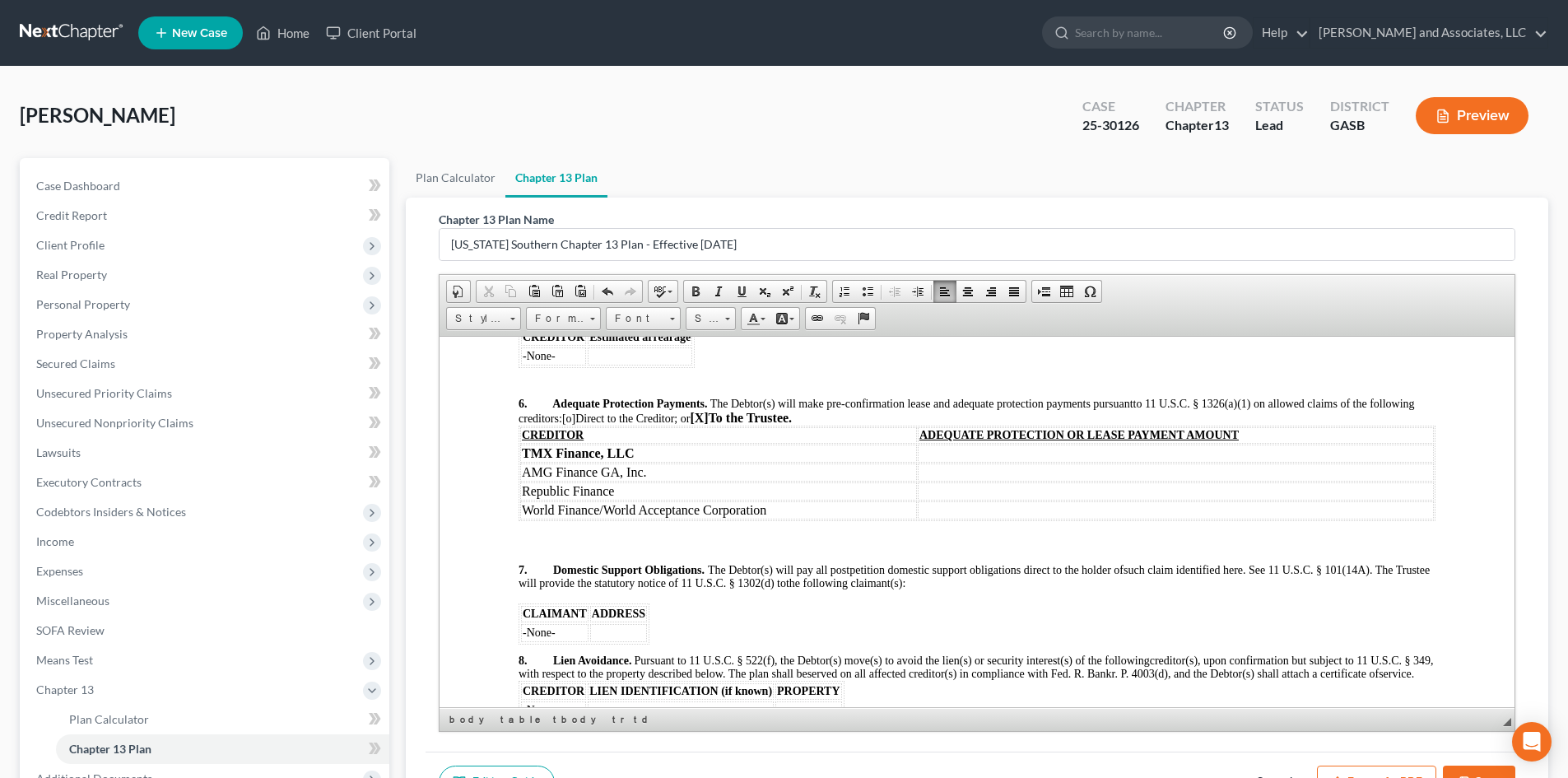
scroll to position [2078, 0]
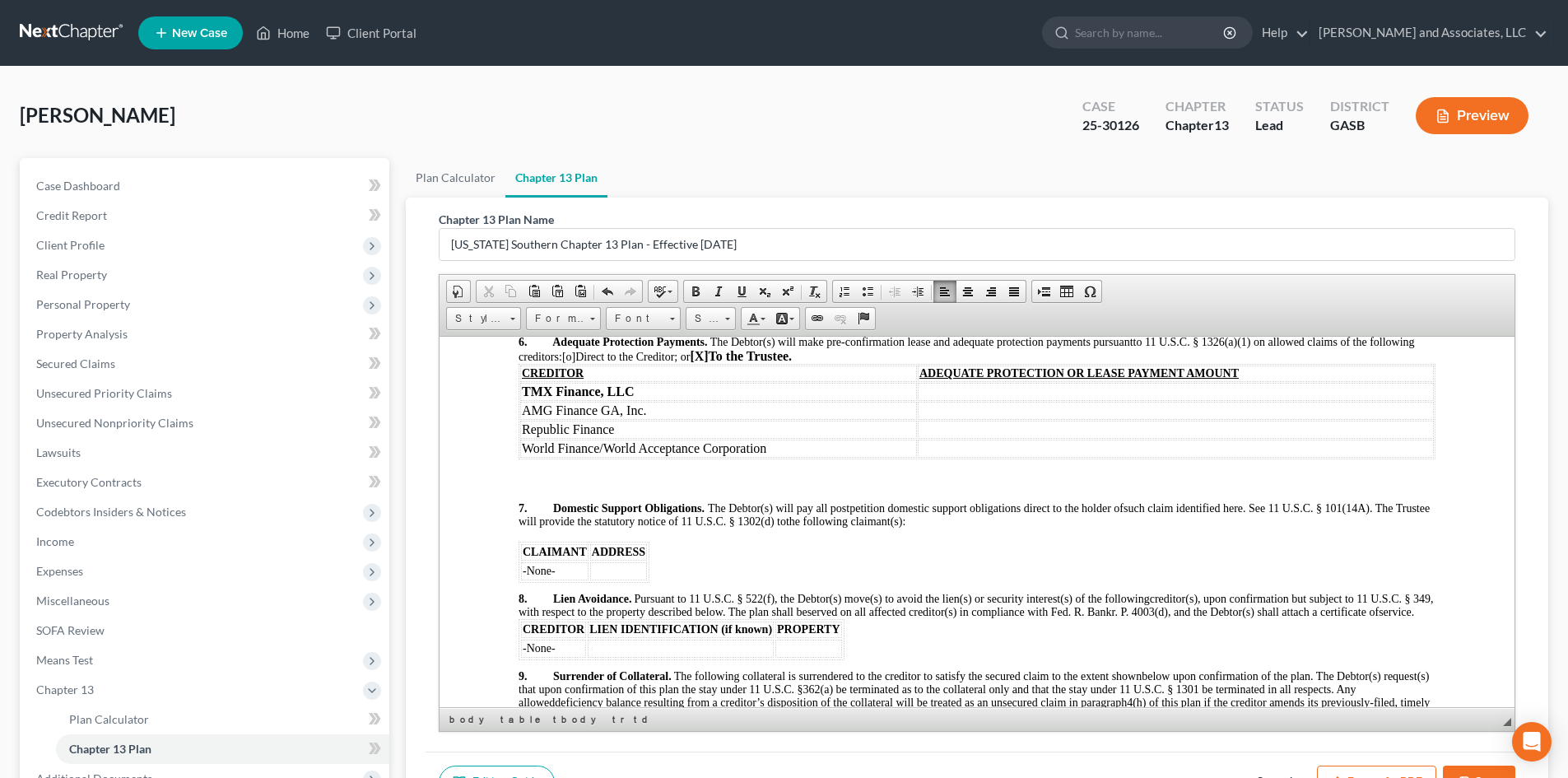
click at [616, 438] on td "Republic Finance" at bounding box center [719, 429] width 397 height 18
click at [952, 400] on td at bounding box center [1176, 391] width 516 height 18
click at [927, 419] on td at bounding box center [1176, 409] width 516 height 18
click at [923, 438] on td at bounding box center [1176, 429] width 516 height 18
click at [925, 457] on td at bounding box center [1176, 448] width 516 height 18
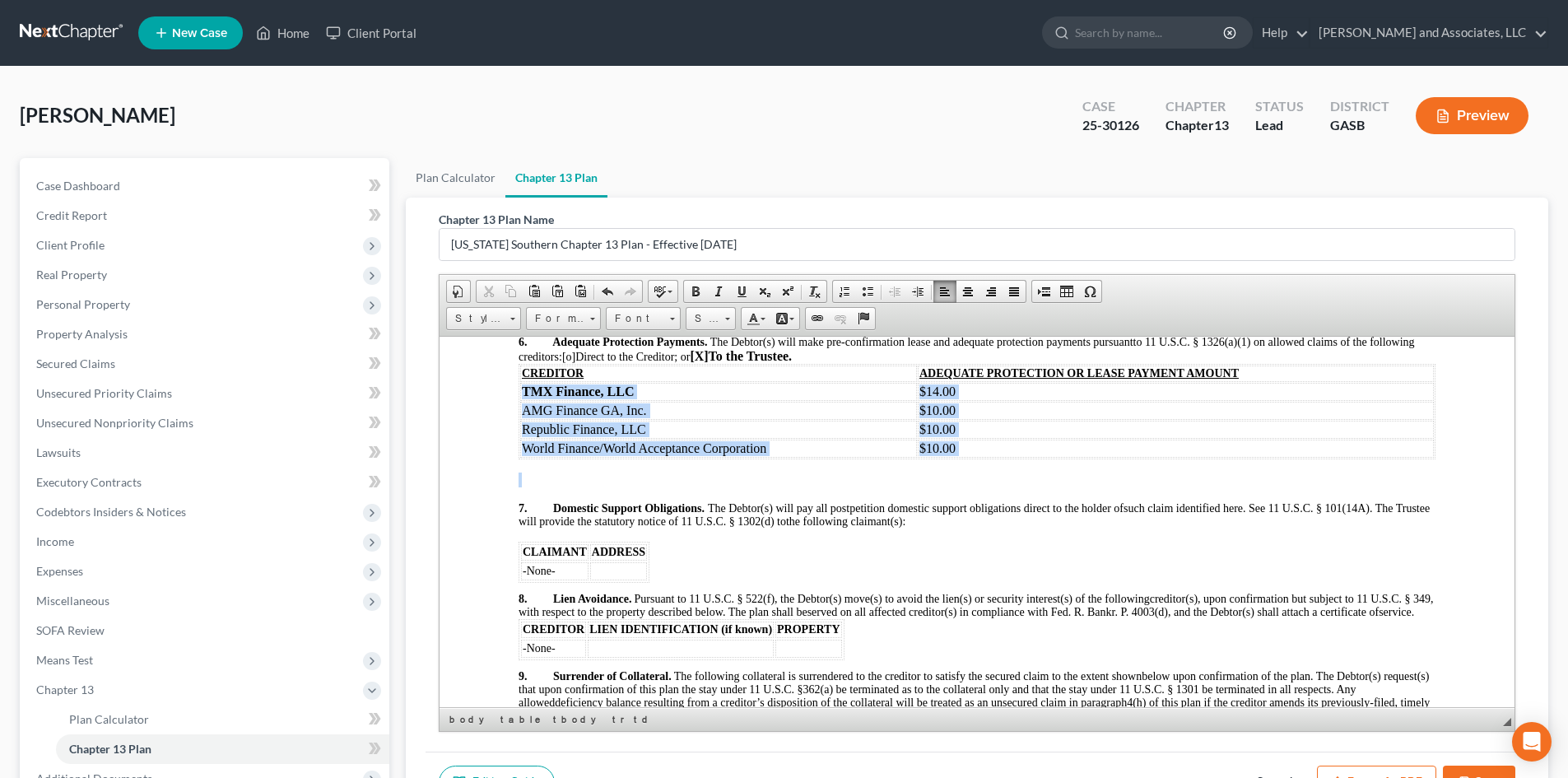
drag, startPoint x: 523, startPoint y: 407, endPoint x: 994, endPoint y: 474, distance: 475.7
click at [693, 288] on span at bounding box center [695, 291] width 13 height 13
click at [730, 323] on link "Size" at bounding box center [711, 319] width 50 height 23
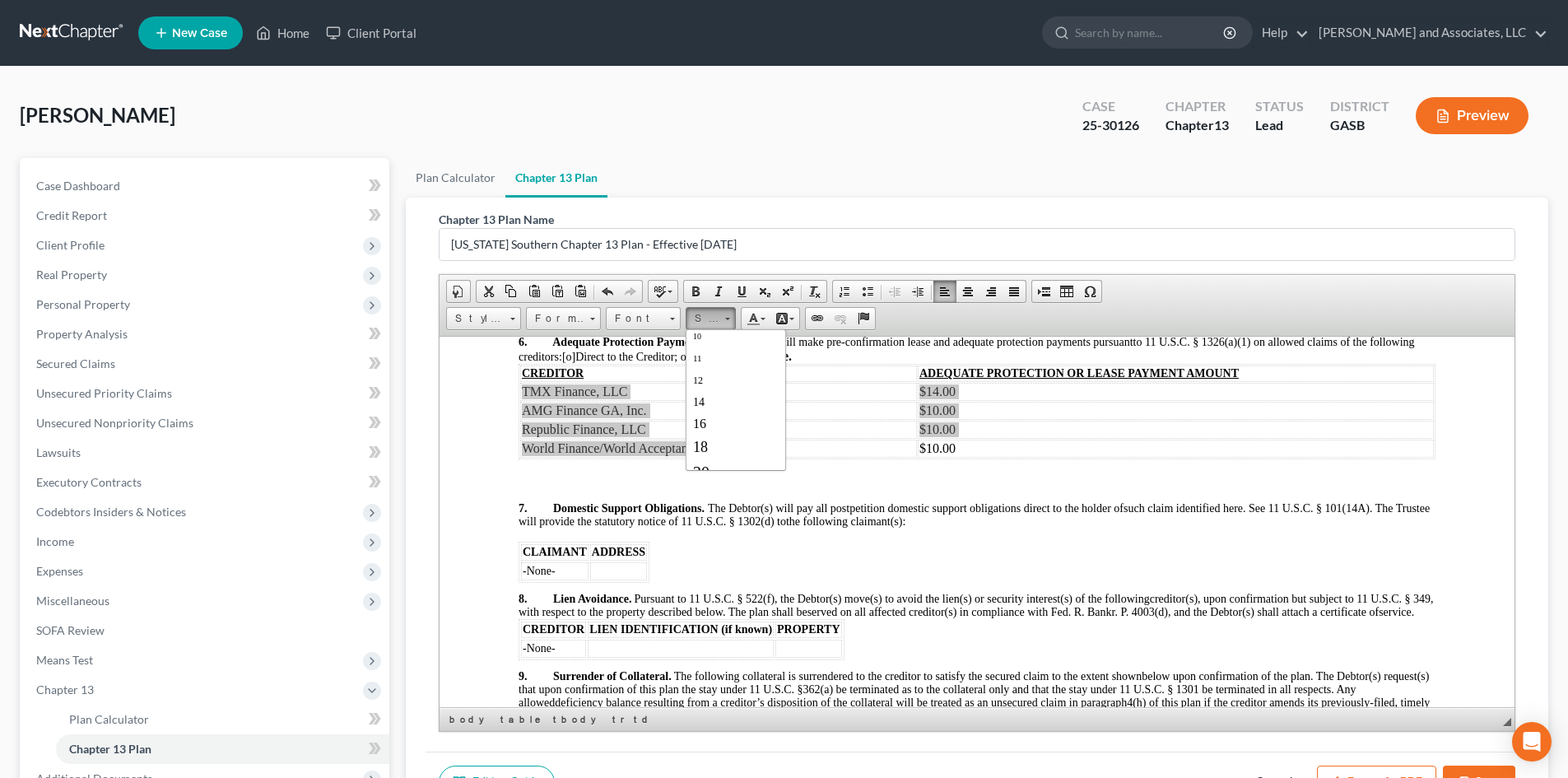
scroll to position [99, 0]
click at [703, 413] on span "18" at bounding box center [700, 417] width 15 height 16
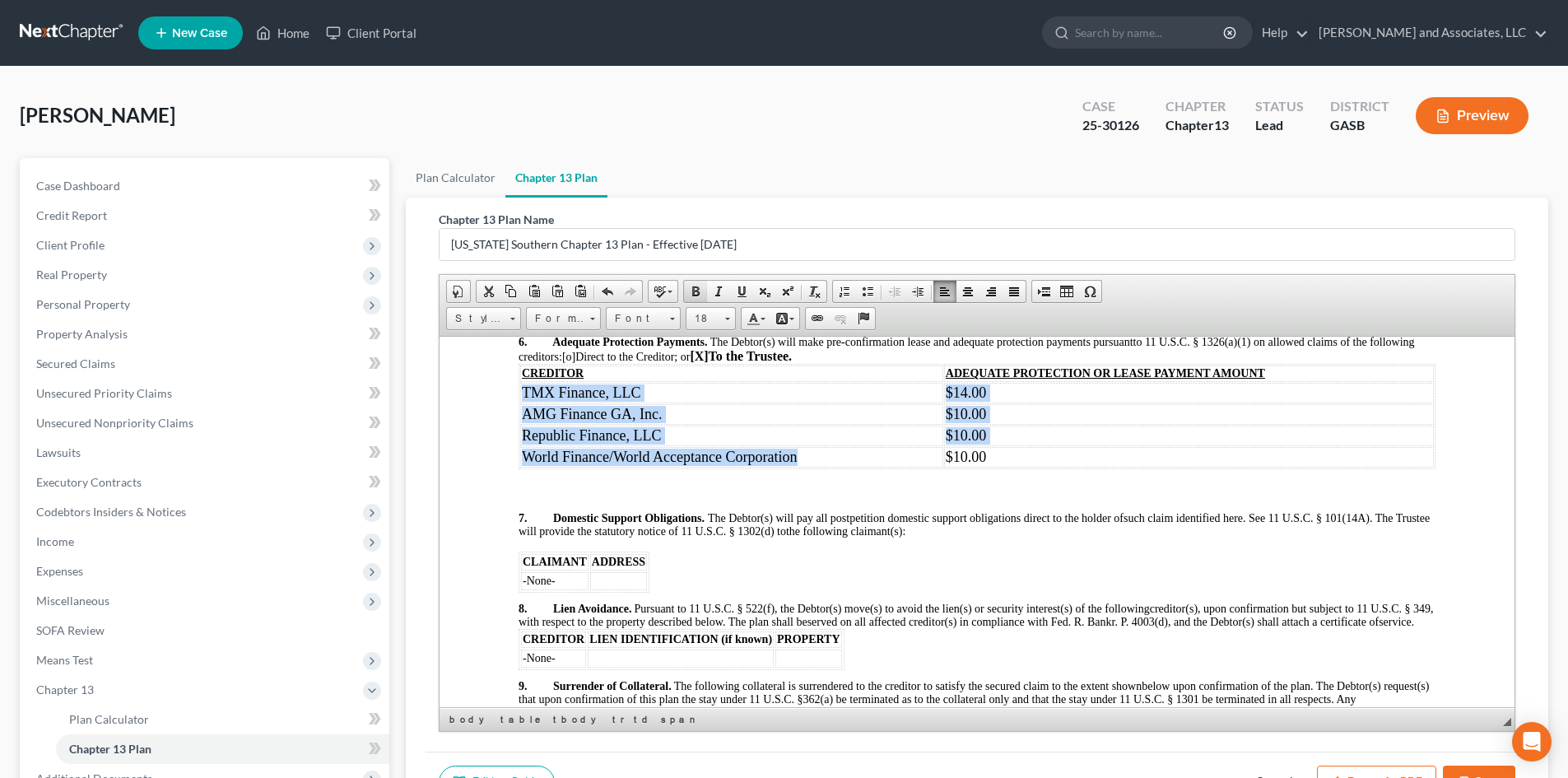
click at [693, 289] on span at bounding box center [695, 291] width 13 height 13
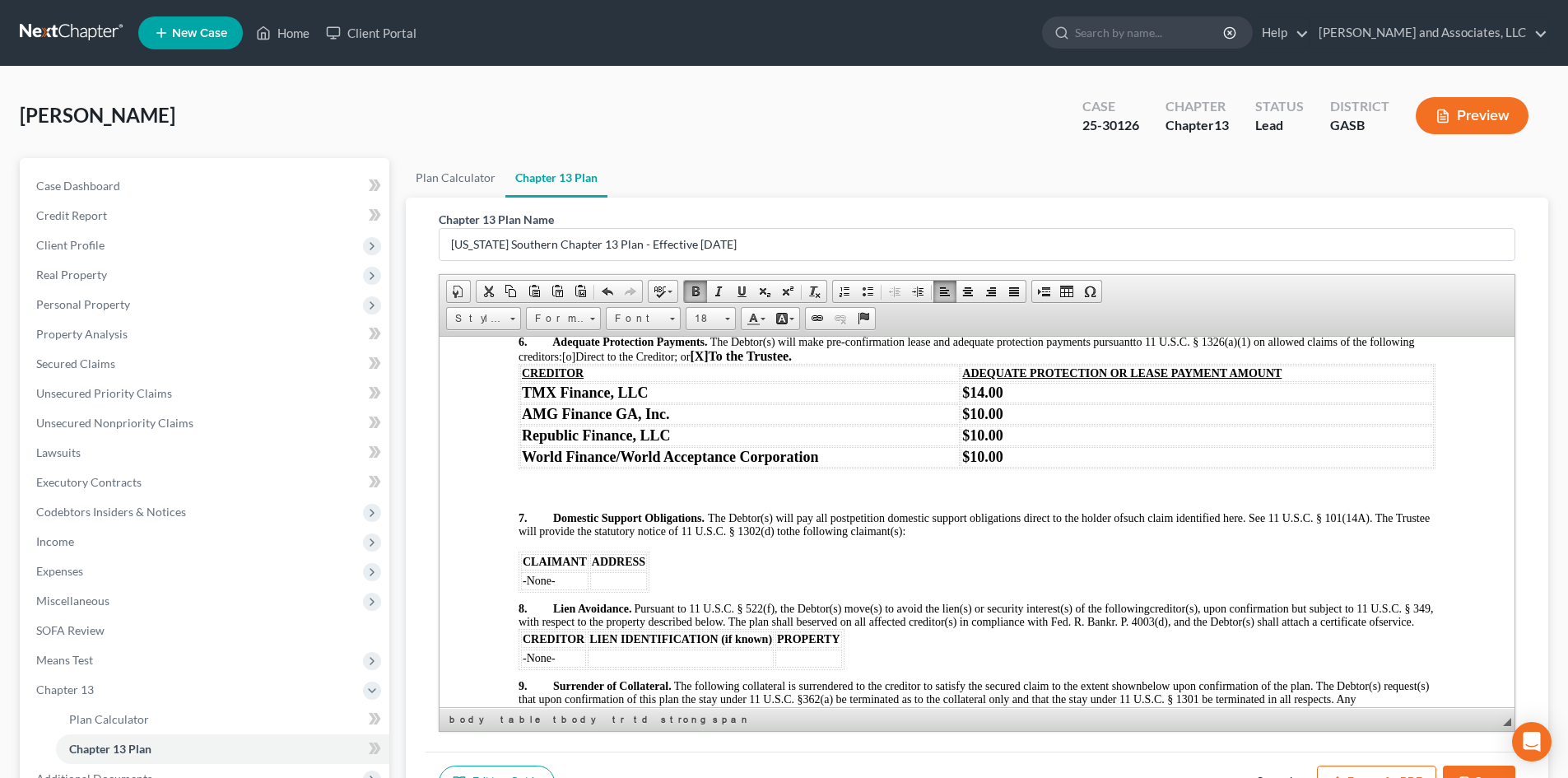
click at [536, 602] on p at bounding box center [977, 596] width 917 height 10
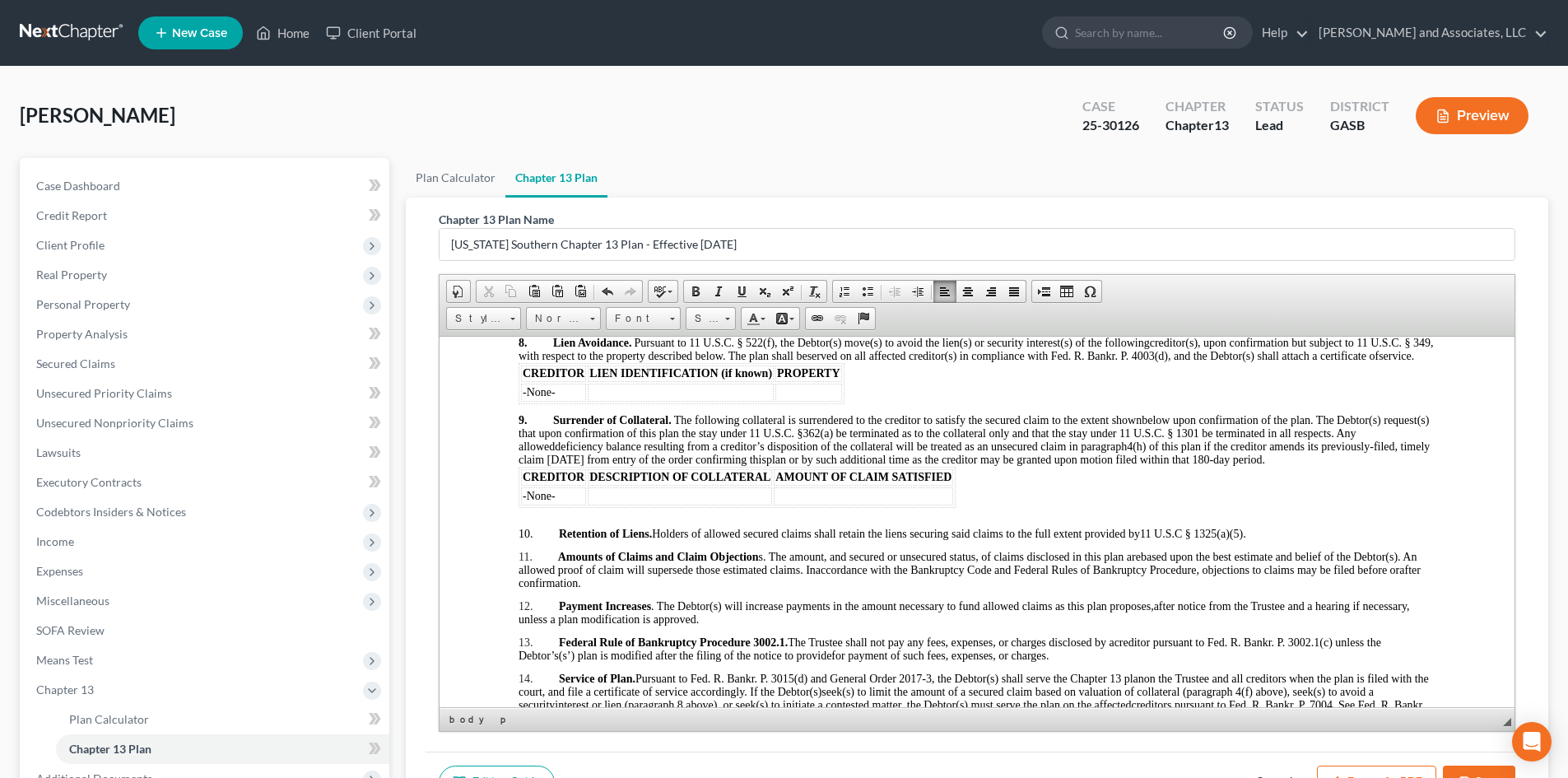
scroll to position [2361, 0]
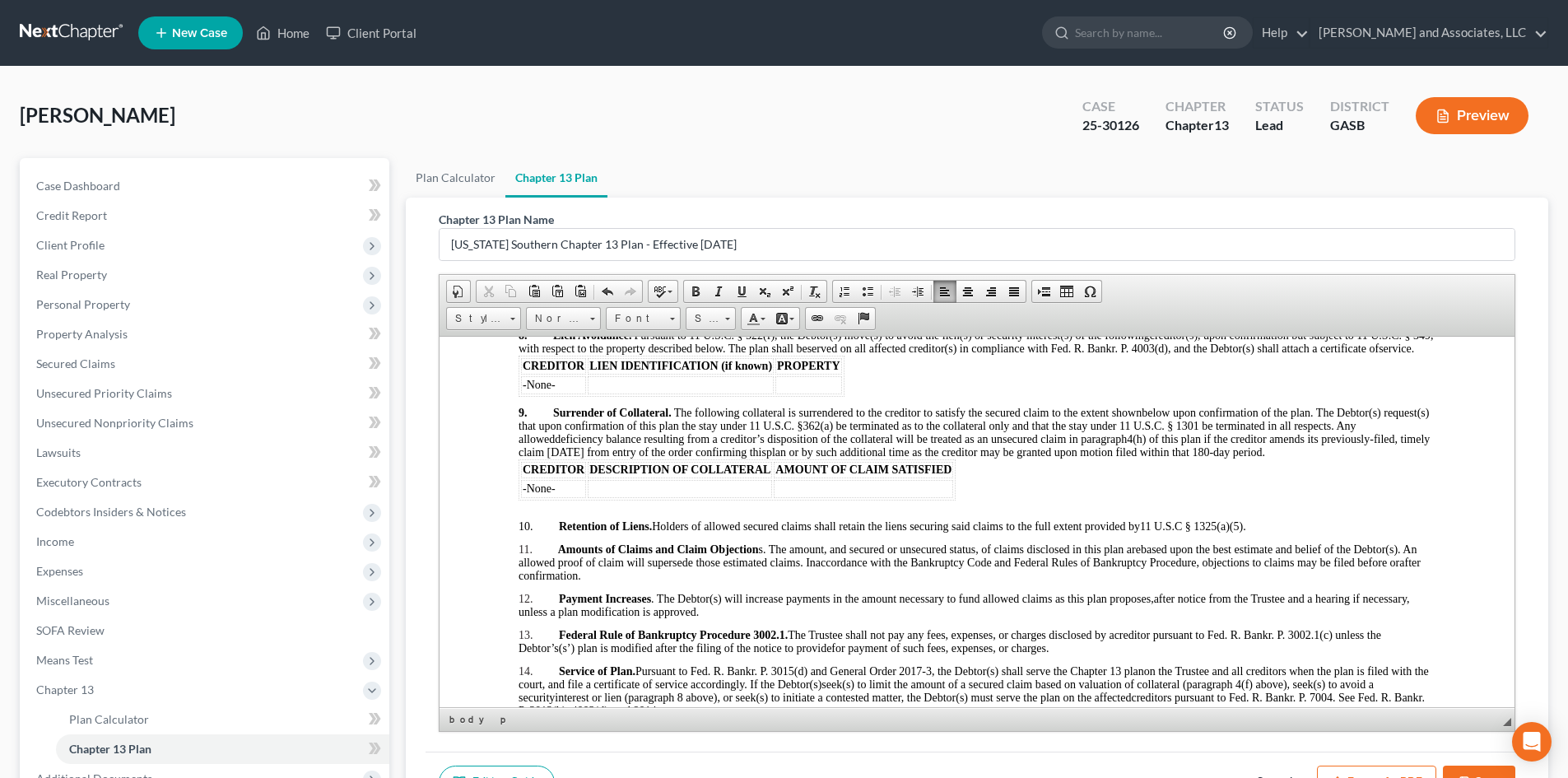
click at [518, 406] on p at bounding box center [977, 401] width 917 height 10
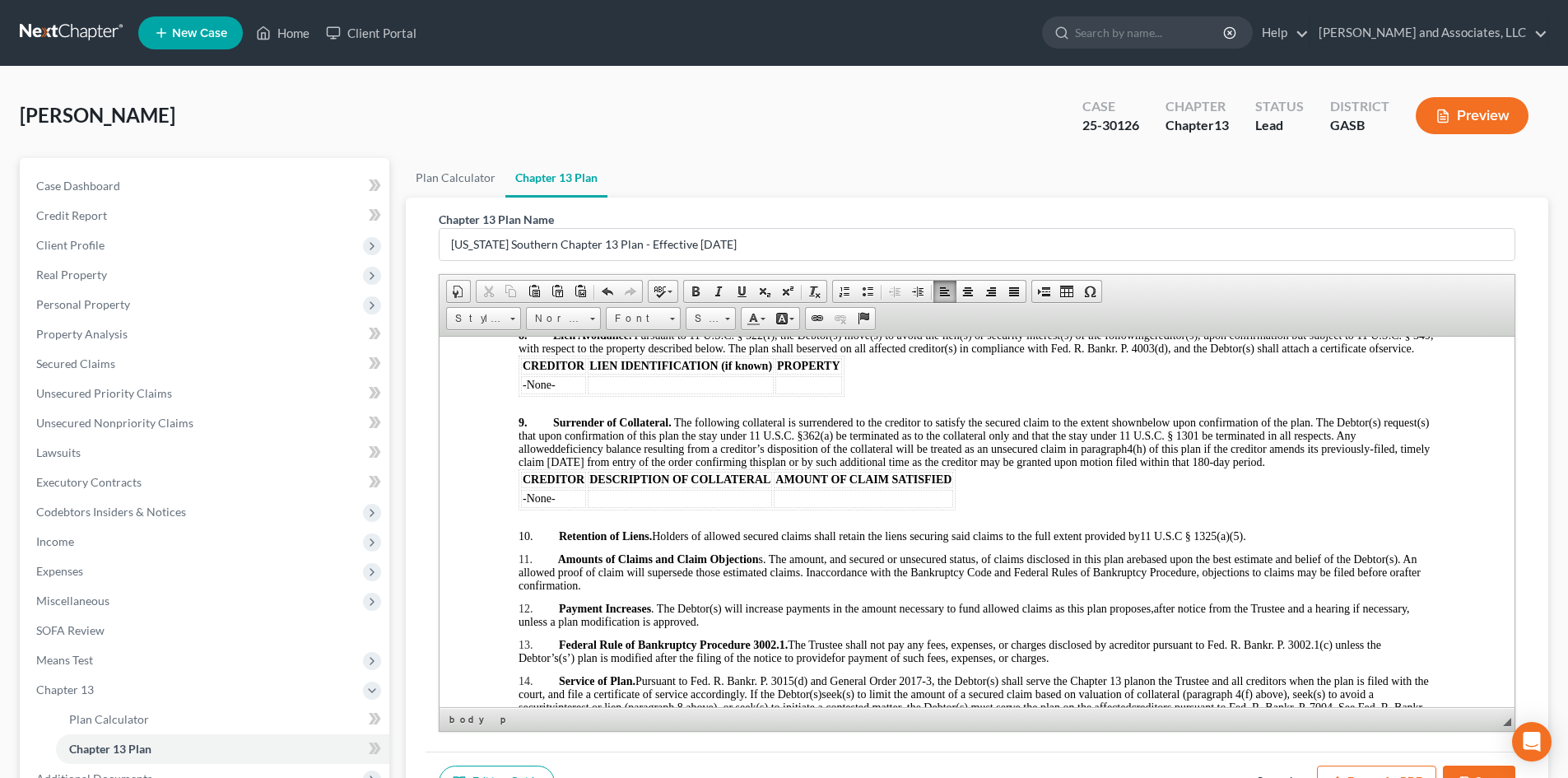
click at [523, 552] on p at bounding box center [977, 547] width 917 height 10
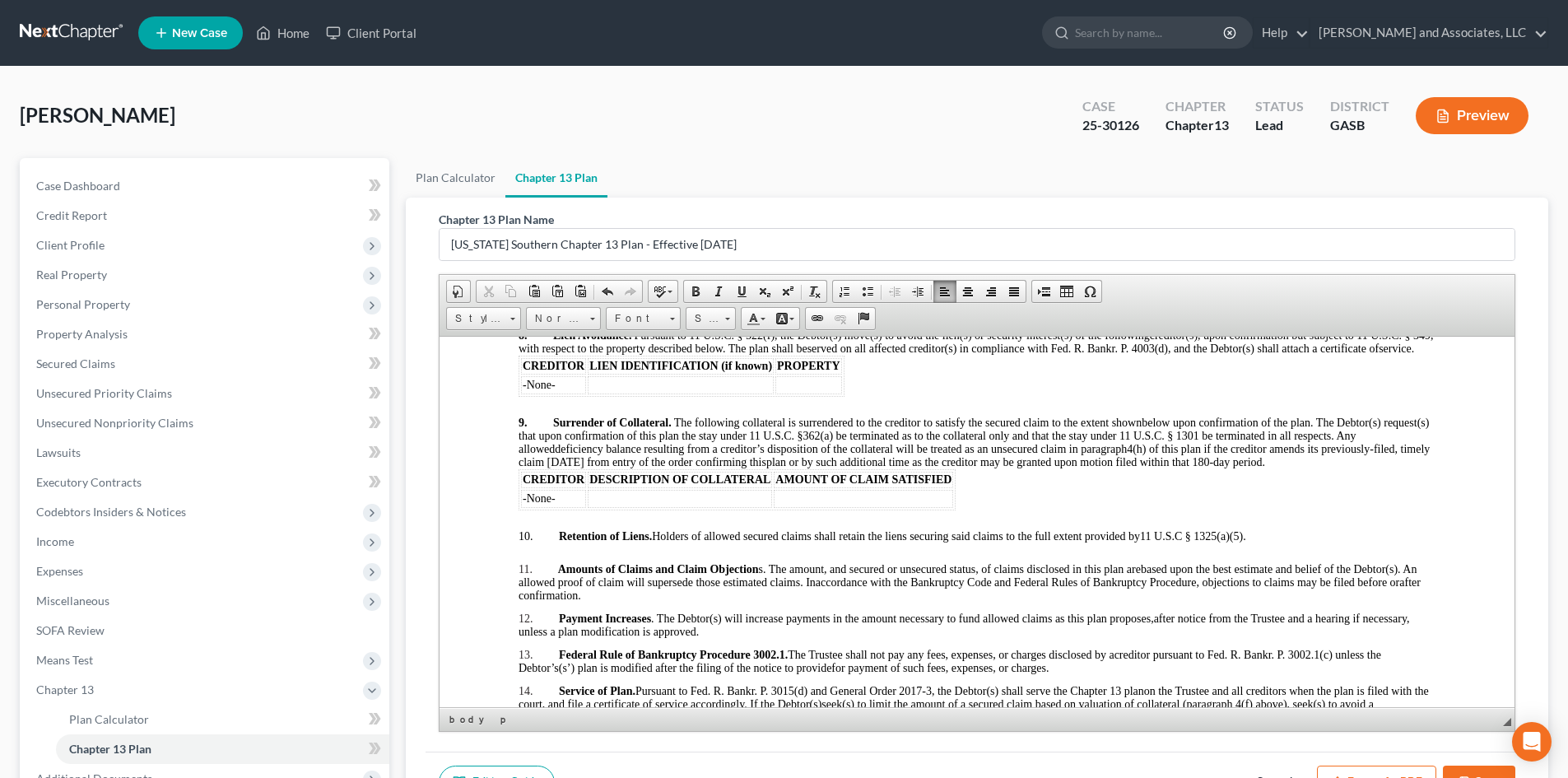
click at [529, 624] on span "12." at bounding box center [525, 618] width 15 height 12
click at [527, 612] on p at bounding box center [977, 606] width 917 height 10
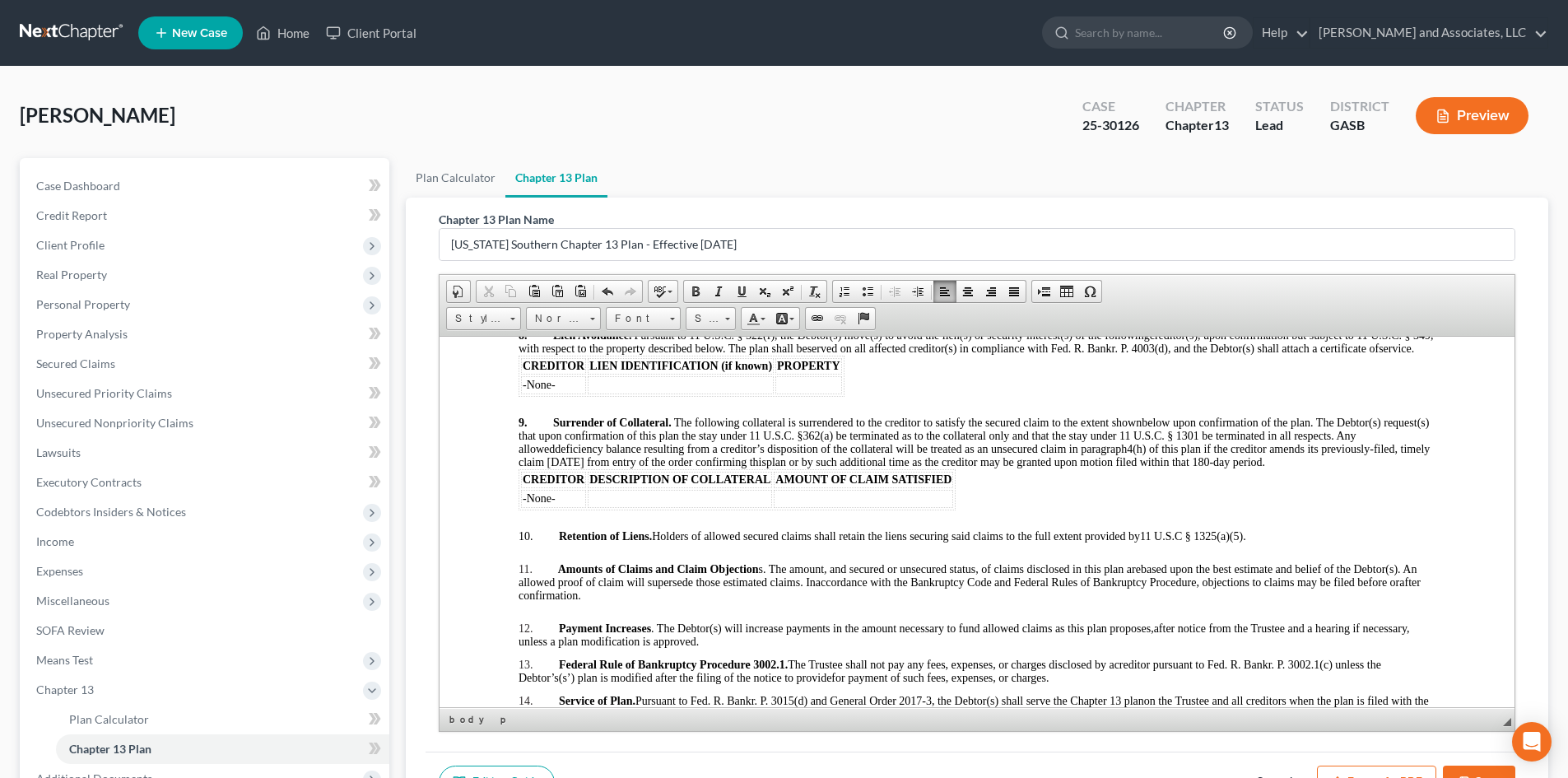
click at [530, 658] on p at bounding box center [977, 652] width 917 height 10
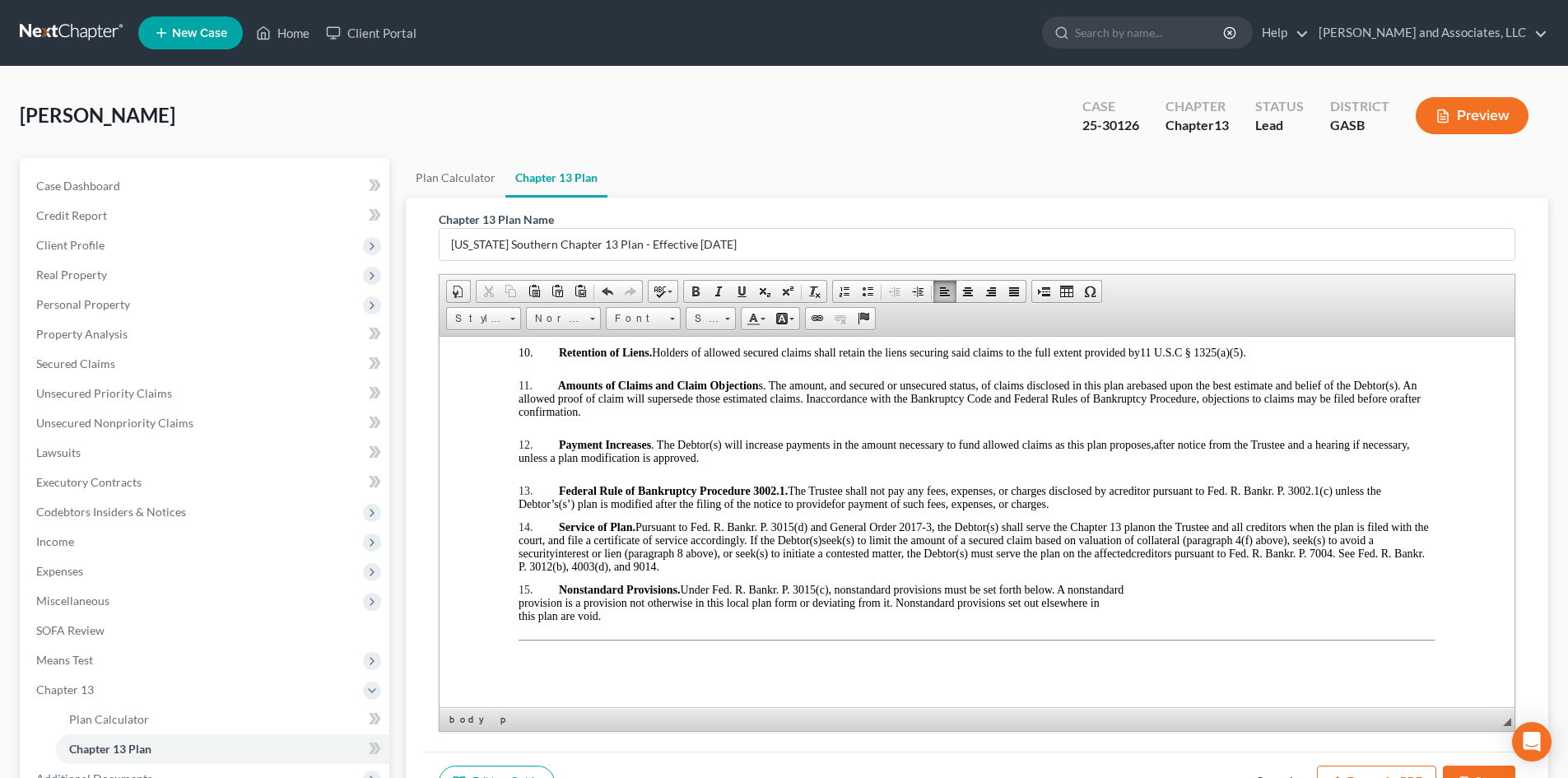
scroll to position [2568, 0]
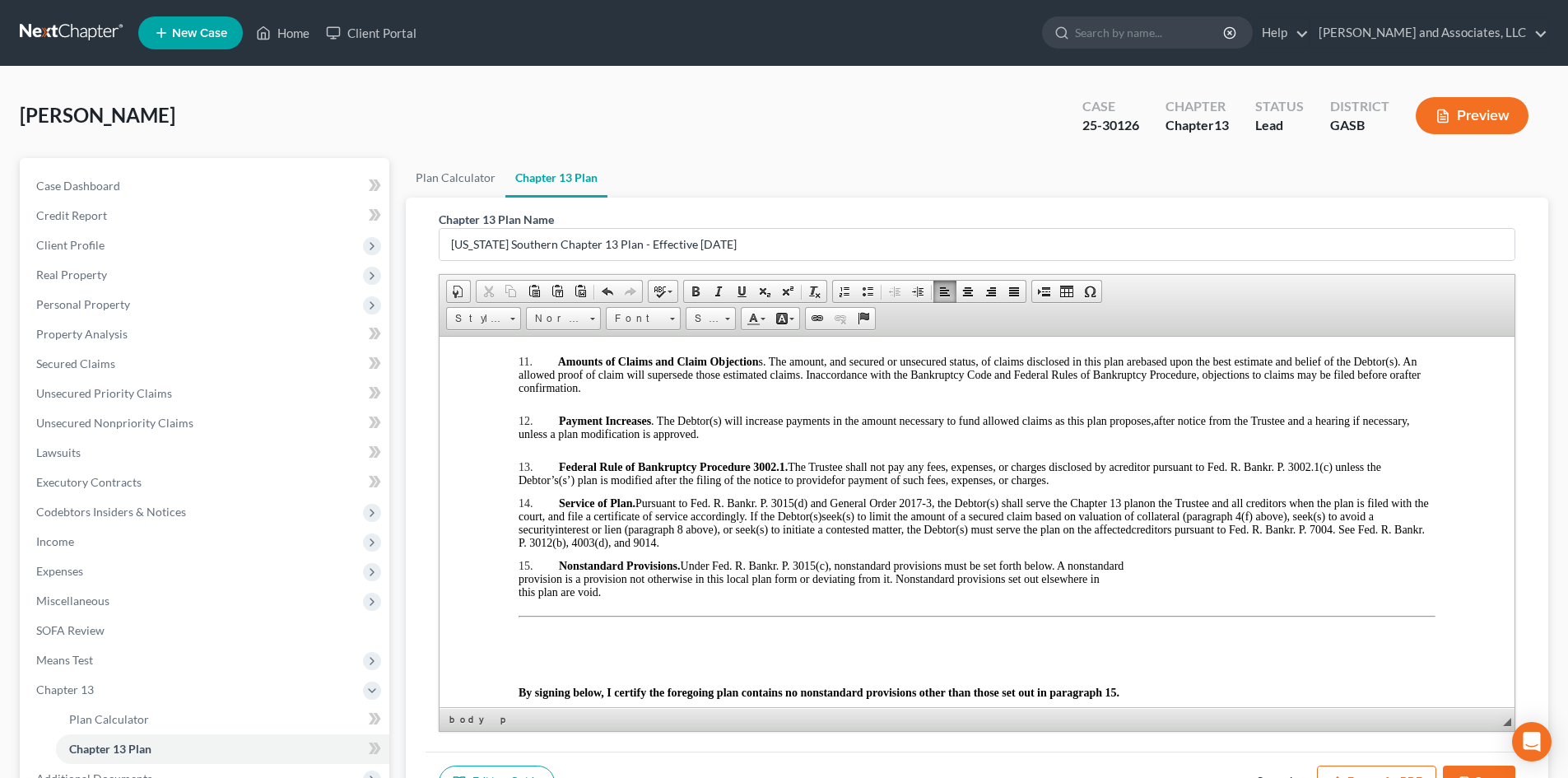
click at [521, 496] on p at bounding box center [977, 490] width 917 height 10
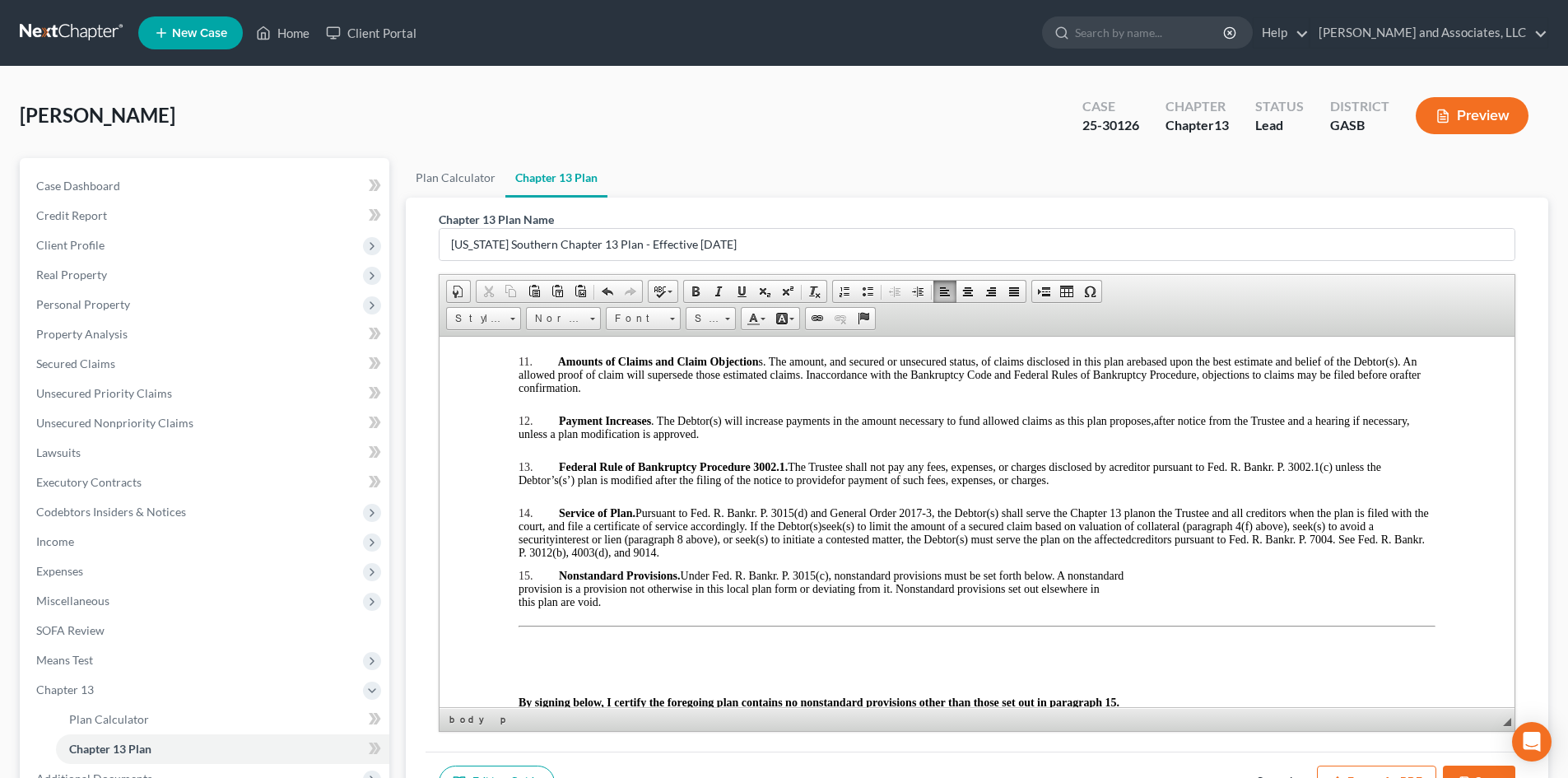
click at [524, 558] on span "creditors pursuant to Fed. R. Bankr. P. 7004. See Fed. R. Bankr. P. 3012(b), 40…" at bounding box center [971, 545] width 906 height 26
click at [528, 569] on p at bounding box center [977, 563] width 917 height 10
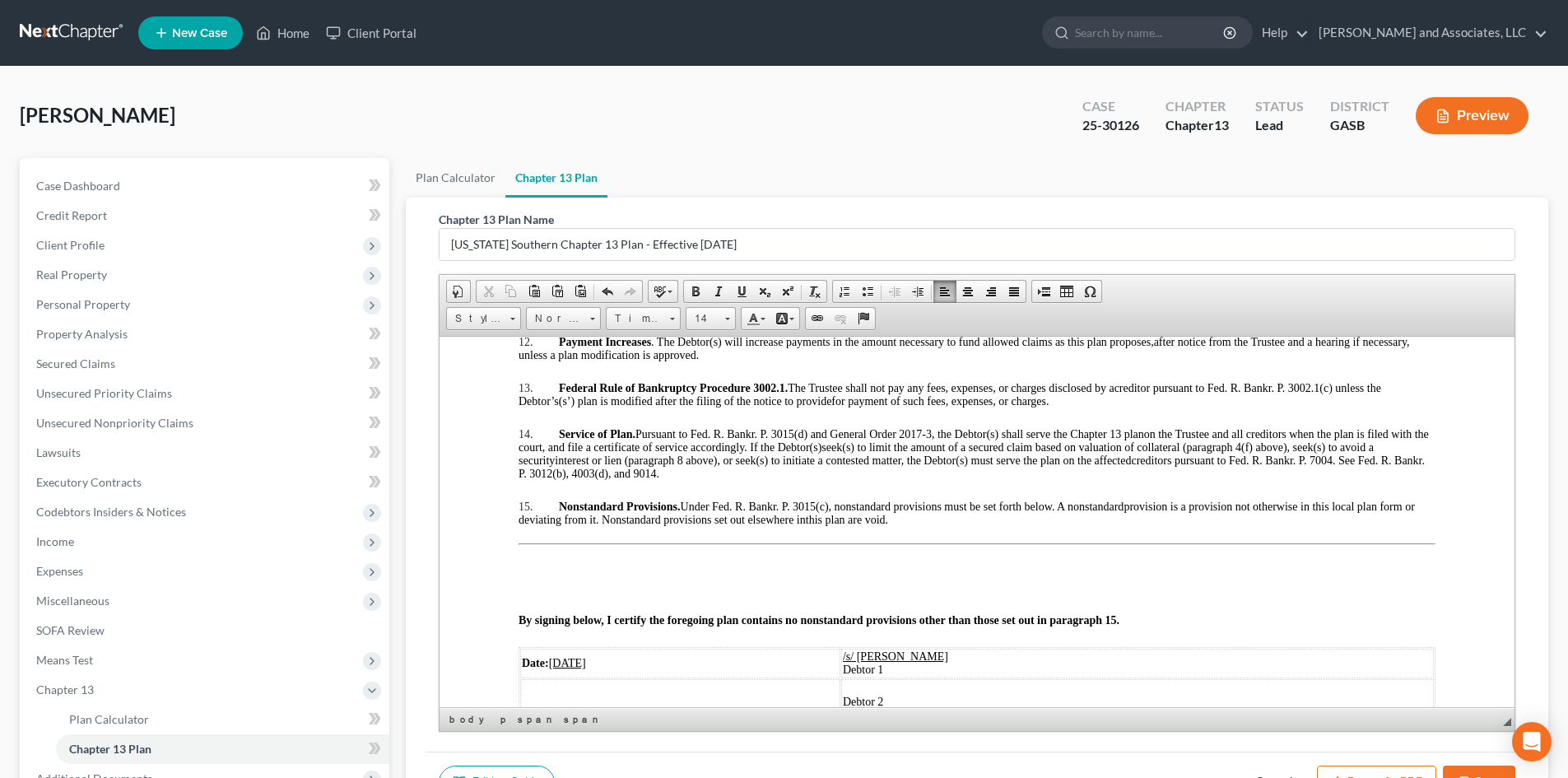
scroll to position [2743, 0]
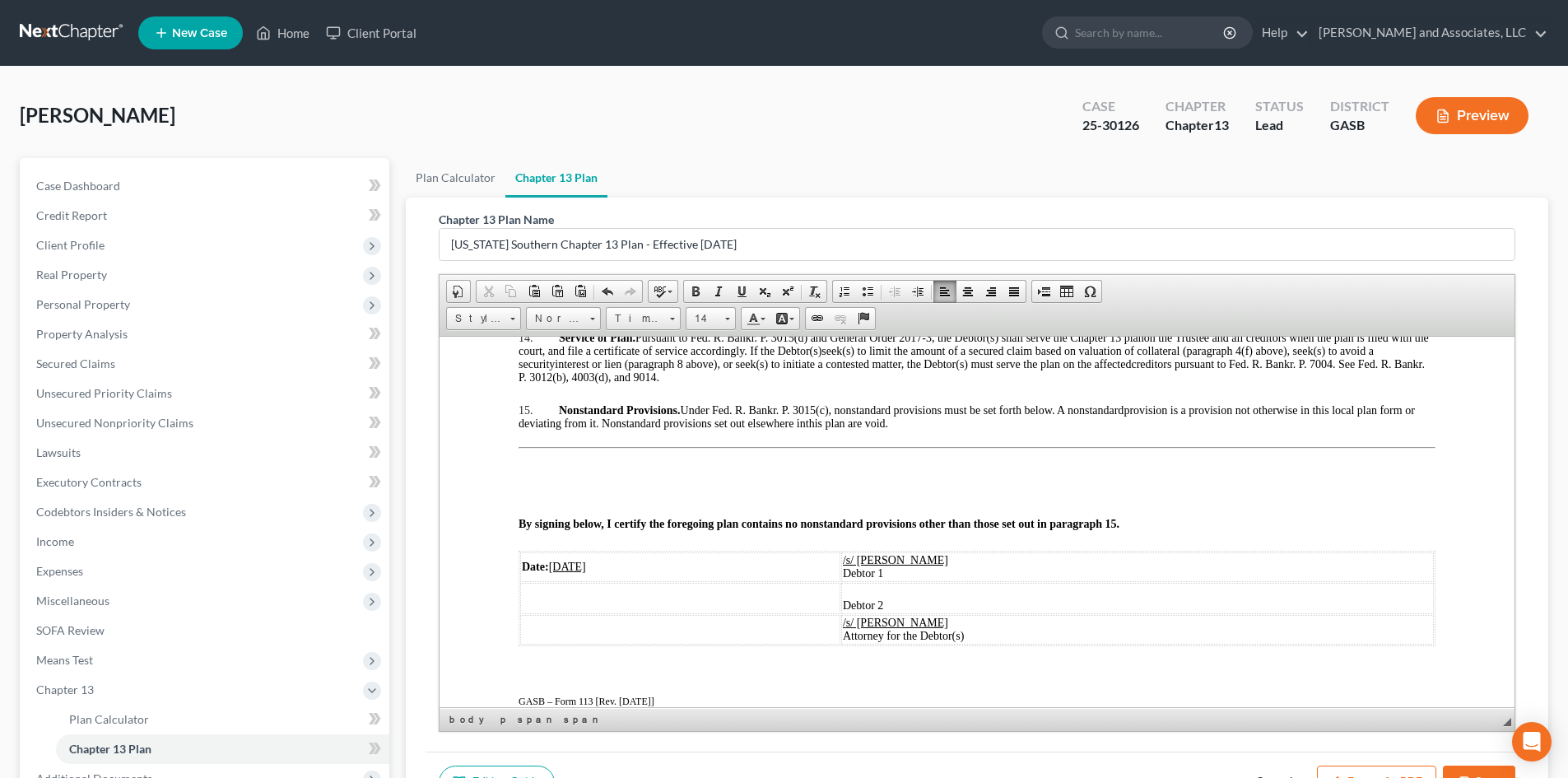
click at [907, 430] on p "15. Nonstandard Provisions. Under Fed. R. Bankr. P. 3015(c), nonstandard provis…" at bounding box center [977, 417] width 917 height 27
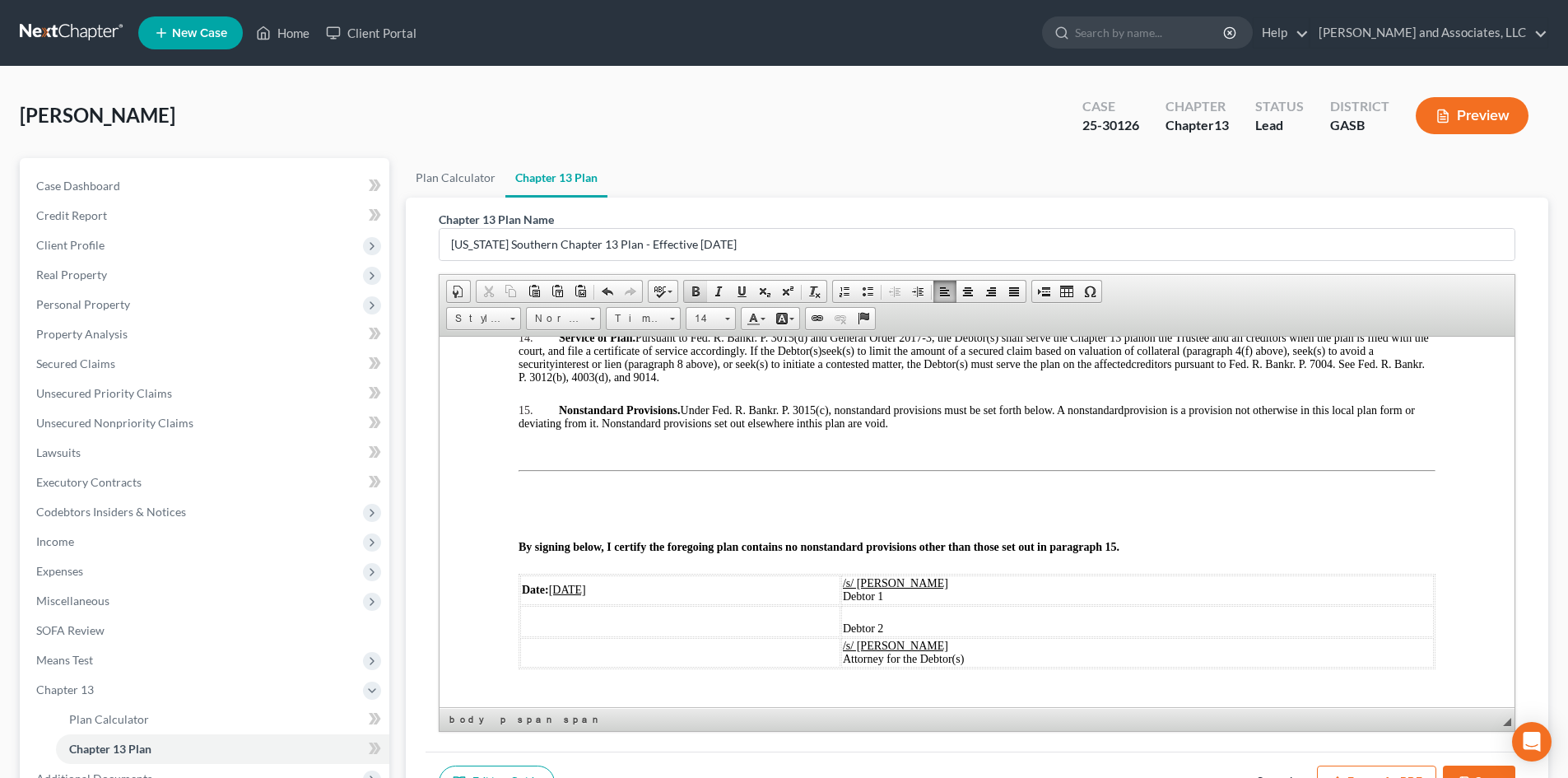
click at [693, 288] on span at bounding box center [695, 291] width 13 height 13
click at [727, 320] on span at bounding box center [728, 319] width 5 height 3
click at [703, 435] on span "18" at bounding box center [700, 439] width 15 height 16
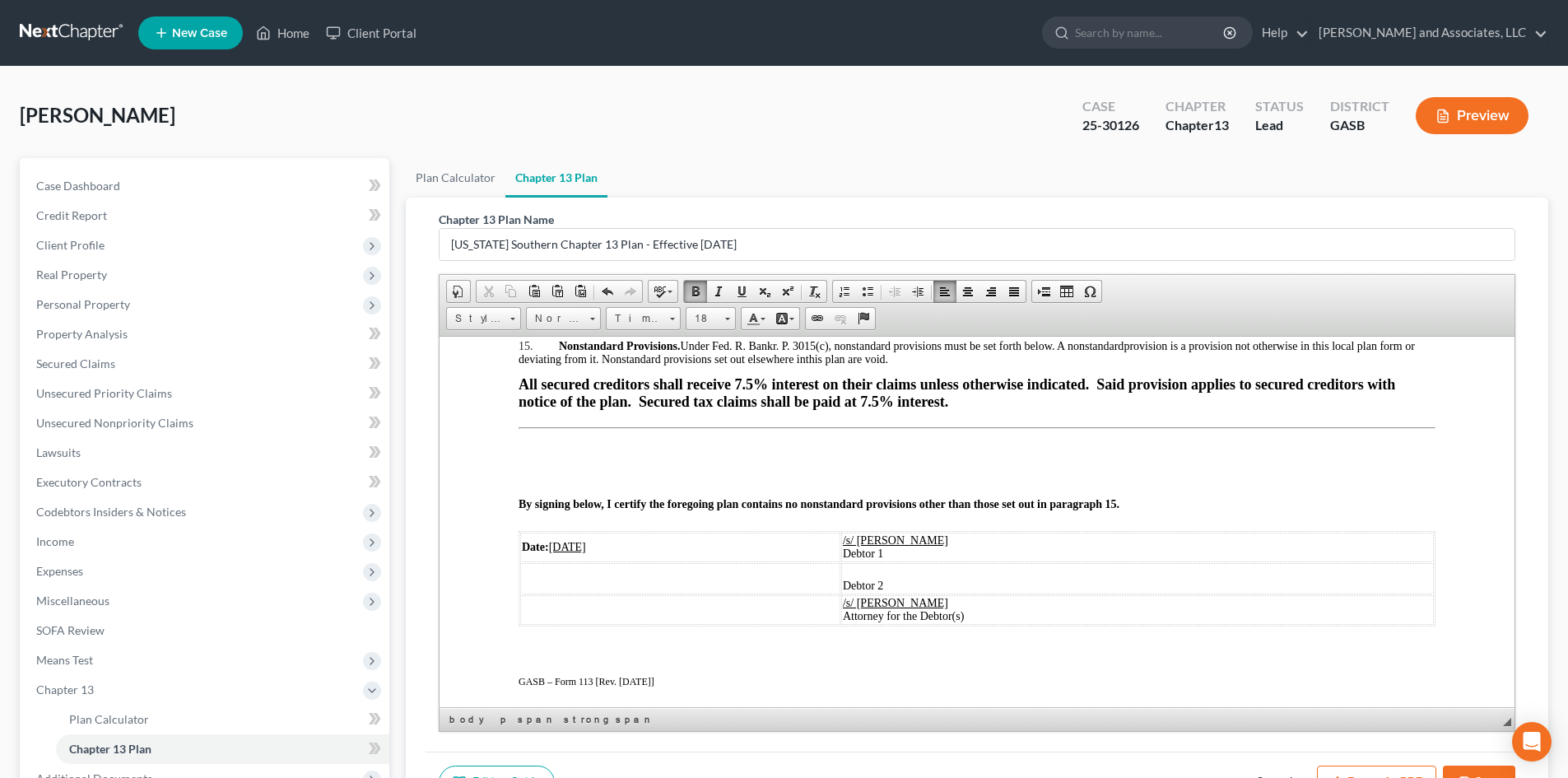
scroll to position [2840, 0]
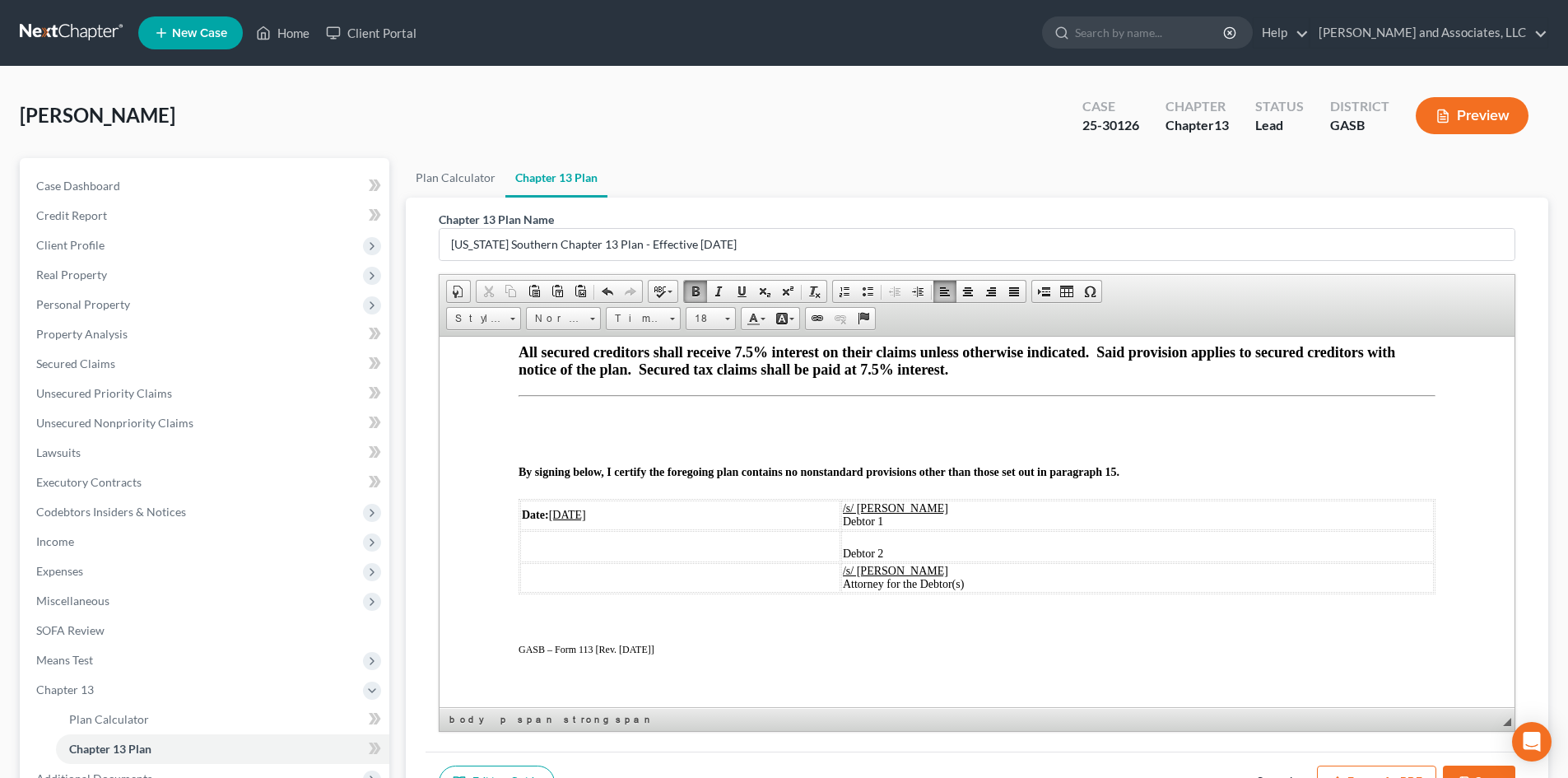
click at [605, 529] on td "Date: [DATE]" at bounding box center [680, 514] width 321 height 29
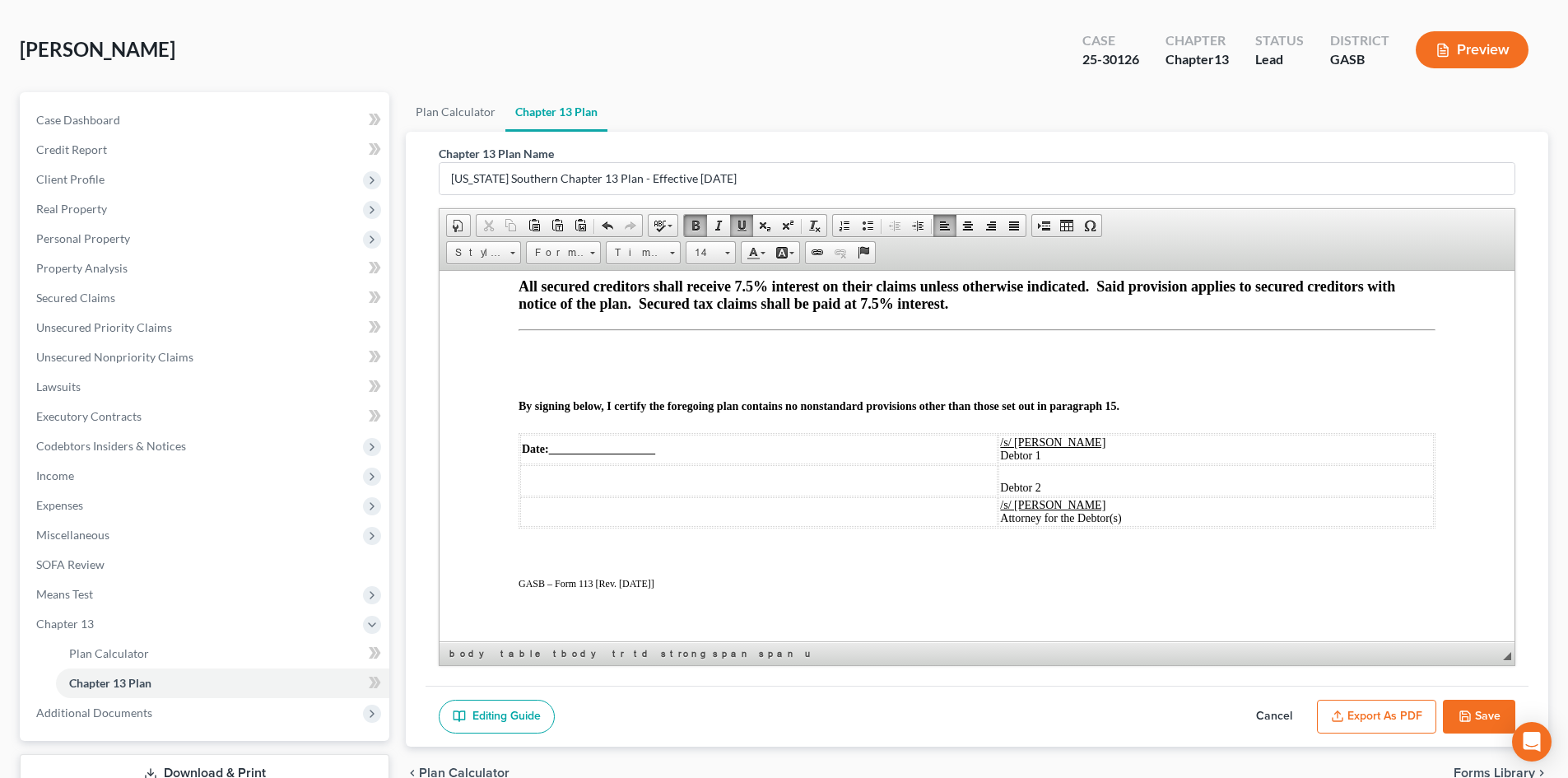
scroll to position [73, 0]
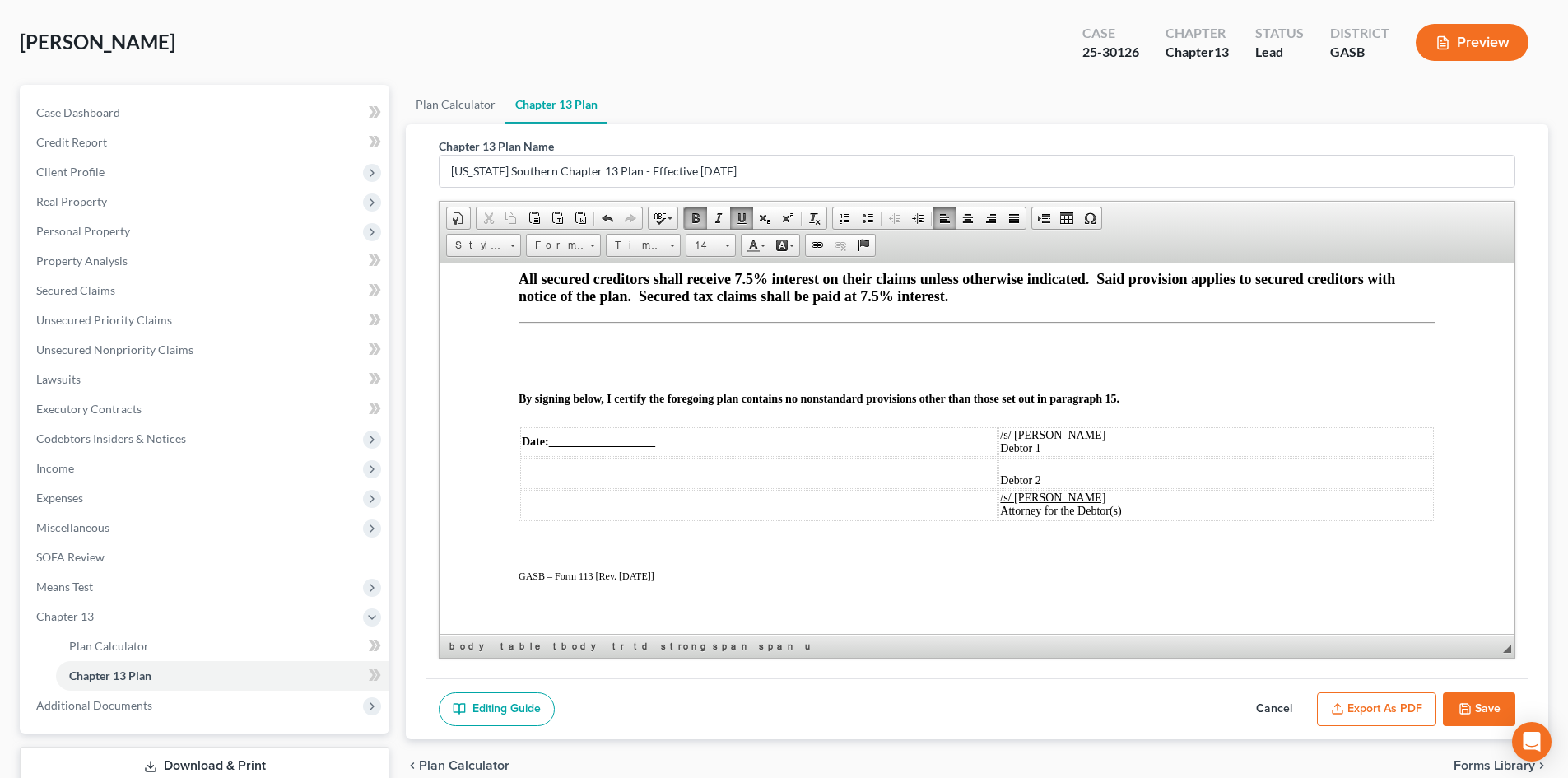
click at [1475, 703] on button "Save" at bounding box center [1479, 709] width 72 height 35
select select "0"
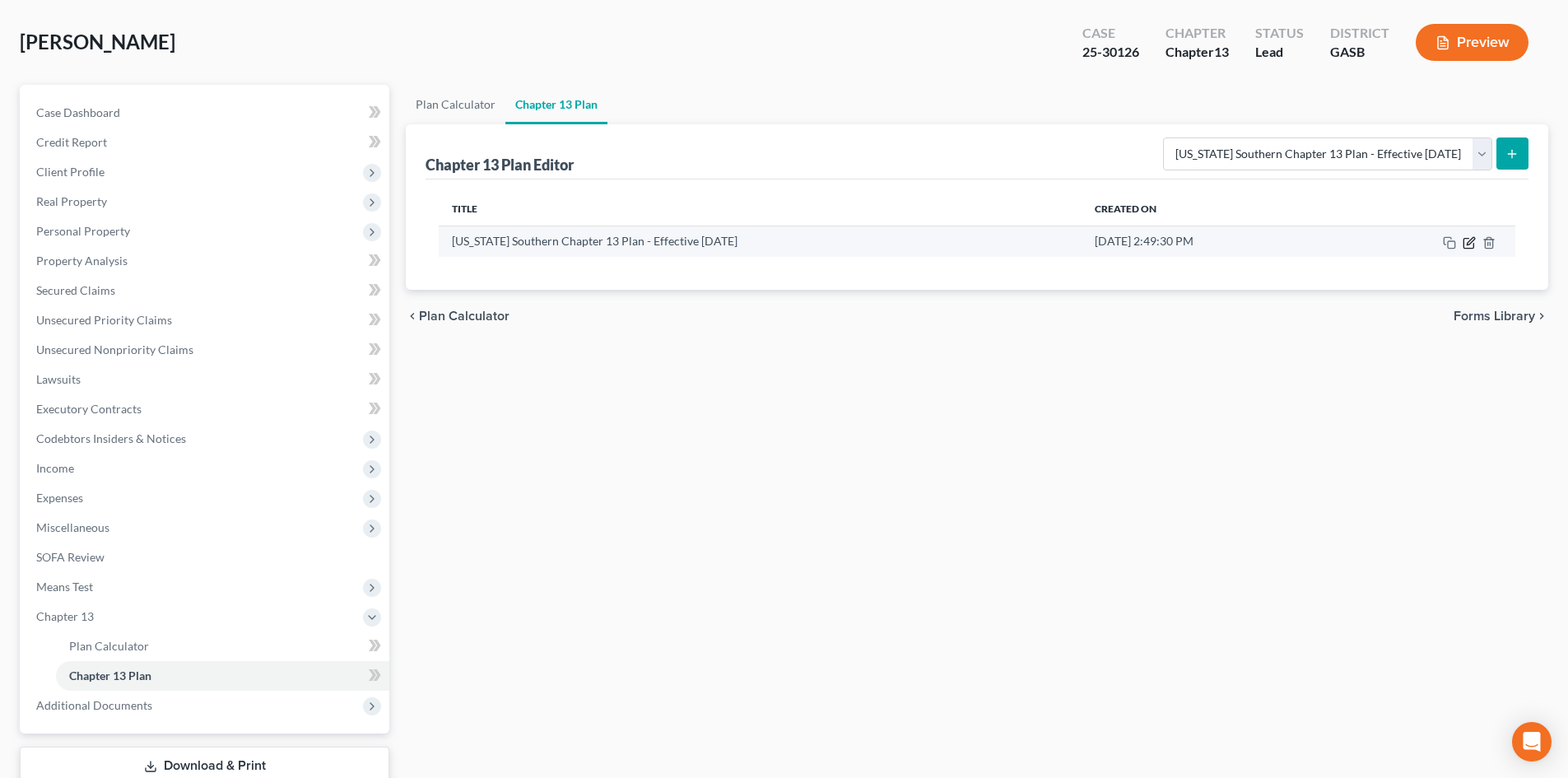
click at [1467, 240] on icon "button" at bounding box center [1469, 242] width 13 height 13
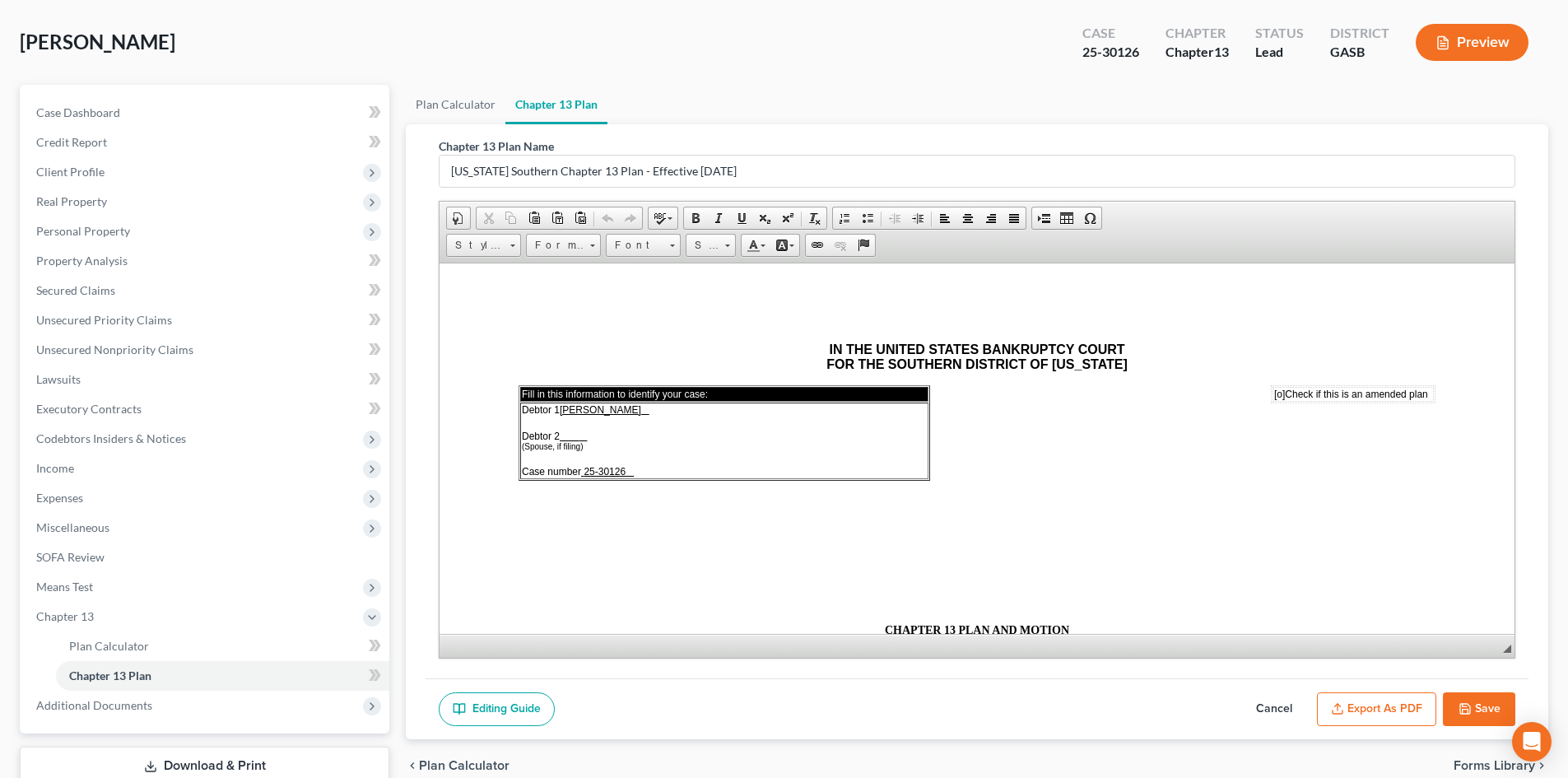
scroll to position [0, 0]
click at [1377, 710] on button "Export as PDF" at bounding box center [1377, 709] width 119 height 35
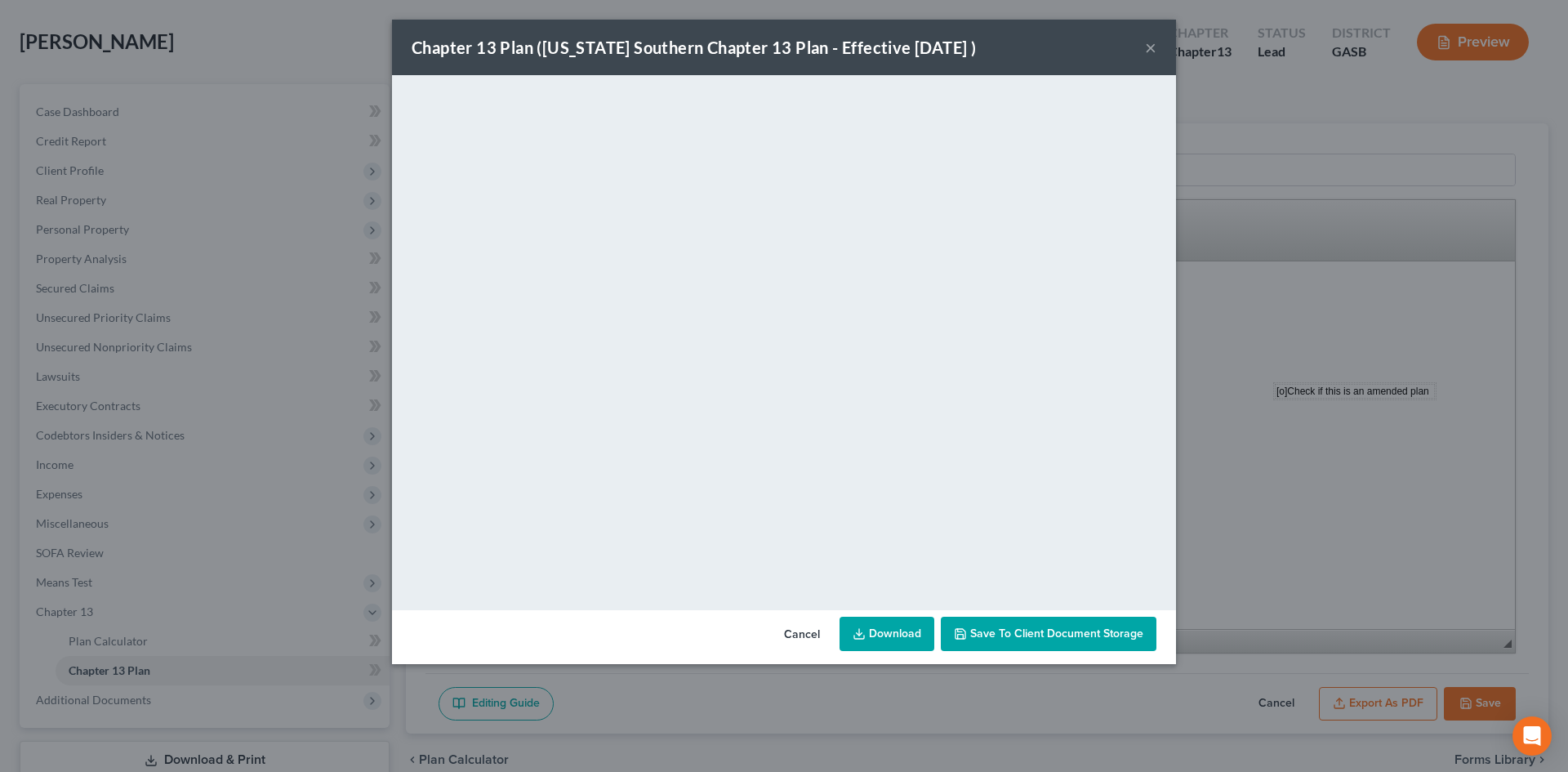
drag, startPoint x: 1153, startPoint y: 49, endPoint x: 1170, endPoint y: 58, distance: 19.2
click at [1155, 49] on button "×" at bounding box center [1150, 48] width 11 height 19
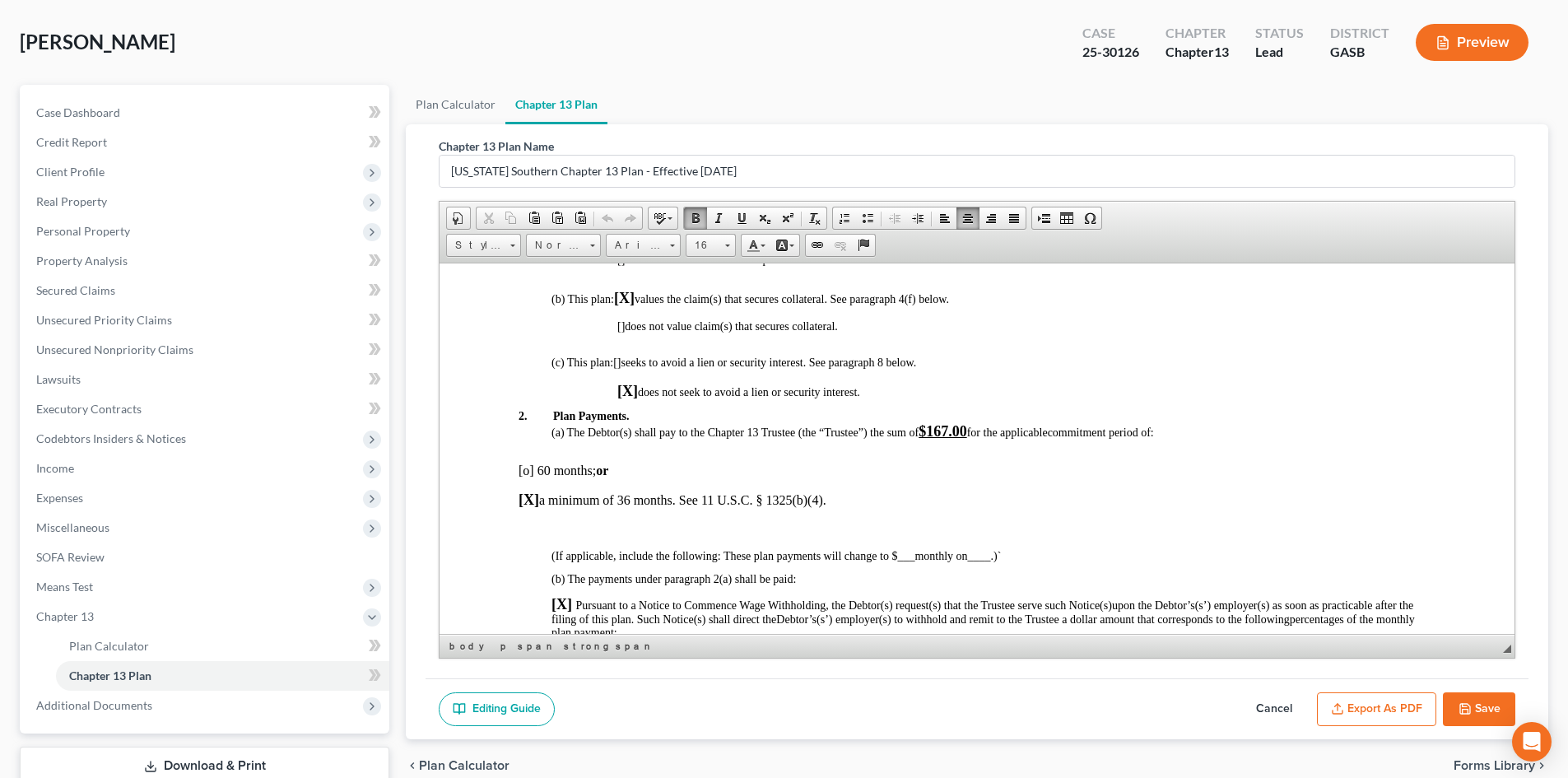
scroll to position [539, 0]
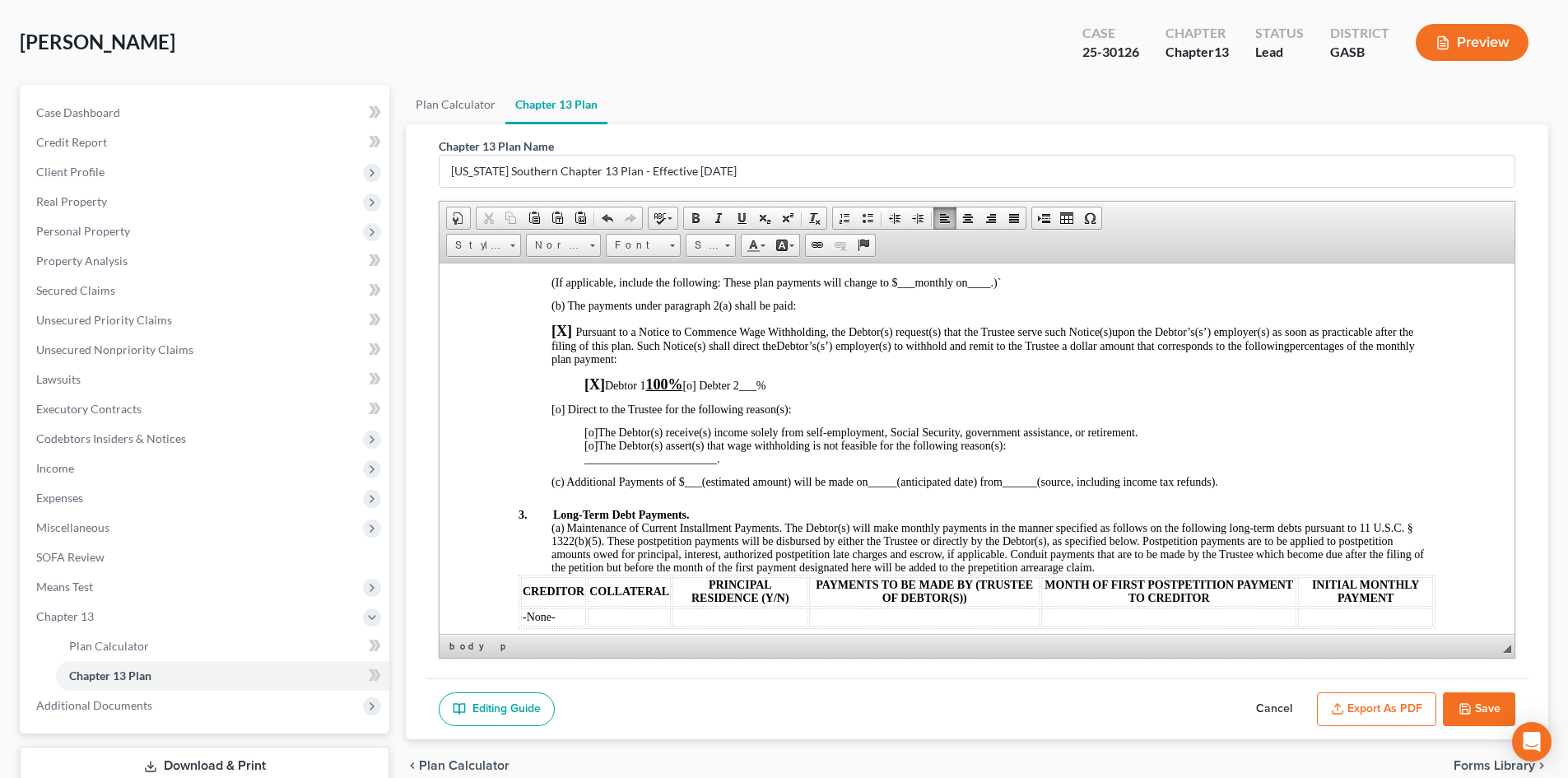
scroll to position [815, 0]
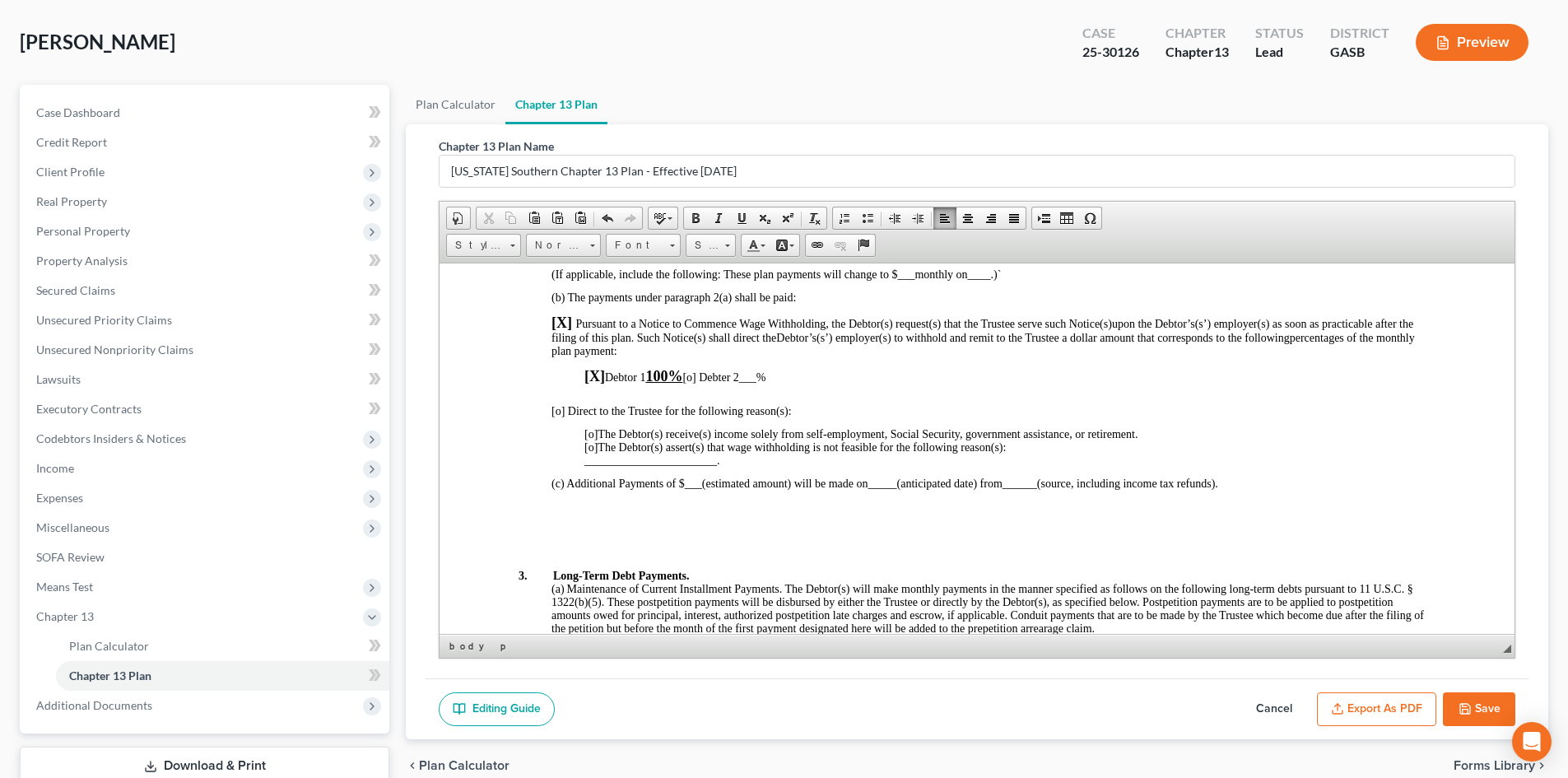
click at [1487, 705] on button "Save" at bounding box center [1479, 709] width 72 height 35
select select "0"
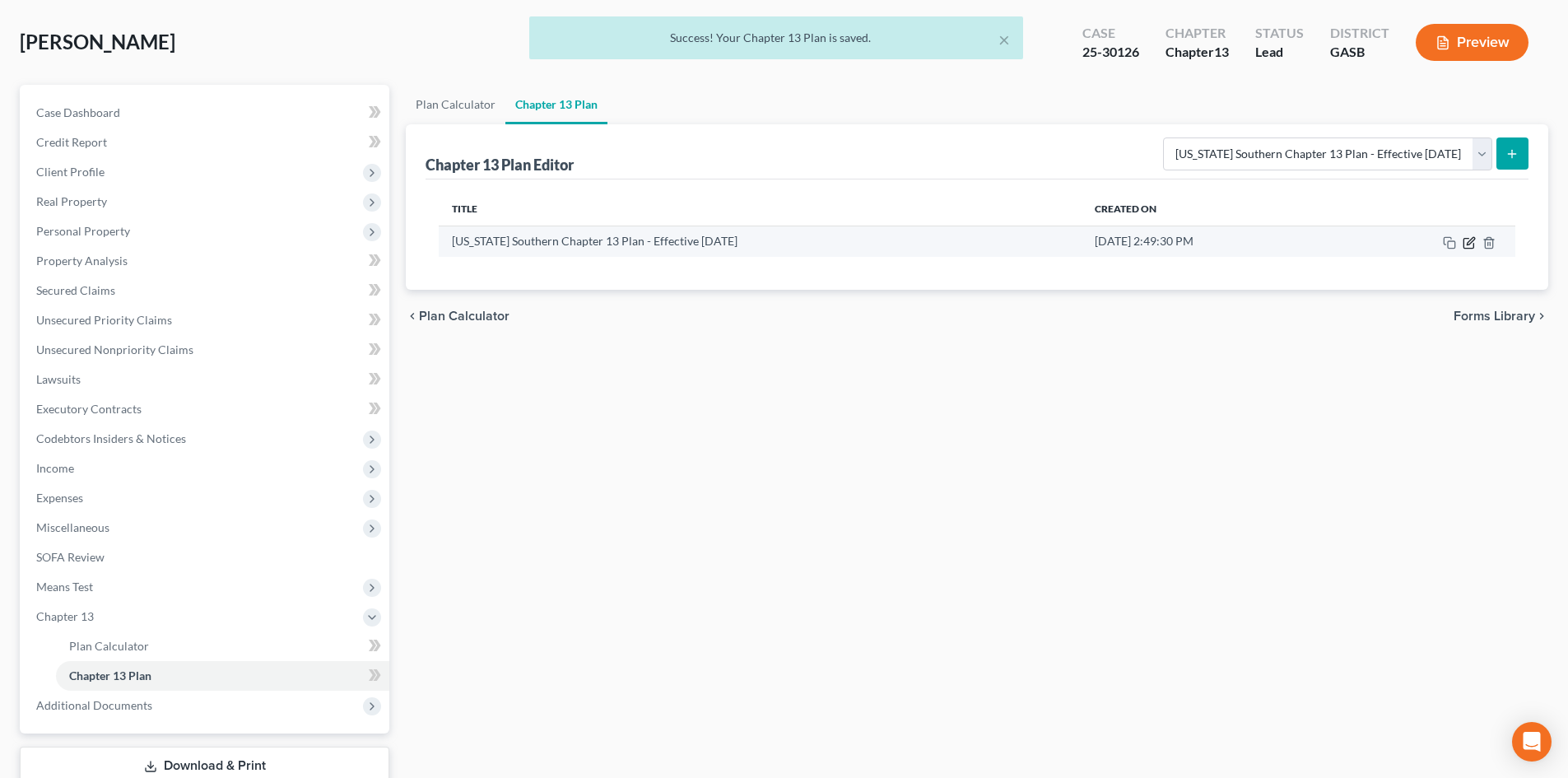
click at [1470, 245] on icon "button" at bounding box center [1469, 242] width 13 height 13
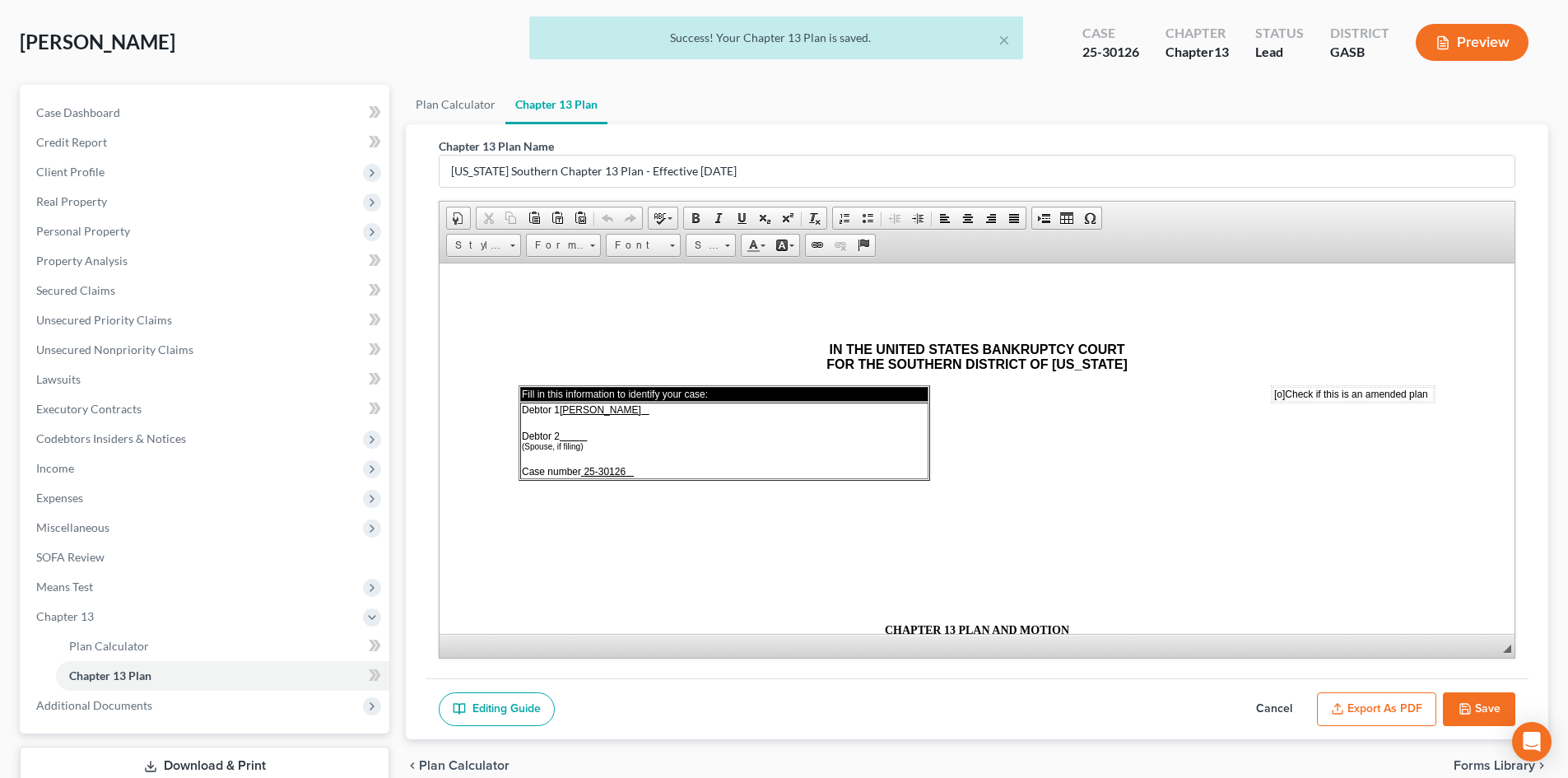
scroll to position [0, 0]
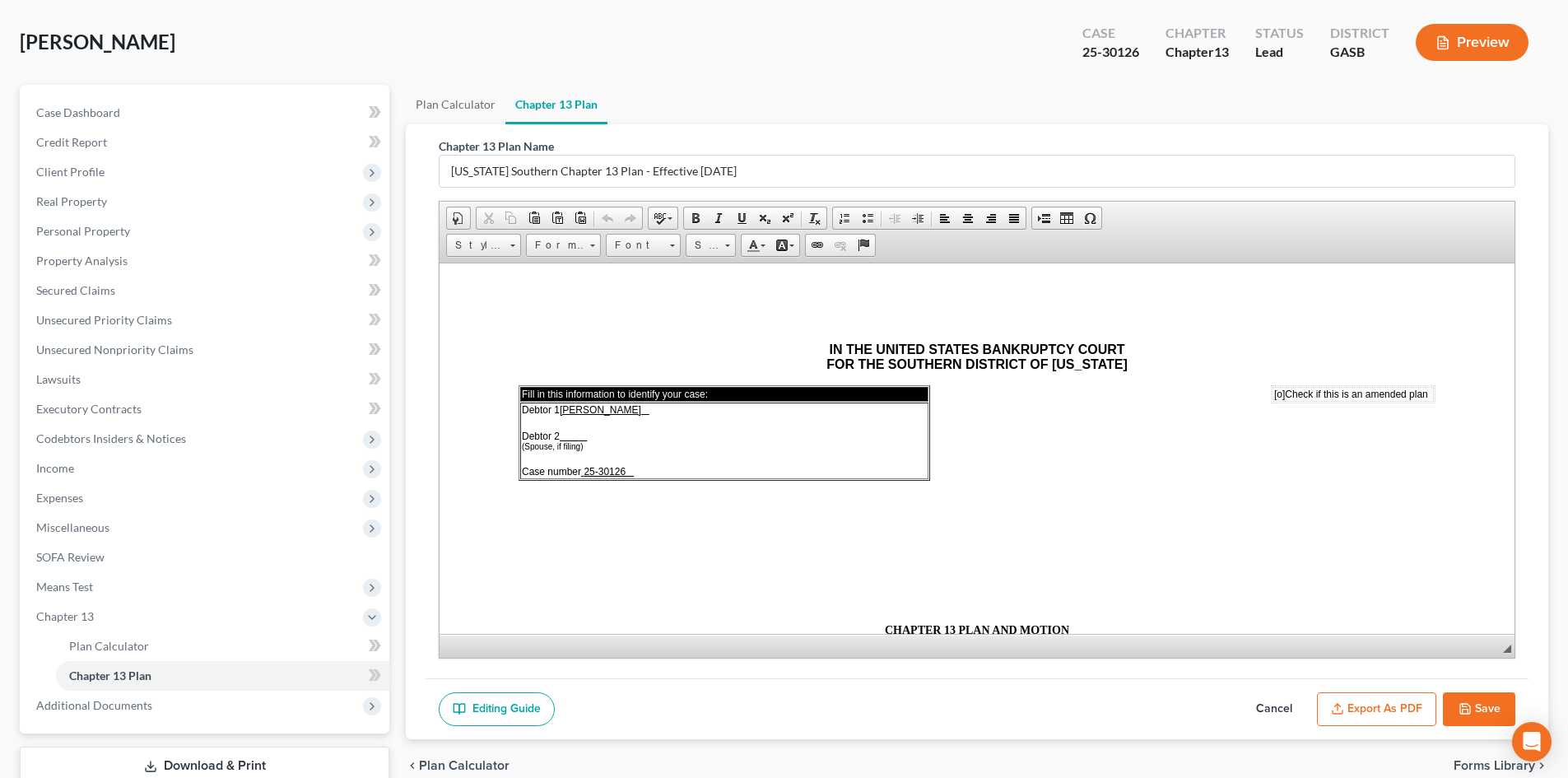
click at [1431, 706] on button "Export as PDF" at bounding box center [1377, 709] width 119 height 35
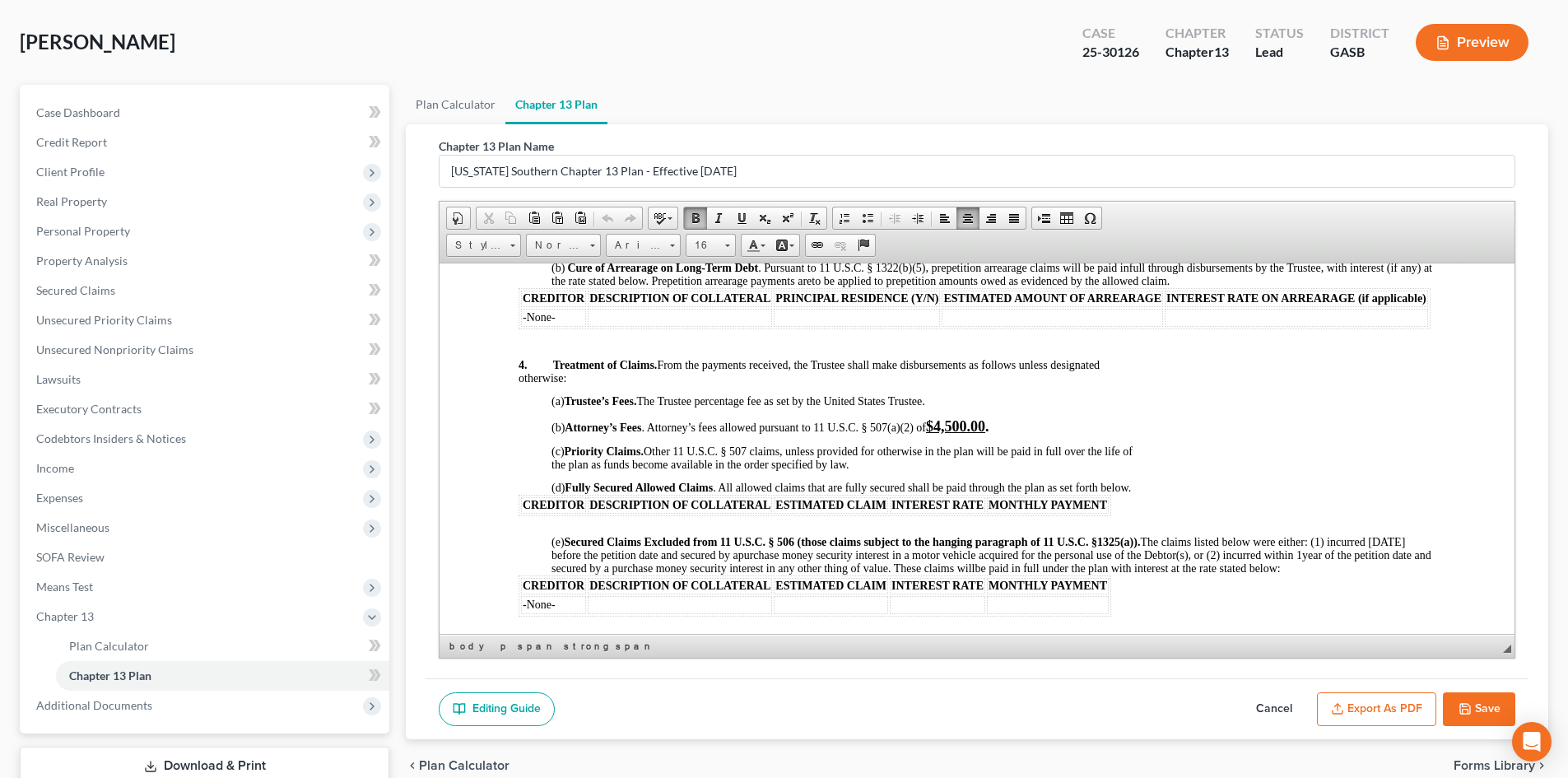
scroll to position [1065, 0]
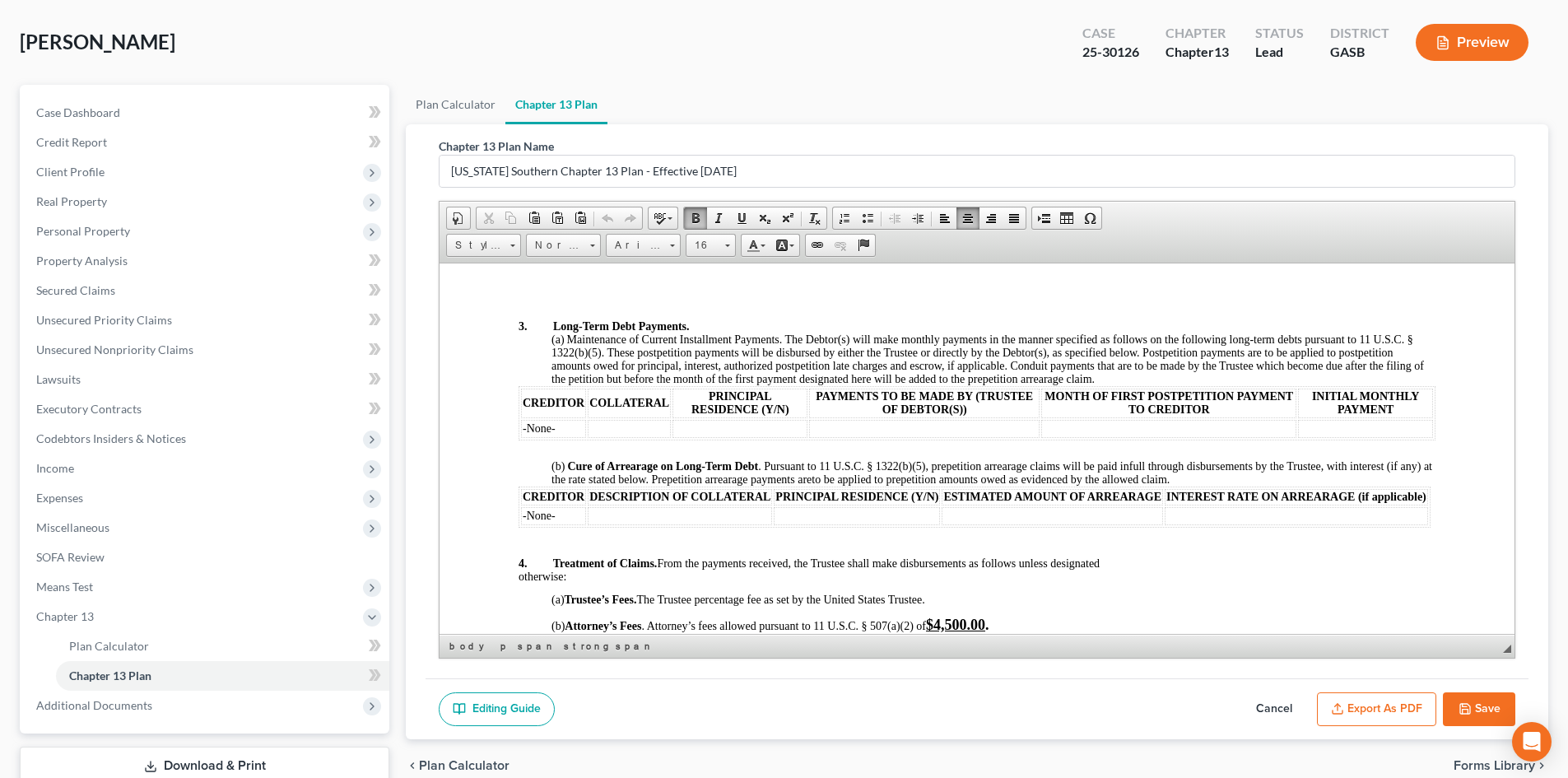
click at [1410, 707] on button "Export as PDF" at bounding box center [1377, 709] width 119 height 35
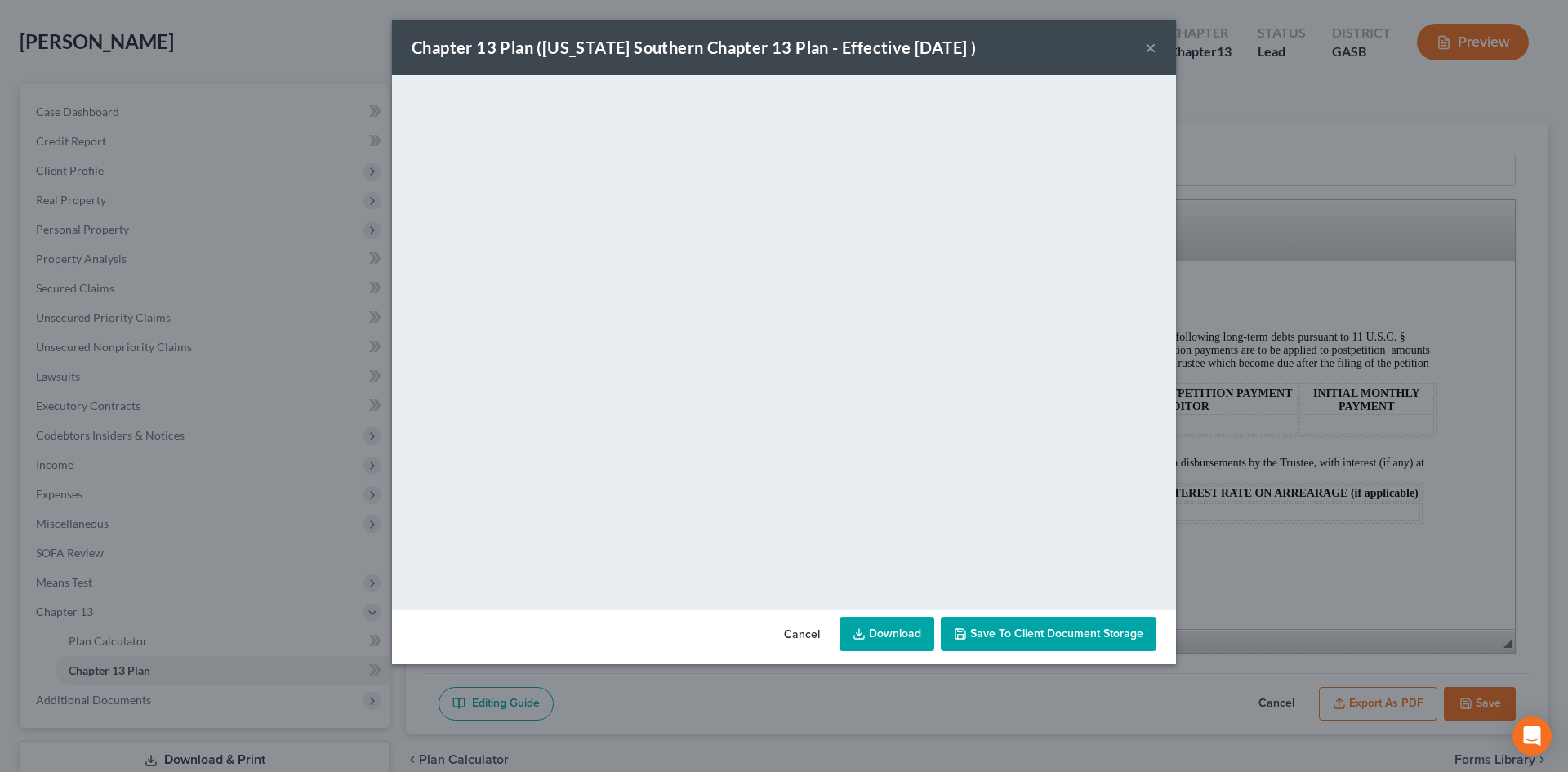
click at [1148, 48] on button "×" at bounding box center [1150, 48] width 11 height 19
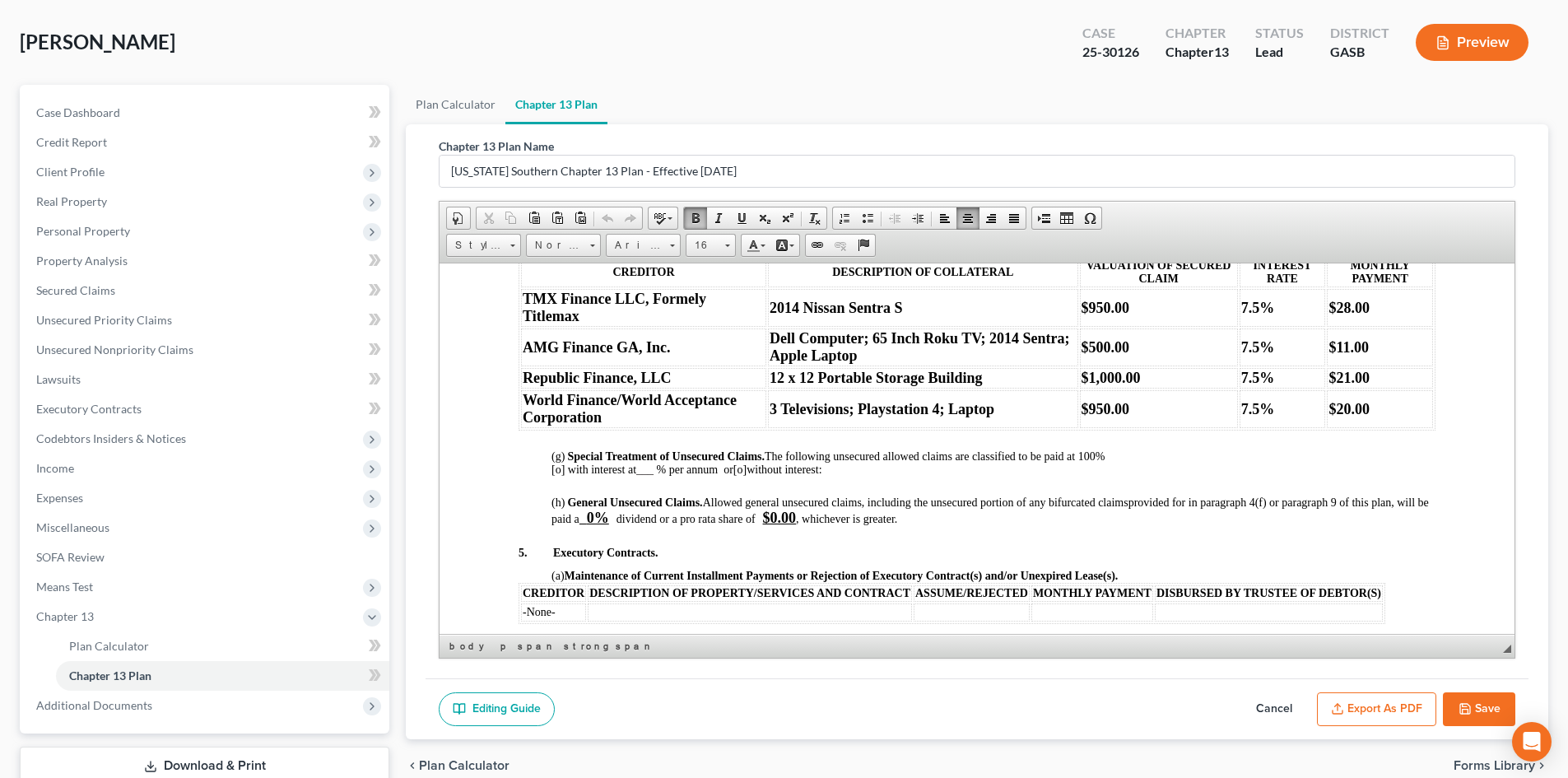
scroll to position [1692, 0]
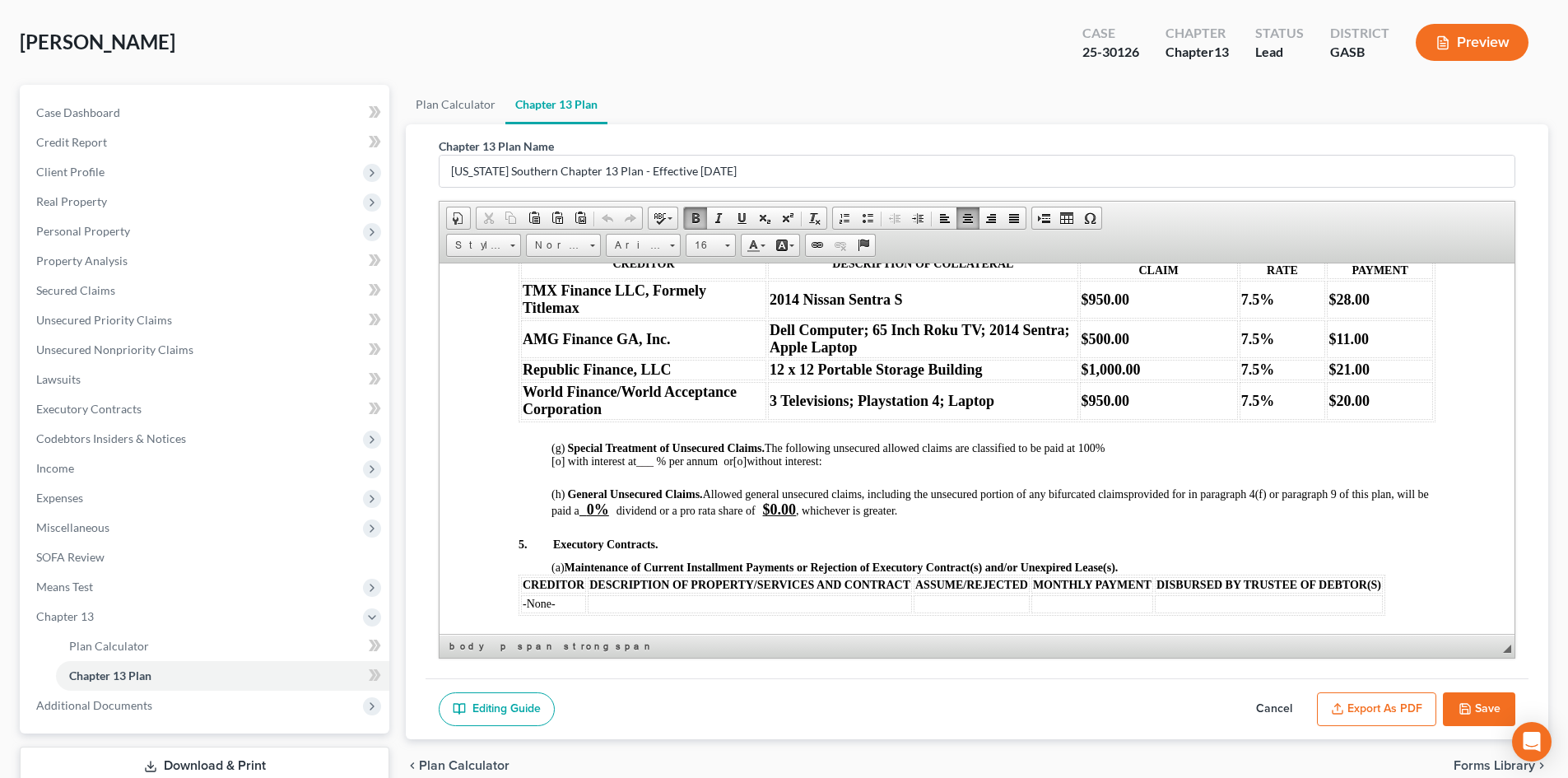
click at [543, 431] on p at bounding box center [977, 425] width 917 height 10
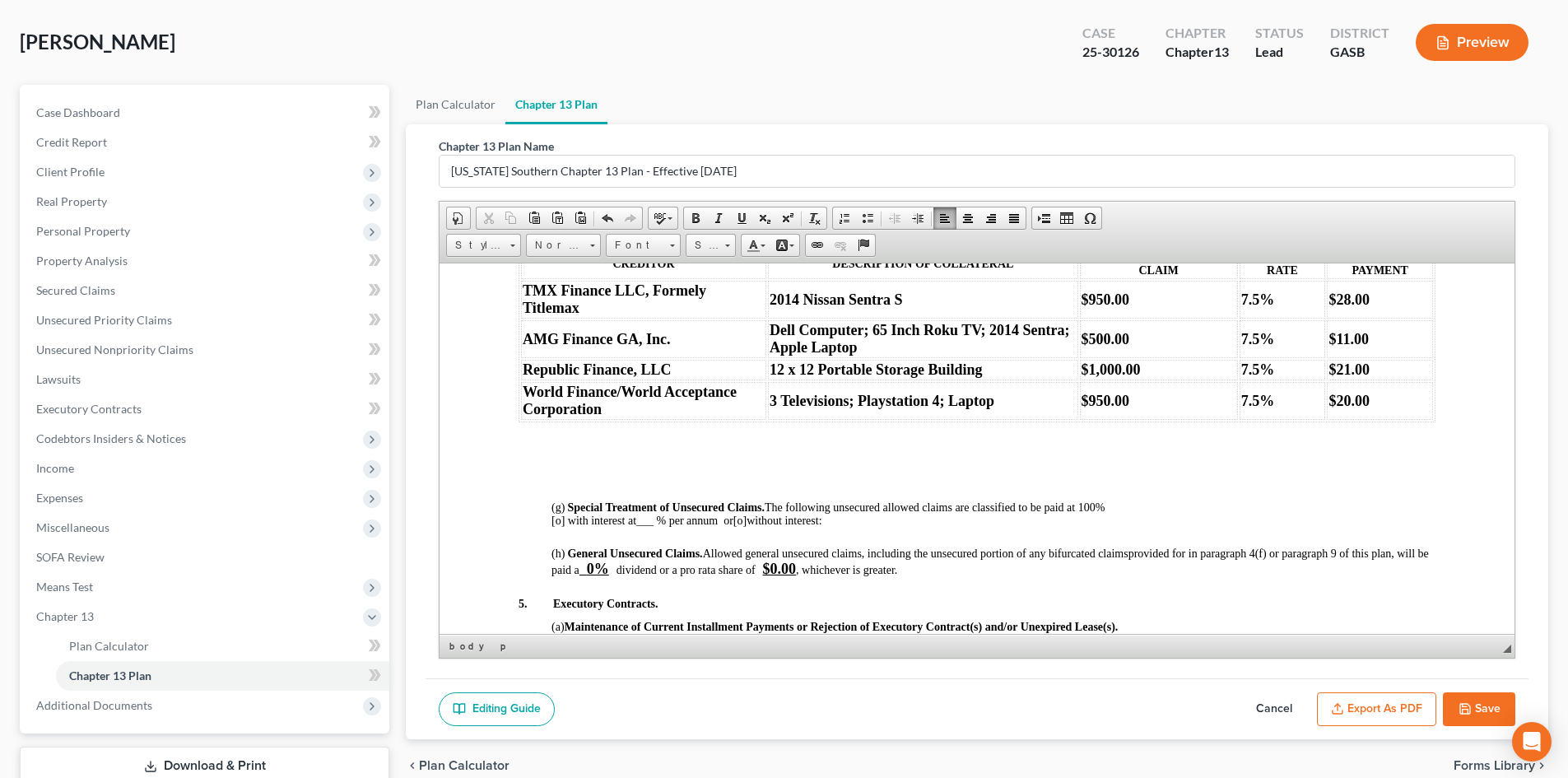
click at [1483, 709] on button "Save" at bounding box center [1479, 709] width 72 height 35
select select "0"
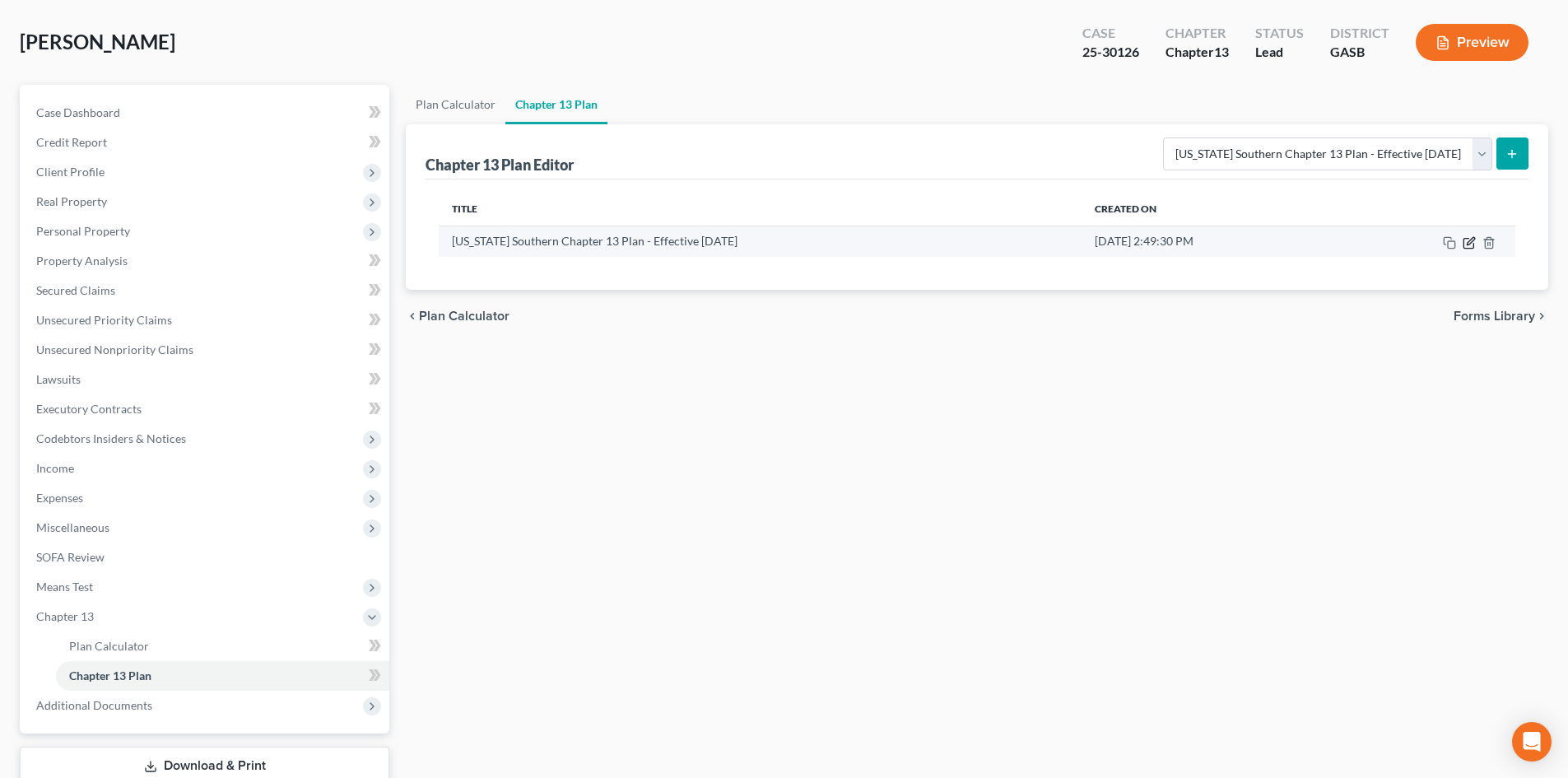
click at [1468, 242] on icon "button" at bounding box center [1471, 240] width 7 height 7
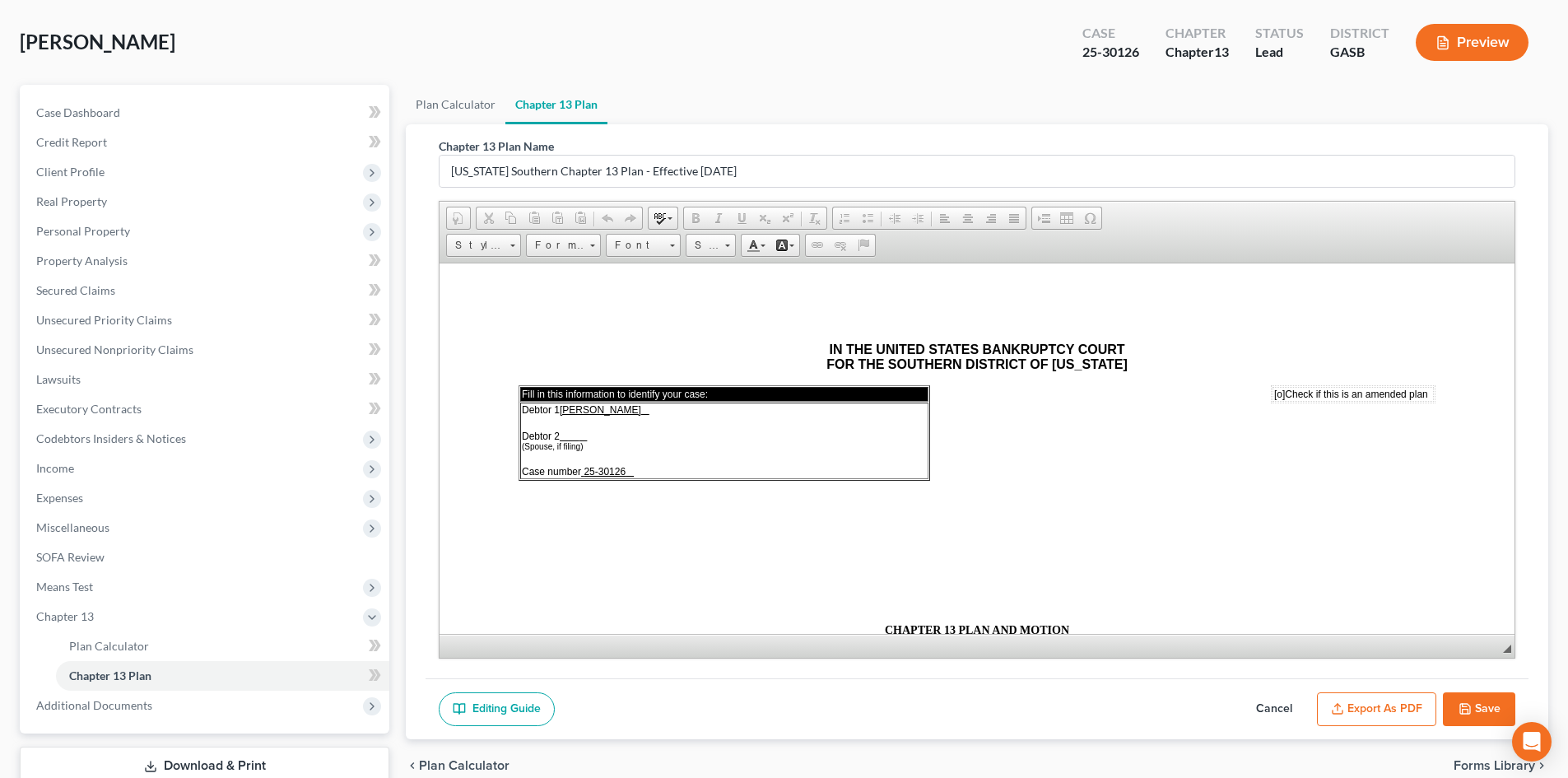
scroll to position [0, 0]
click at [1399, 703] on button "Export as PDF" at bounding box center [1377, 709] width 119 height 35
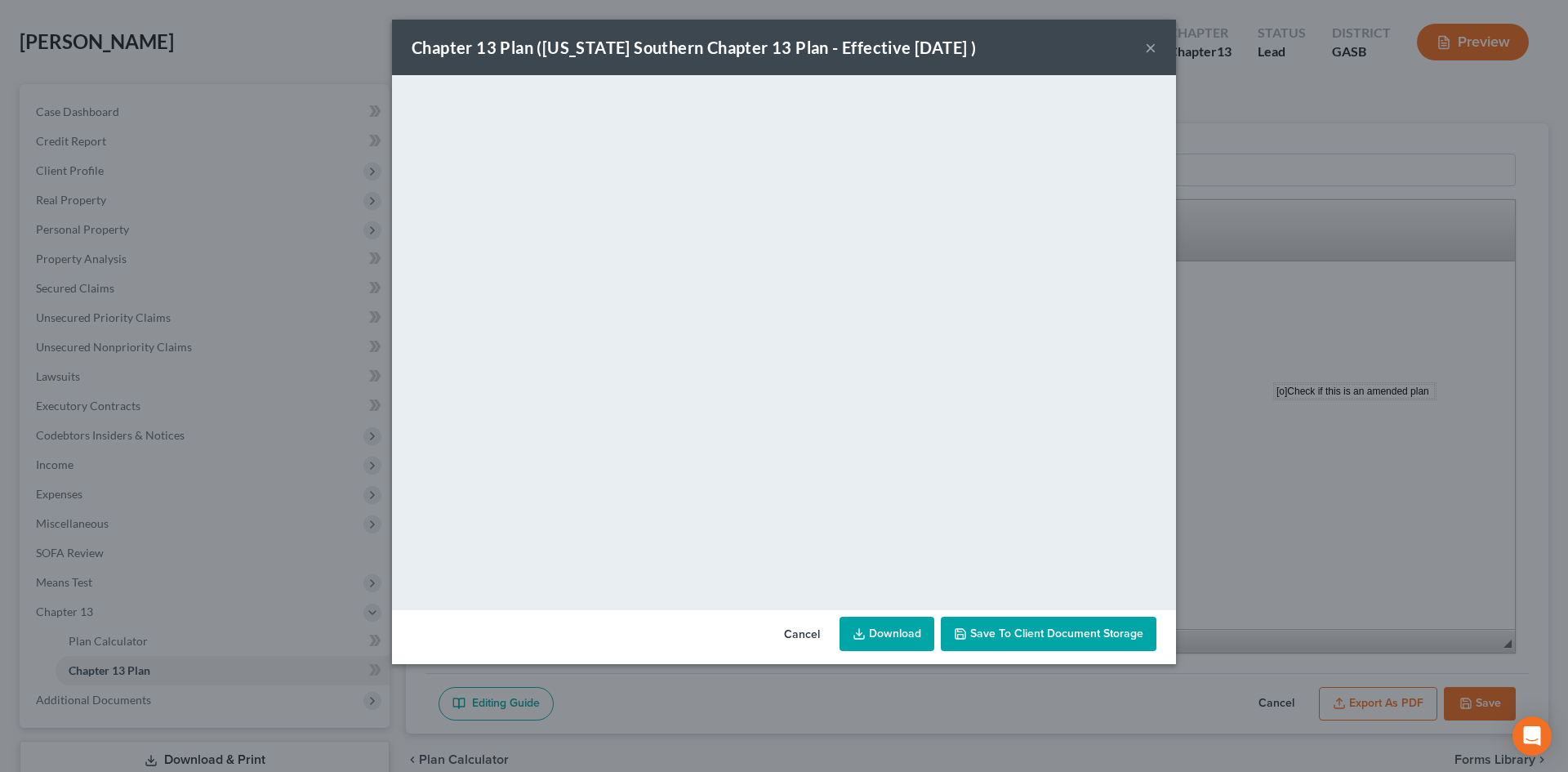
click at [1156, 49] on div "Chapter 13 Plan ([US_STATE] Southern Chapter 13 Plan - Effective [DATE] ) ×" at bounding box center [784, 47] width 784 height 56
click at [1153, 42] on button "×" at bounding box center [1150, 48] width 11 height 19
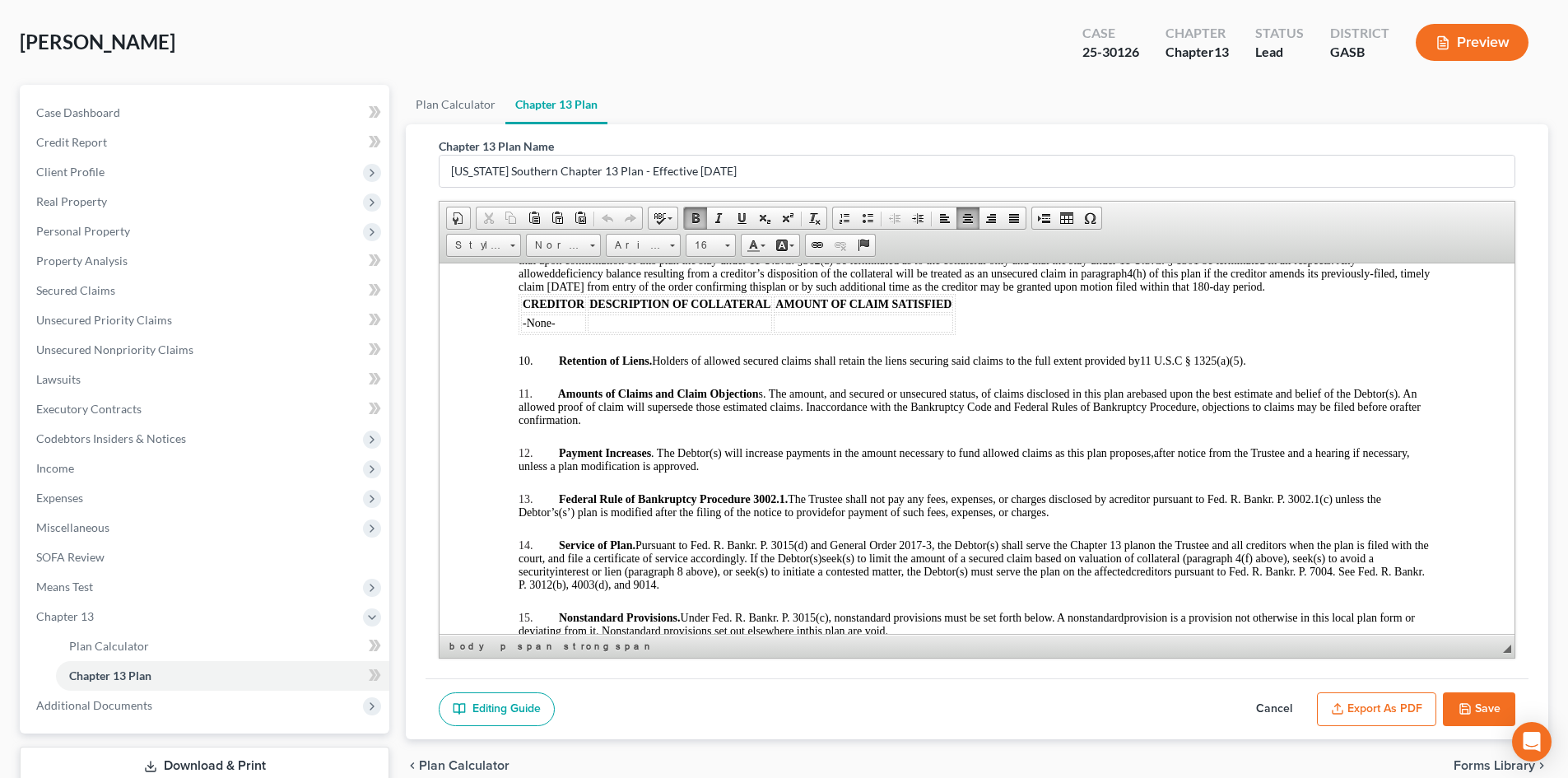
scroll to position [2585, 0]
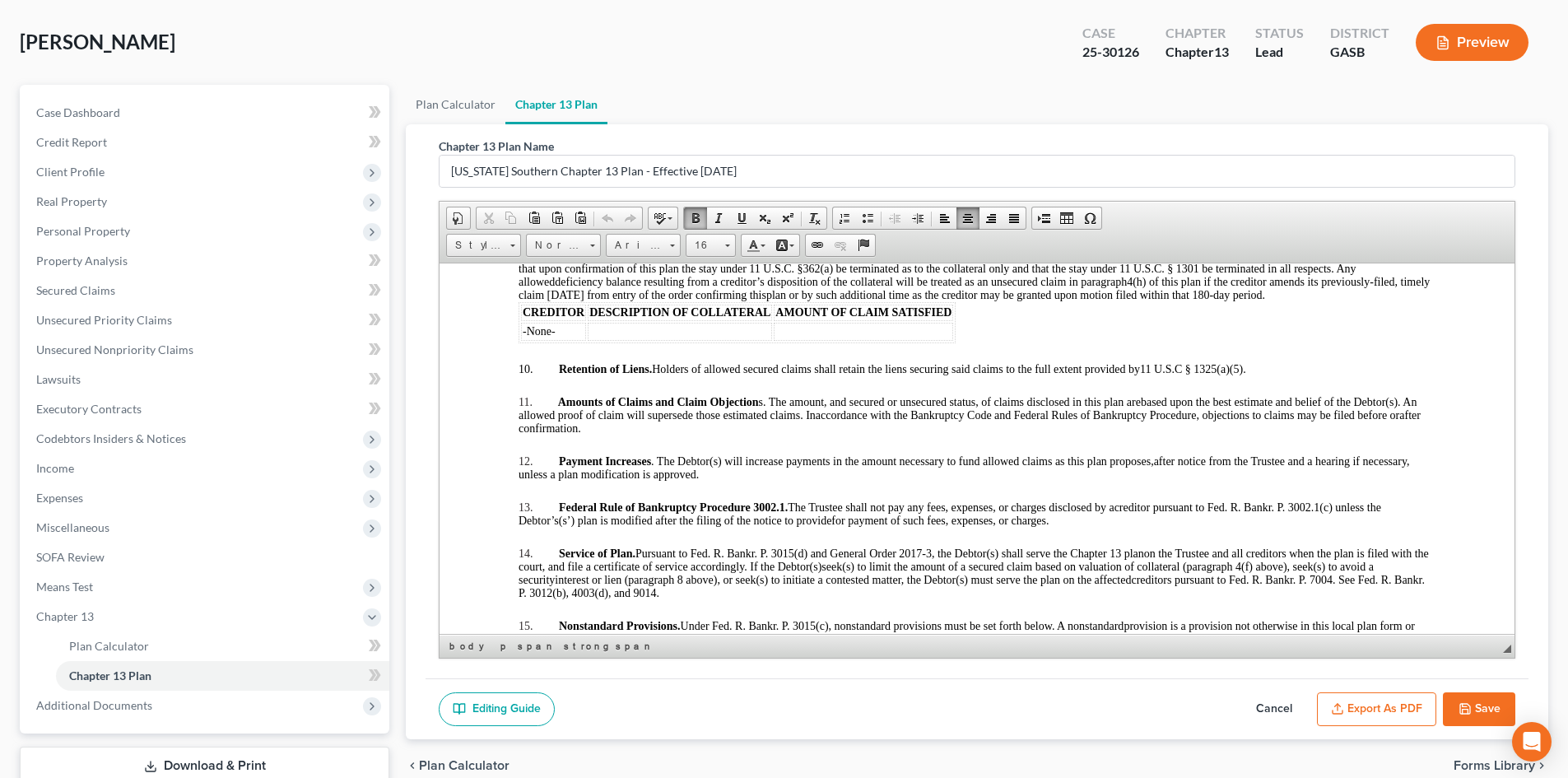
click at [531, 353] on p at bounding box center [977, 347] width 917 height 10
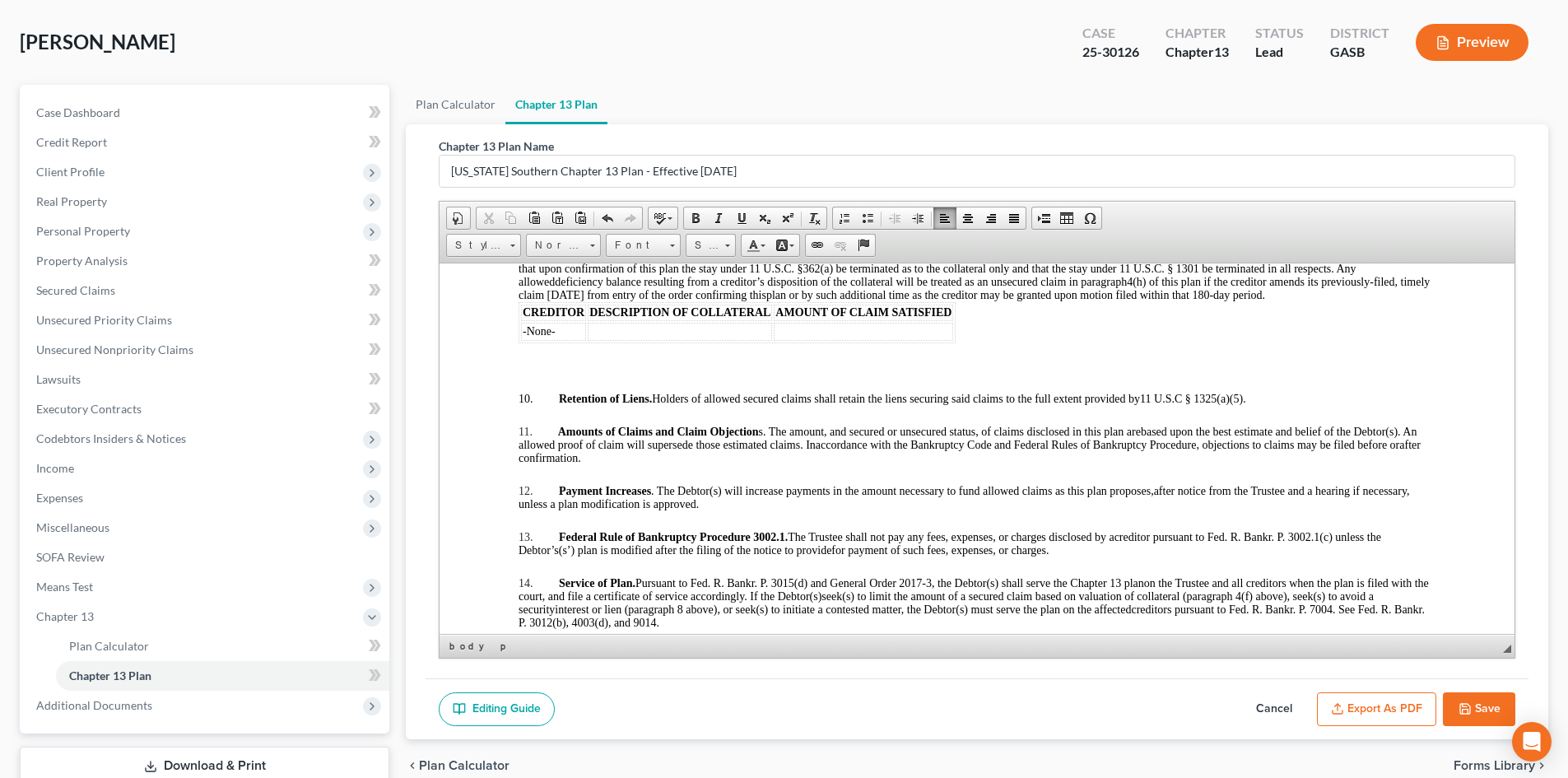
click at [1475, 700] on button "Save" at bounding box center [1479, 709] width 72 height 35
select select "0"
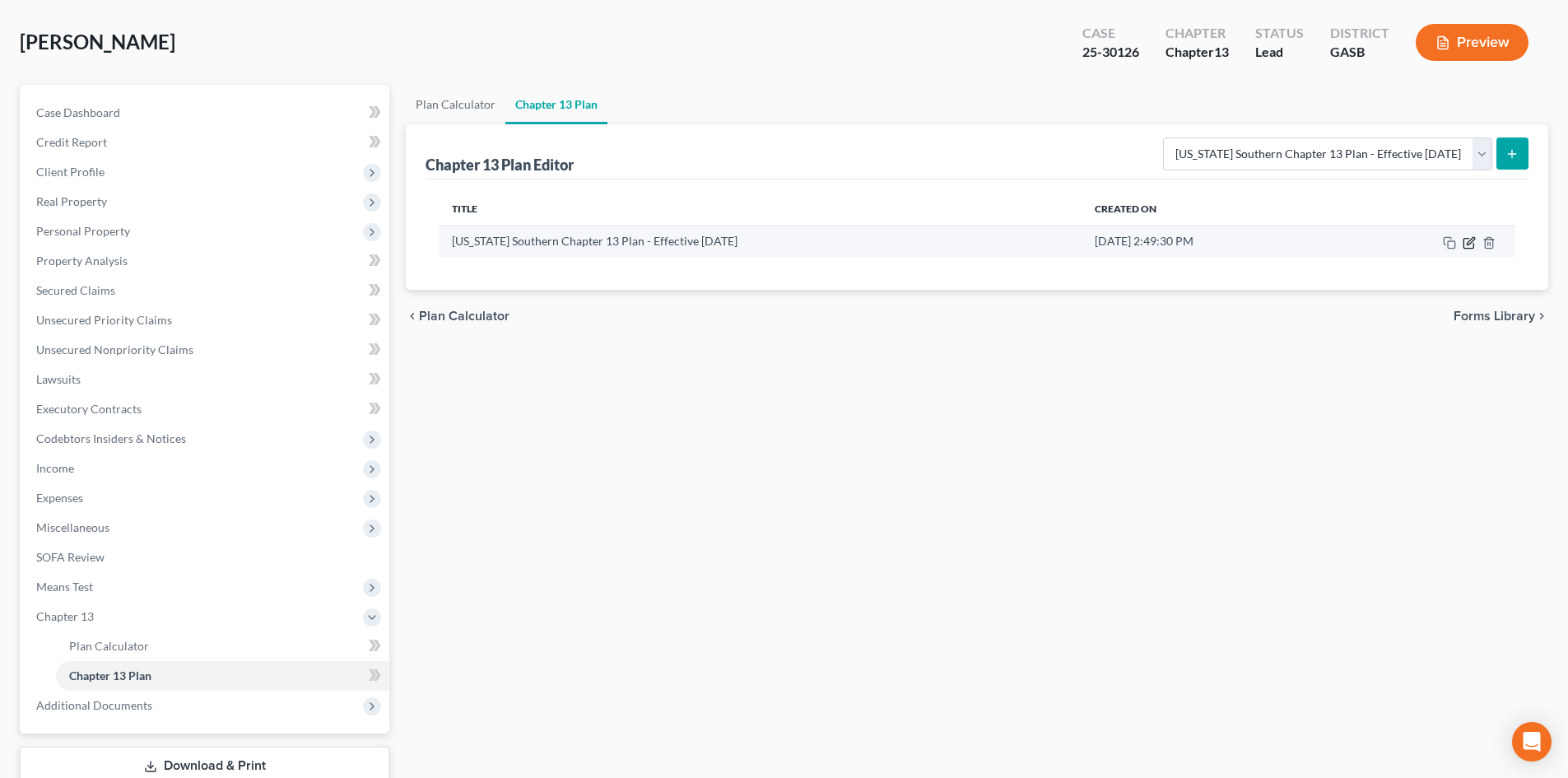
click at [1473, 240] on icon "button" at bounding box center [1471, 240] width 7 height 7
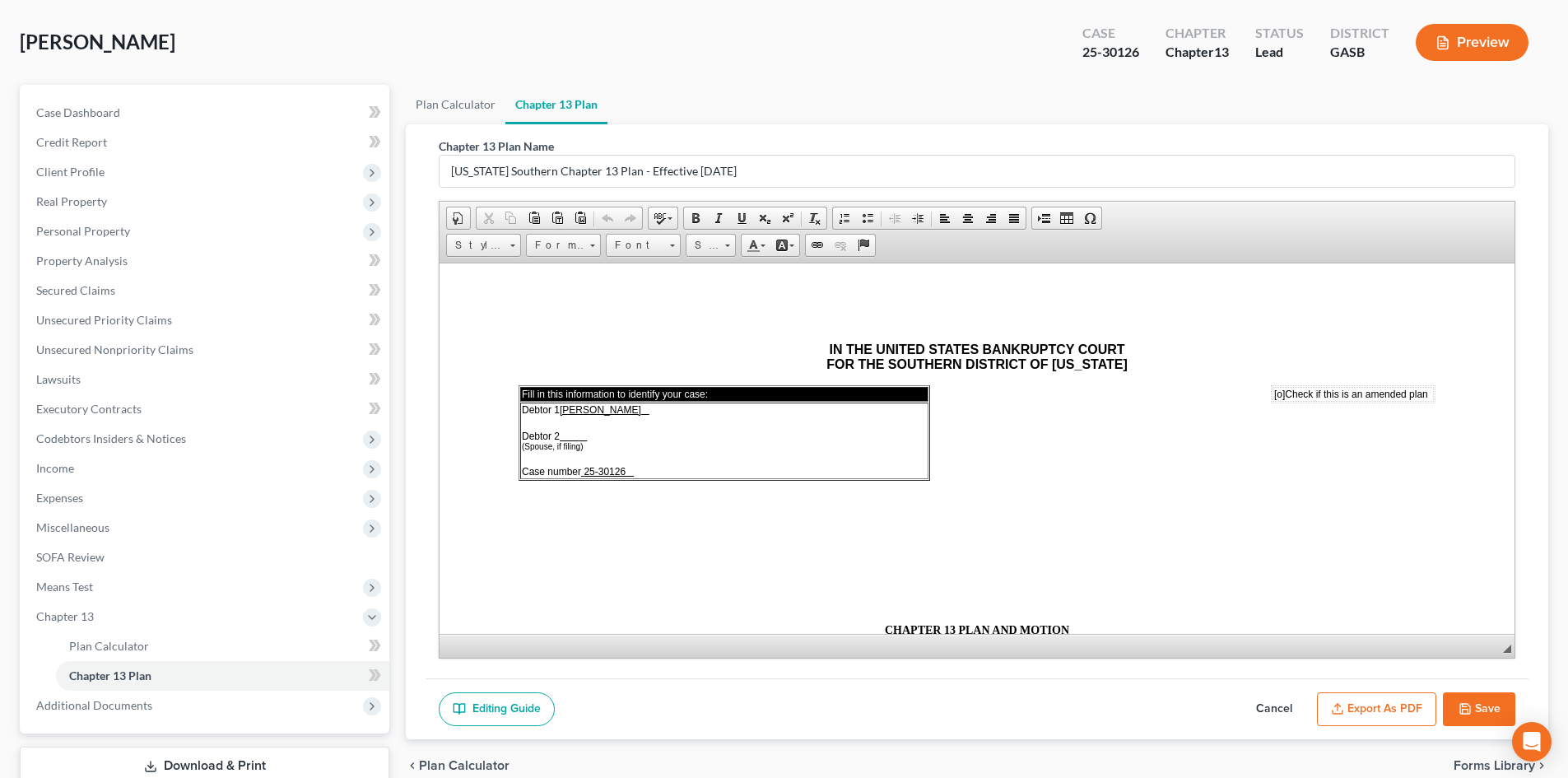
scroll to position [0, 0]
click at [1394, 704] on button "Export as PDF" at bounding box center [1377, 709] width 119 height 35
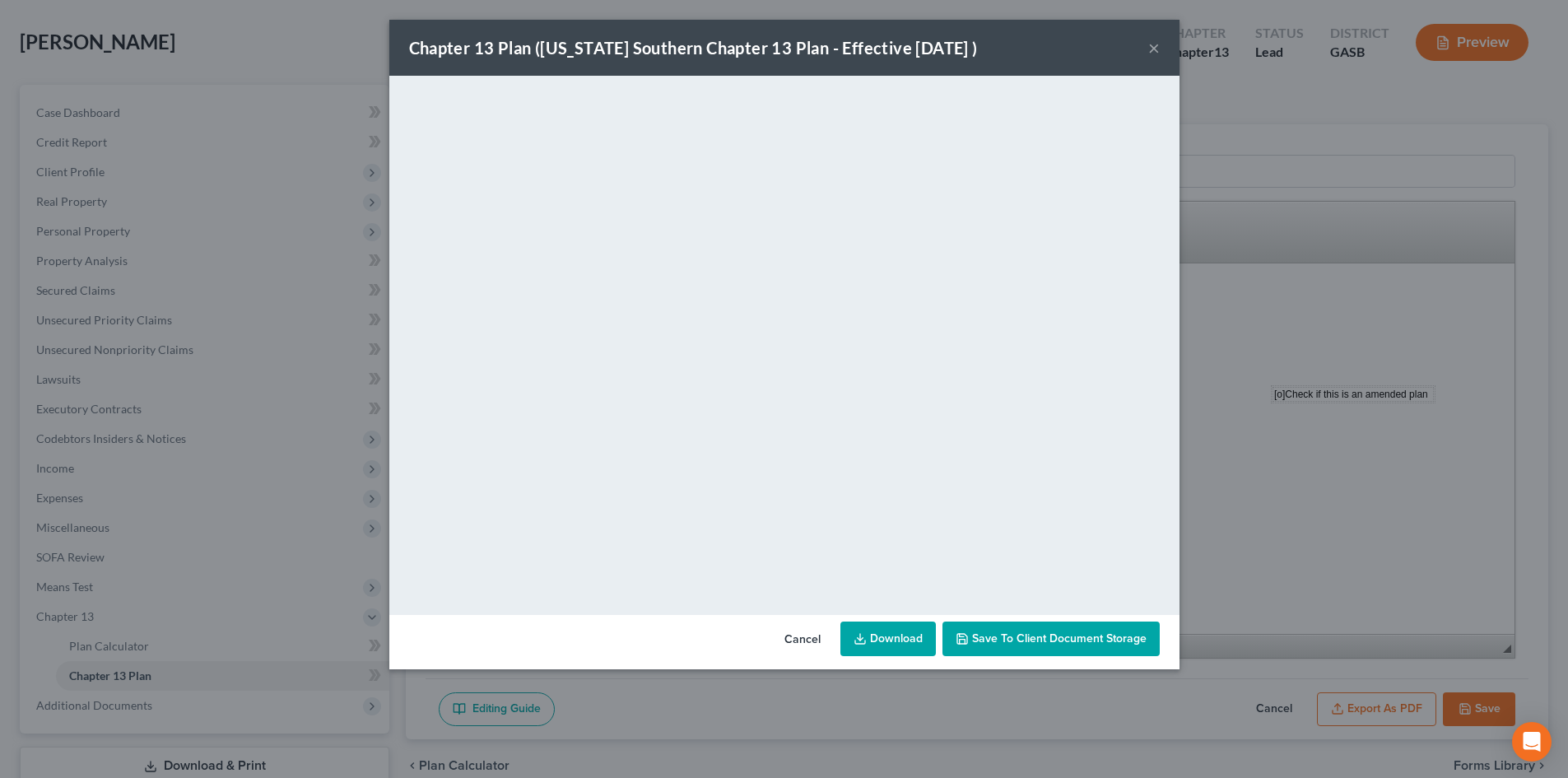
drag, startPoint x: 1186, startPoint y: 229, endPoint x: 1183, endPoint y: 275, distance: 46.1
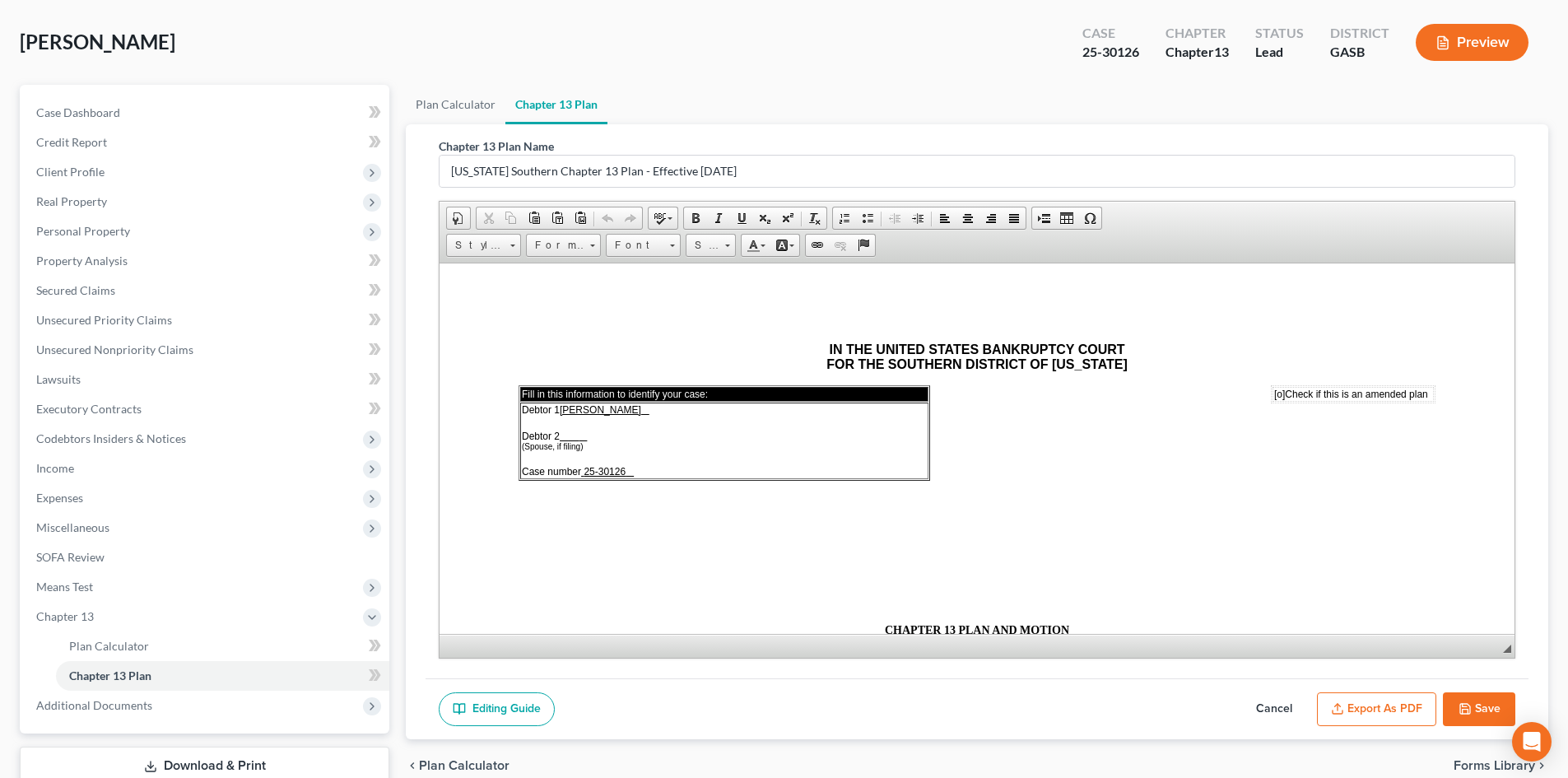
click at [1395, 707] on button "Export as PDF" at bounding box center [1377, 709] width 119 height 35
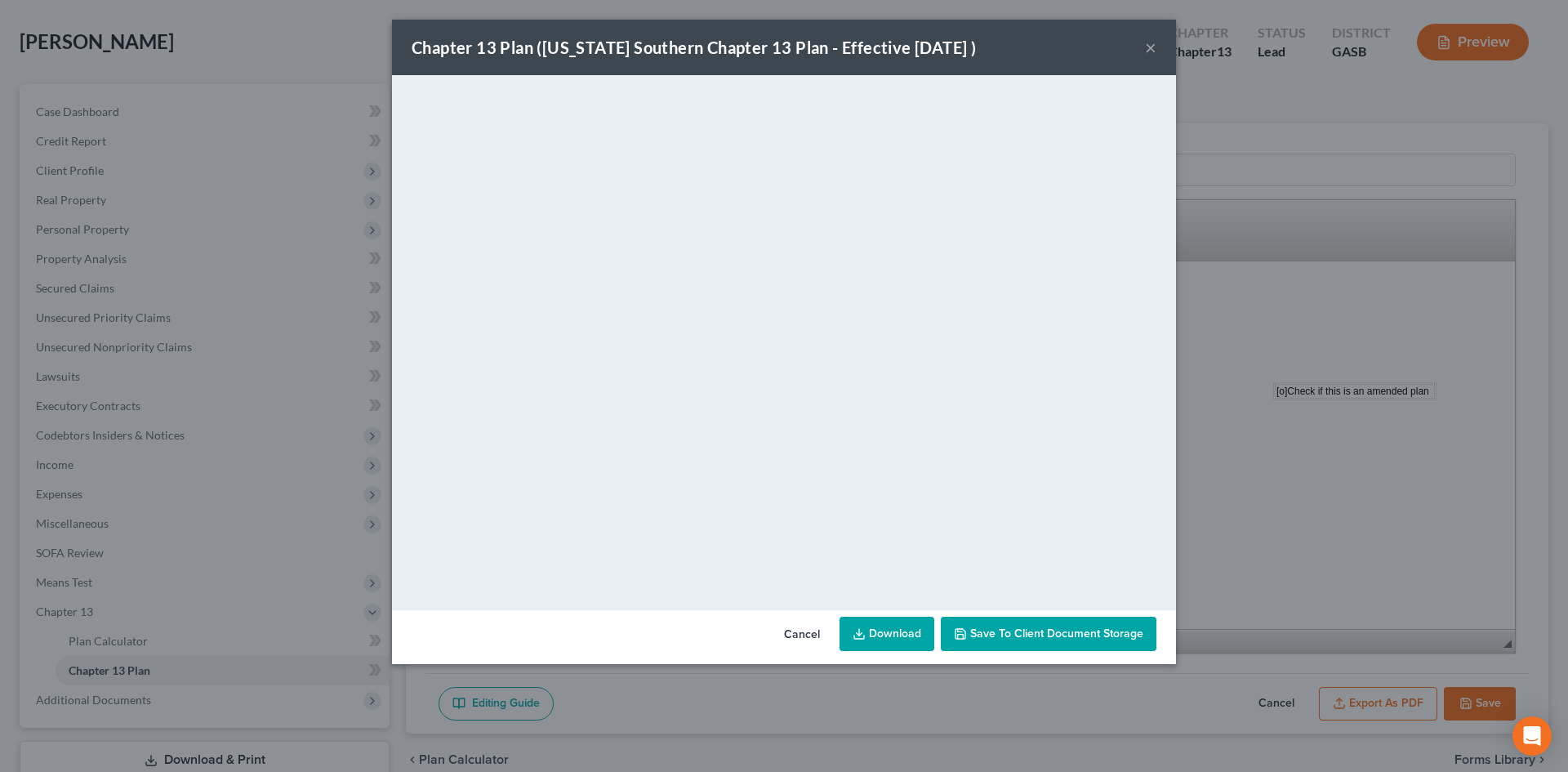
click at [902, 634] on link "Download" at bounding box center [886, 633] width 95 height 34
click at [1153, 44] on button "×" at bounding box center [1150, 48] width 11 height 19
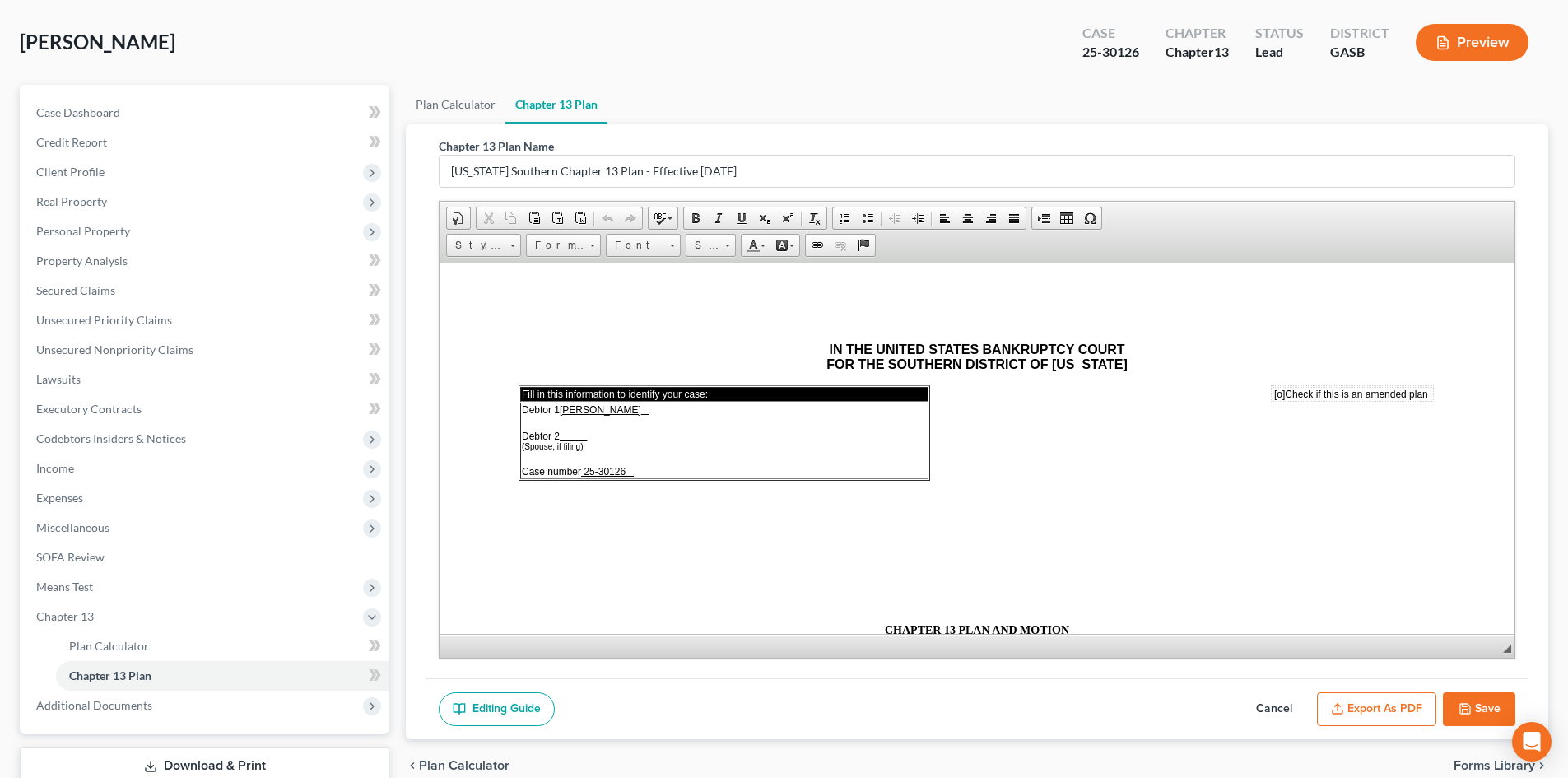
click at [627, 468] on u at bounding box center [630, 470] width 8 height 12
click at [1485, 704] on button "Save" at bounding box center [1479, 709] width 72 height 35
select select "0"
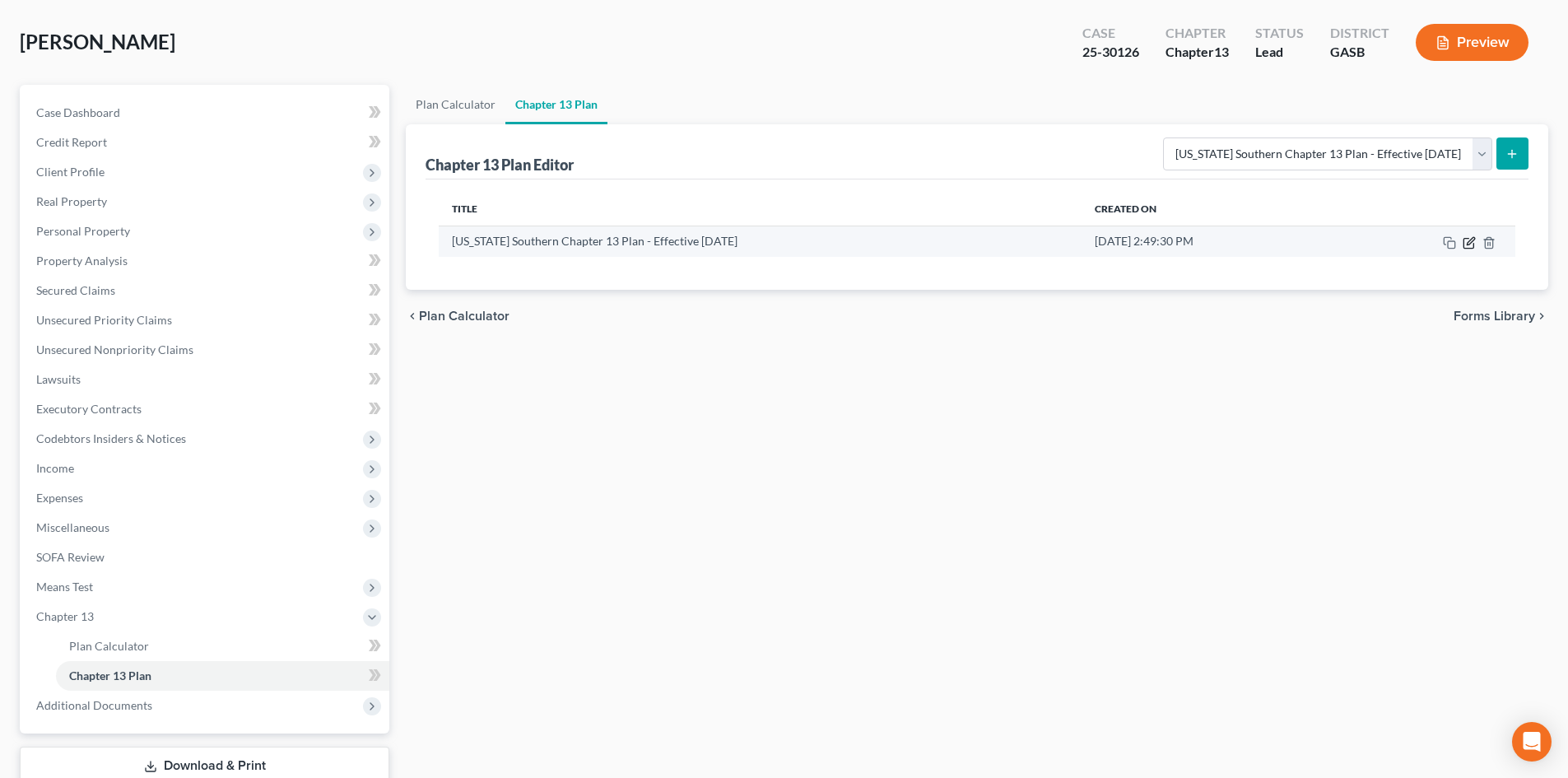
click at [1468, 244] on icon "button" at bounding box center [1469, 242] width 13 height 13
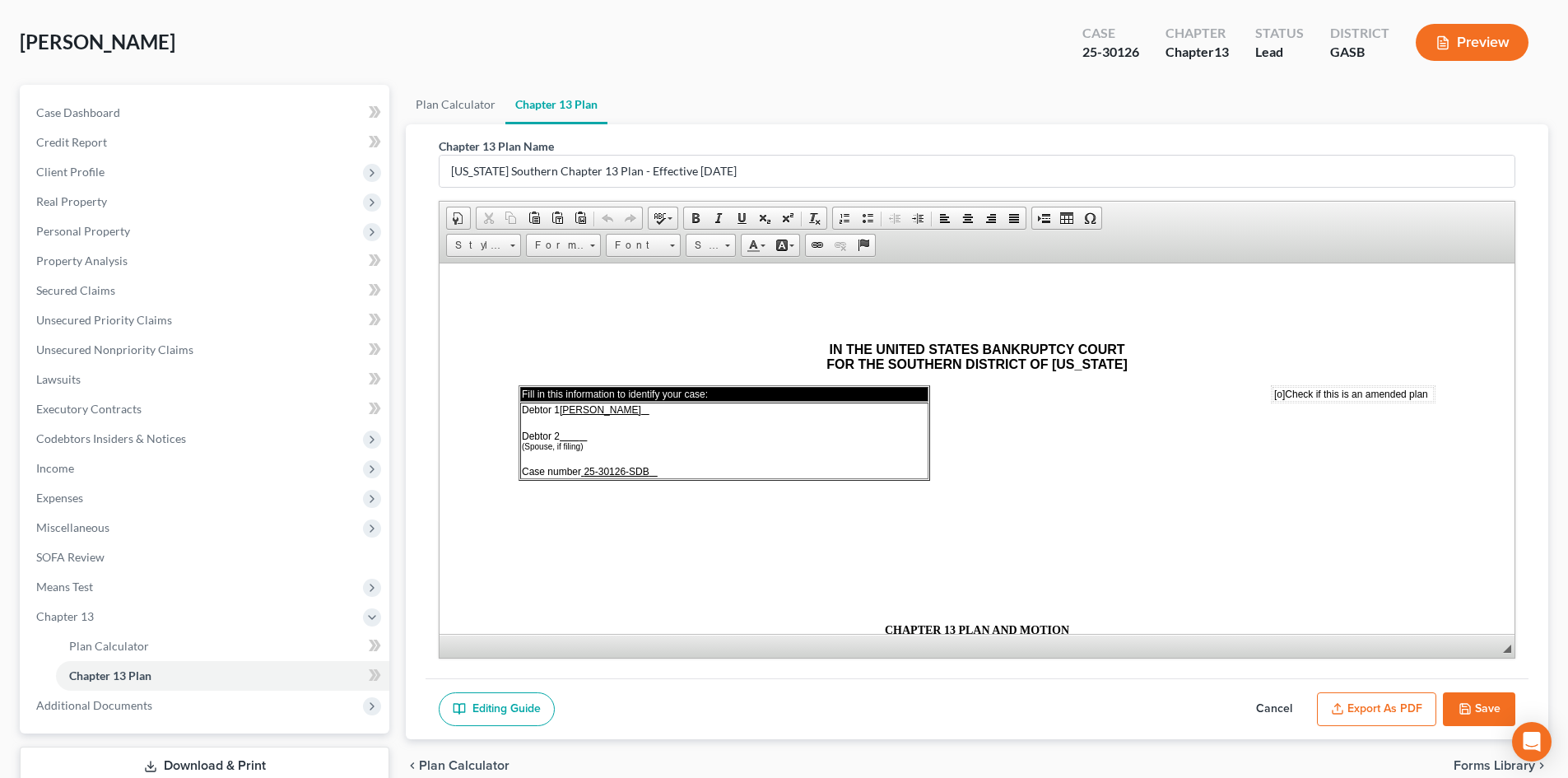
click at [1400, 706] on button "Export as PDF" at bounding box center [1377, 709] width 119 height 35
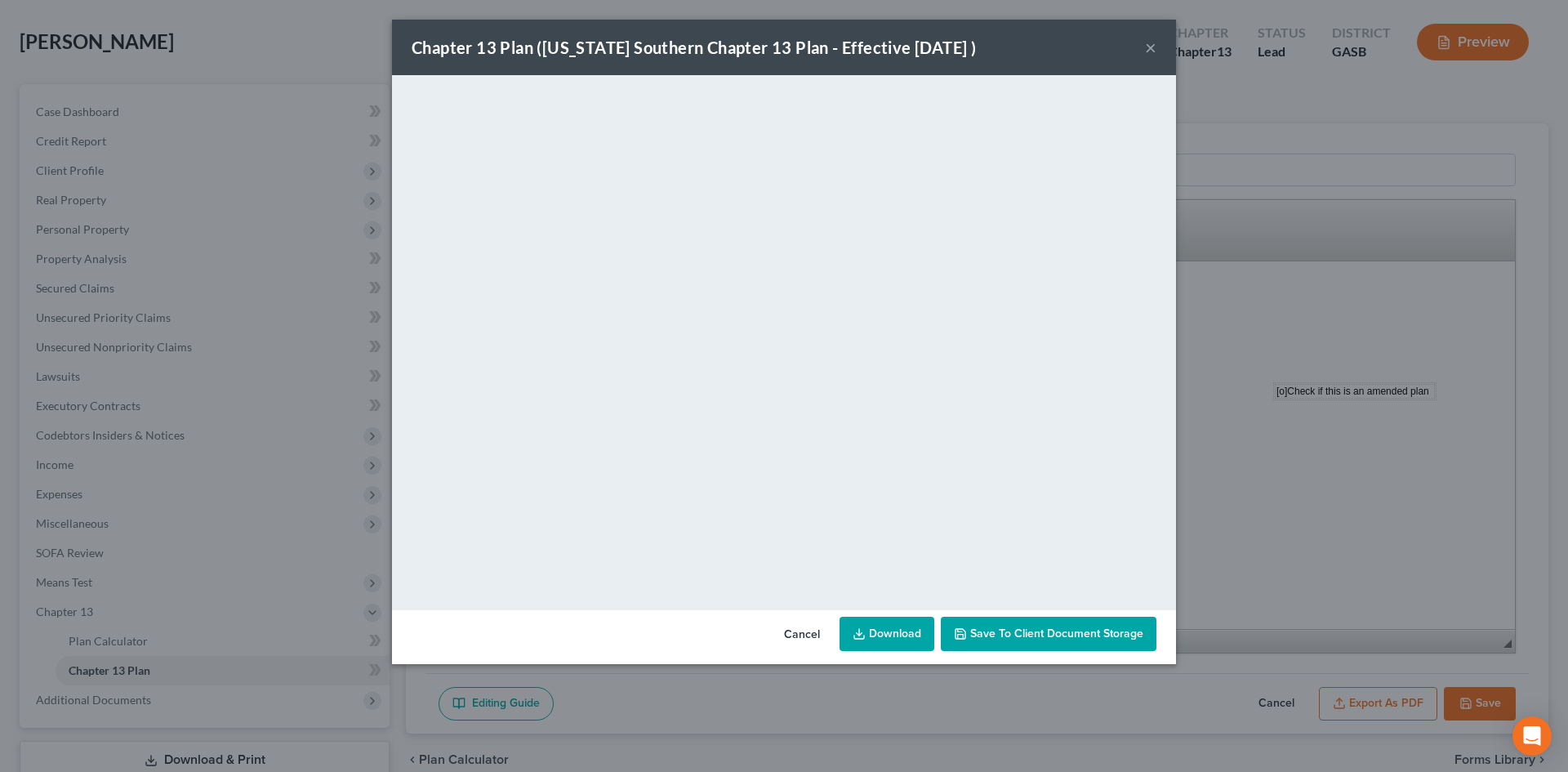
click at [894, 632] on link "Download" at bounding box center [886, 633] width 95 height 34
click at [1157, 49] on div "Chapter 13 Plan ([US_STATE] Southern Chapter 13 Plan - Effective [DATE] ) ×" at bounding box center [784, 47] width 784 height 56
click at [1155, 42] on button "×" at bounding box center [1150, 48] width 11 height 19
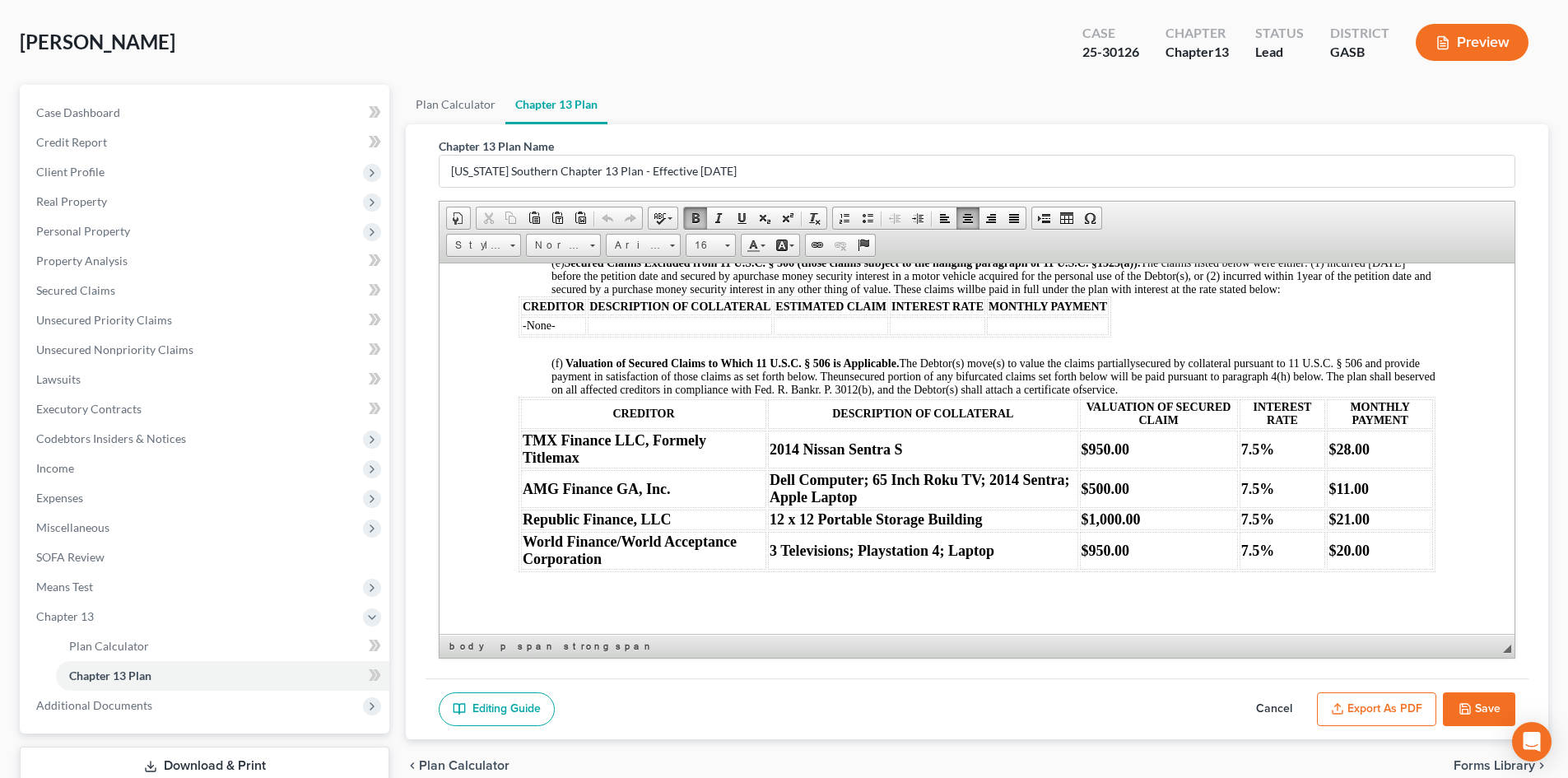
scroll to position [1568, 0]
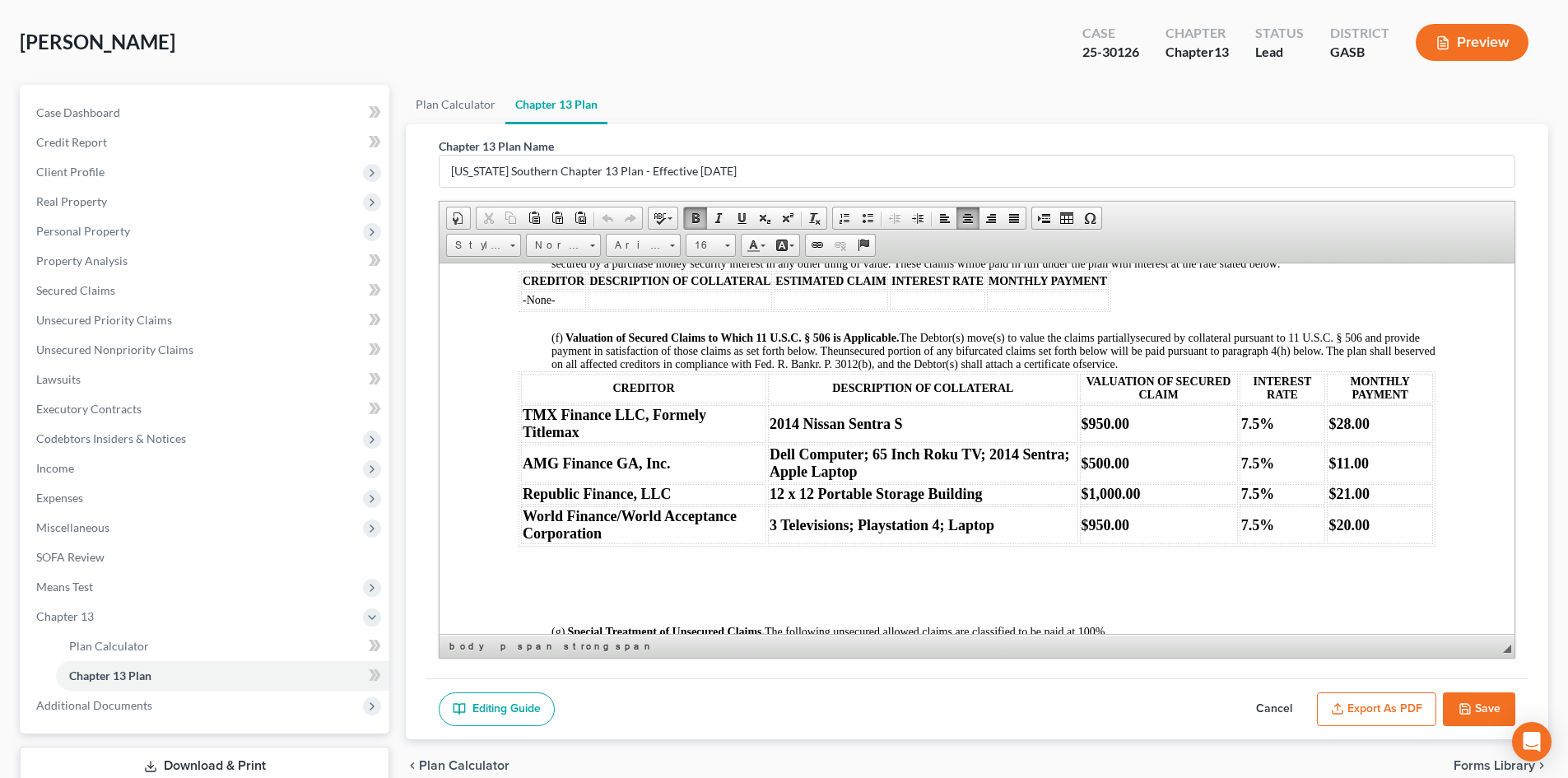
click at [1099, 431] on strong "$950.00" at bounding box center [1106, 423] width 49 height 16
click at [1020, 467] on strong "Dell Computer; 65 Inch Roku TV; 2014 Sentra; Apple Laptop" at bounding box center [919, 462] width 300 height 34
click at [800, 479] on strong "Dell Computer; 65 Inch Roku TV; 2014 Nissan Sentra; Apple Laptop" at bounding box center [908, 462] width 296 height 34
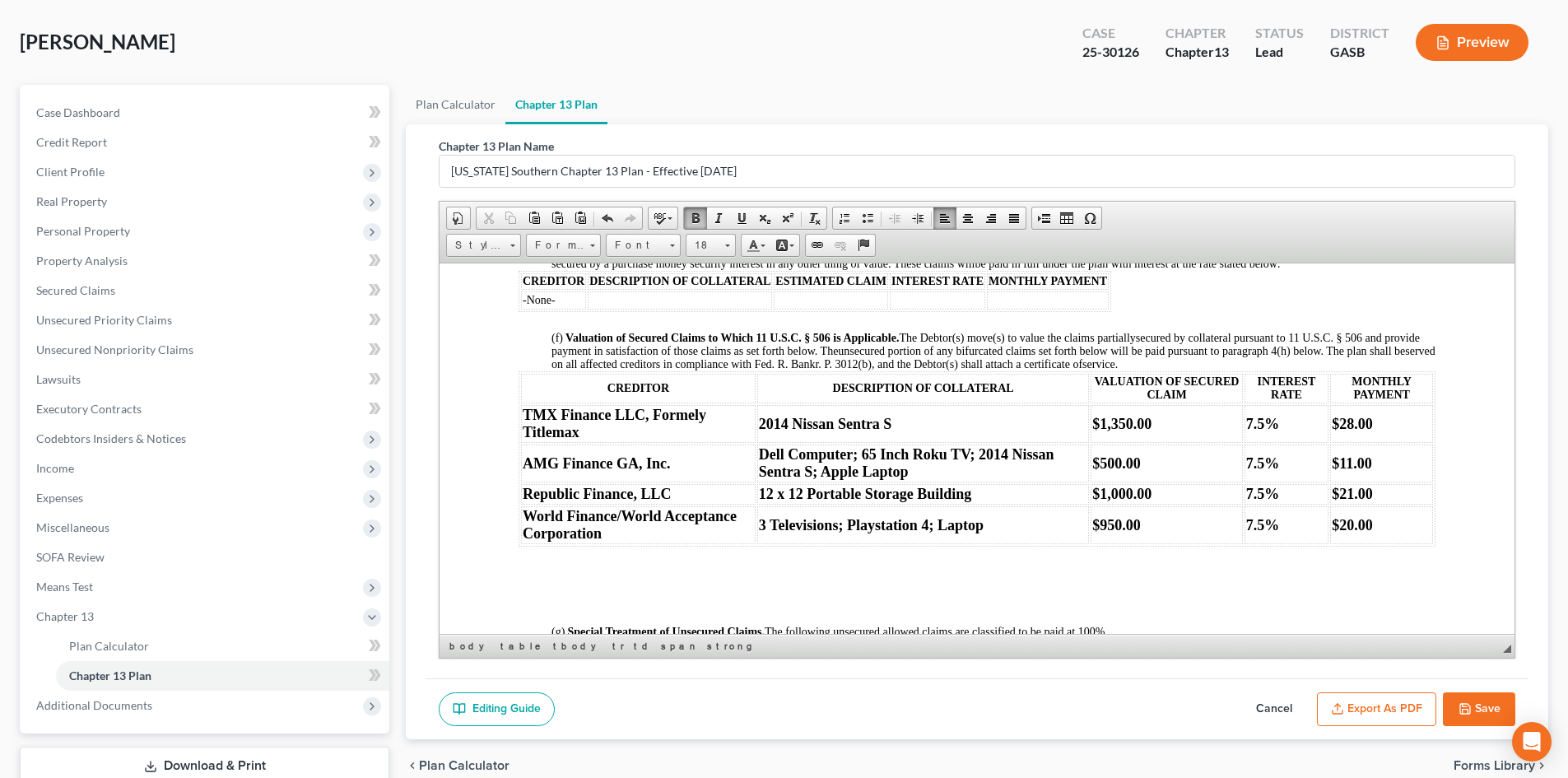
click at [1488, 708] on button "Save" at bounding box center [1479, 709] width 72 height 35
select select "0"
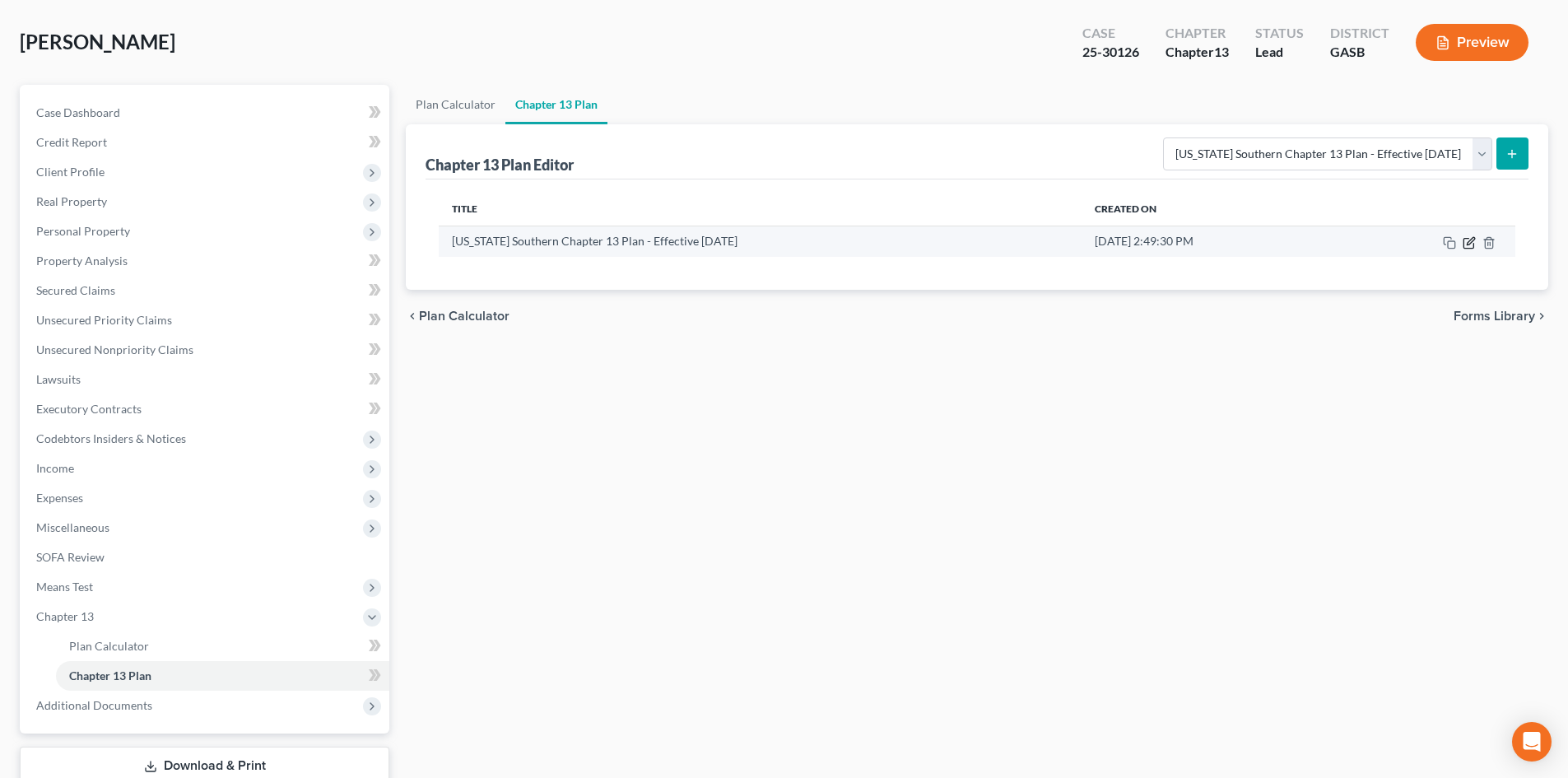
click at [1465, 241] on icon "button" at bounding box center [1469, 242] width 13 height 13
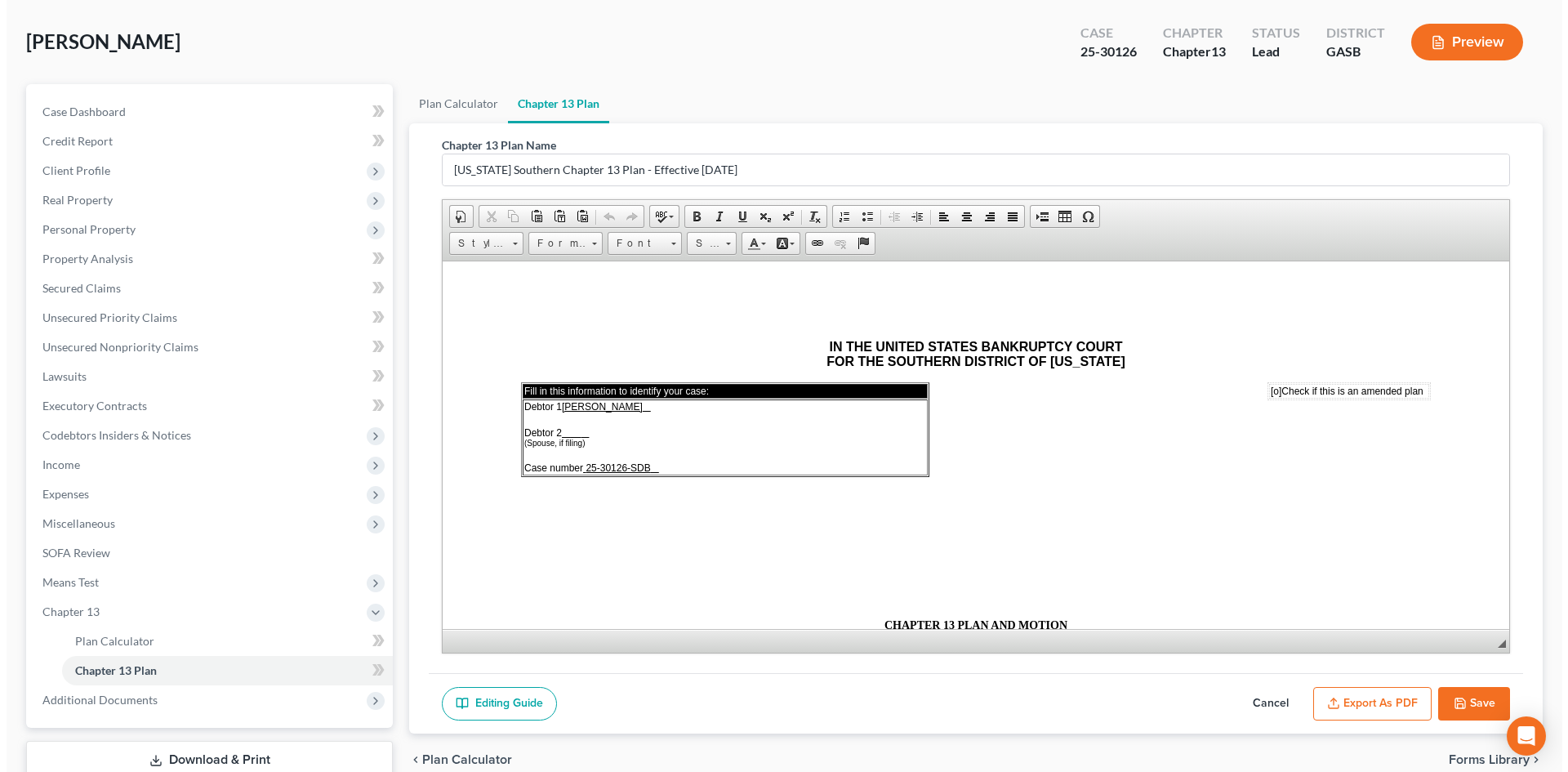
scroll to position [0, 0]
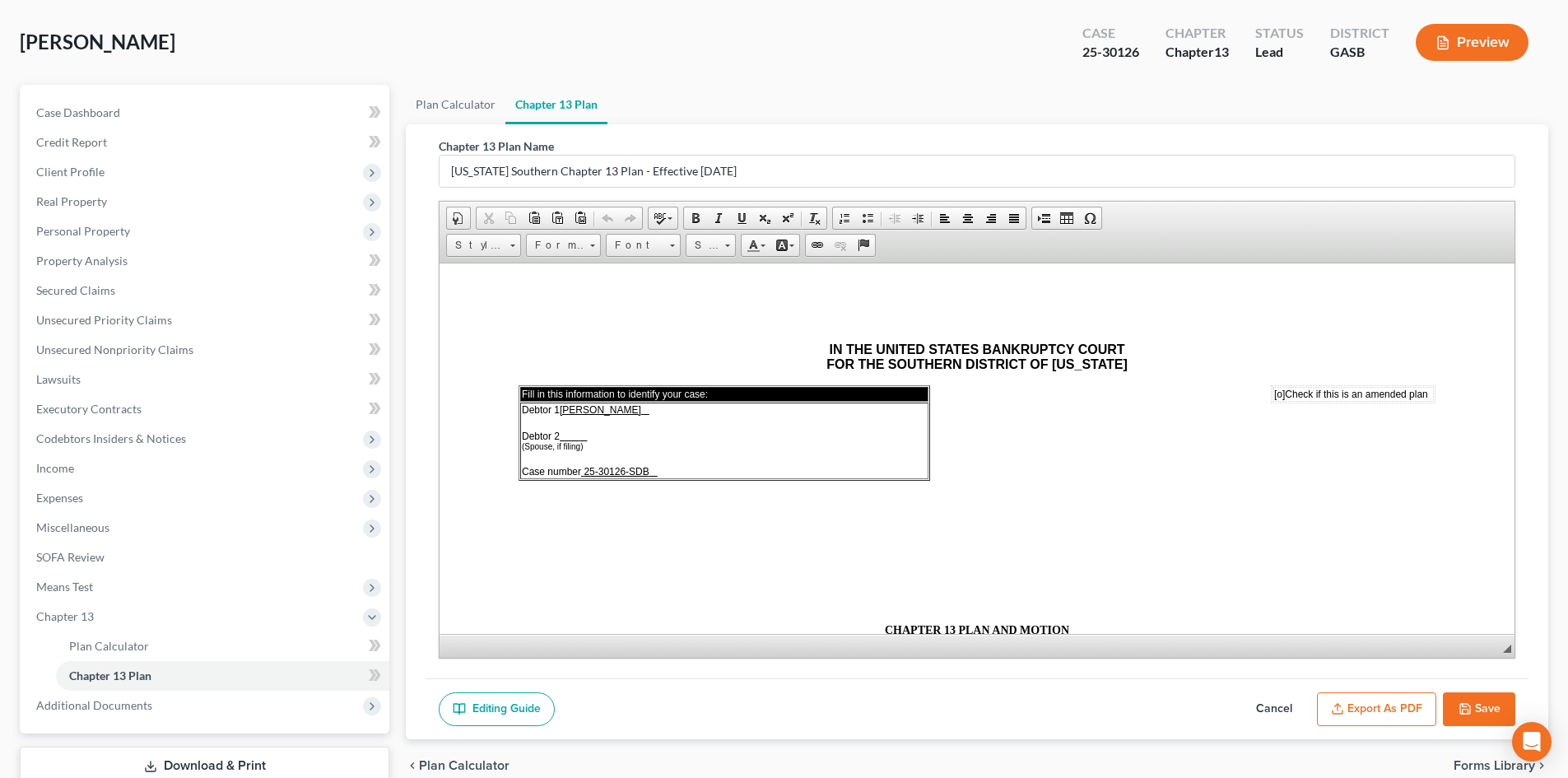
click at [1387, 712] on button "Export as PDF" at bounding box center [1377, 709] width 119 height 35
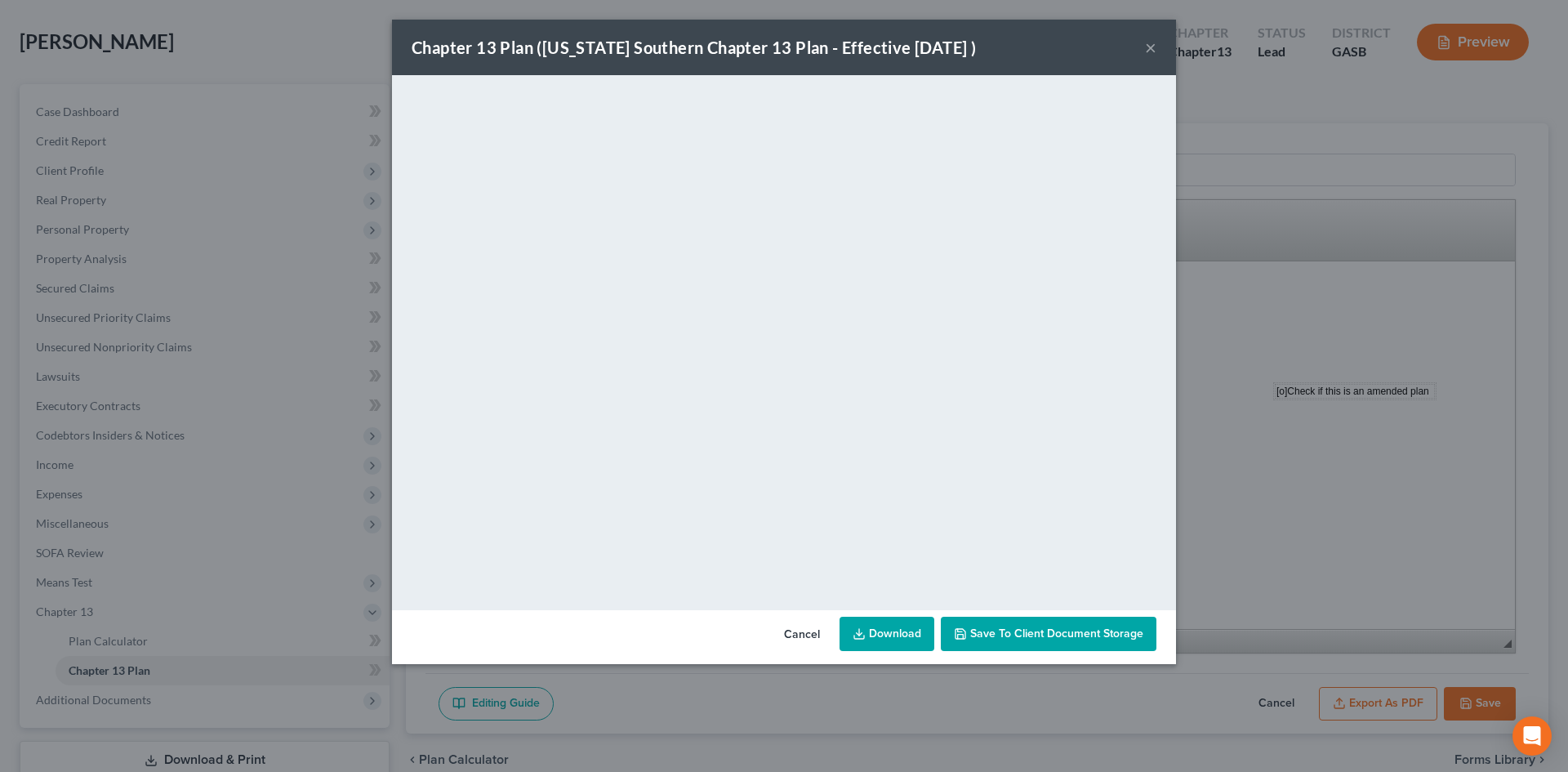
click at [898, 633] on link "Download" at bounding box center [886, 633] width 95 height 34
